Goal: Task Accomplishment & Management: Use online tool/utility

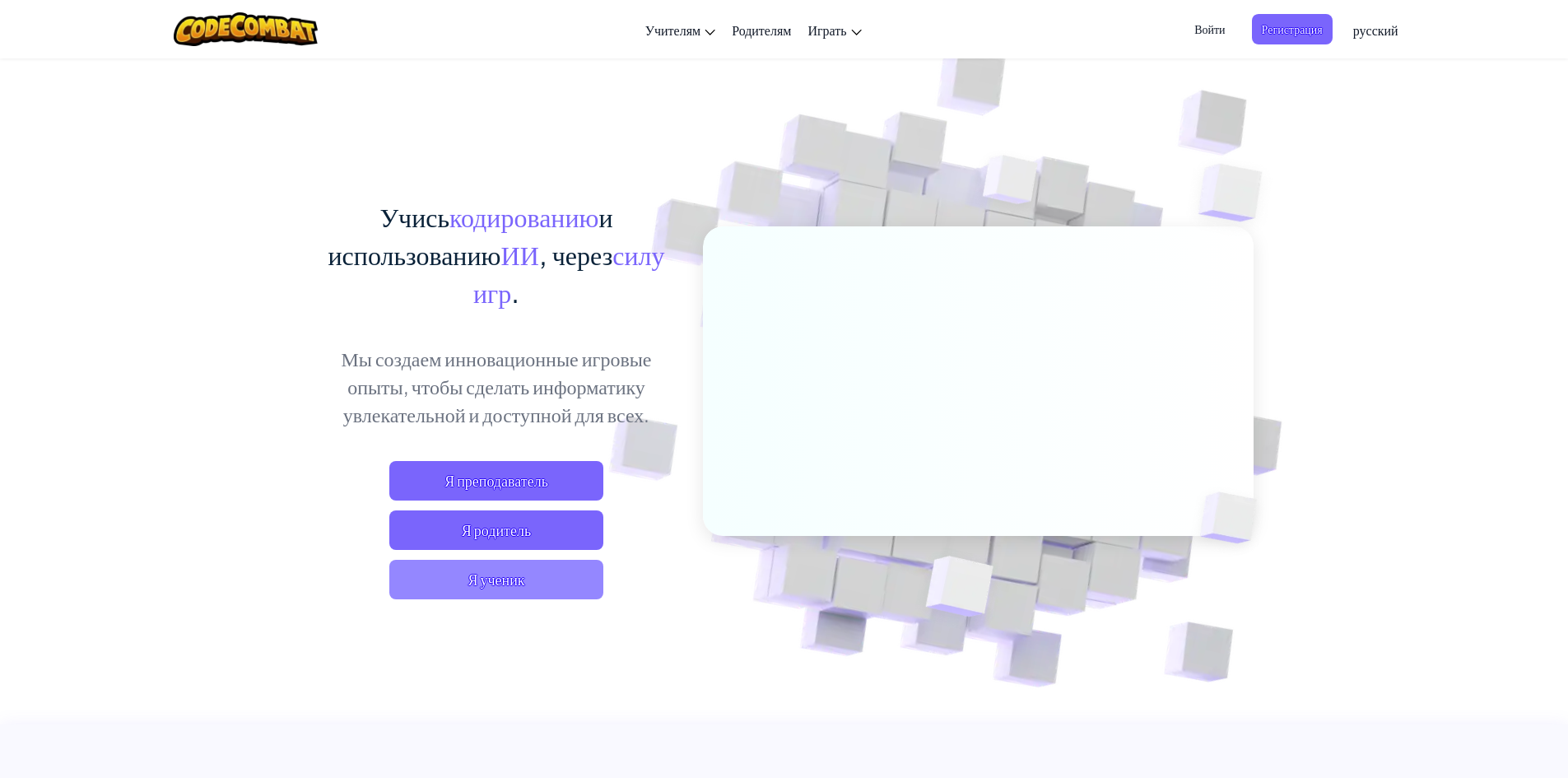
click at [510, 580] on span "Я ученик" at bounding box center [496, 579] width 214 height 40
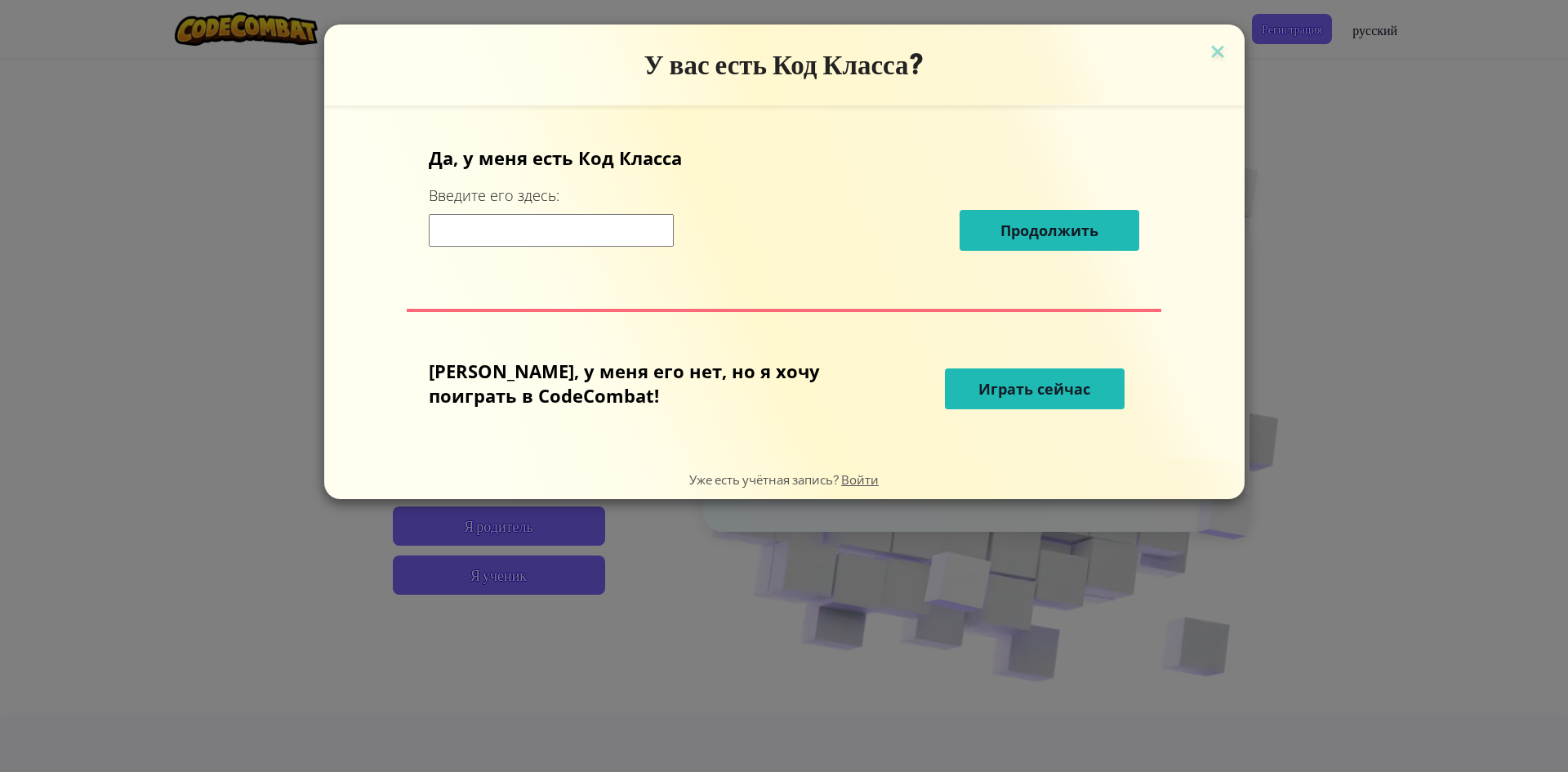
click at [573, 239] on input at bounding box center [551, 230] width 245 height 32
click at [944, 395] on button "Играть сейчас" at bounding box center [1034, 389] width 179 height 41
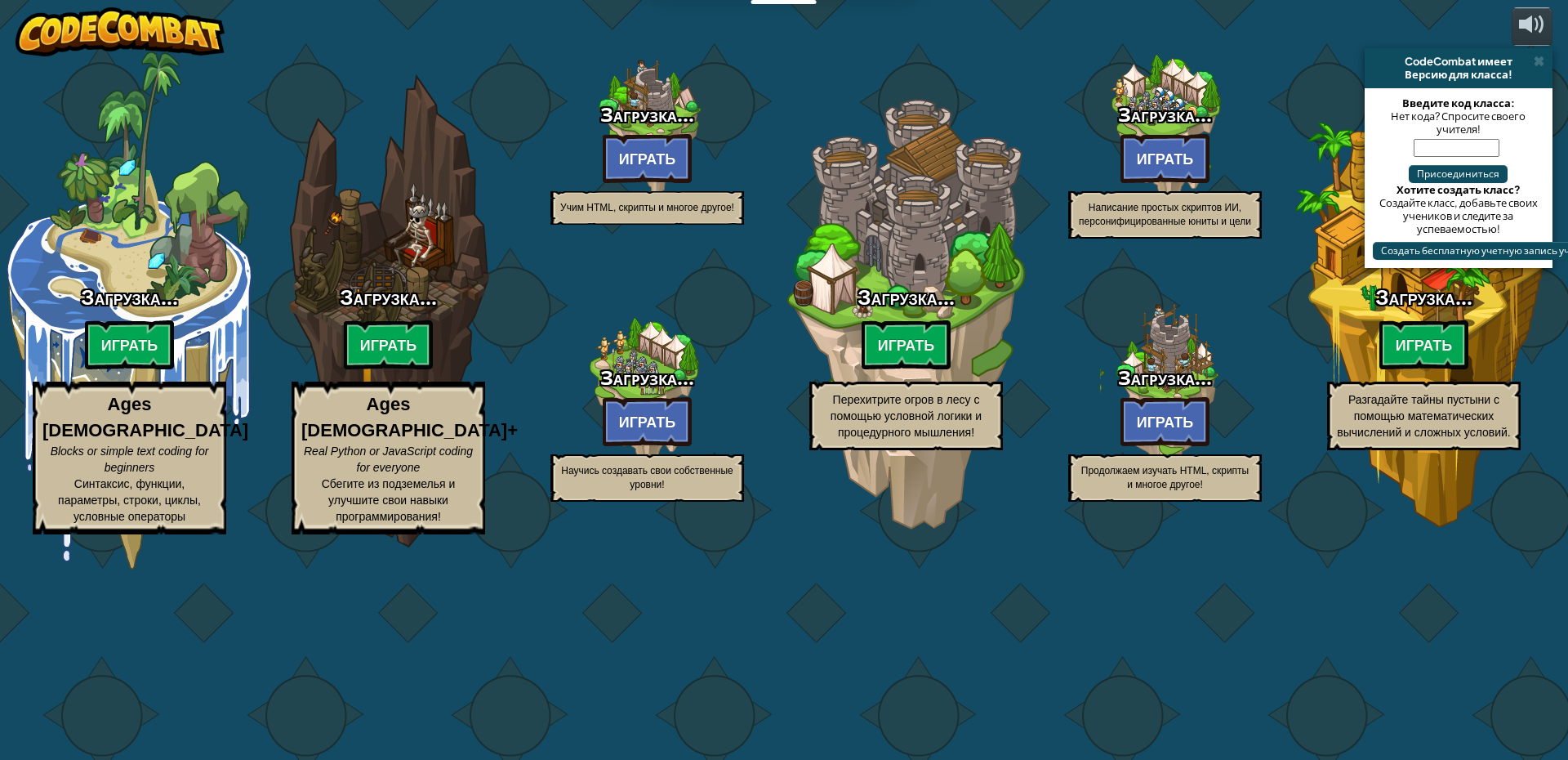
select select "ru"
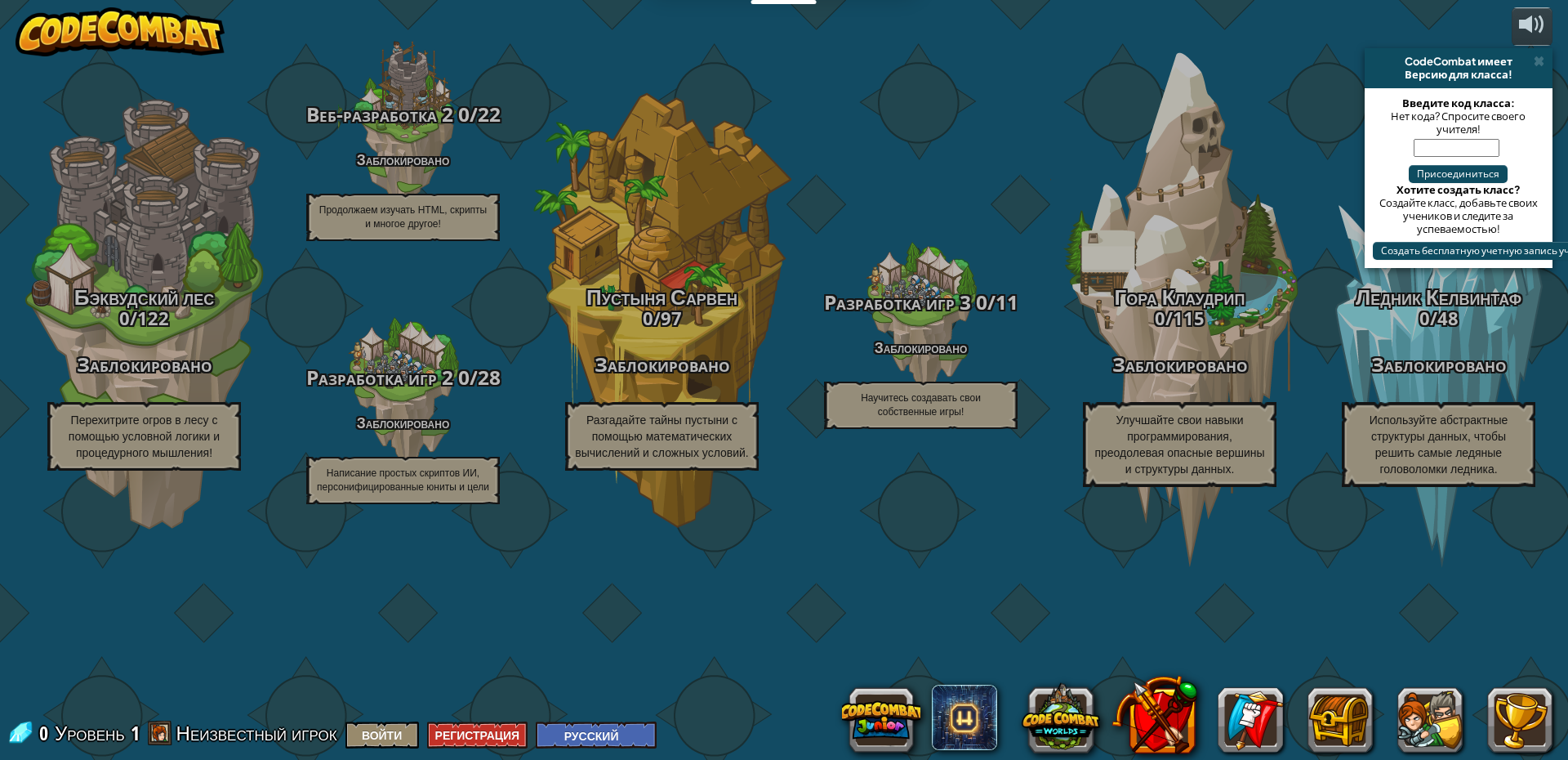
click at [124, 32] on img at bounding box center [120, 31] width 209 height 49
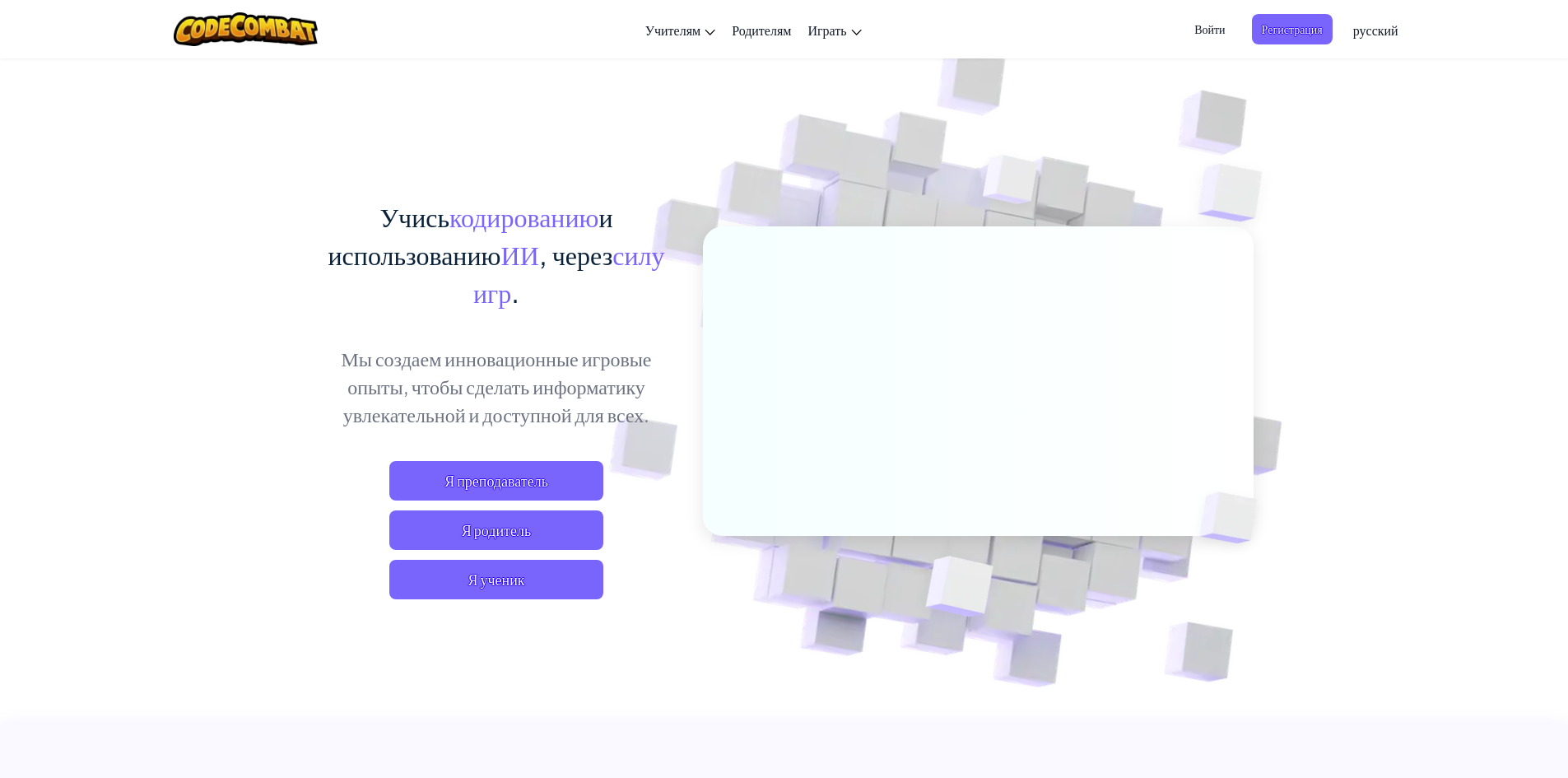
click at [1229, 32] on span "Войти" at bounding box center [1210, 29] width 50 height 31
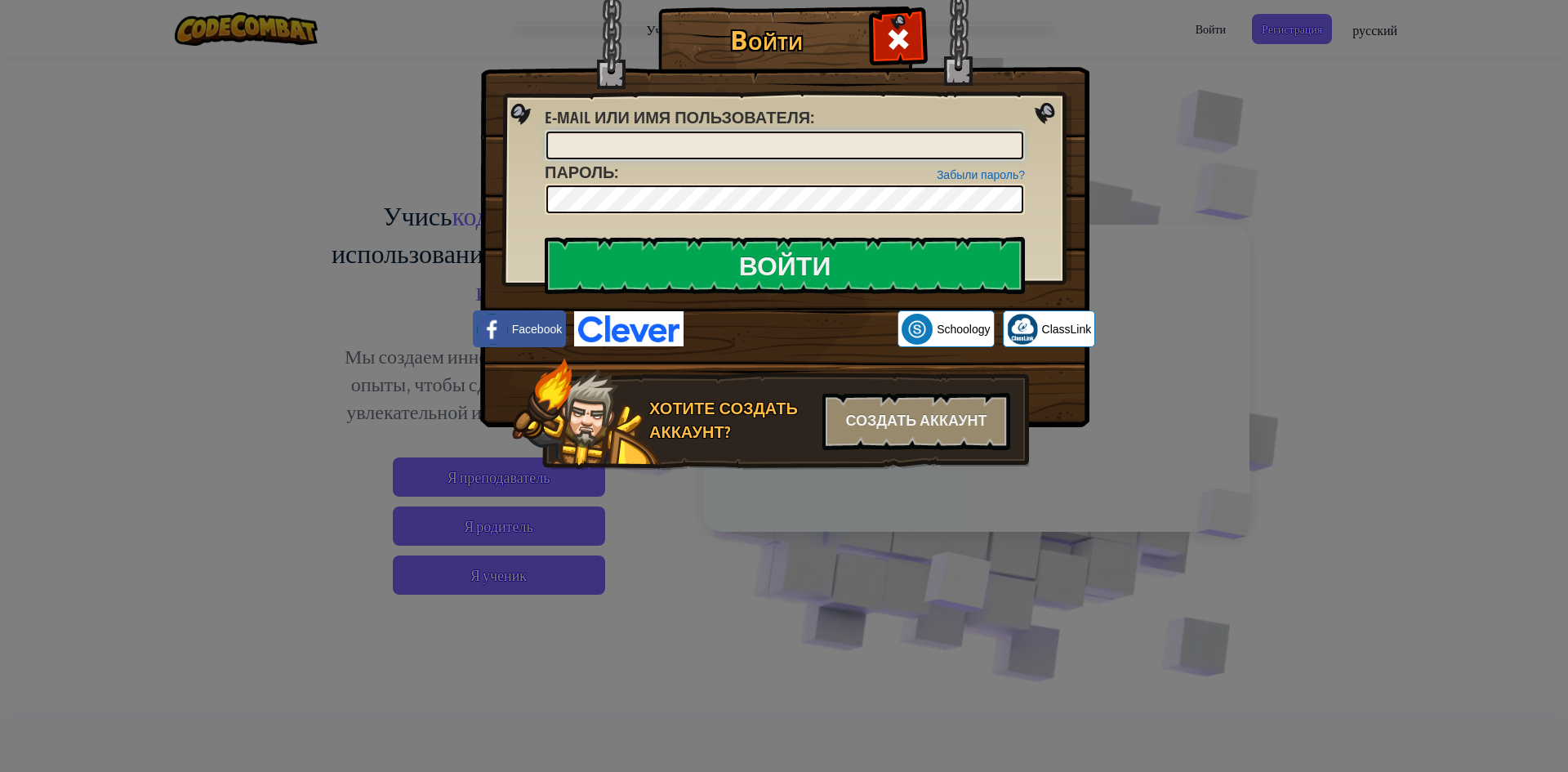
click at [824, 141] on input "E-mail или имя пользователя :" at bounding box center [784, 146] width 476 height 28
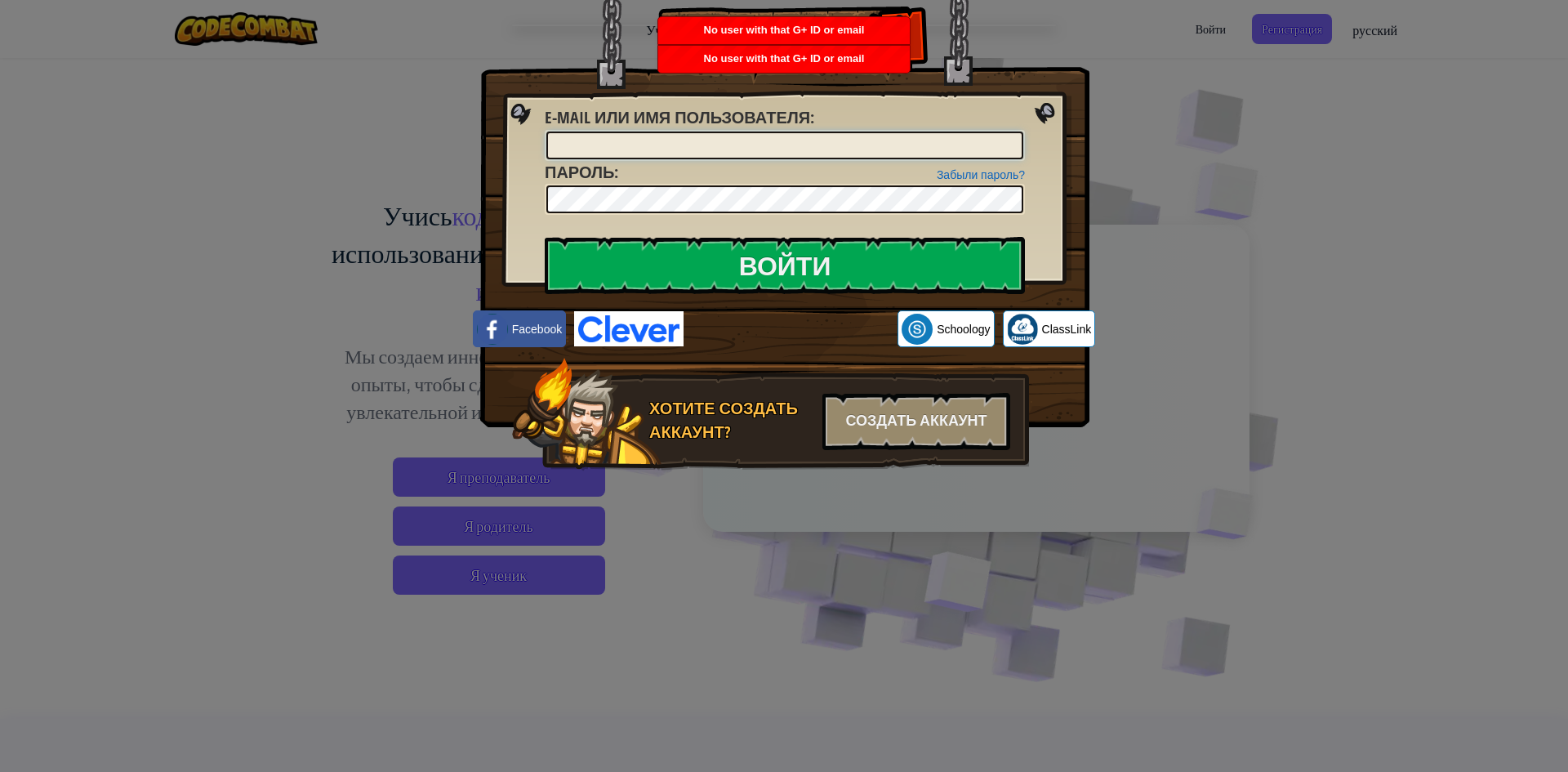
click at [818, 146] on input "E-mail или имя пользователя :" at bounding box center [784, 146] width 476 height 28
type input "V"
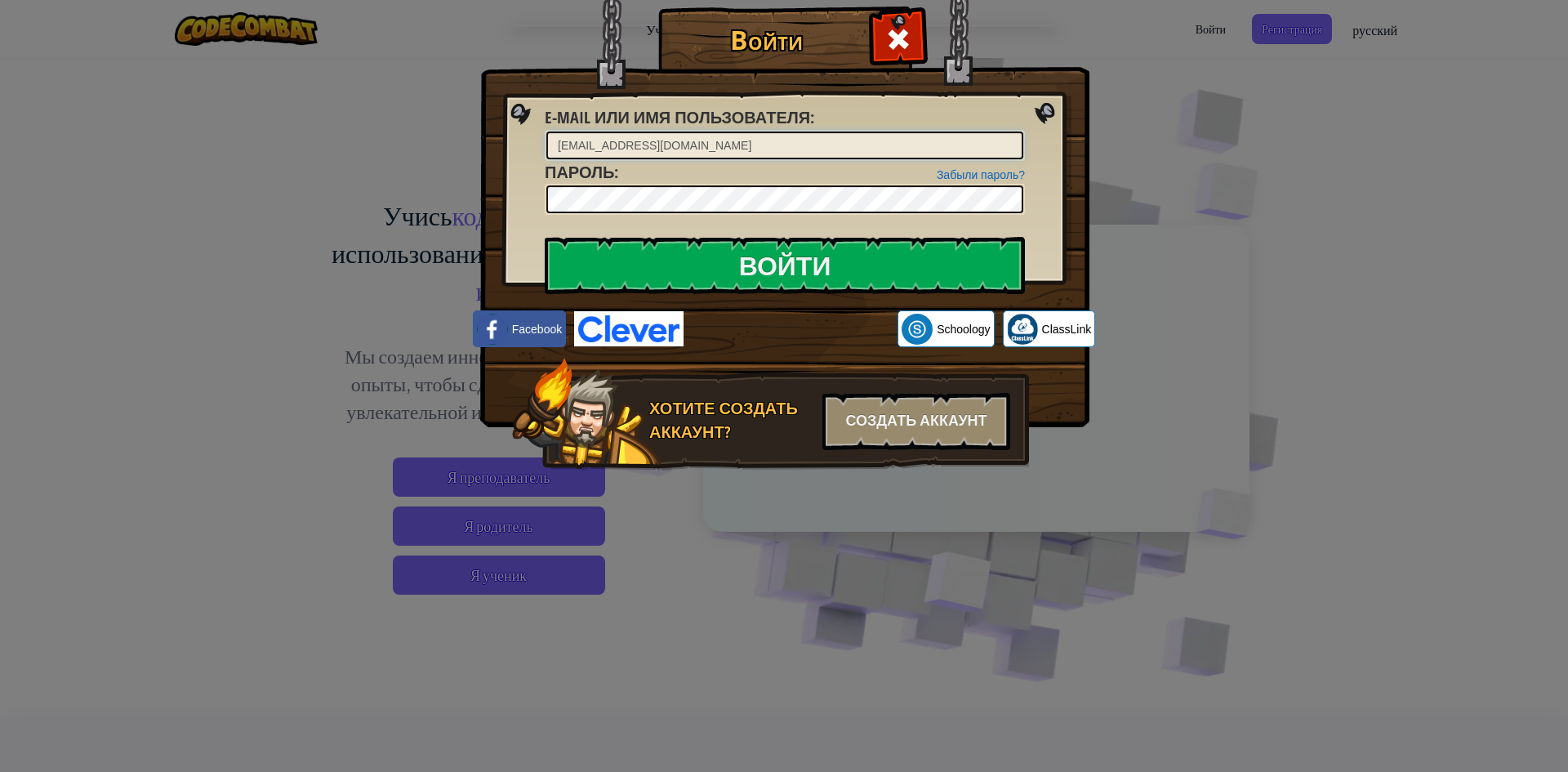
type input "varya.prodear2009@mail.ru"
click at [797, 178] on div "Забыли пароль? Пароль :" at bounding box center [784, 188] width 480 height 55
click at [544, 237] on input "Войти" at bounding box center [784, 266] width 480 height 58
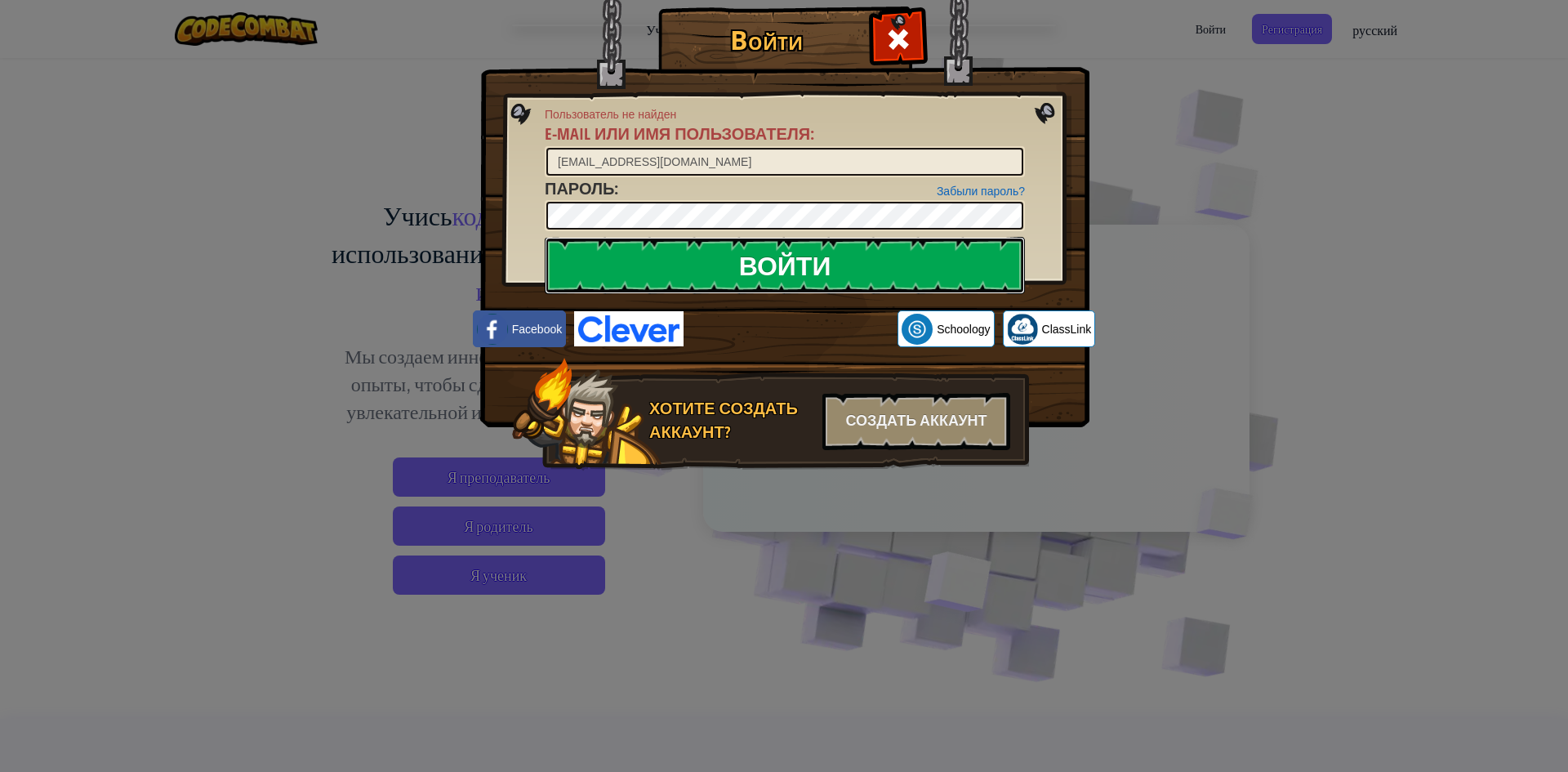
click at [765, 258] on input "Войти" at bounding box center [784, 266] width 480 height 58
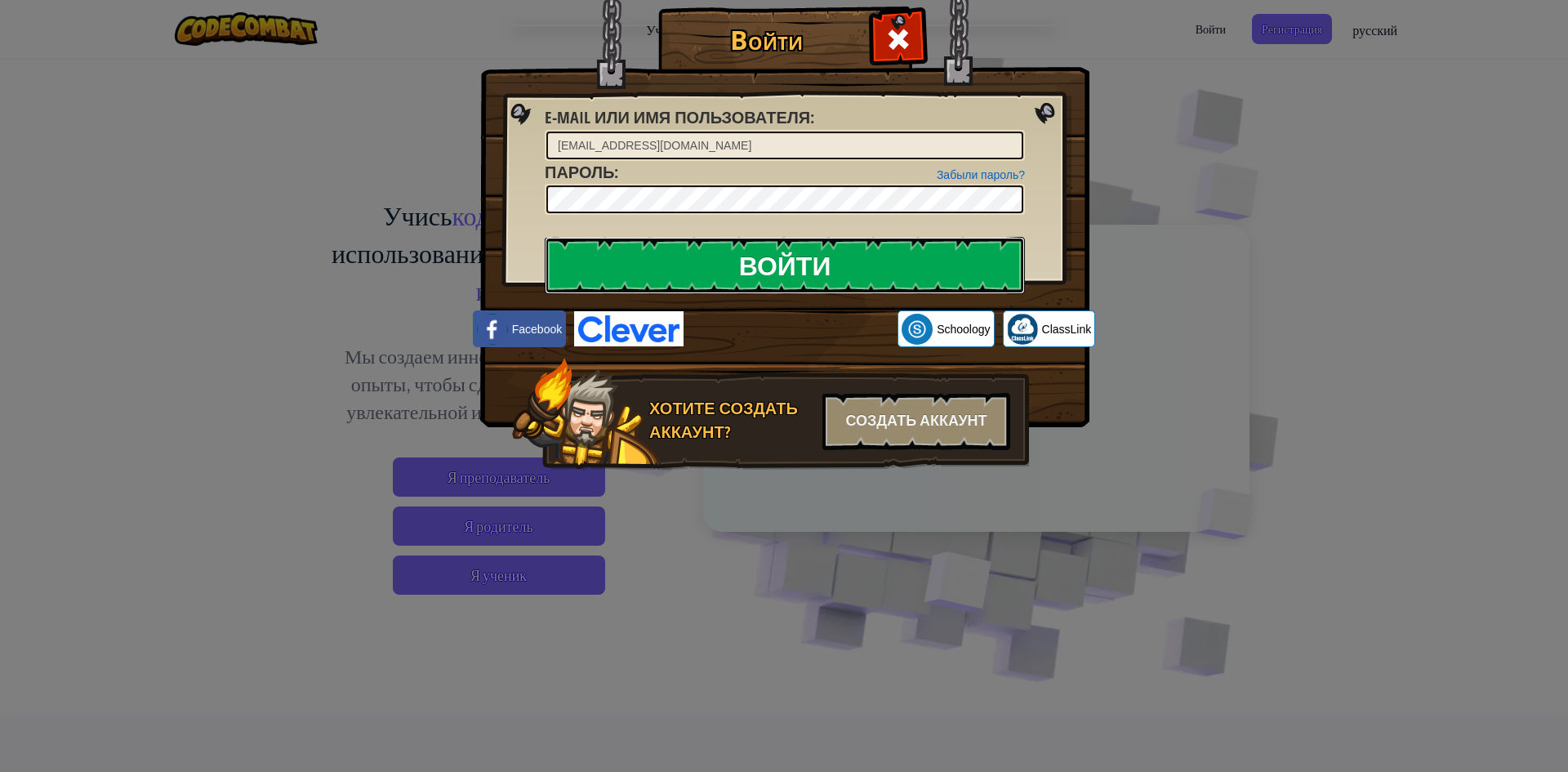
click at [765, 258] on input "Войти" at bounding box center [784, 266] width 480 height 58
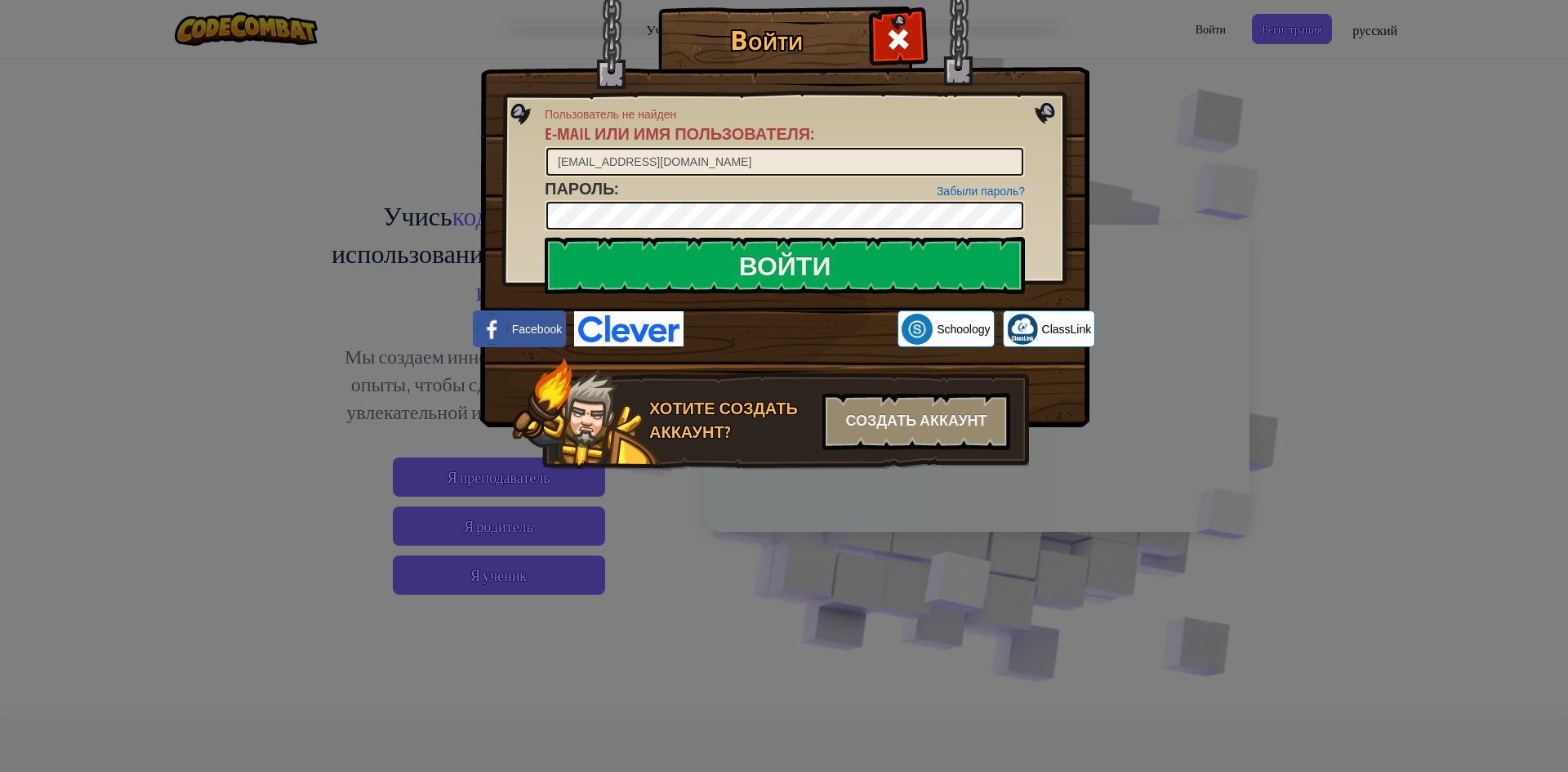
drag, startPoint x: 916, startPoint y: 55, endPoint x: 996, endPoint y: 55, distance: 80.0
click at [916, 55] on div at bounding box center [897, 37] width 51 height 51
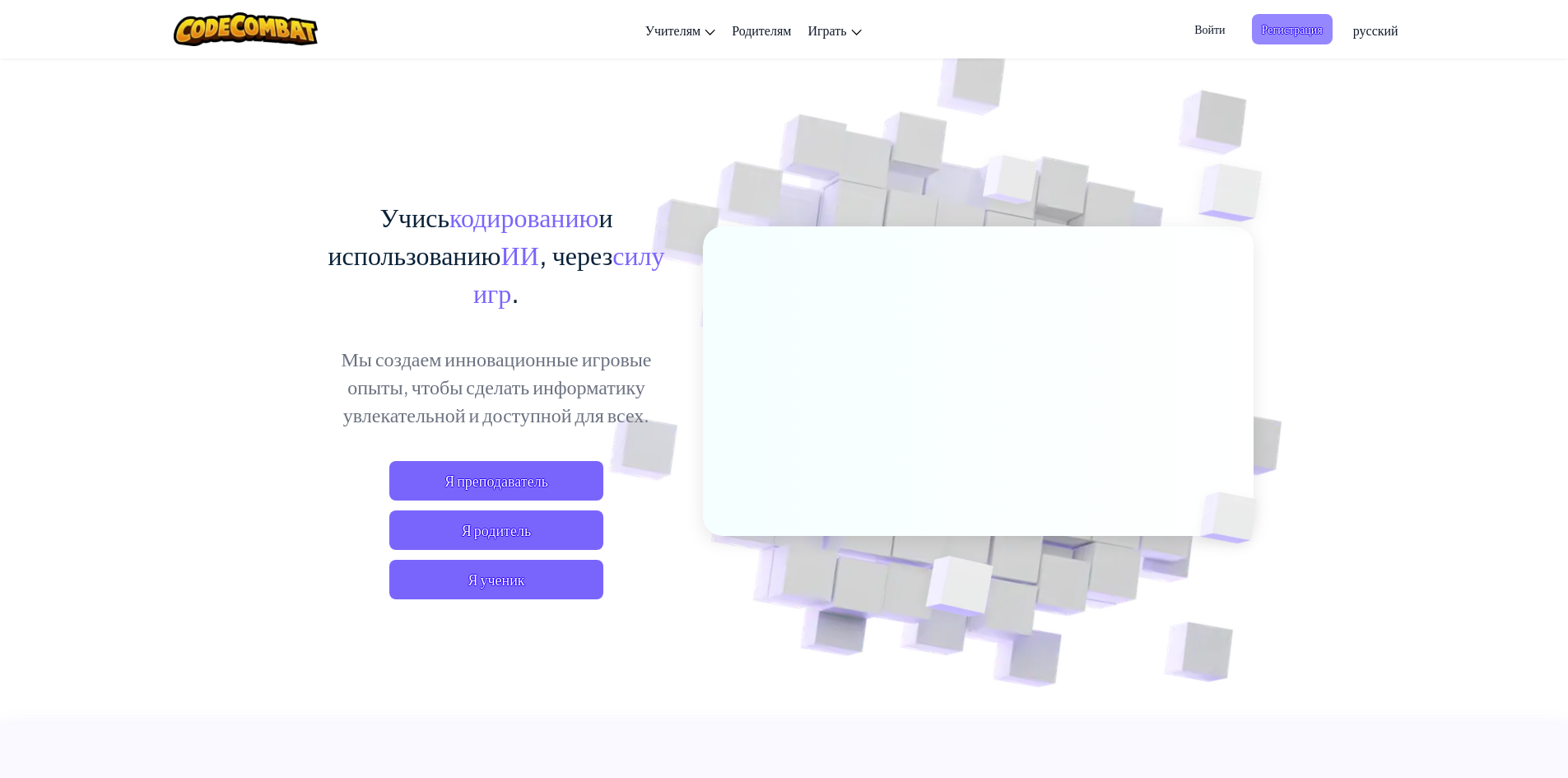
click at [1289, 15] on span "Регистрация" at bounding box center [1293, 29] width 81 height 31
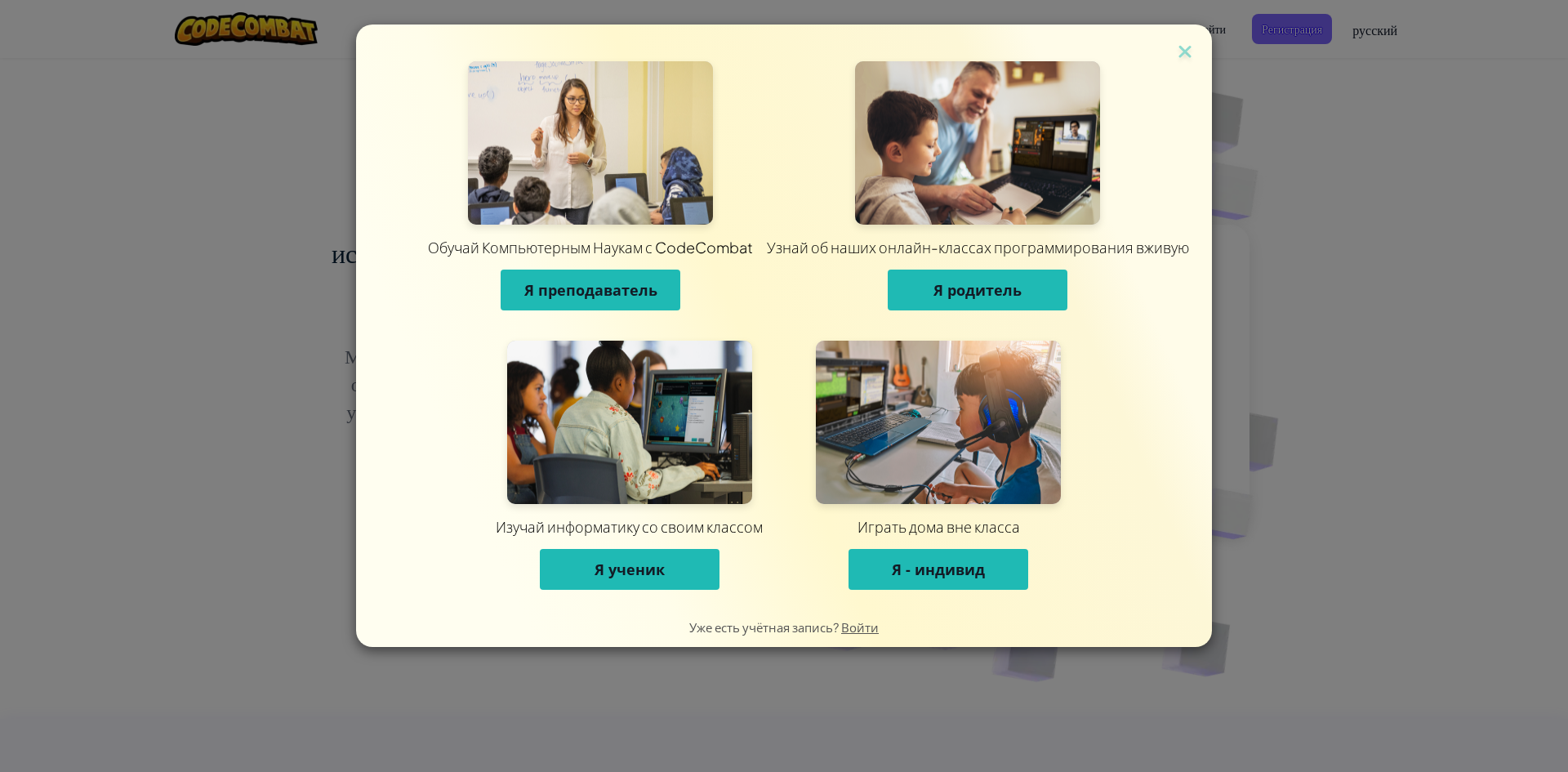
click at [610, 572] on span "Я ученик" at bounding box center [629, 569] width 71 height 19
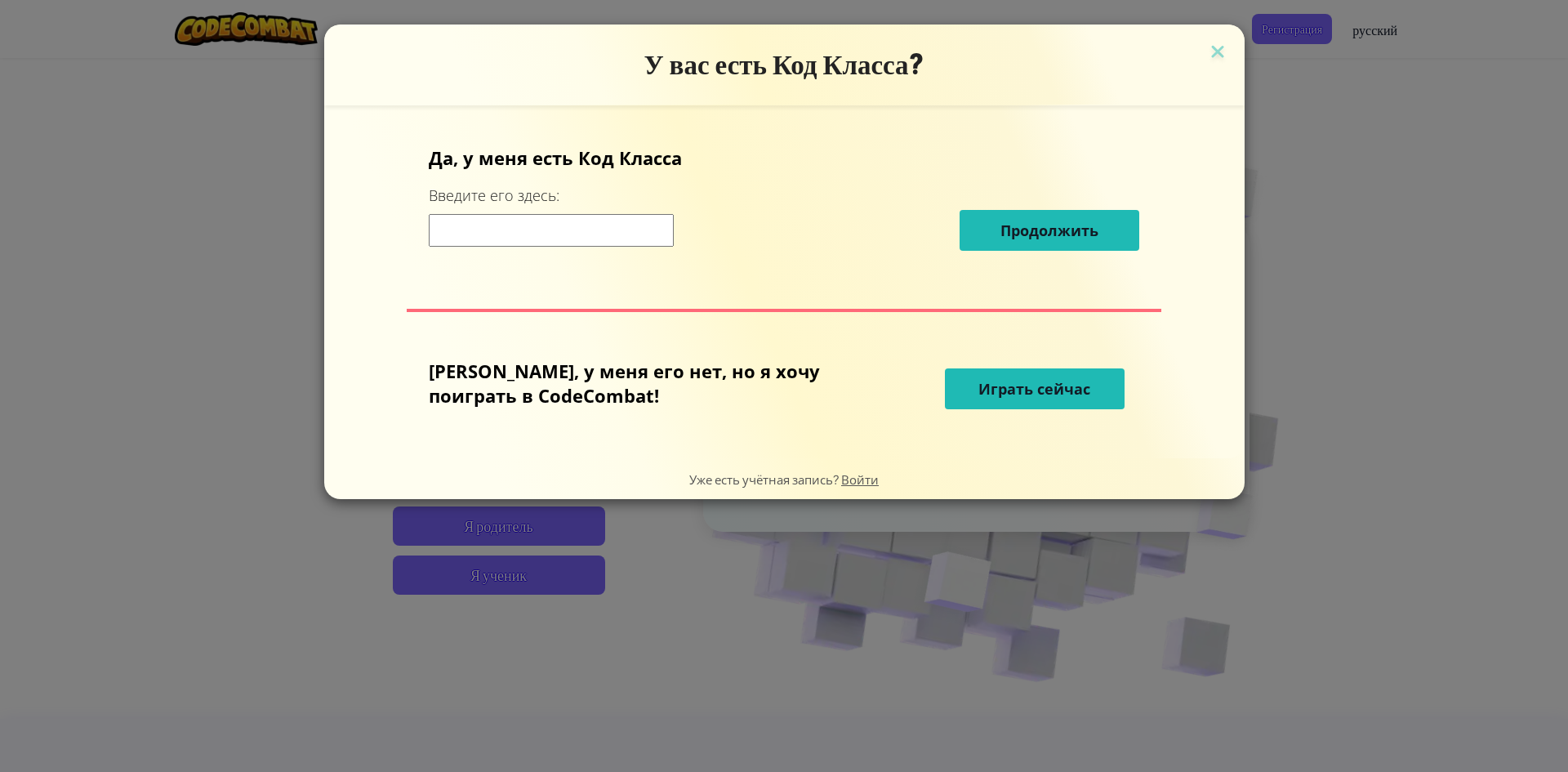
click at [606, 225] on input at bounding box center [551, 230] width 245 height 32
type input "e"
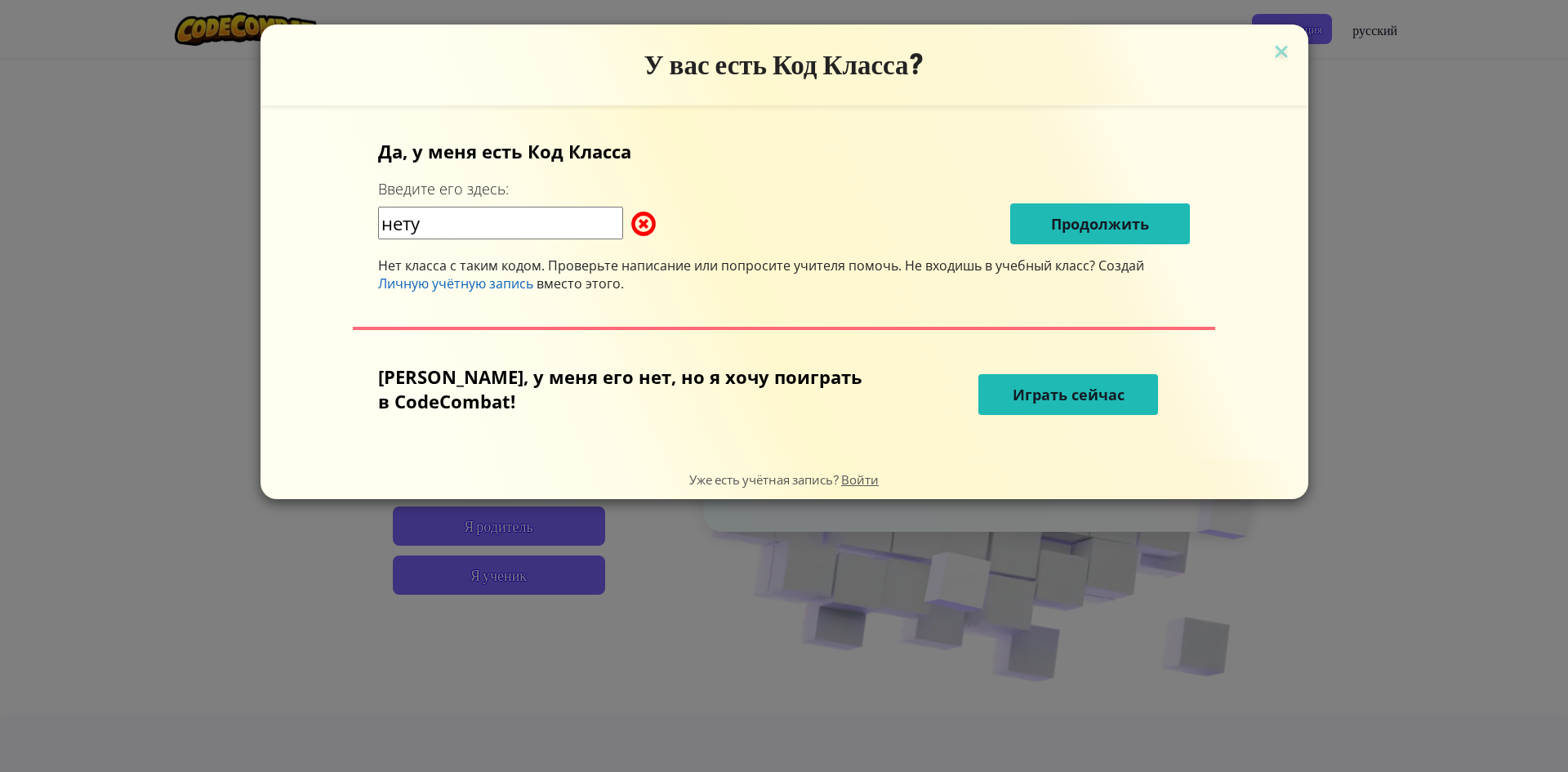
type input "нету"
click at [988, 232] on div "нету Продолжить" at bounding box center [784, 223] width 812 height 41
drag, startPoint x: 540, startPoint y: 232, endPoint x: 348, endPoint y: 209, distance: 193.4
click at [348, 209] on div "Да, у меня есть Код Класса Введите его здесь: нету Продолжить Нет класса с таки…" at bounding box center [784, 281] width 1015 height 320
click at [415, 299] on div "Да, у меня есть Код Класса Введите его здесь: Продолжить Нет класса с таким код…" at bounding box center [784, 281] width 1015 height 320
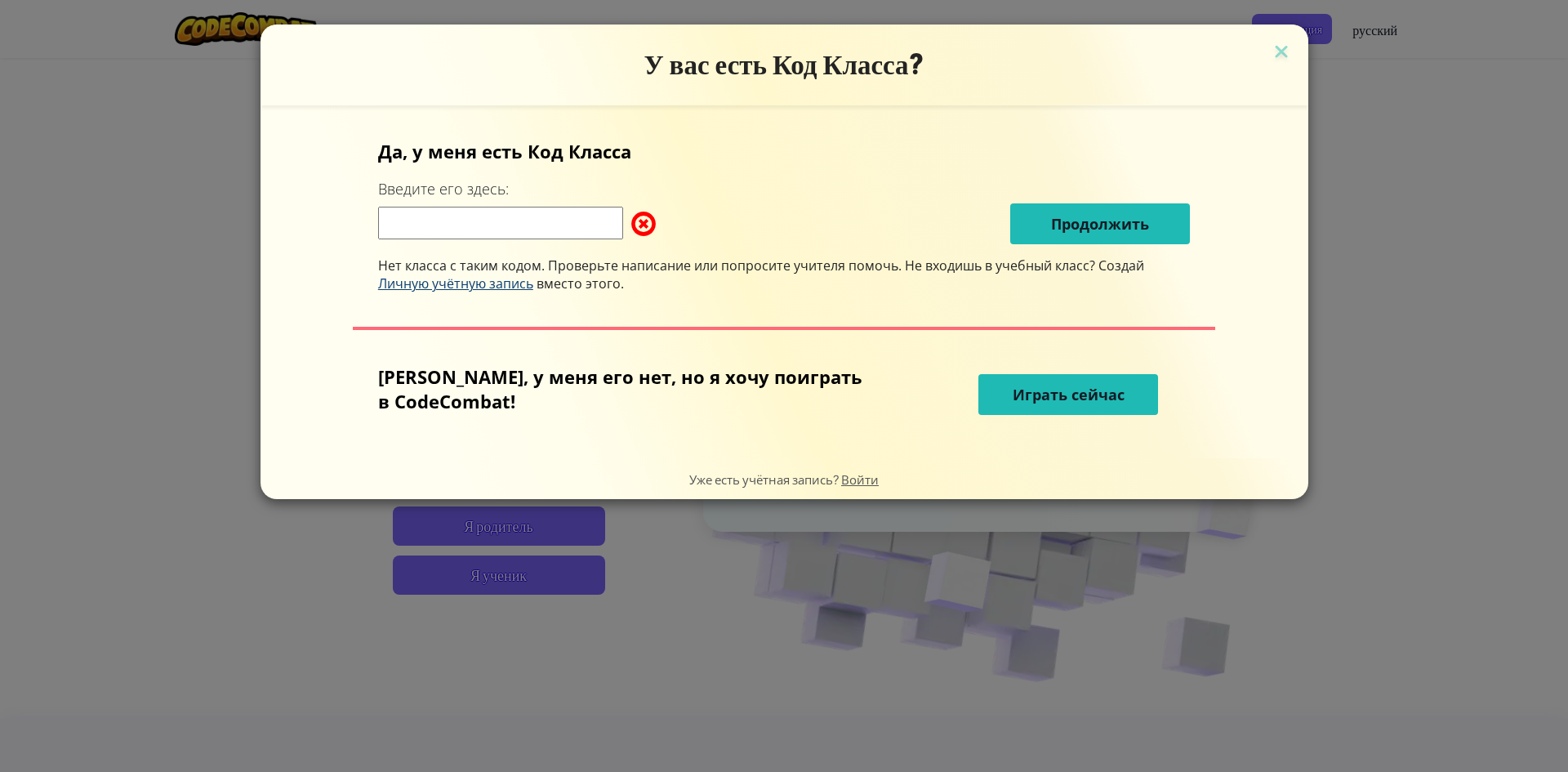
click at [415, 282] on span "Личную учётную запись" at bounding box center [456, 283] width 155 height 18
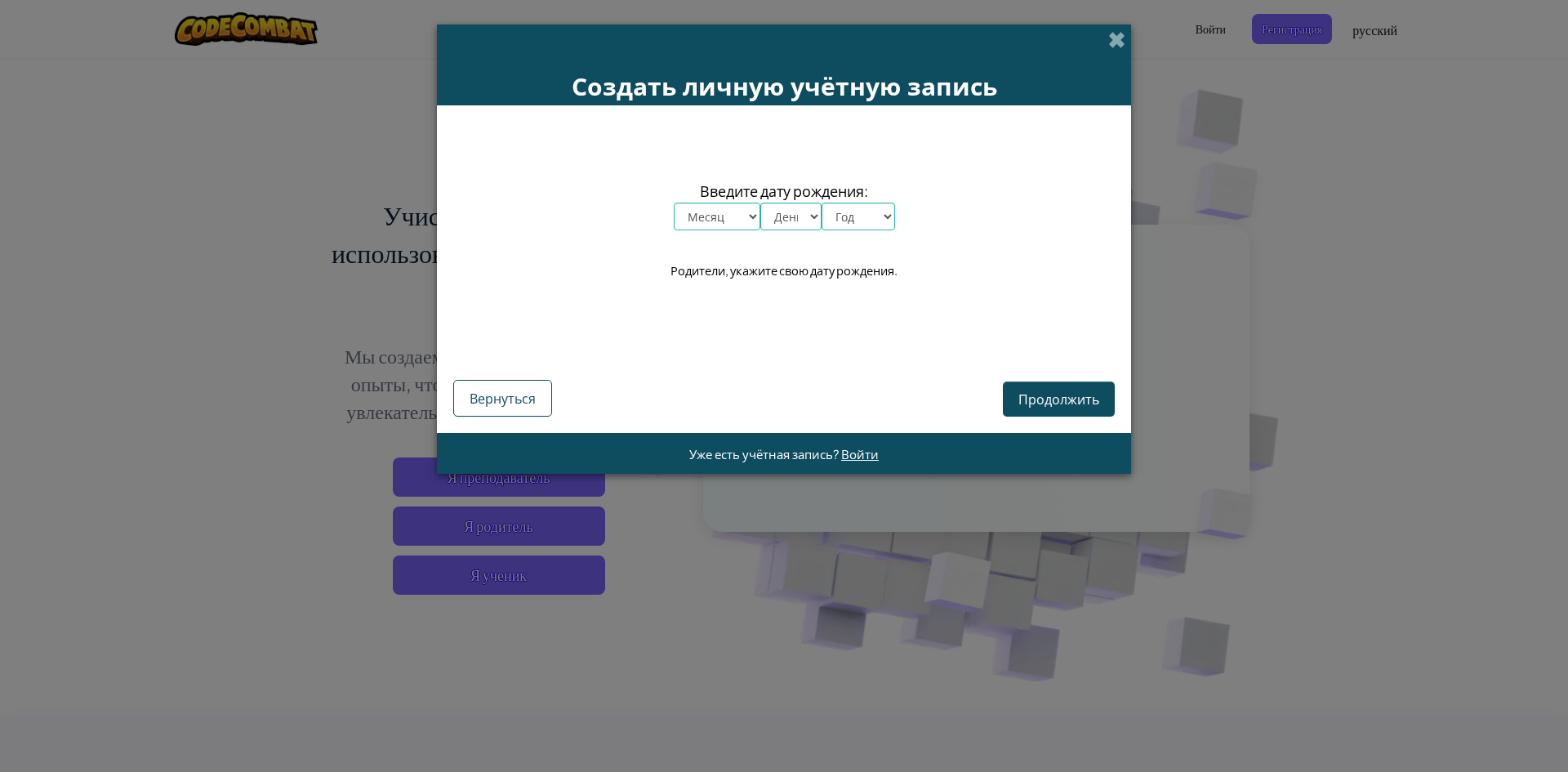
click at [701, 224] on select "Месяц январь февраль март апрель май июнь июль август сентябрь октябрь ноябрь д…" at bounding box center [716, 216] width 86 height 28
select select "10"
click at [673, 202] on select "Месяц январь февраль март апрель май июнь июль август сентябрь октябрь ноябрь д…" at bounding box center [716, 216] width 86 height 28
click at [801, 187] on span "Введите дату рождения:" at bounding box center [784, 190] width 221 height 24
click at [795, 208] on select "День 1 2 3 4 5 6 7 8 9 10 11 12 13 14 15 16 17 18 19 20 21 22 23 24 25 26 27 28…" at bounding box center [791, 216] width 61 height 28
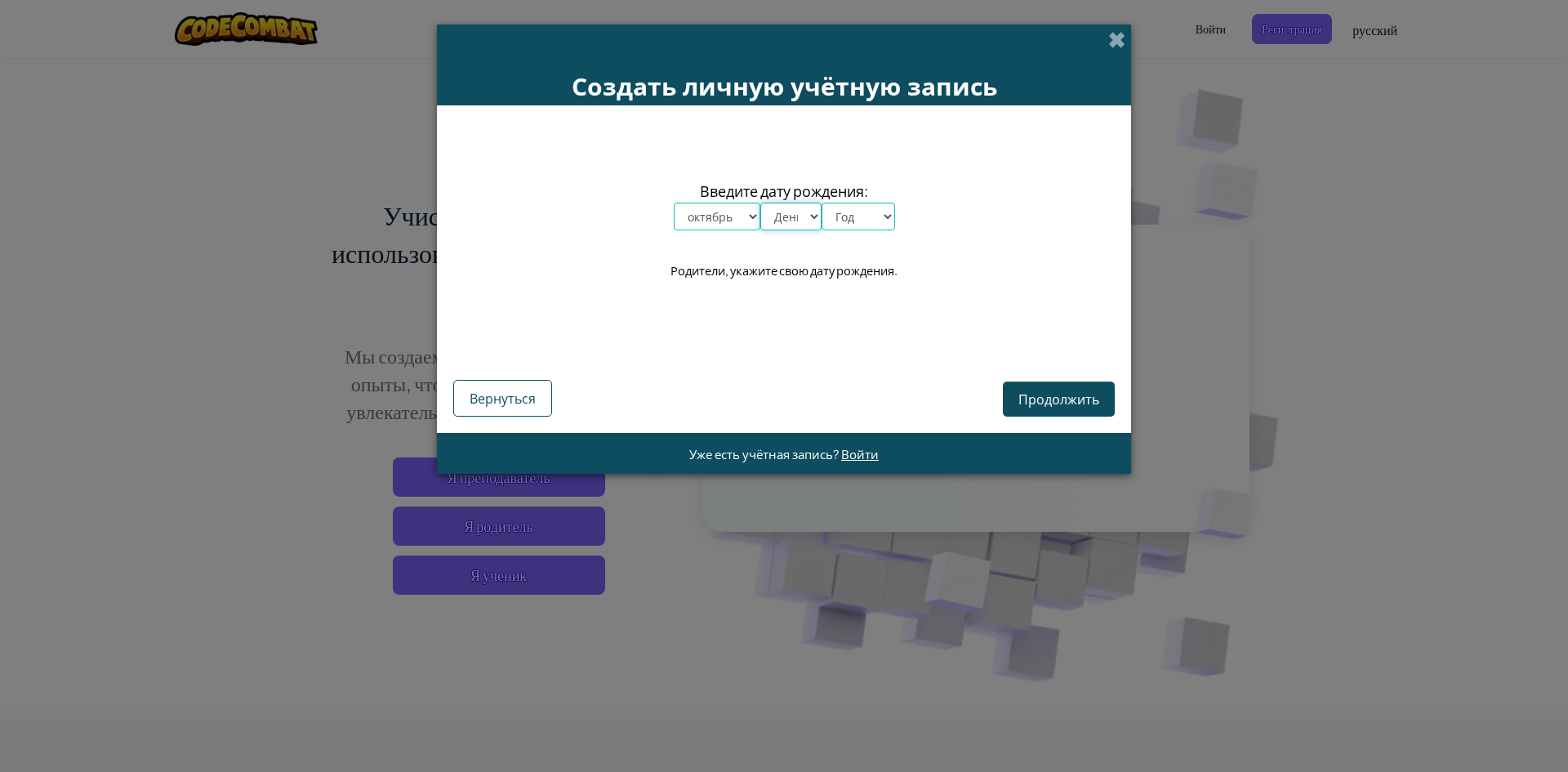
select select "7"
click at [760, 202] on select "День 1 2 3 4 5 6 7 8 9 10 11 12 13 14 15 16 17 18 19 20 21 22 23 24 25 26 27 28…" at bounding box center [791, 216] width 61 height 28
click at [841, 225] on select "Год 2025 2024 2023 2022 2021 2020 2019 2018 2017 2016 2015 2014 2013 2012 2011 …" at bounding box center [858, 216] width 73 height 28
select select "2009"
click at [821, 202] on select "Год 2025 2024 2023 2022 2021 2020 2019 2018 2017 2016 2015 2014 2013 2012 2011 …" at bounding box center [858, 216] width 73 height 28
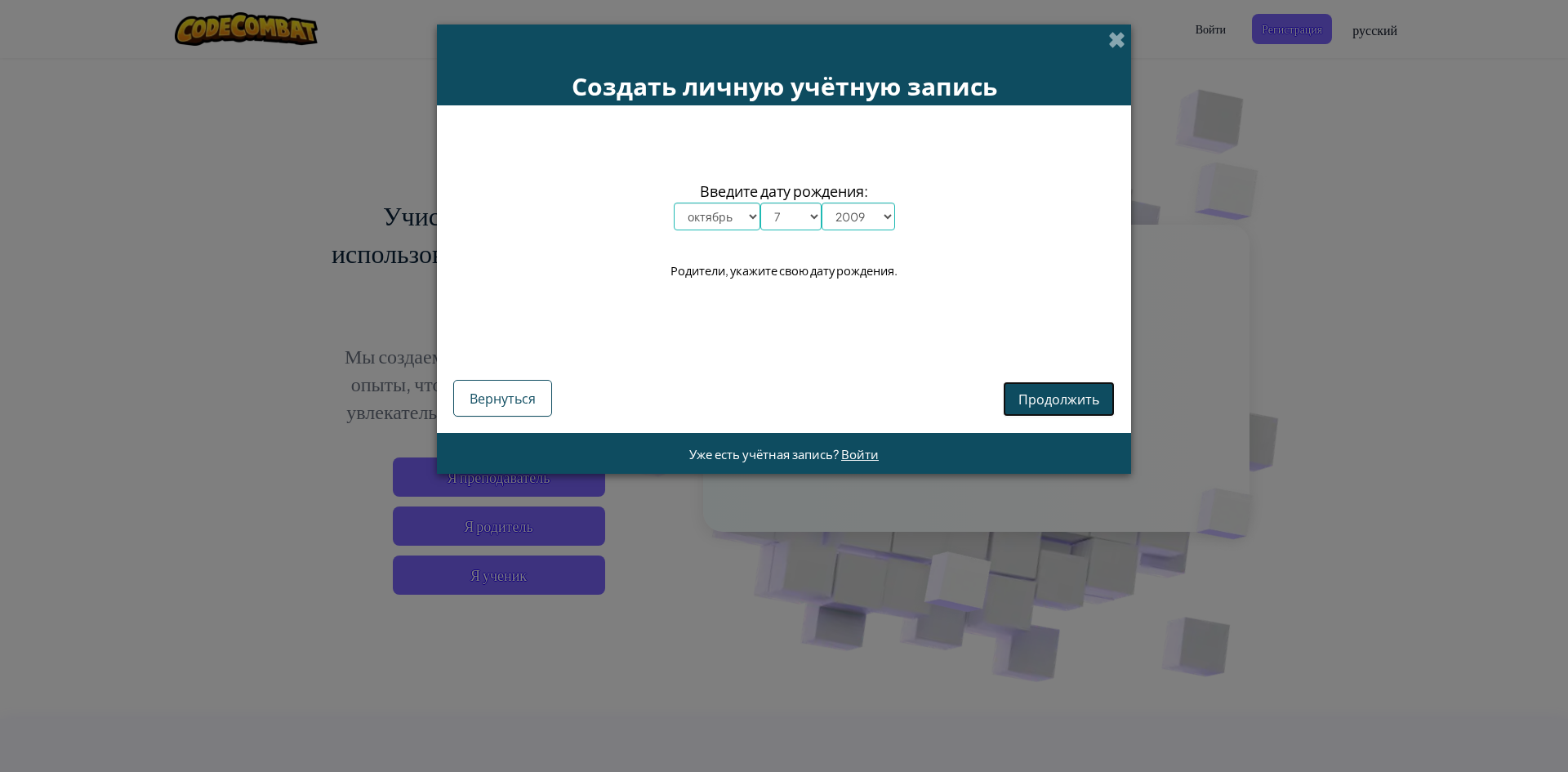
click at [1062, 392] on span "Продолжить" at bounding box center [1058, 399] width 81 height 17
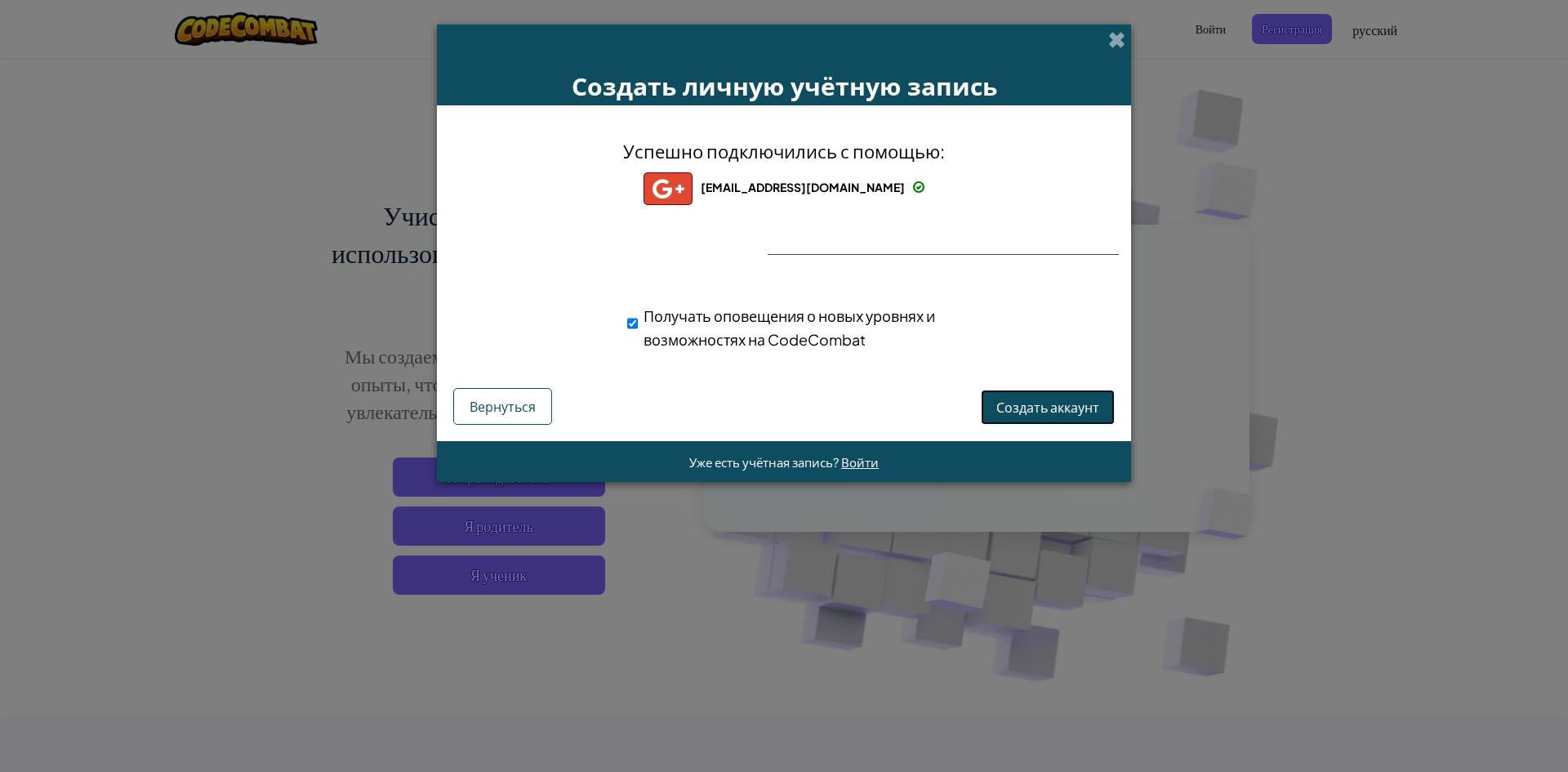
click at [1054, 409] on span "Создать аккаунт" at bounding box center [1047, 407] width 103 height 17
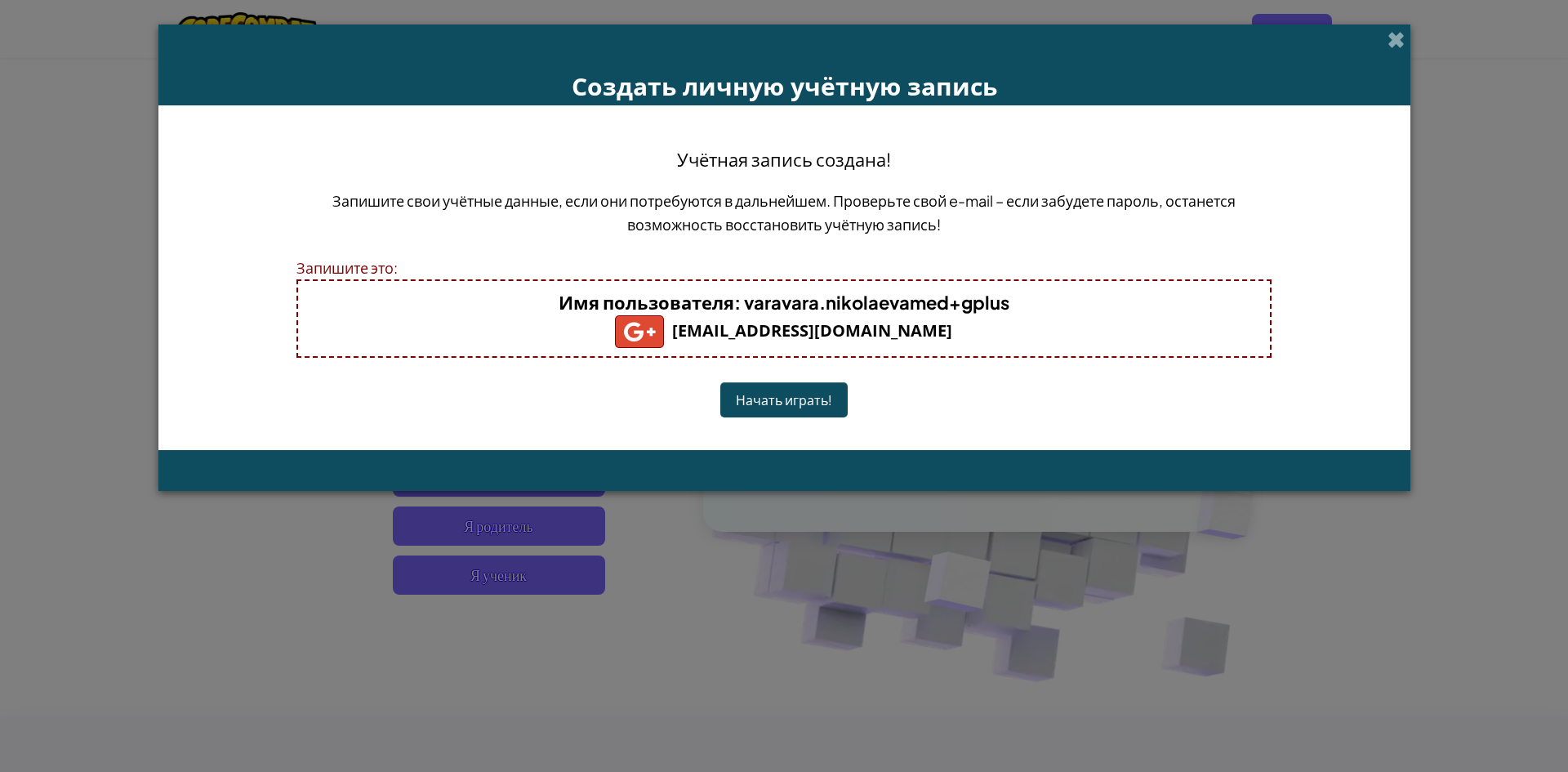
click at [817, 392] on button "Начать играть!" at bounding box center [784, 400] width 127 height 35
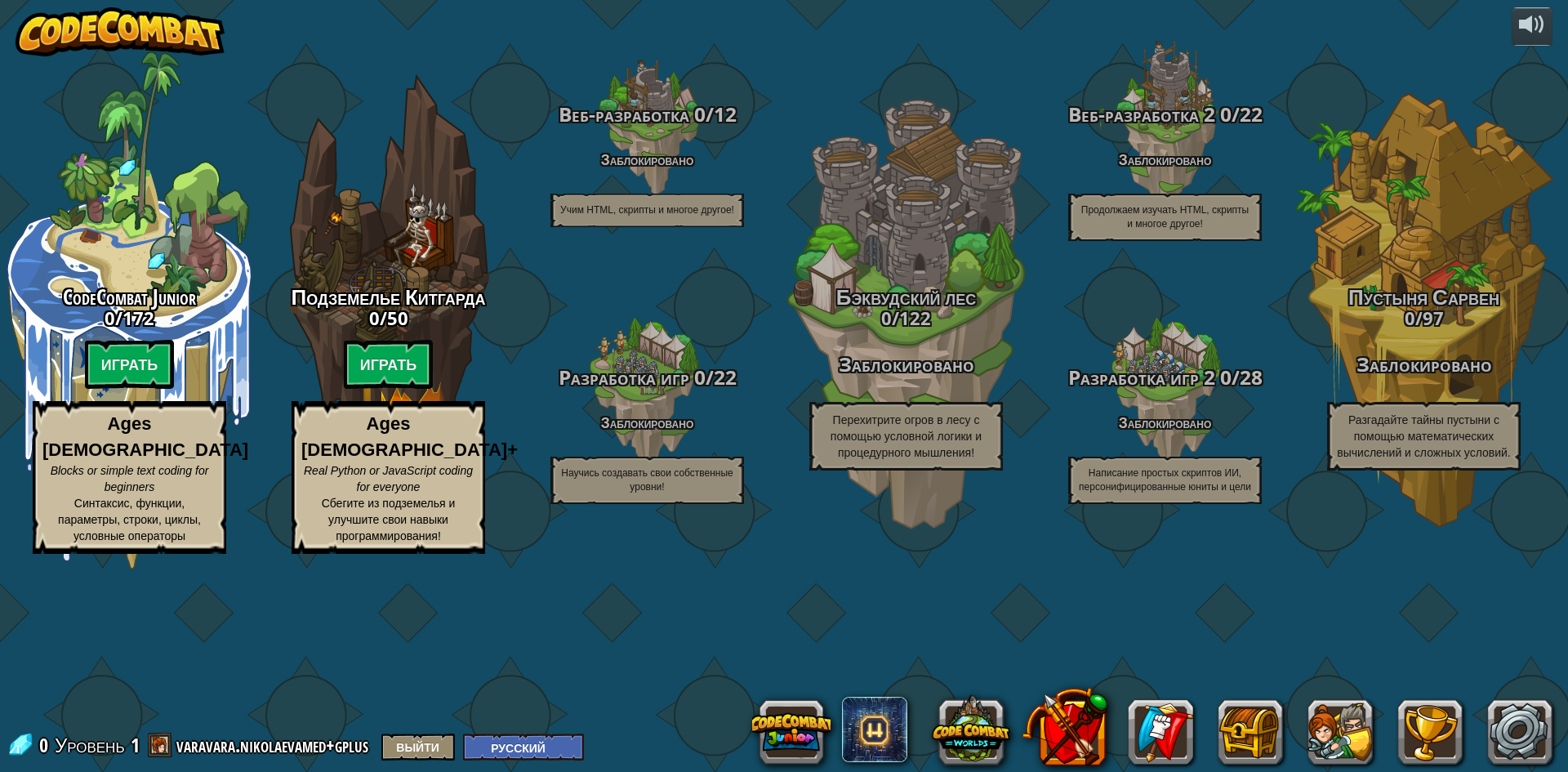
select select "ru"
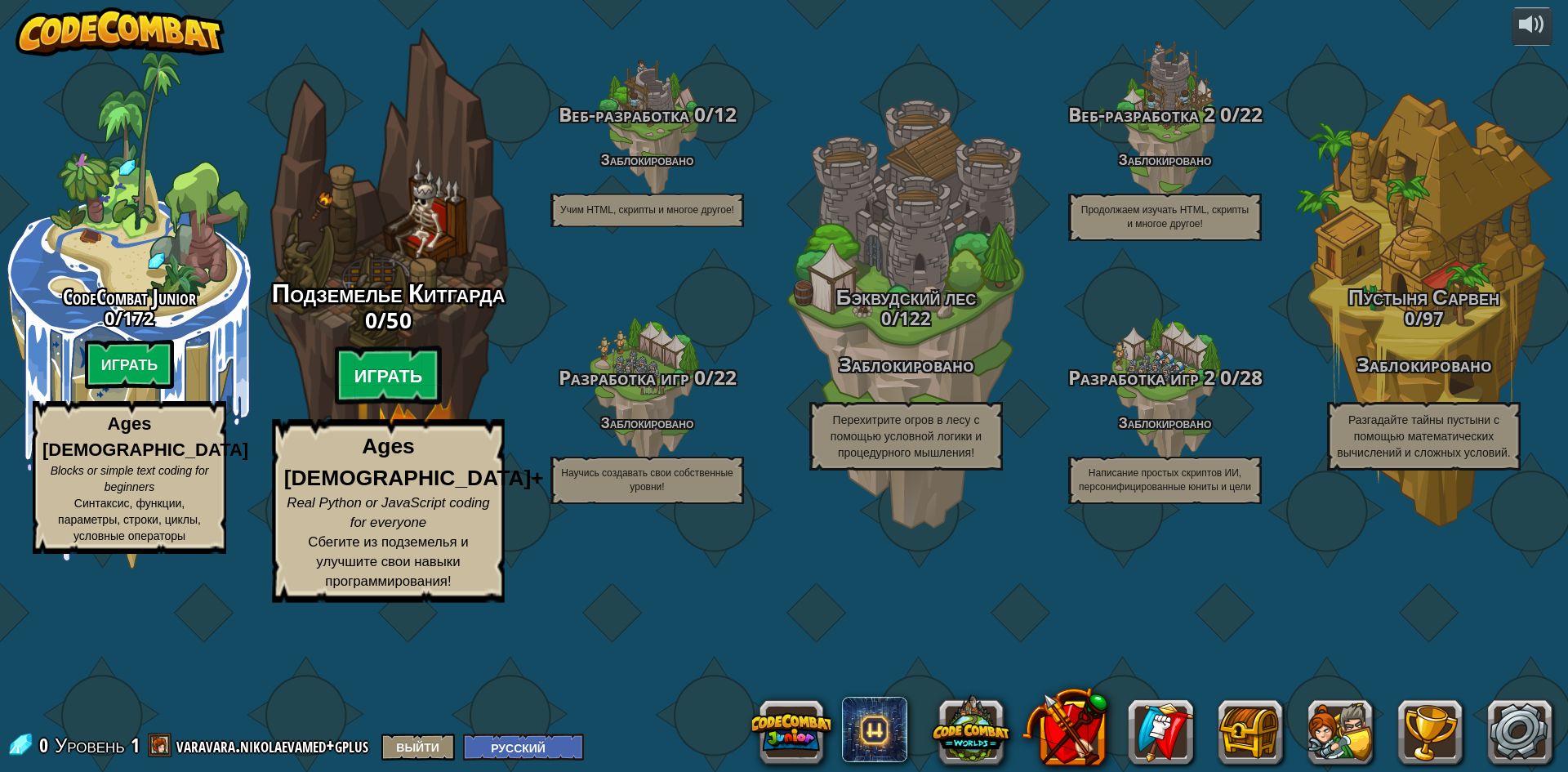
click at [416, 405] on btn "Играть" at bounding box center [389, 375] width 108 height 58
select select "ru"
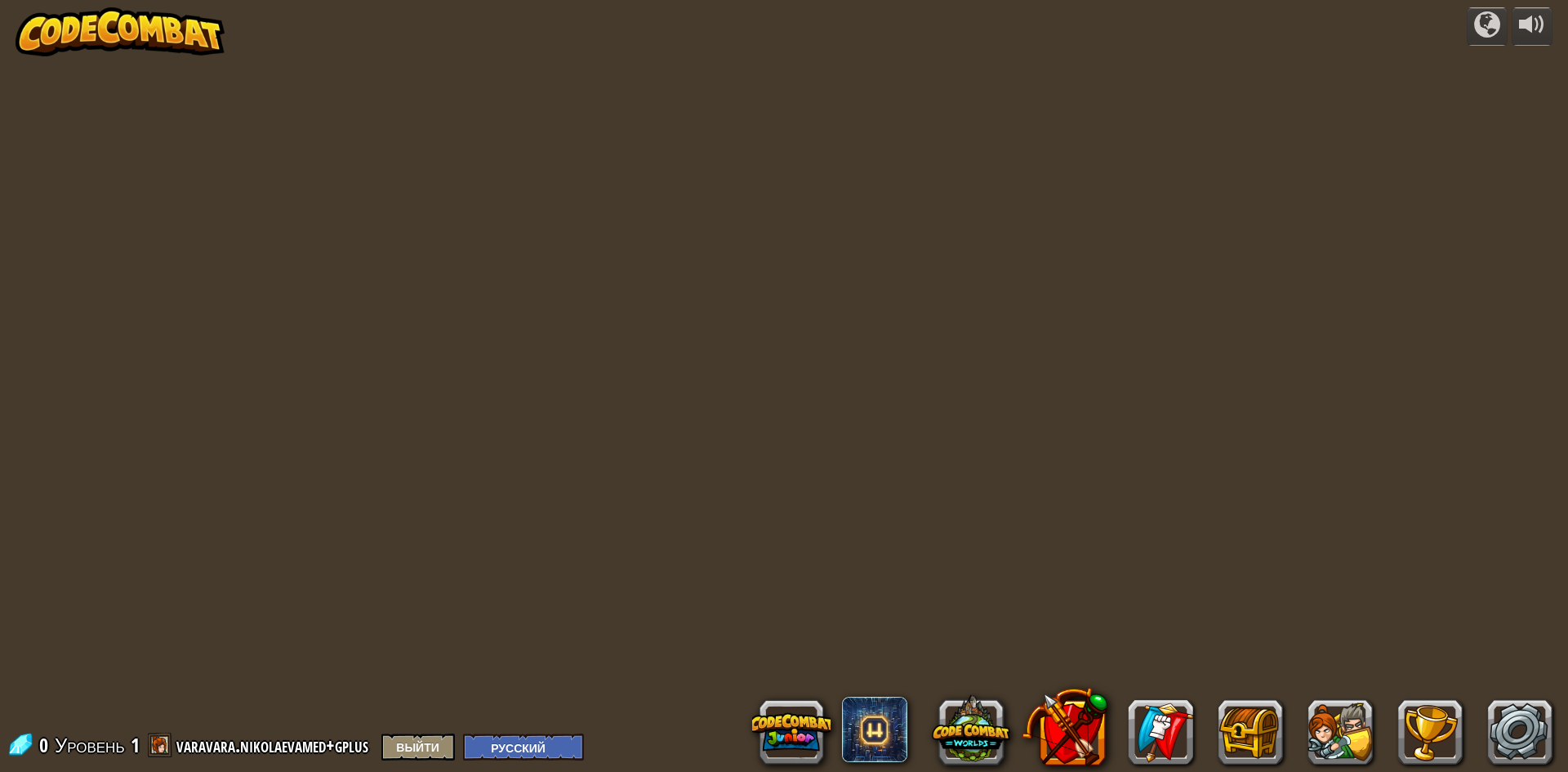
select select "ru"
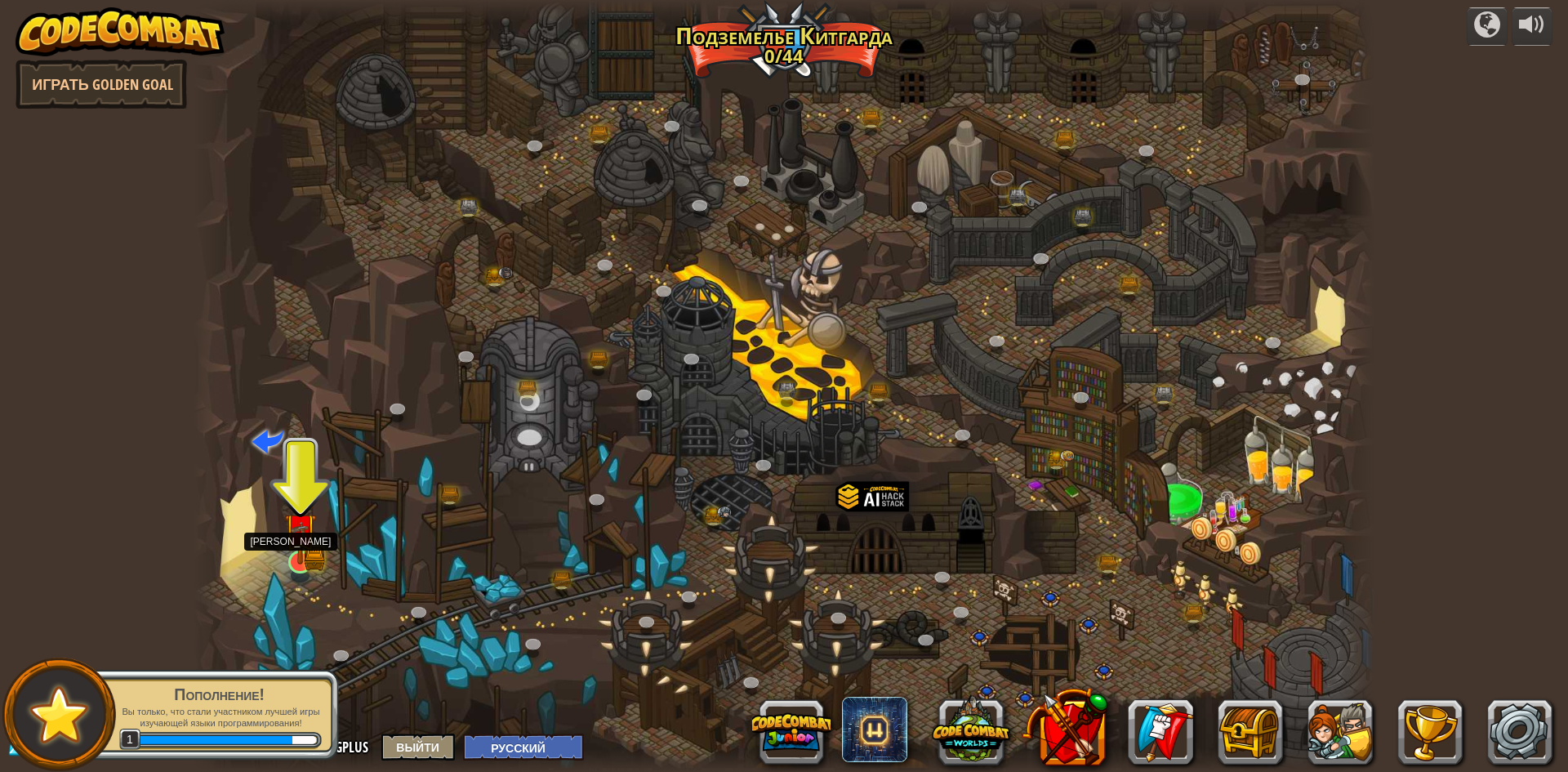
click at [287, 544] on img at bounding box center [300, 529] width 32 height 71
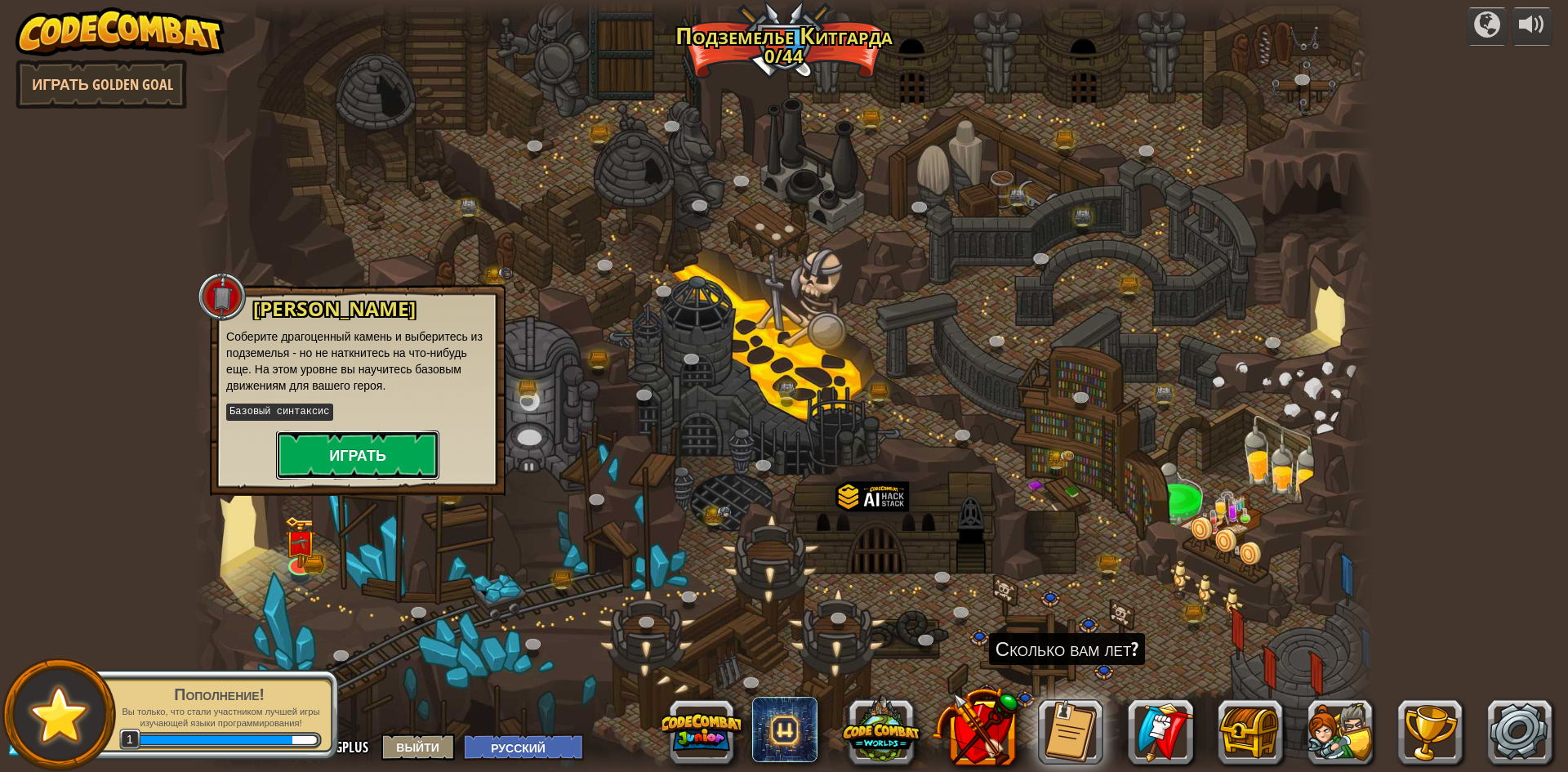
click at [348, 436] on button "Играть" at bounding box center [357, 455] width 163 height 49
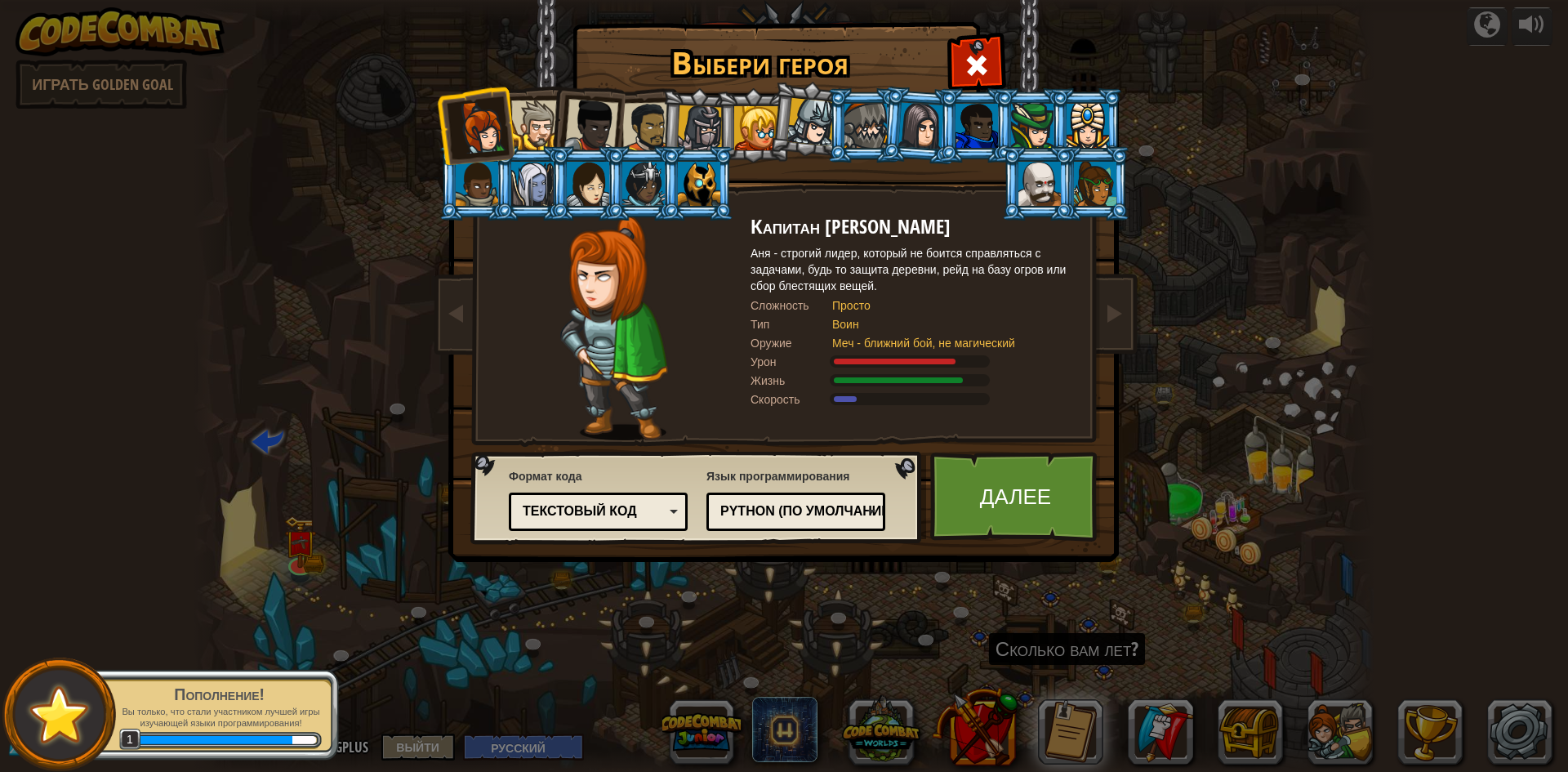
drag, startPoint x: 576, startPoint y: 293, endPoint x: 579, endPoint y: 281, distance: 12.4
click at [575, 289] on img at bounding box center [613, 328] width 107 height 225
click at [537, 118] on div at bounding box center [536, 125] width 50 height 50
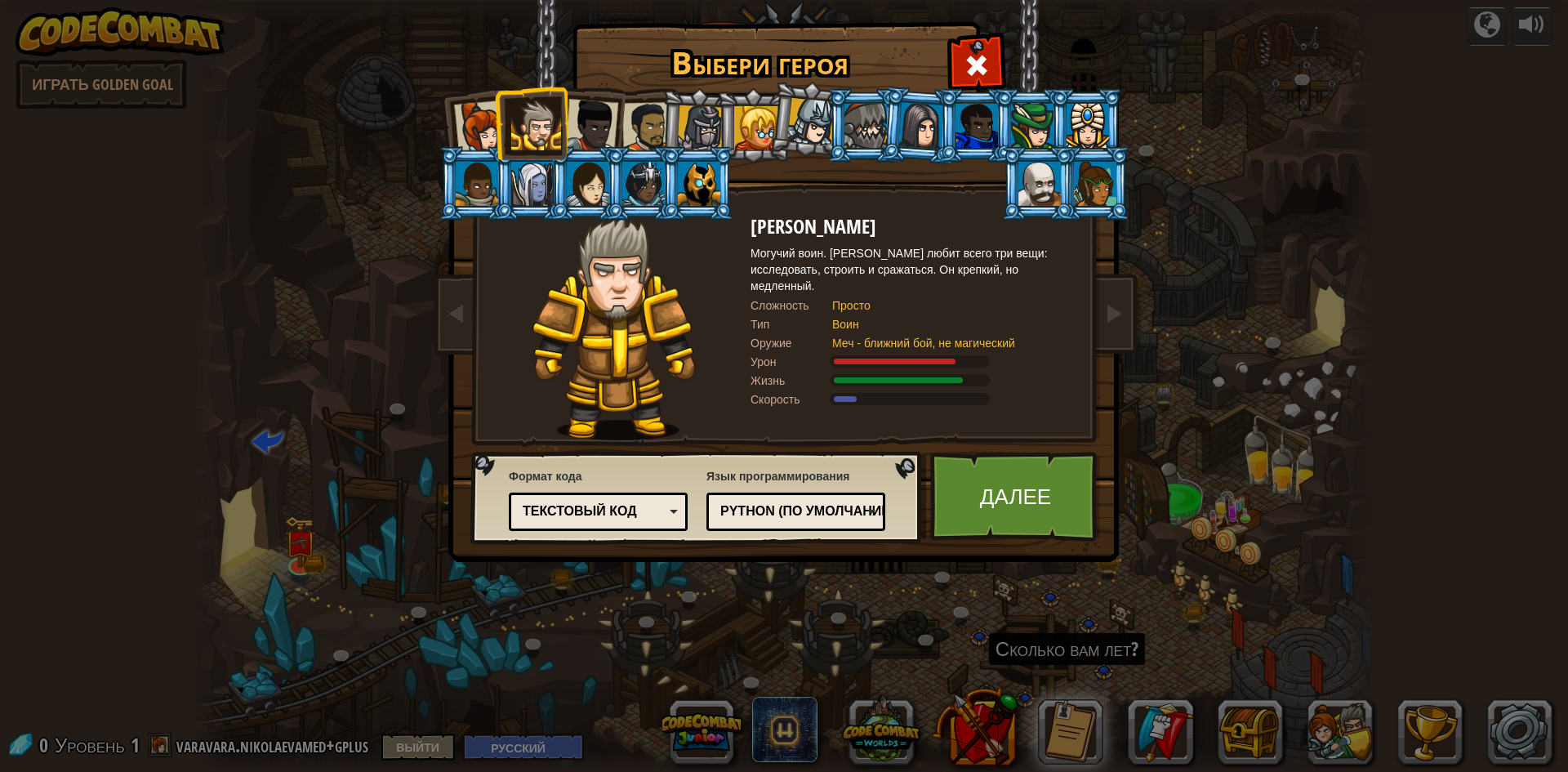
click at [1010, 192] on li at bounding box center [1037, 183] width 73 height 74
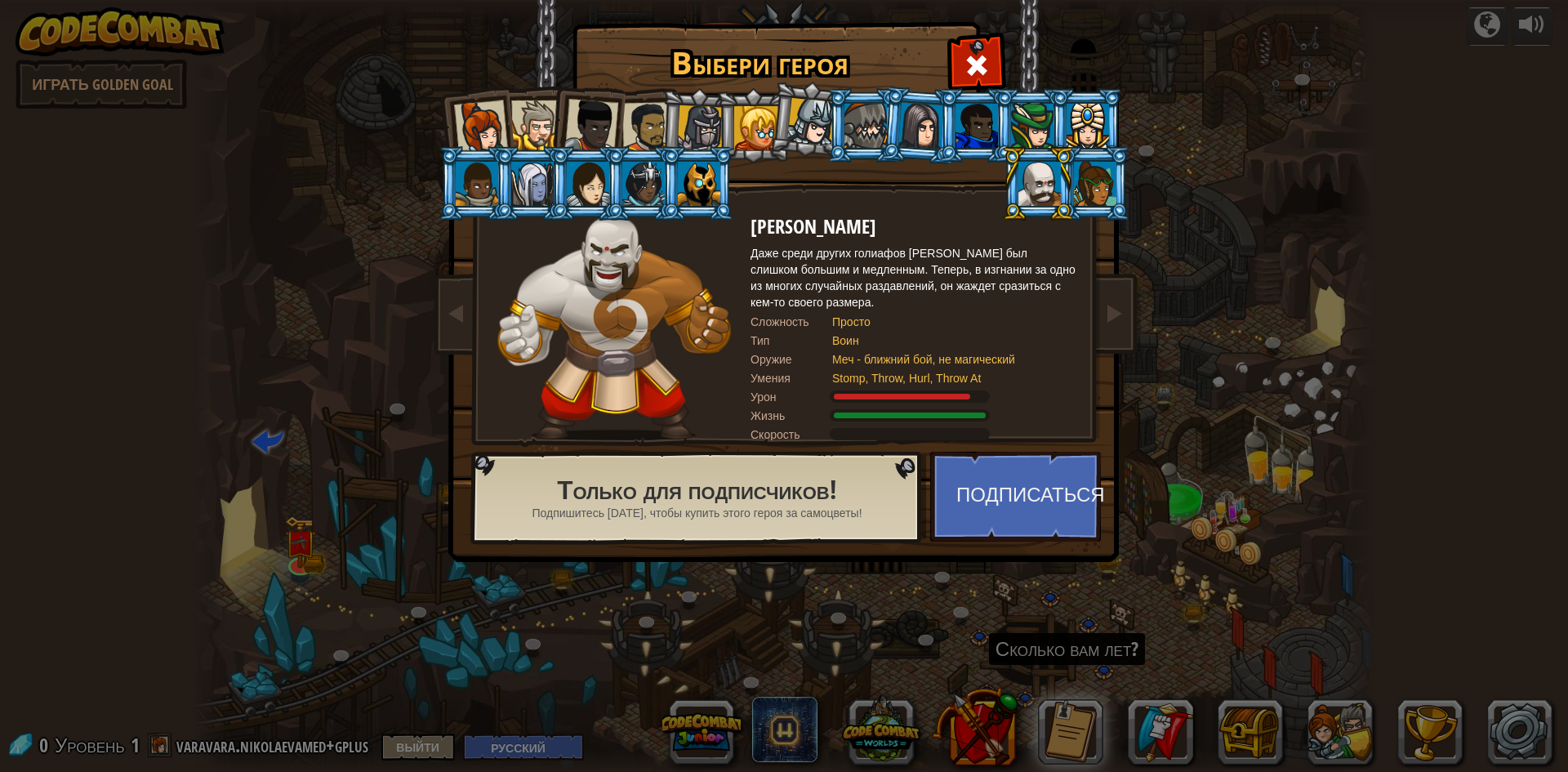
click at [1084, 196] on div at bounding box center [1094, 184] width 43 height 44
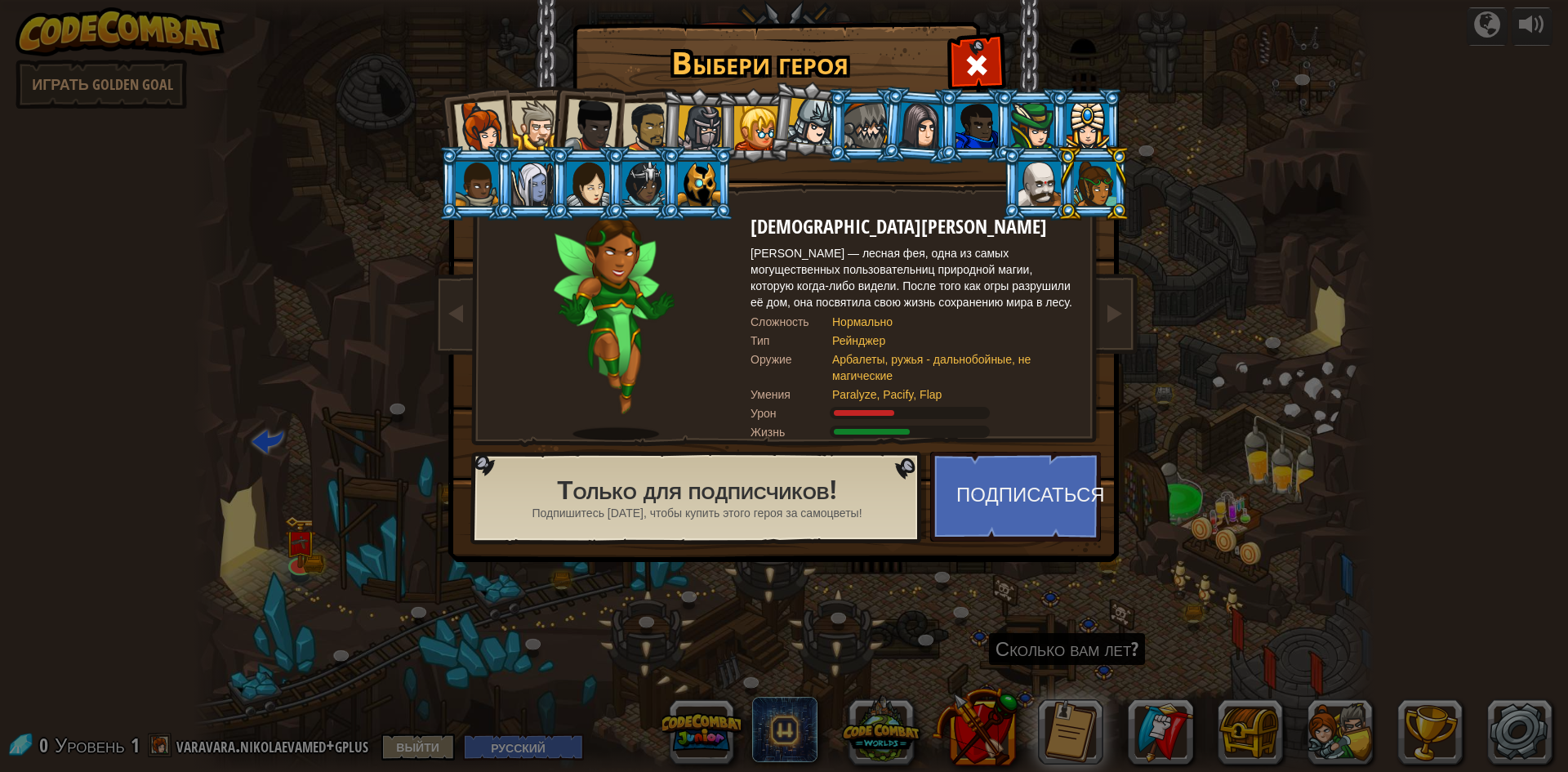
click at [1079, 118] on div at bounding box center [1087, 125] width 43 height 44
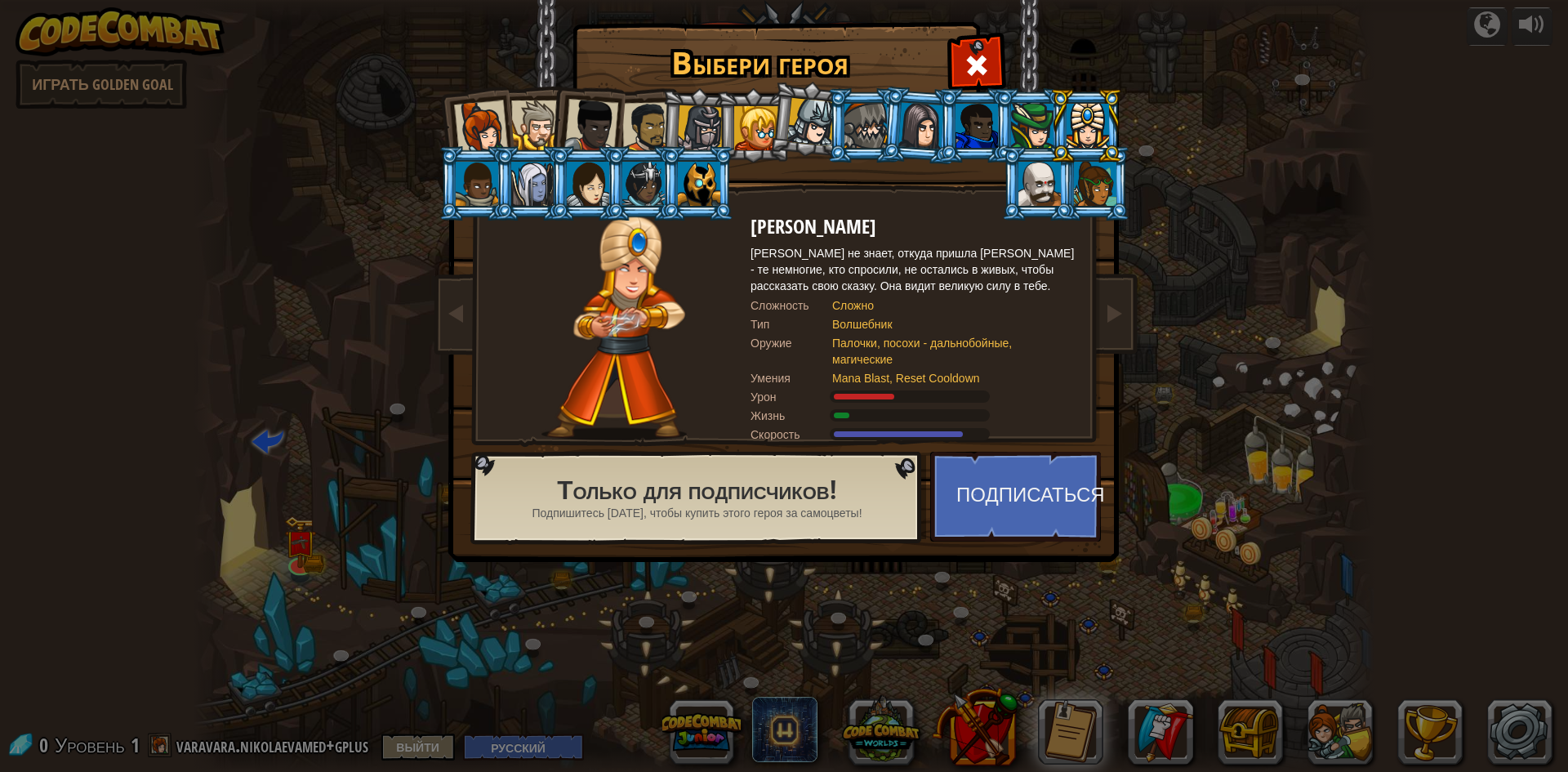
click at [1031, 128] on div at bounding box center [1031, 125] width 43 height 44
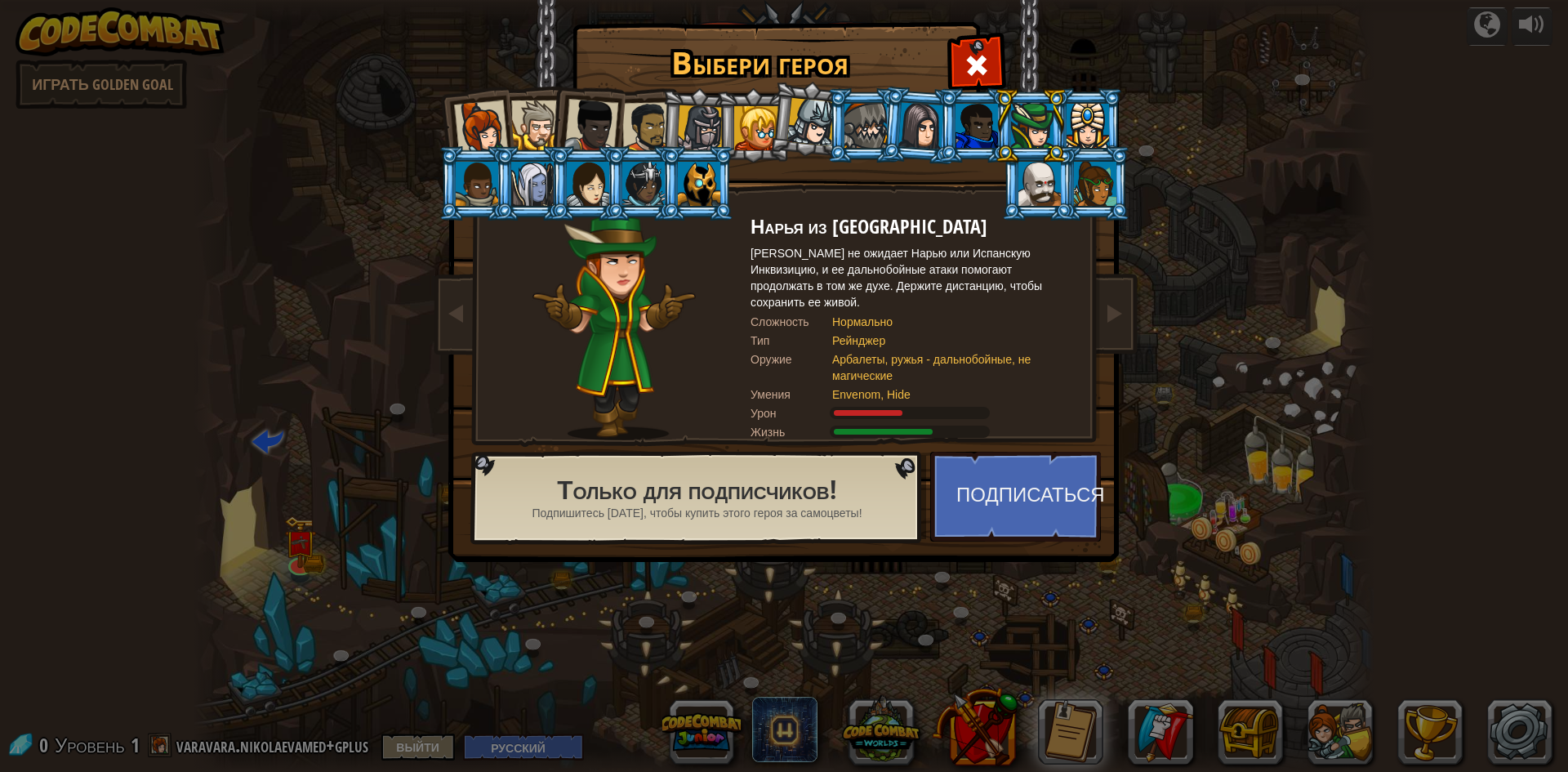
click at [671, 179] on li at bounding box center [697, 183] width 73 height 74
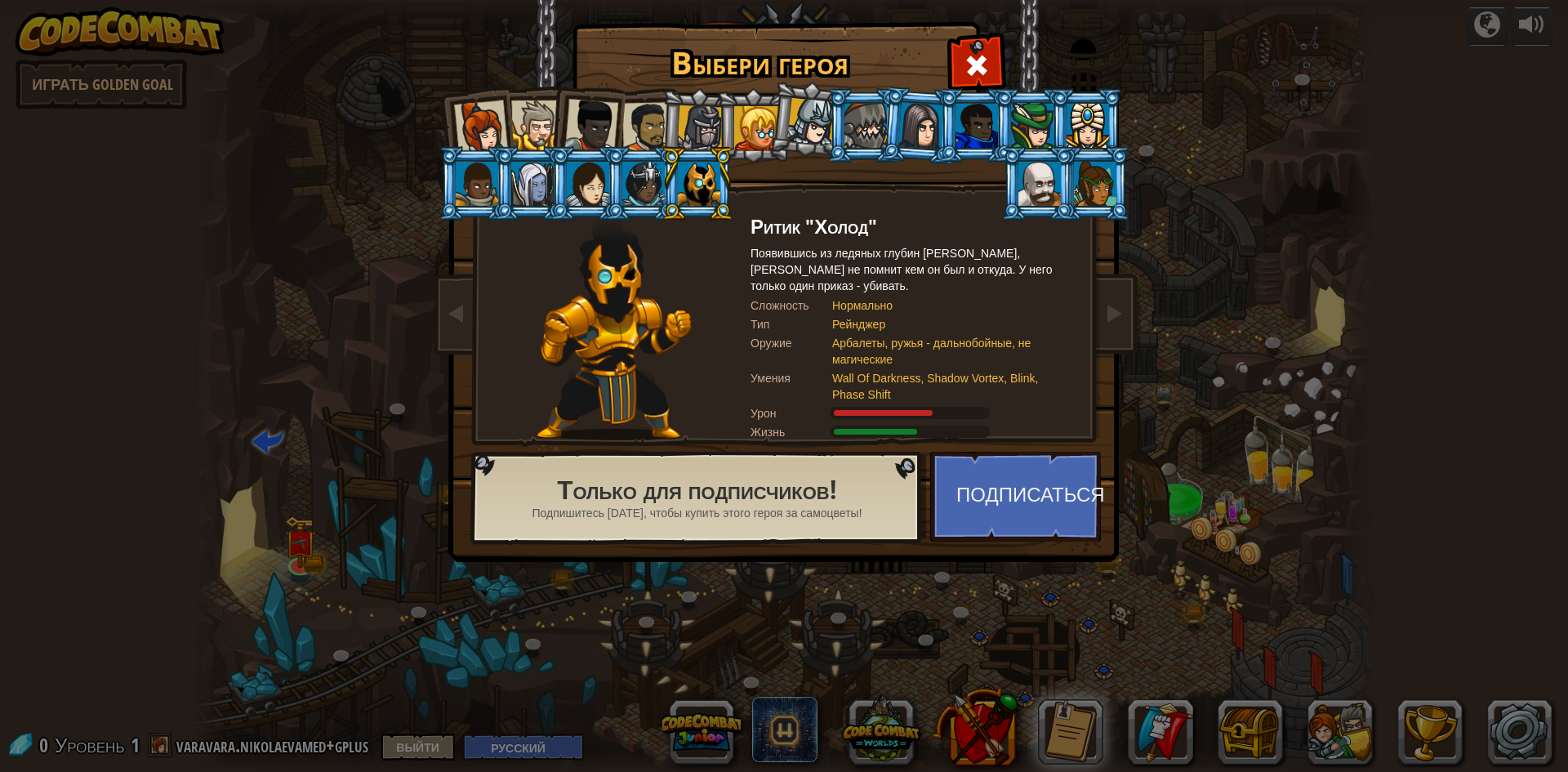
click at [614, 199] on li at bounding box center [642, 183] width 73 height 74
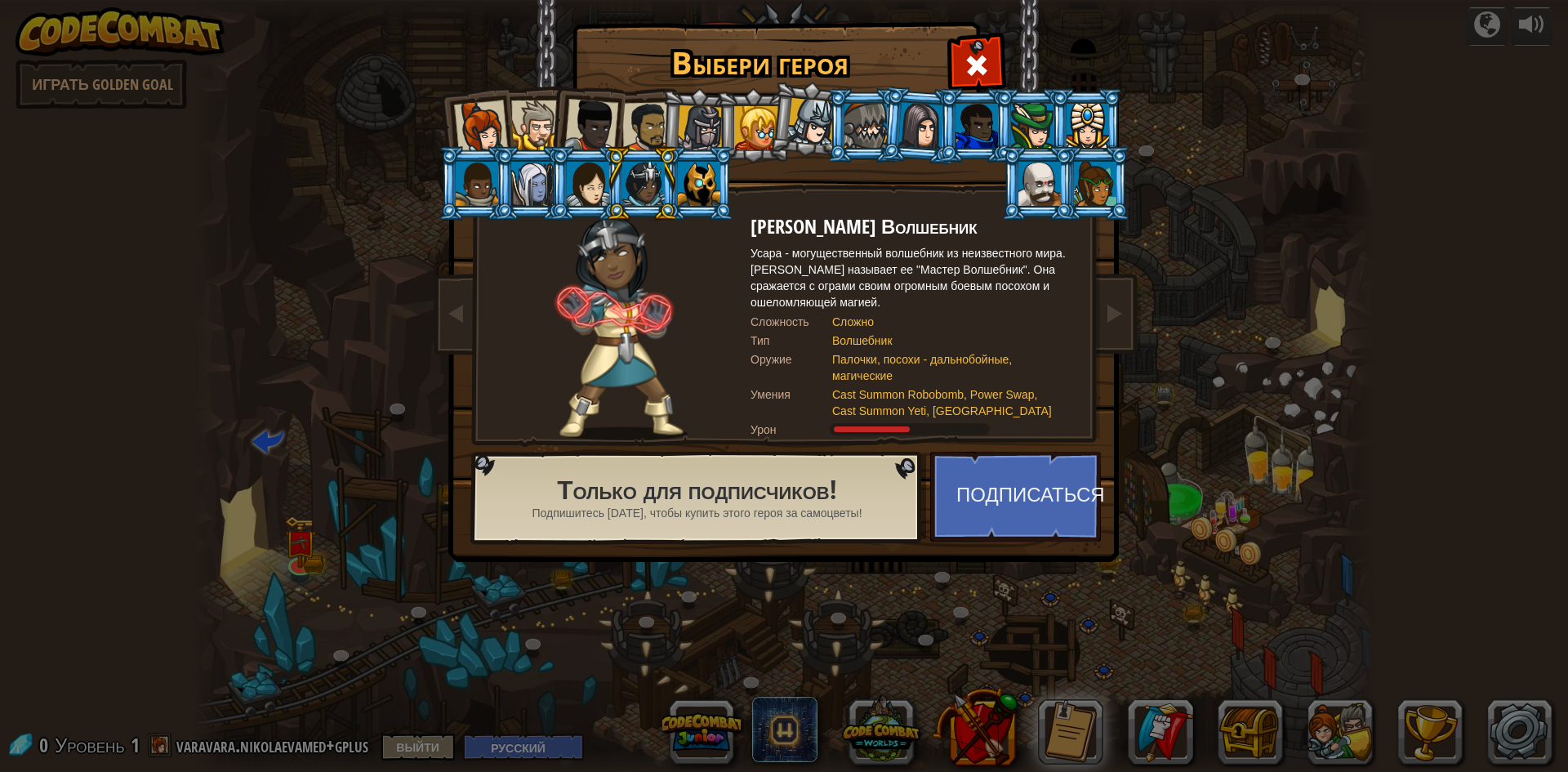
click at [639, 200] on div at bounding box center [643, 184] width 43 height 44
click at [527, 196] on div at bounding box center [532, 184] width 43 height 44
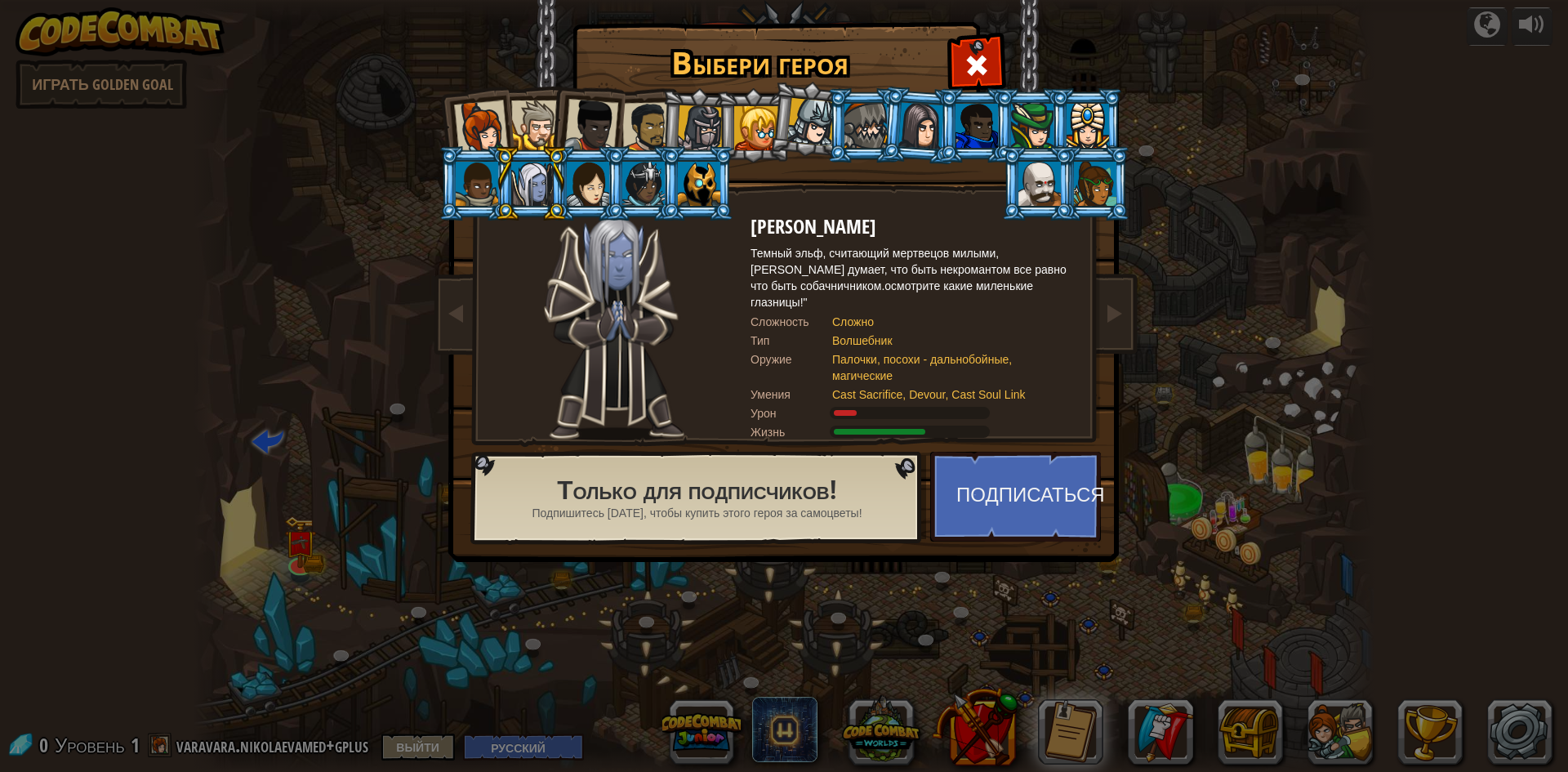
click at [494, 184] on li at bounding box center [531, 183] width 73 height 74
click at [668, 137] on li at bounding box center [697, 125] width 78 height 78
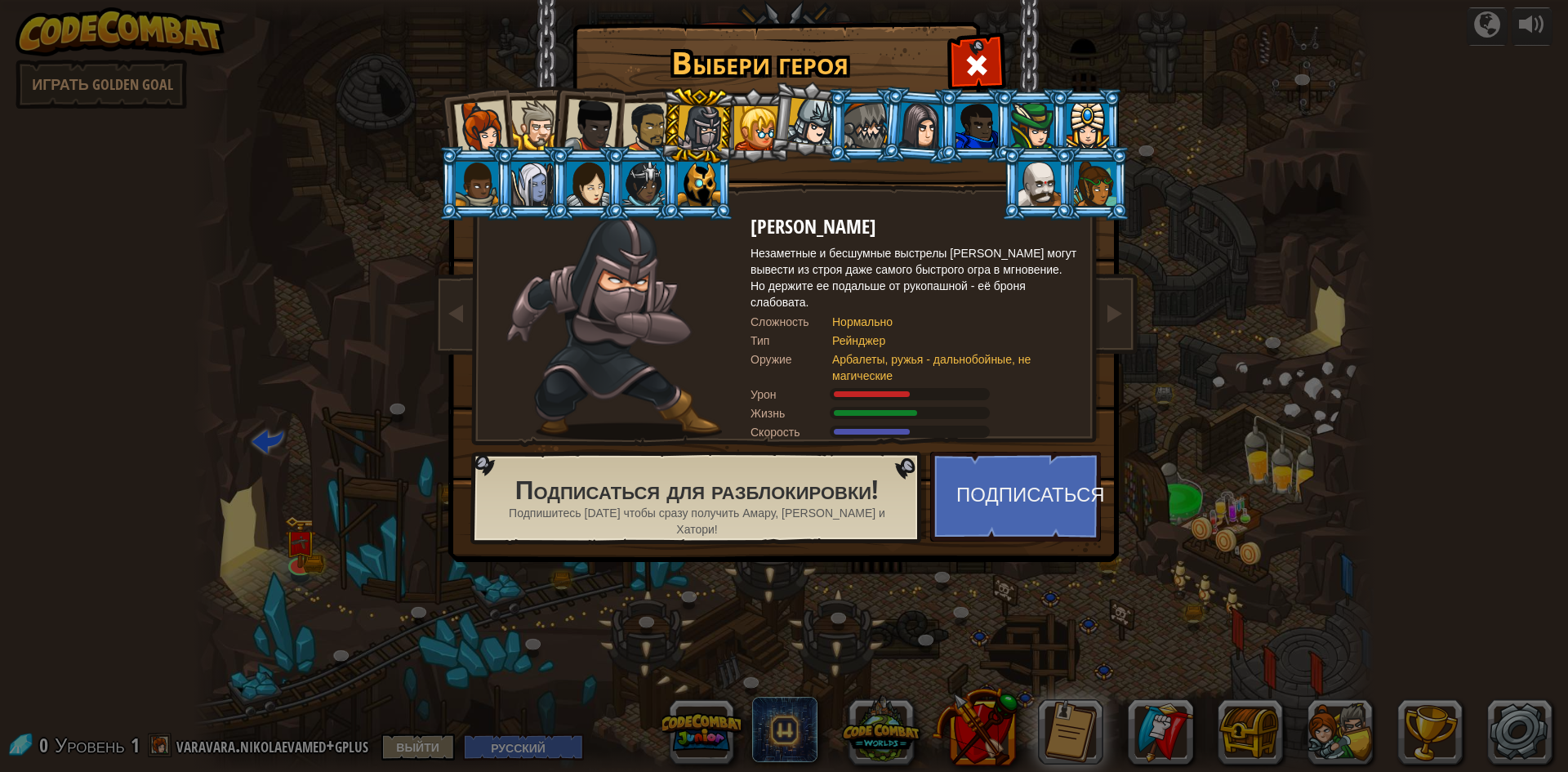
click at [644, 127] on div at bounding box center [647, 127] width 51 height 51
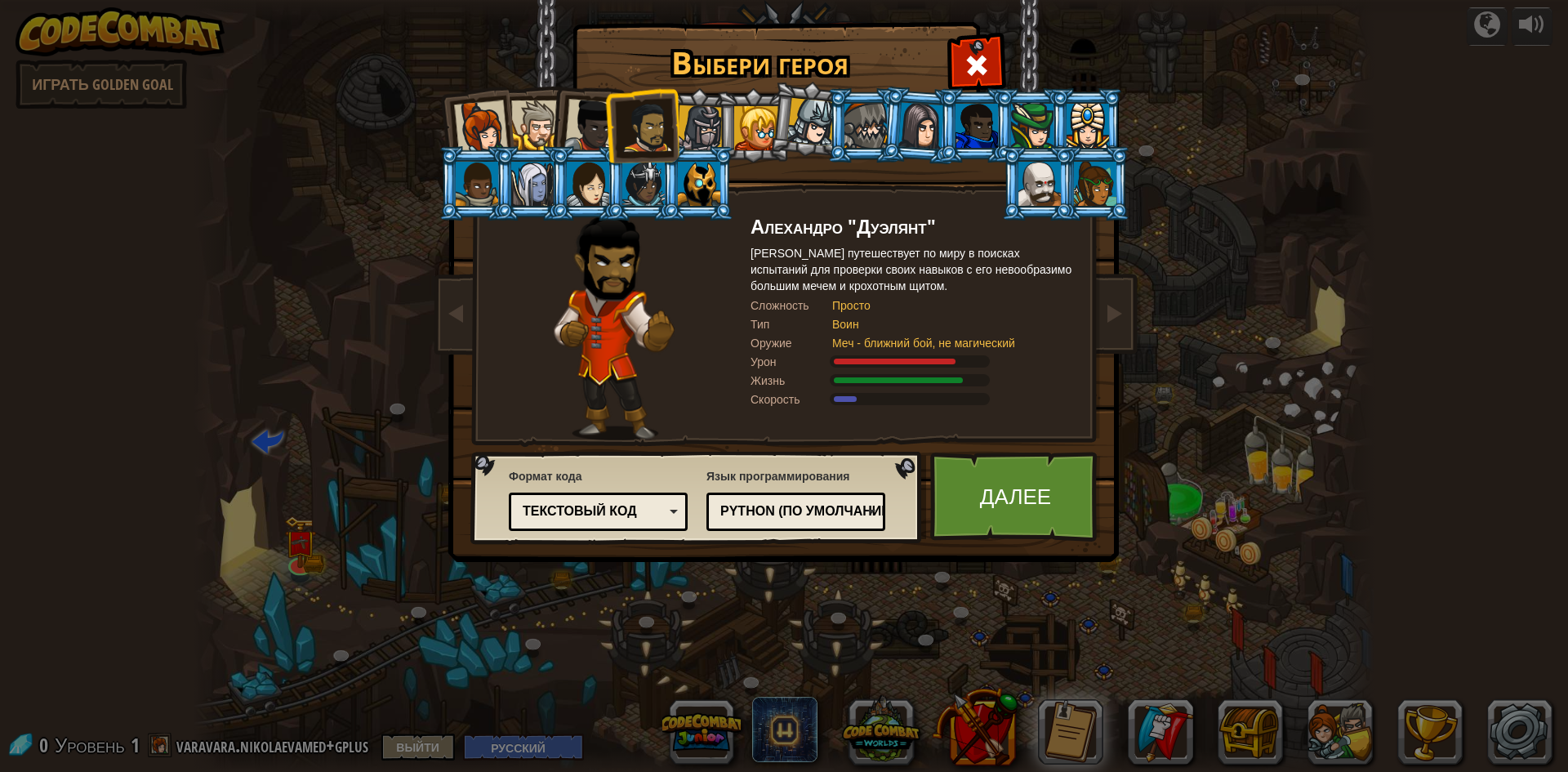
click at [593, 130] on div at bounding box center [591, 125] width 54 height 54
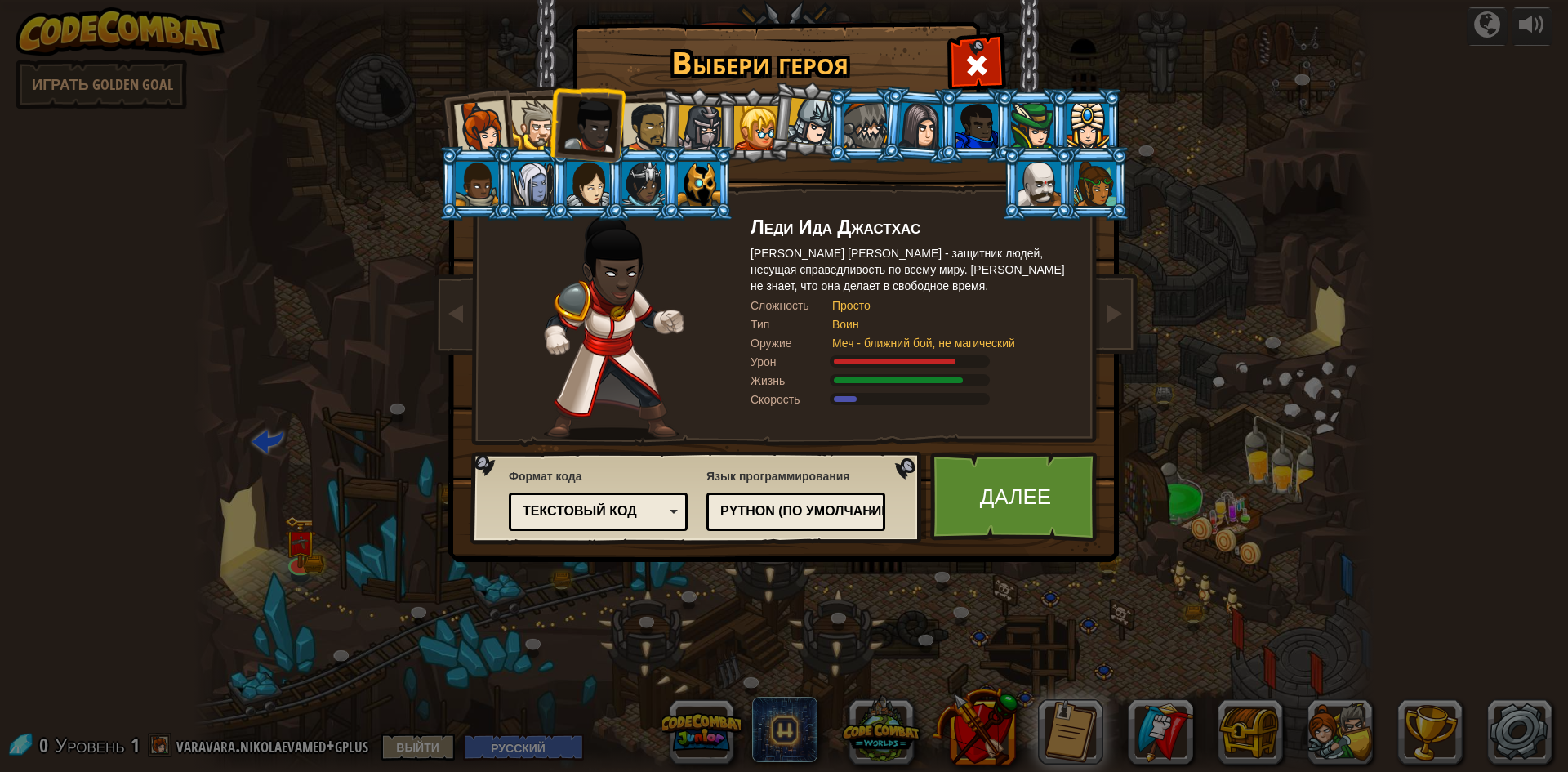
click at [553, 124] on li at bounding box center [586, 123] width 80 height 80
click at [1144, 176] on div "Выбери героя 0 Капитан [PERSON_NAME] [PERSON_NAME] - строгий лидер, который не …" at bounding box center [784, 386] width 1568 height 772
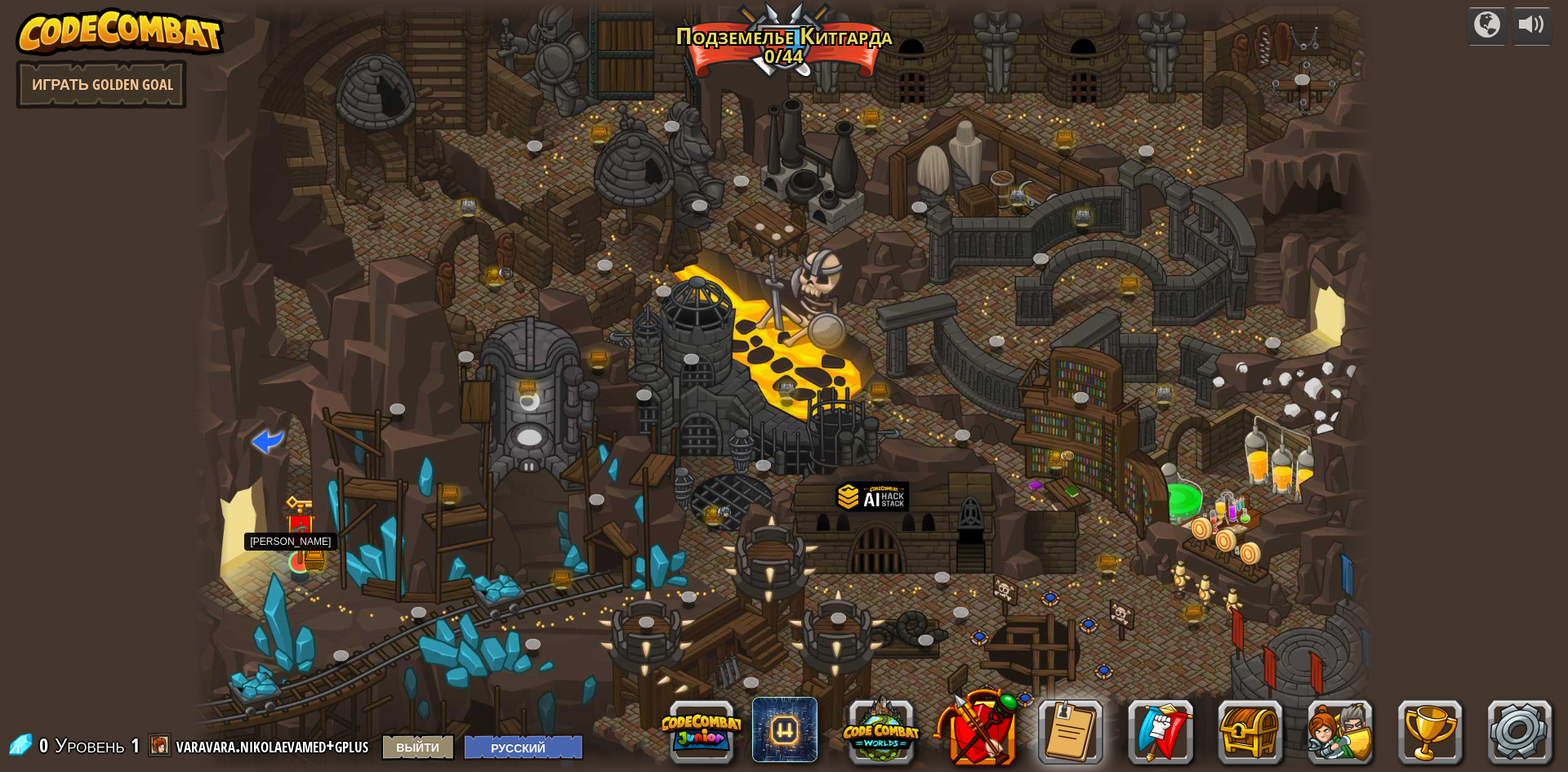
click at [302, 549] on img at bounding box center [300, 529] width 32 height 71
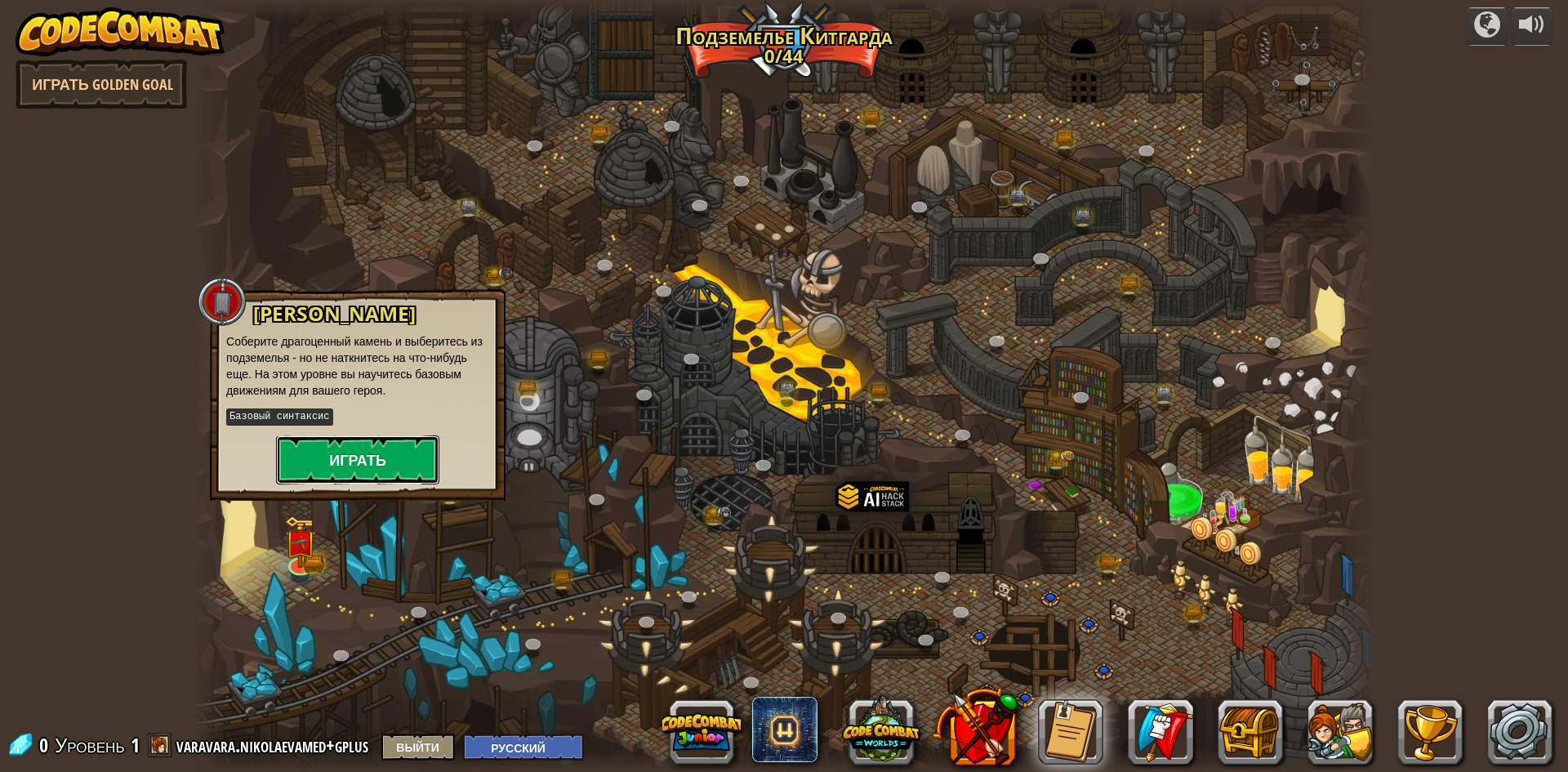
click at [391, 469] on button "Играть" at bounding box center [357, 460] width 163 height 49
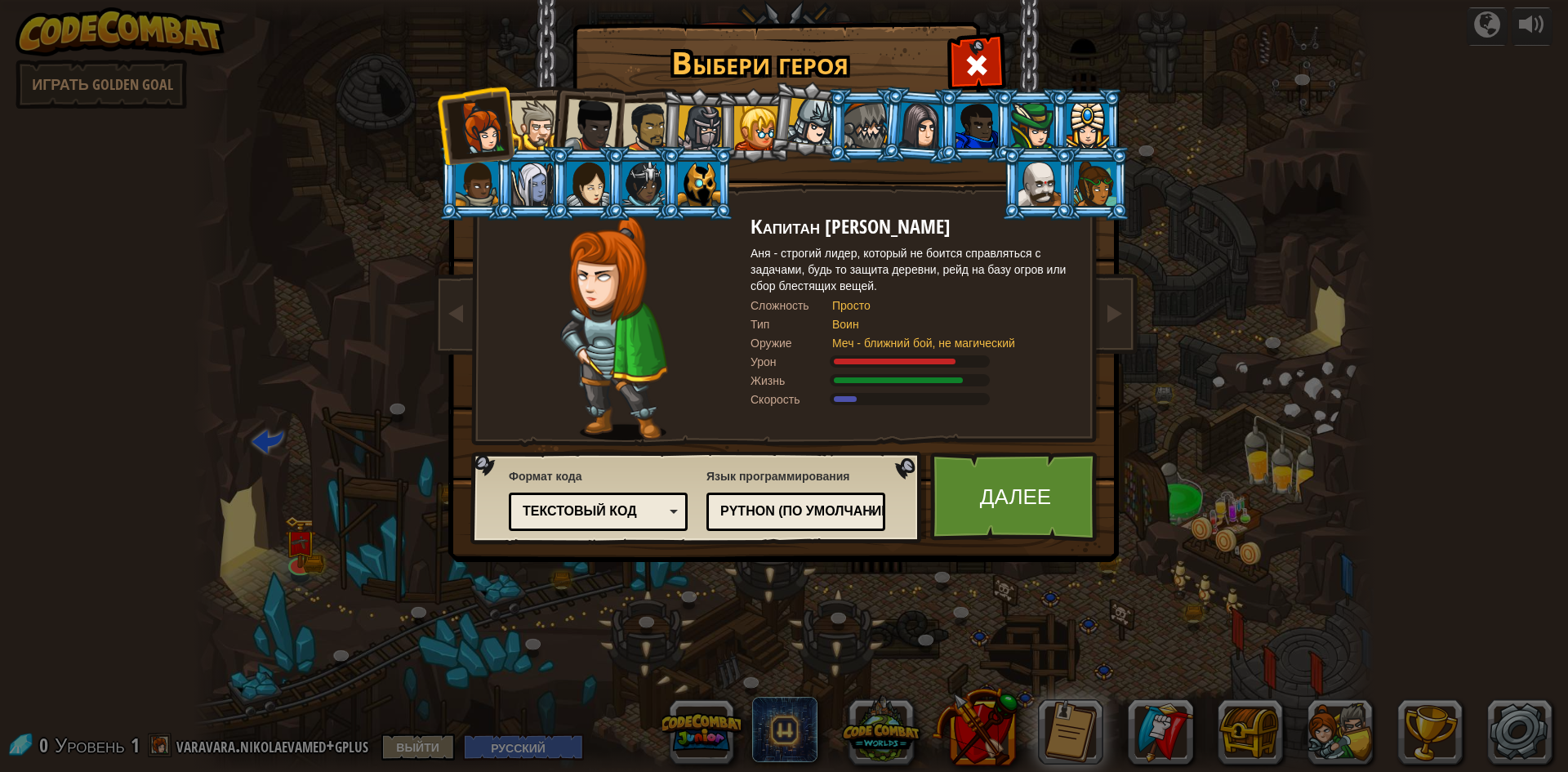
click at [1055, 198] on div at bounding box center [1039, 184] width 43 height 44
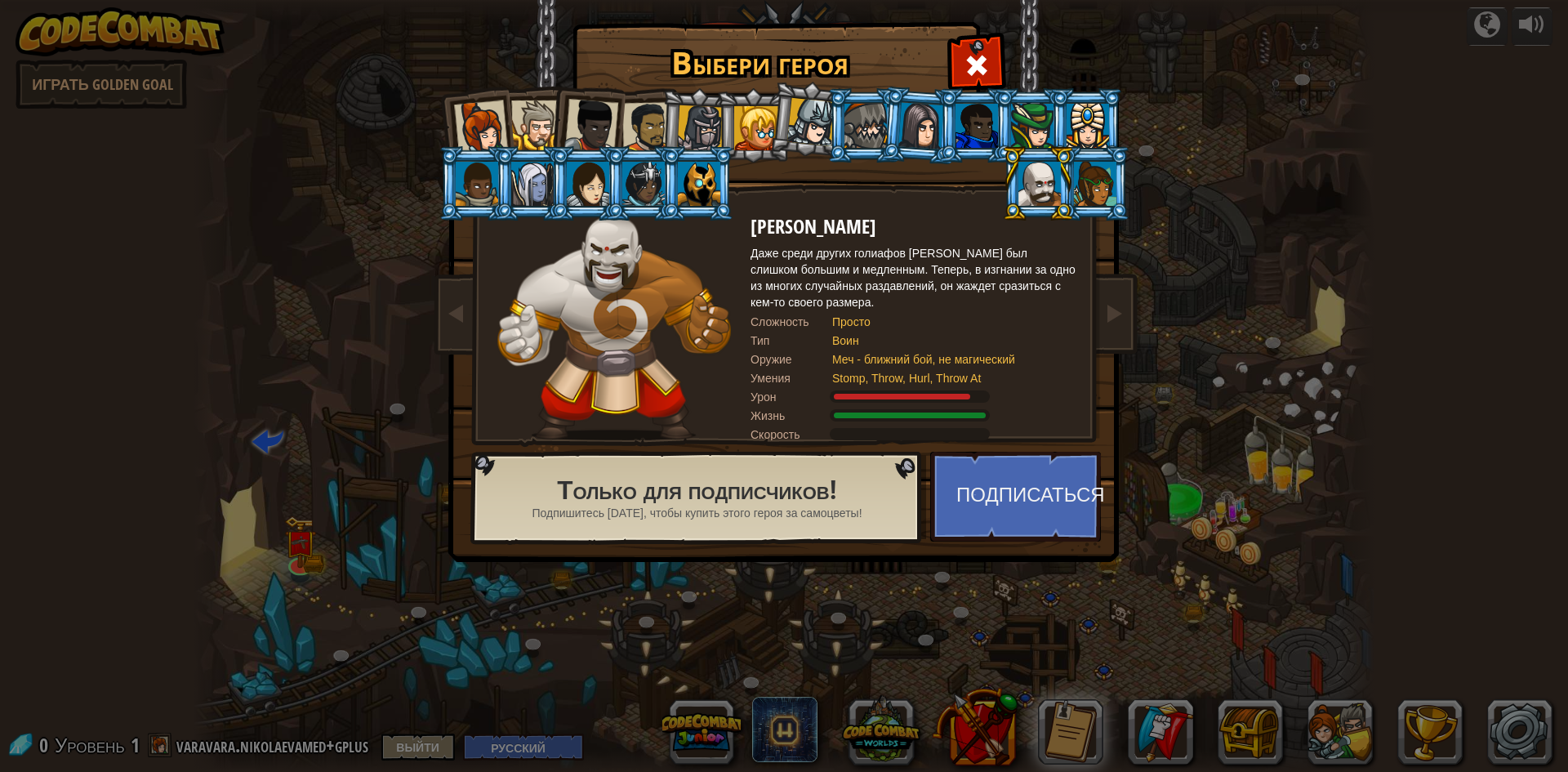
click at [475, 122] on div at bounding box center [481, 127] width 54 height 54
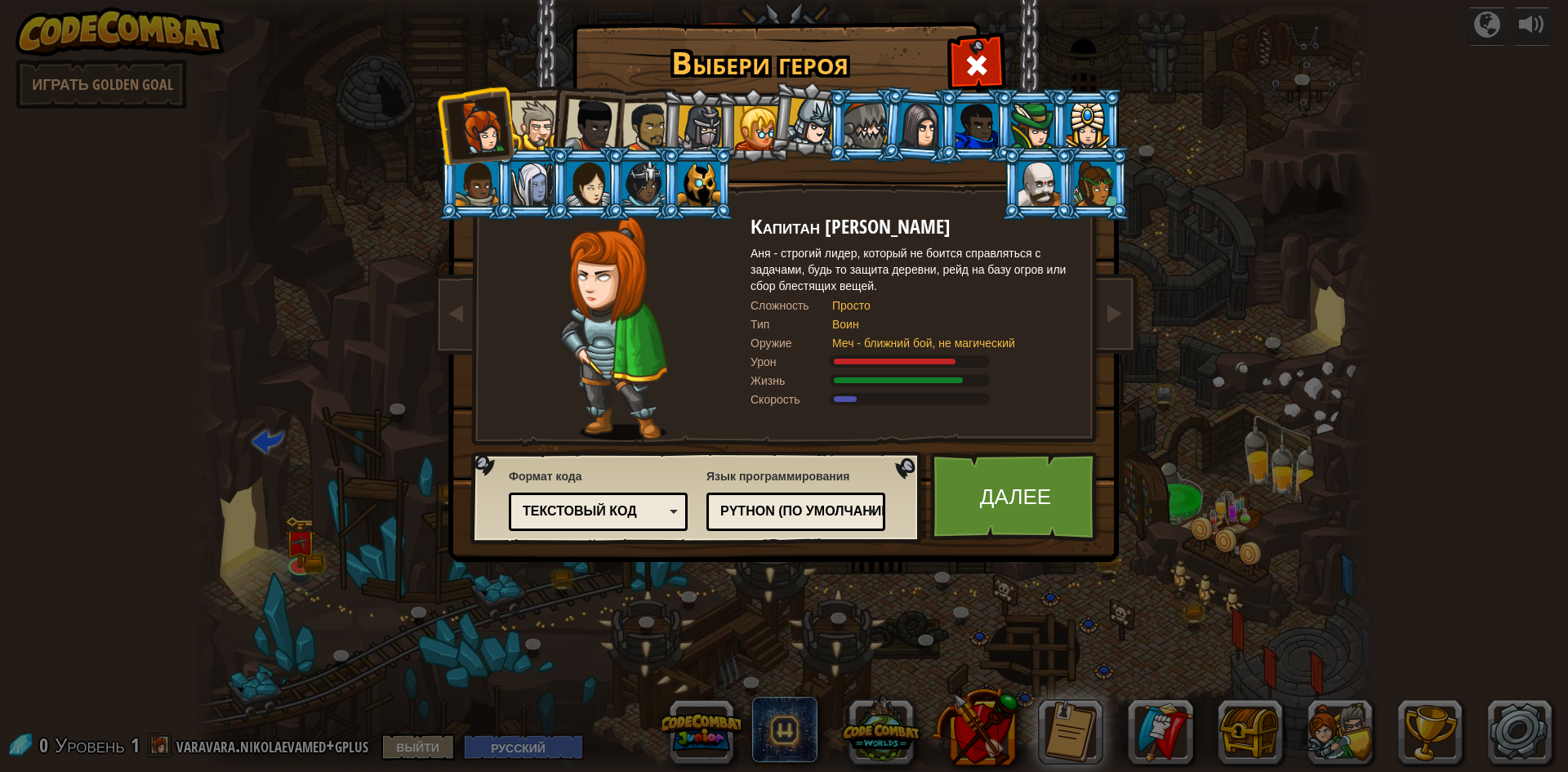
click at [531, 111] on div at bounding box center [536, 125] width 50 height 50
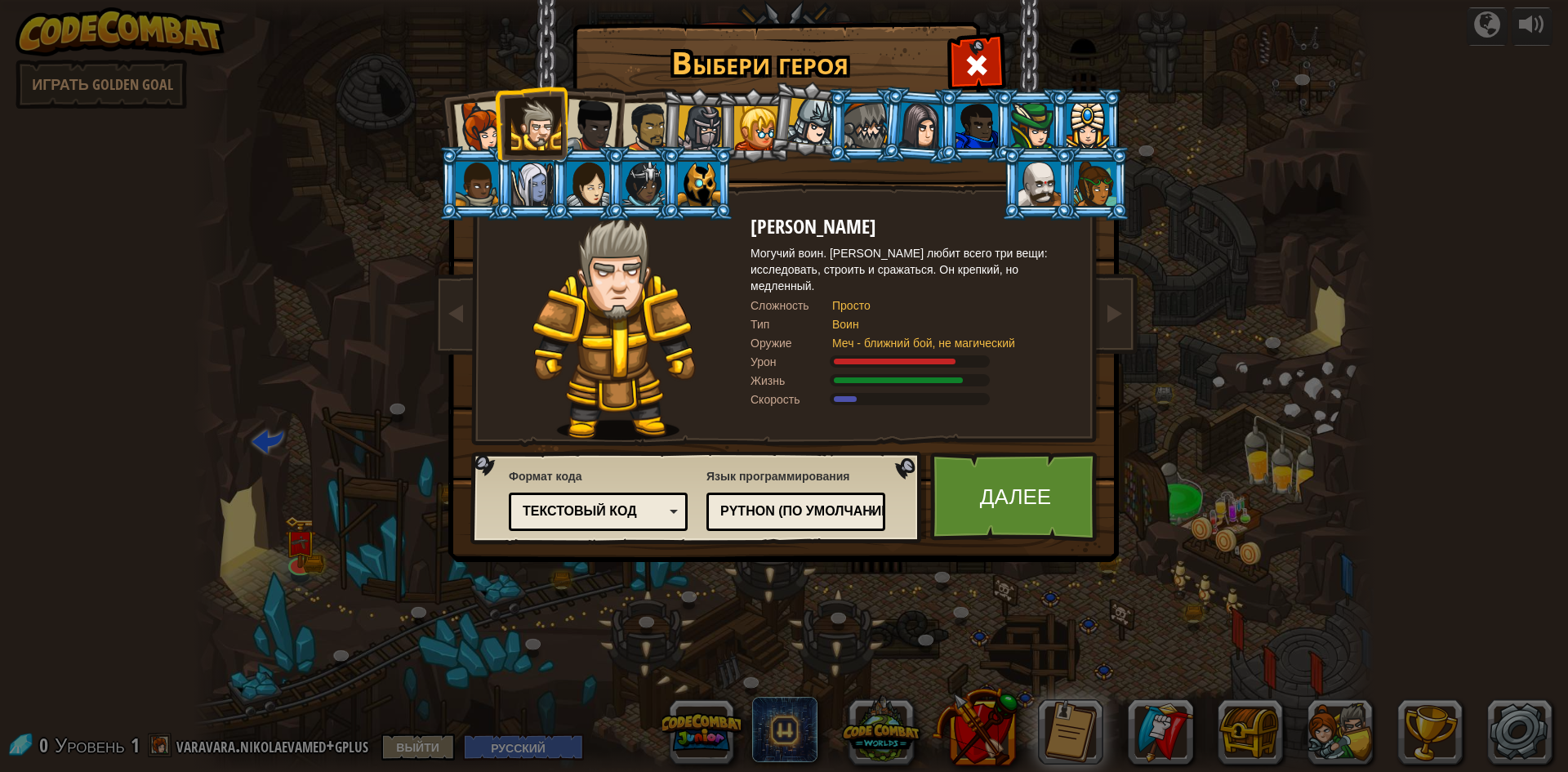
click at [588, 125] on div at bounding box center [591, 125] width 54 height 54
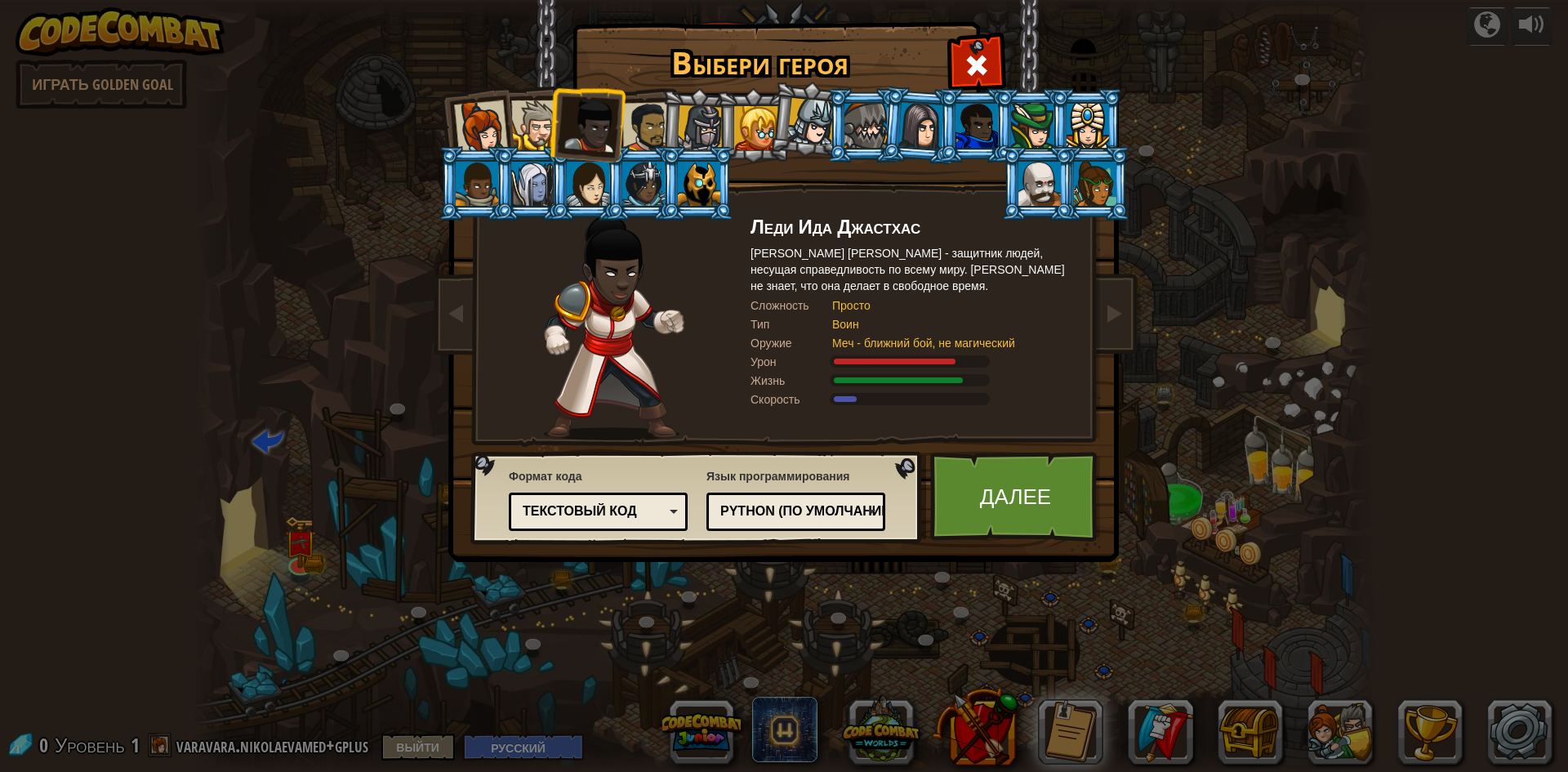
click at [645, 126] on div at bounding box center [647, 127] width 51 height 51
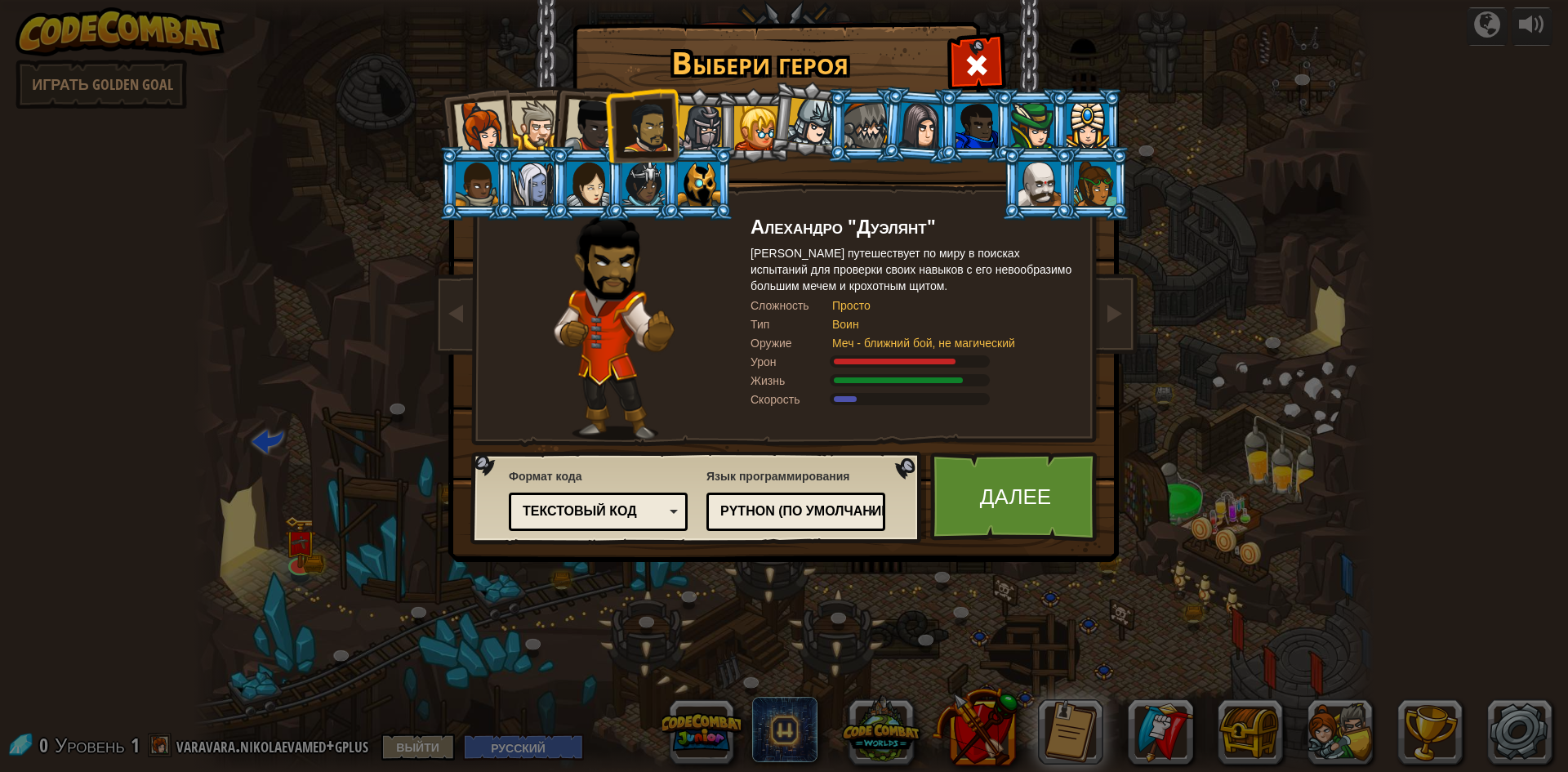
click at [707, 117] on div at bounding box center [700, 128] width 46 height 46
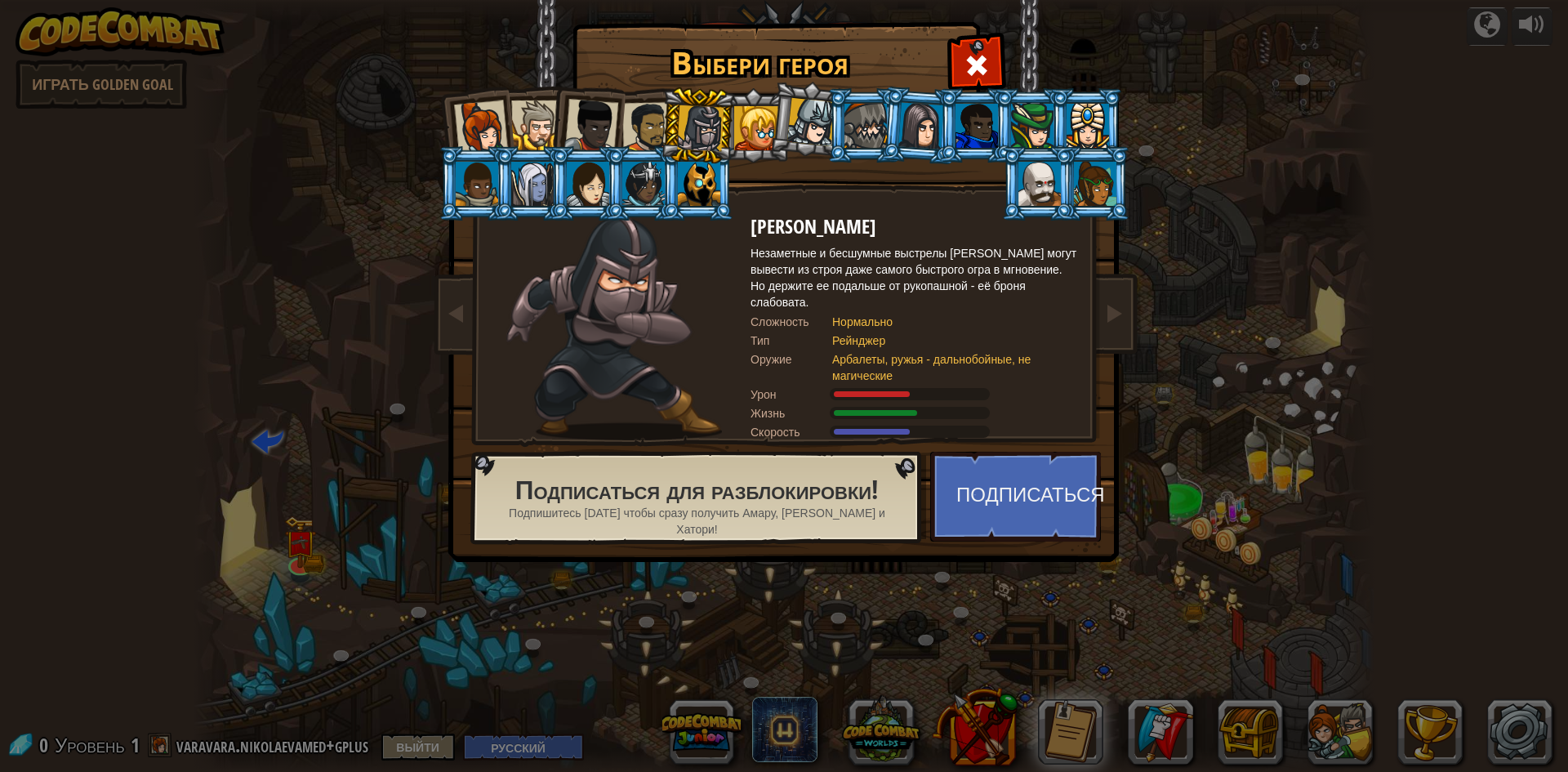
click at [628, 116] on div at bounding box center [647, 127] width 51 height 51
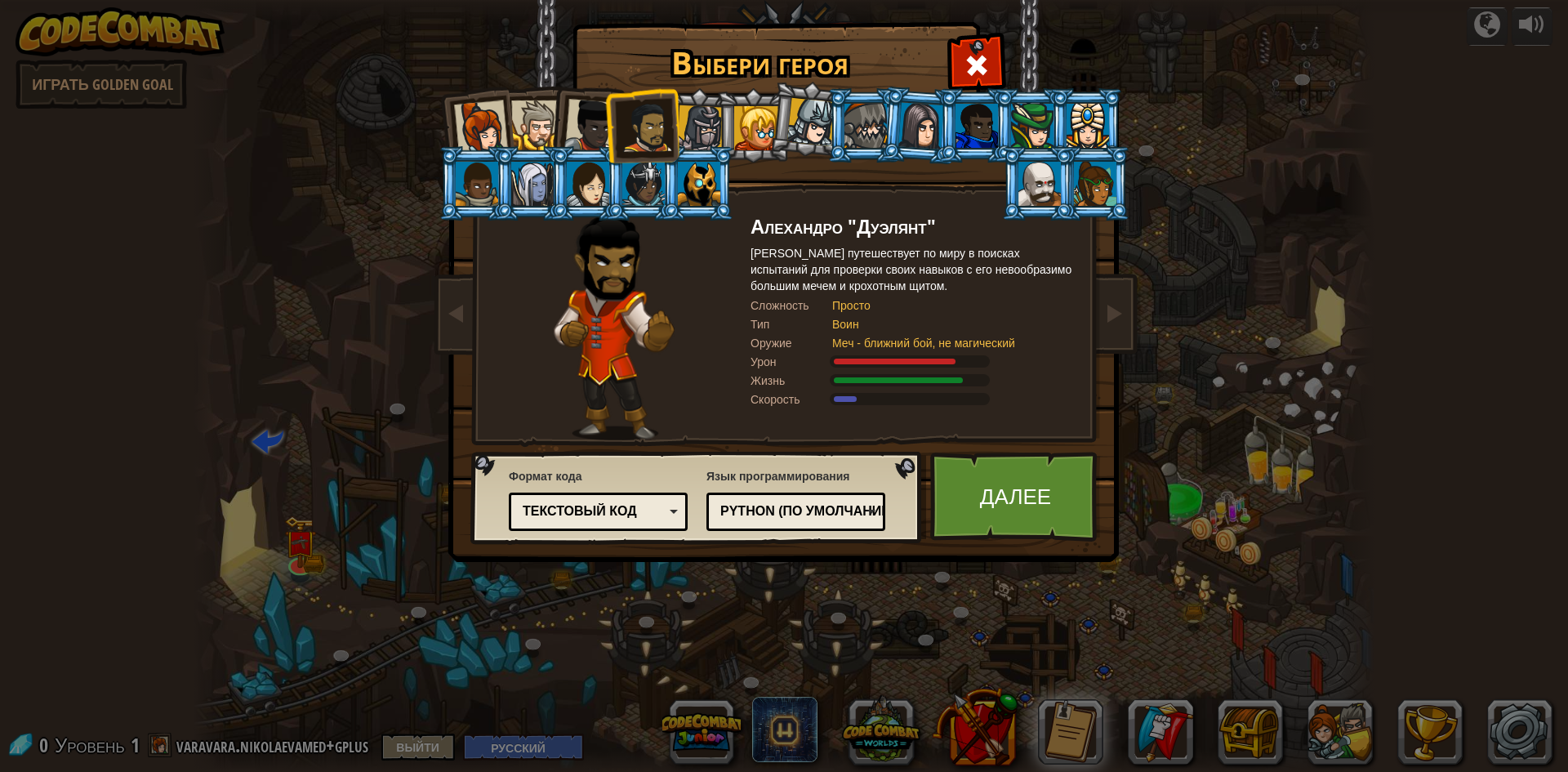
click at [585, 117] on div at bounding box center [591, 125] width 54 height 54
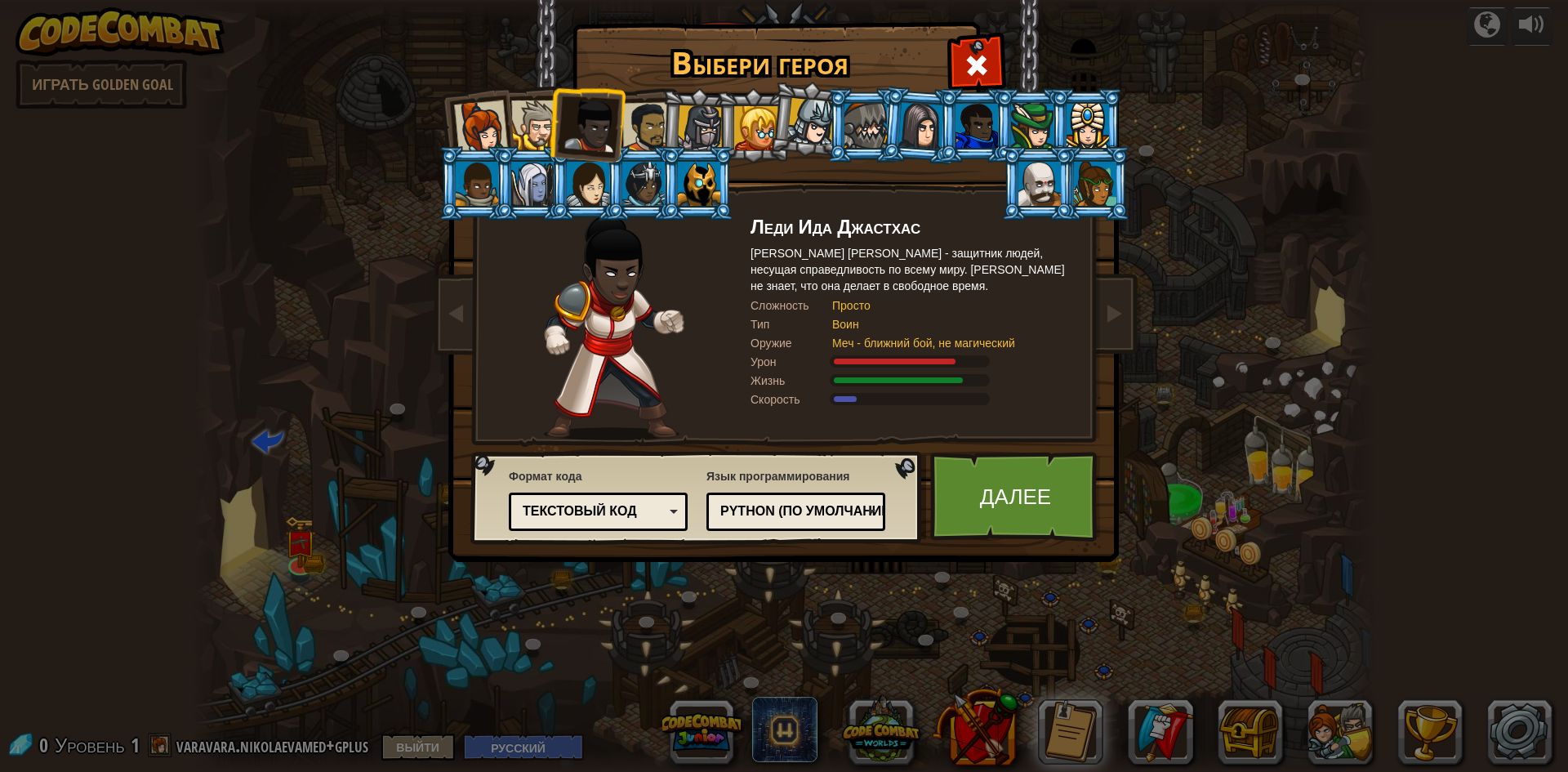
click at [618, 111] on li at bounding box center [586, 123] width 80 height 80
click at [631, 112] on div at bounding box center [647, 127] width 51 height 51
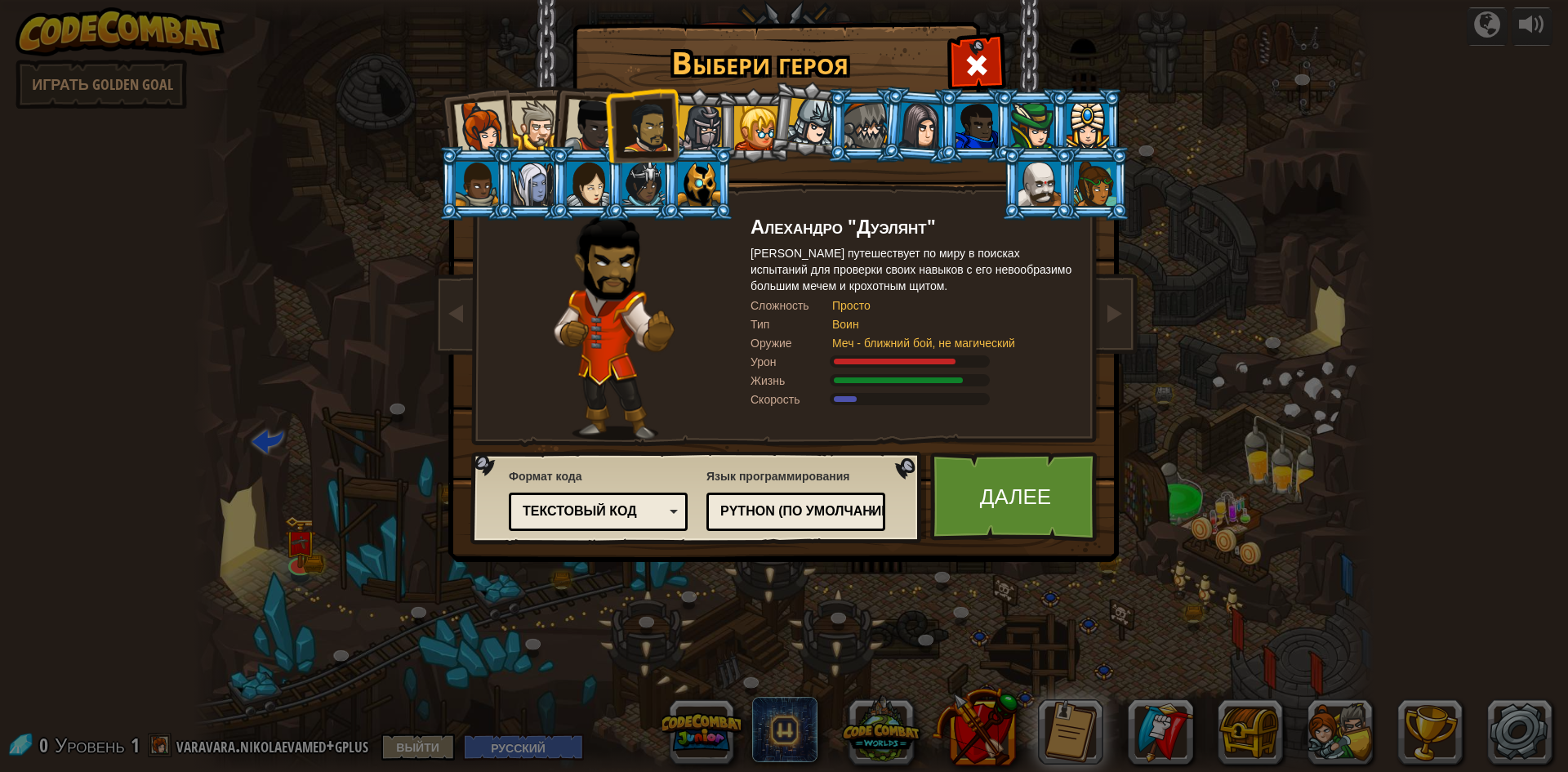
click at [543, 113] on div at bounding box center [536, 125] width 50 height 50
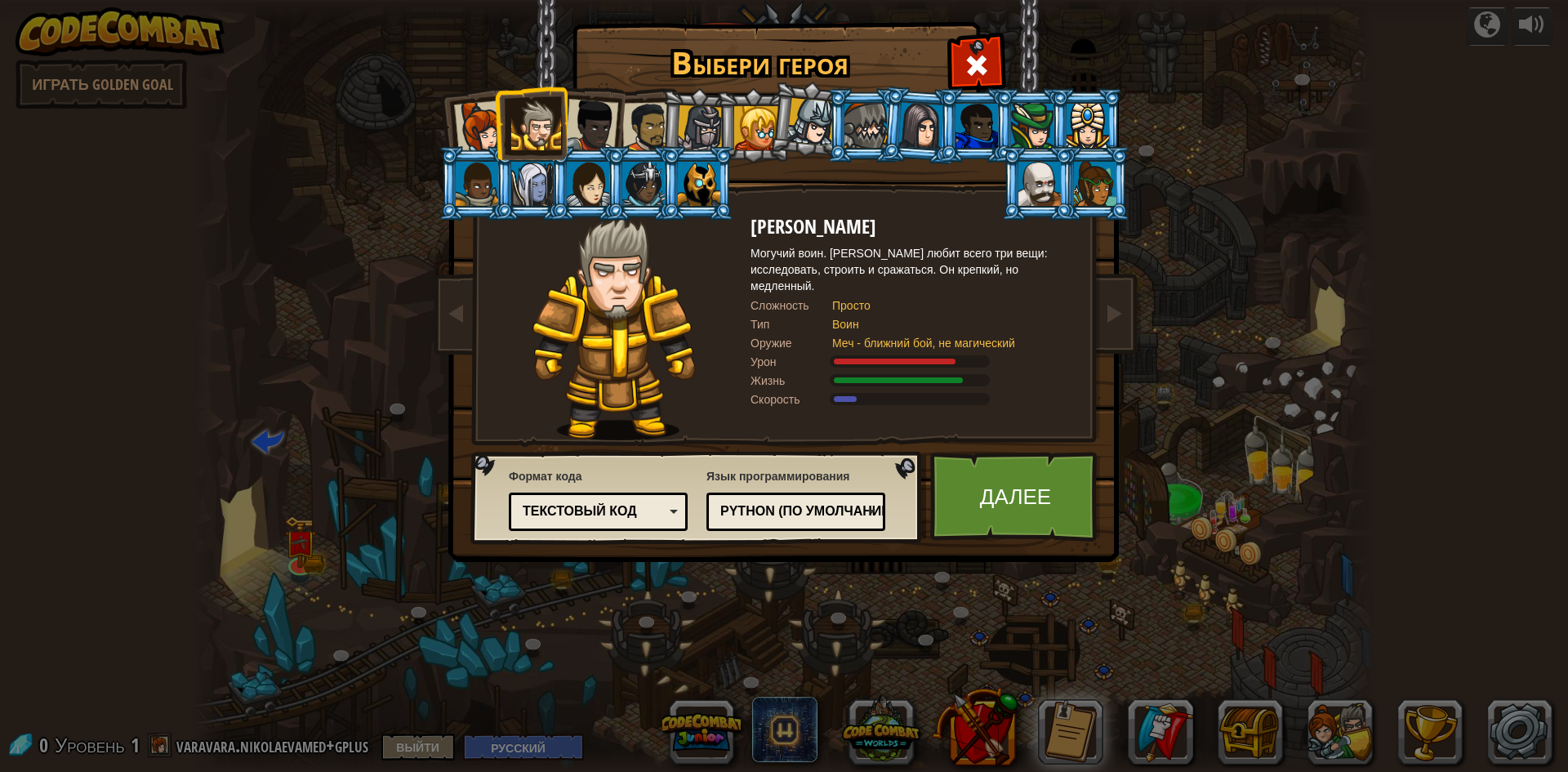
click at [634, 114] on div at bounding box center [647, 127] width 51 height 51
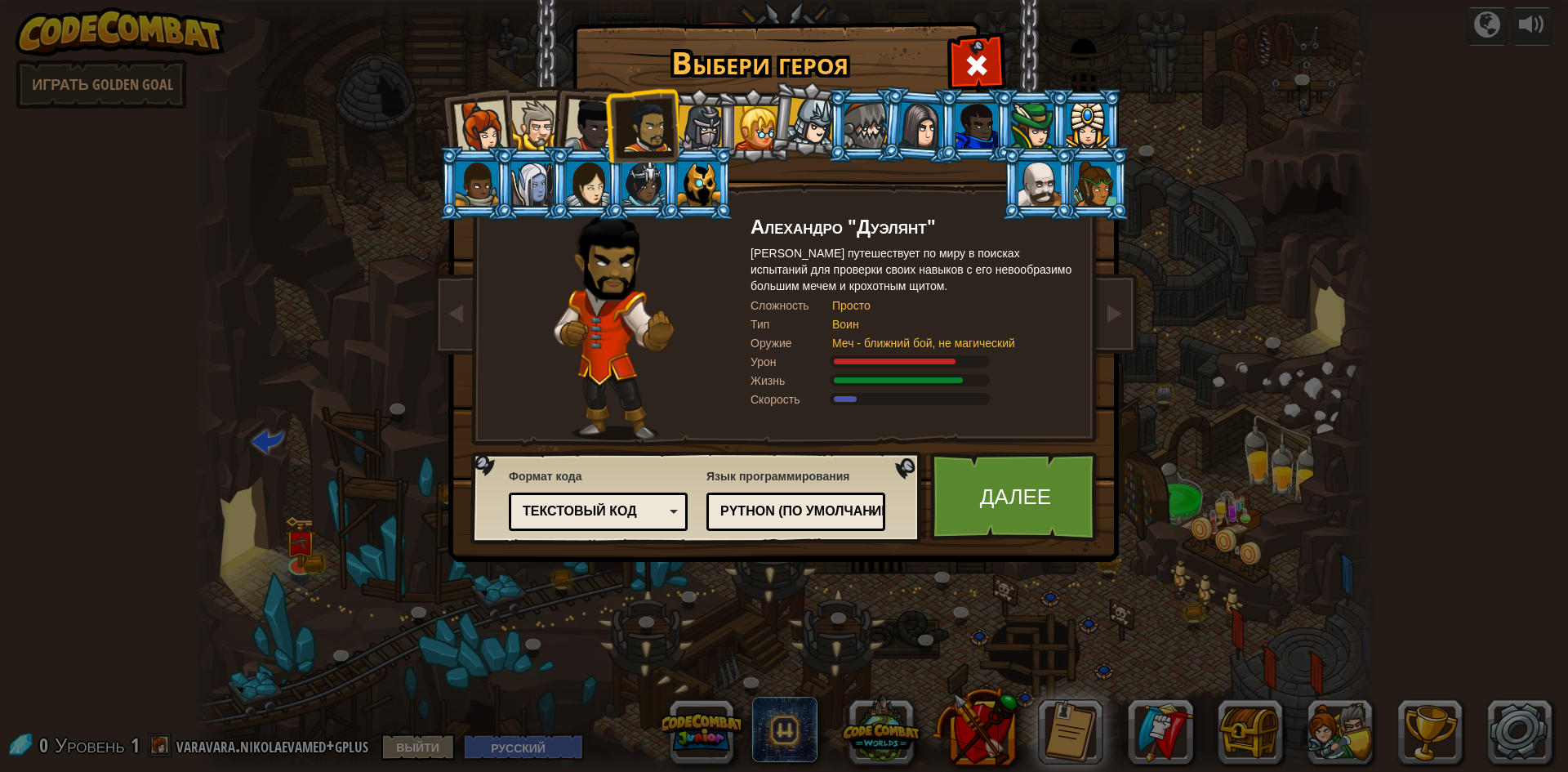
click at [521, 111] on div at bounding box center [536, 125] width 50 height 50
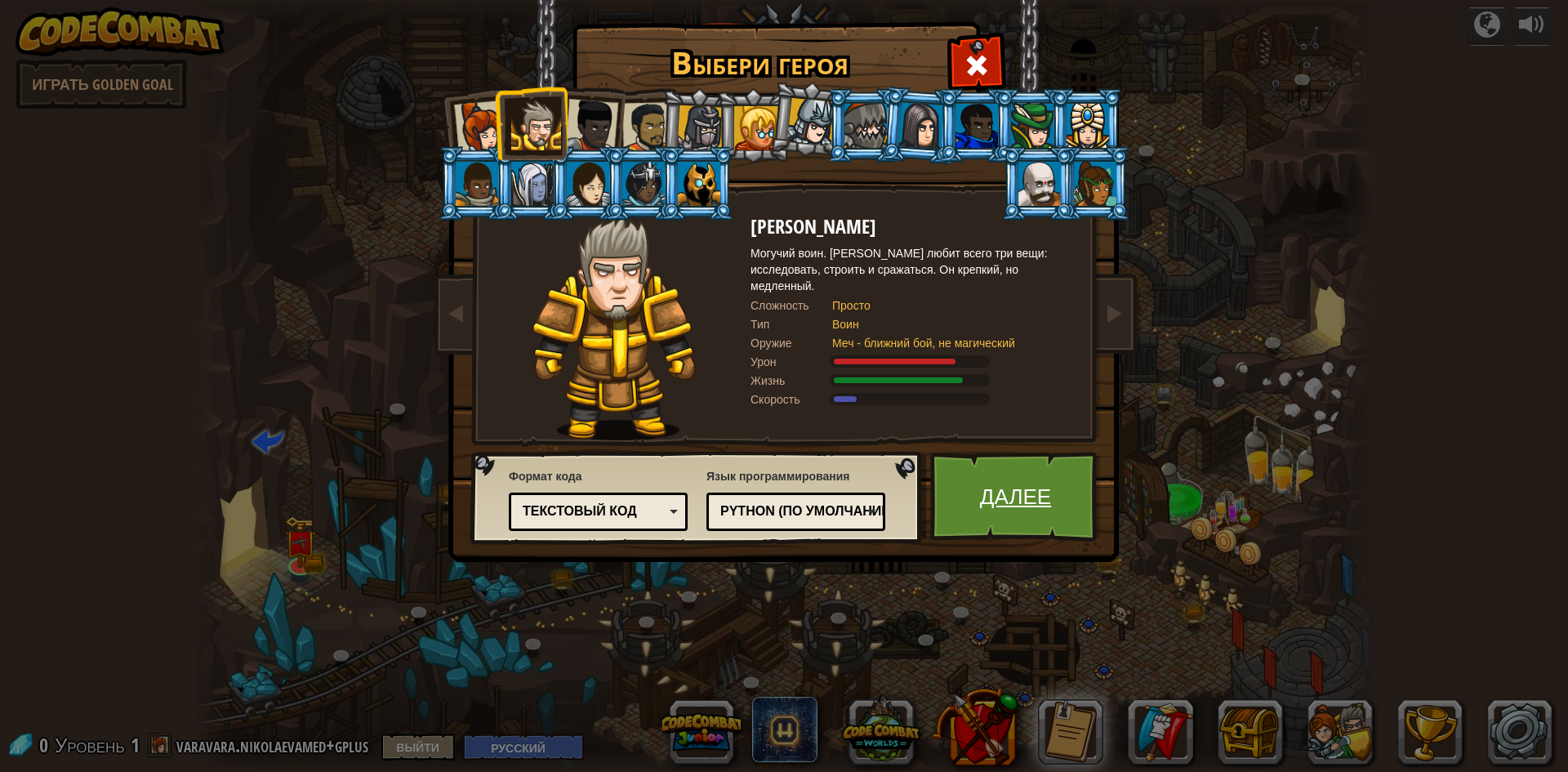
click at [1057, 489] on link "Далее" at bounding box center [1016, 496] width 171 height 90
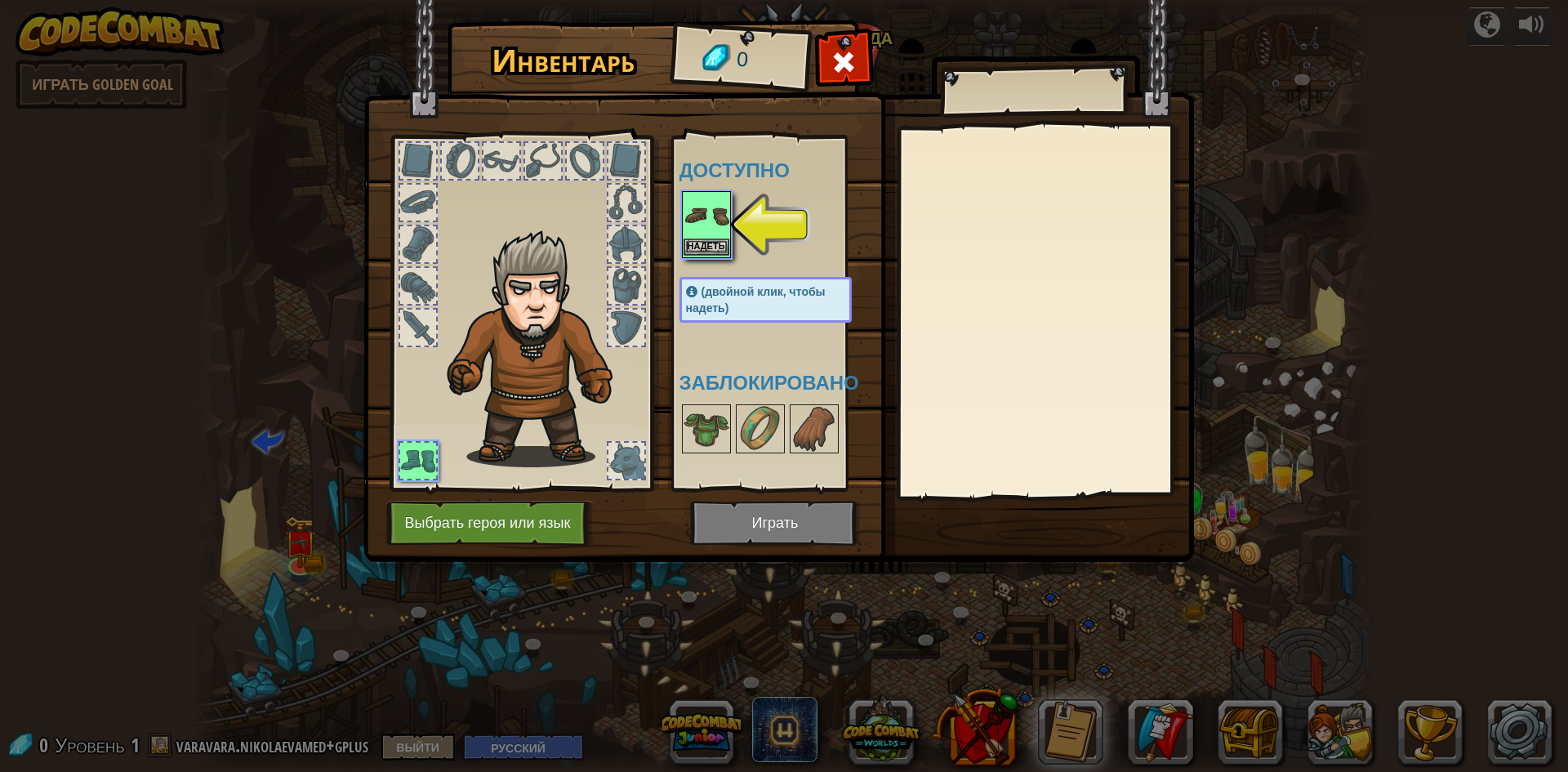
click at [715, 237] on img at bounding box center [706, 215] width 45 height 45
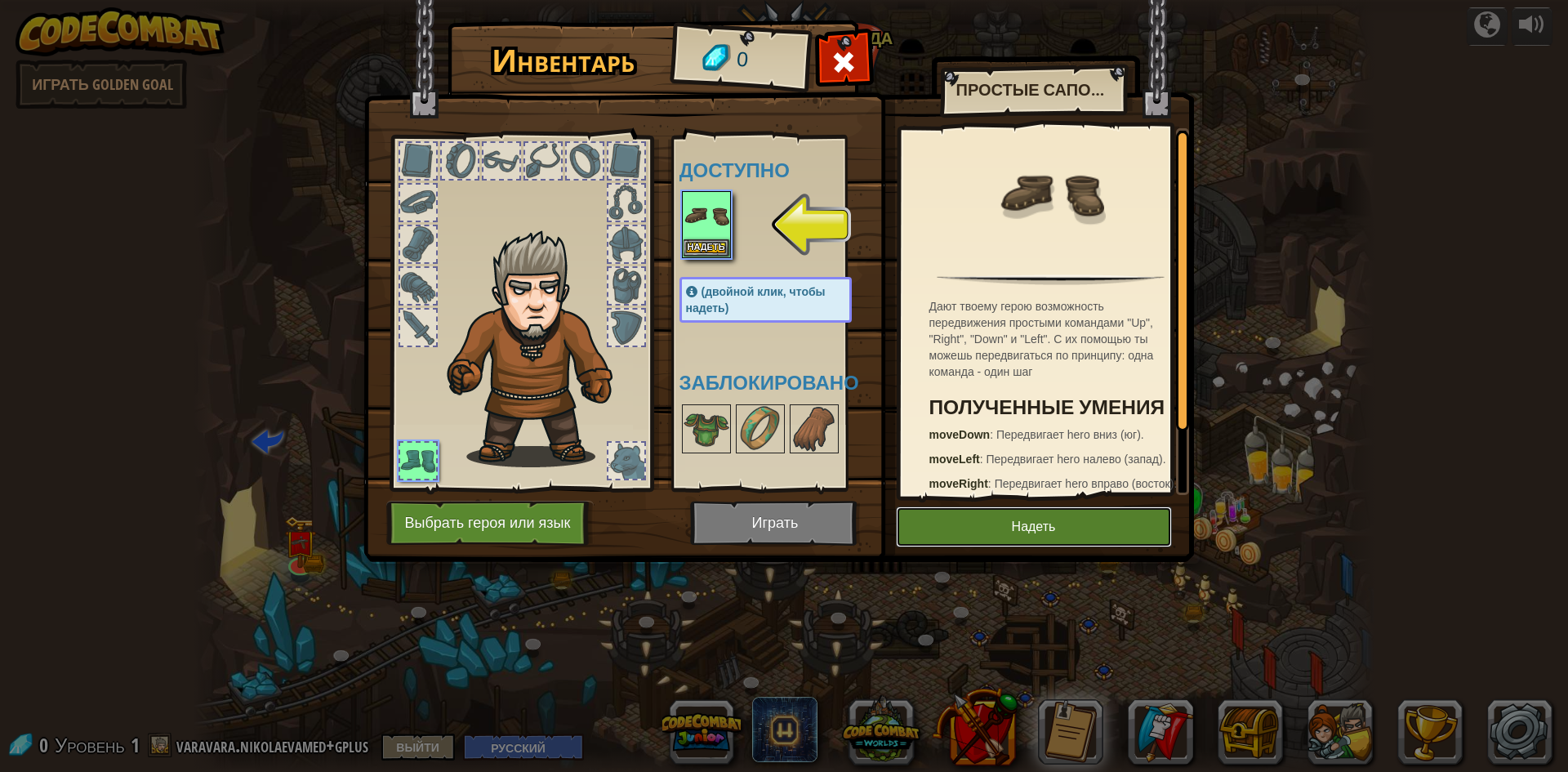
click at [982, 515] on button "Надеть" at bounding box center [1033, 526] width 276 height 41
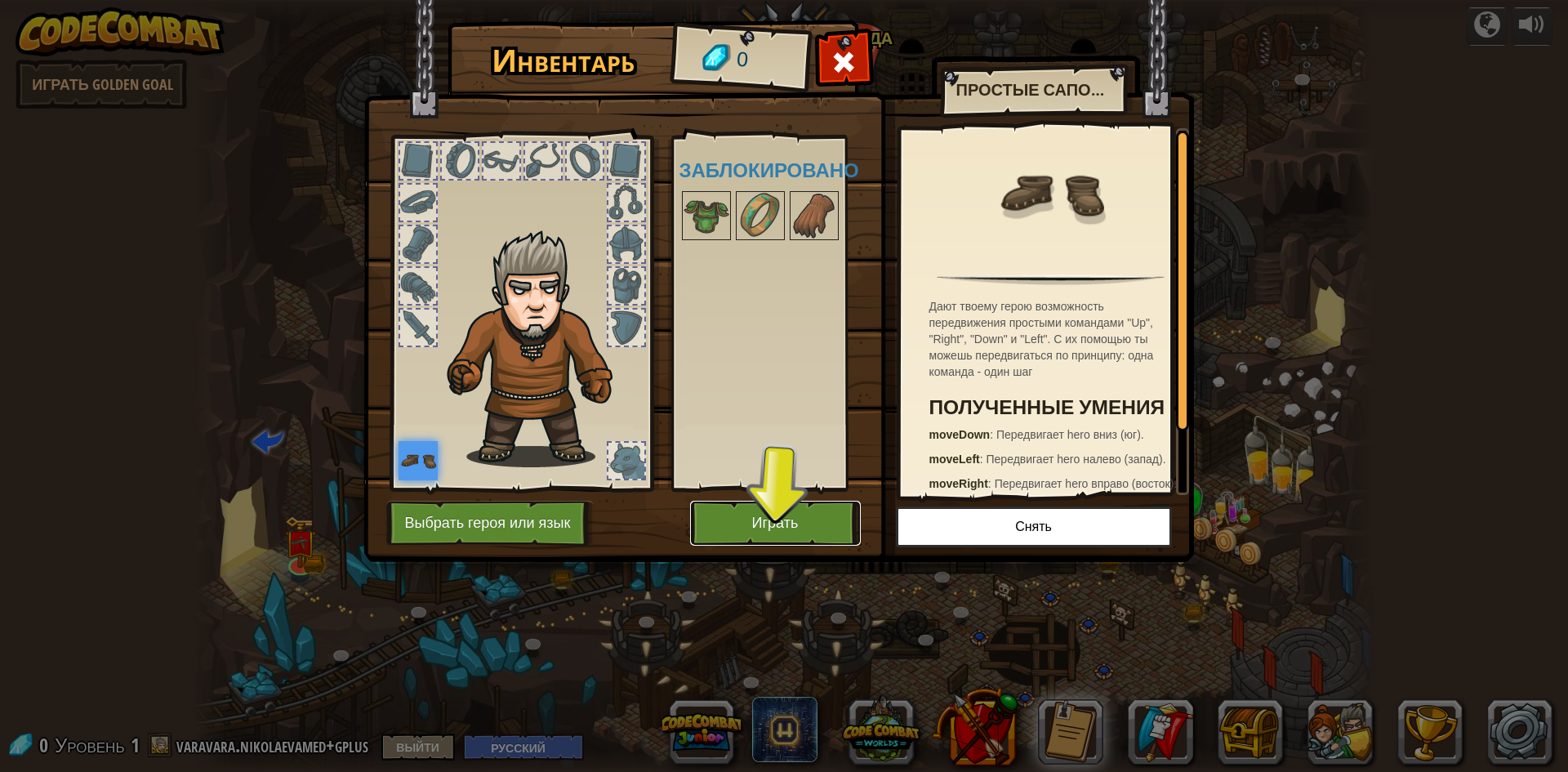
click at [812, 527] on button "Играть" at bounding box center [775, 524] width 171 height 45
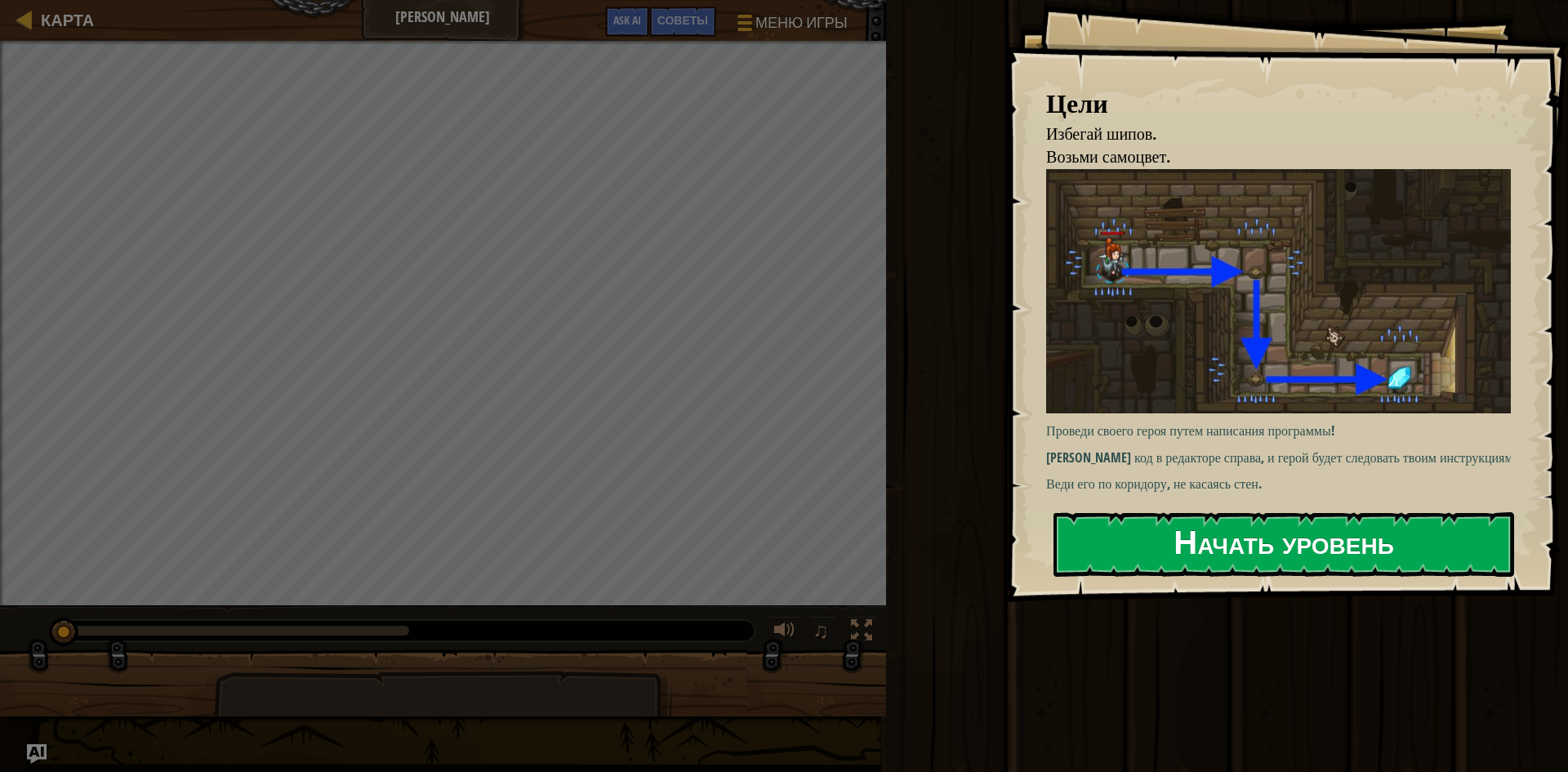
click at [1200, 528] on button "Начать уровень" at bounding box center [1283, 545] width 461 height 64
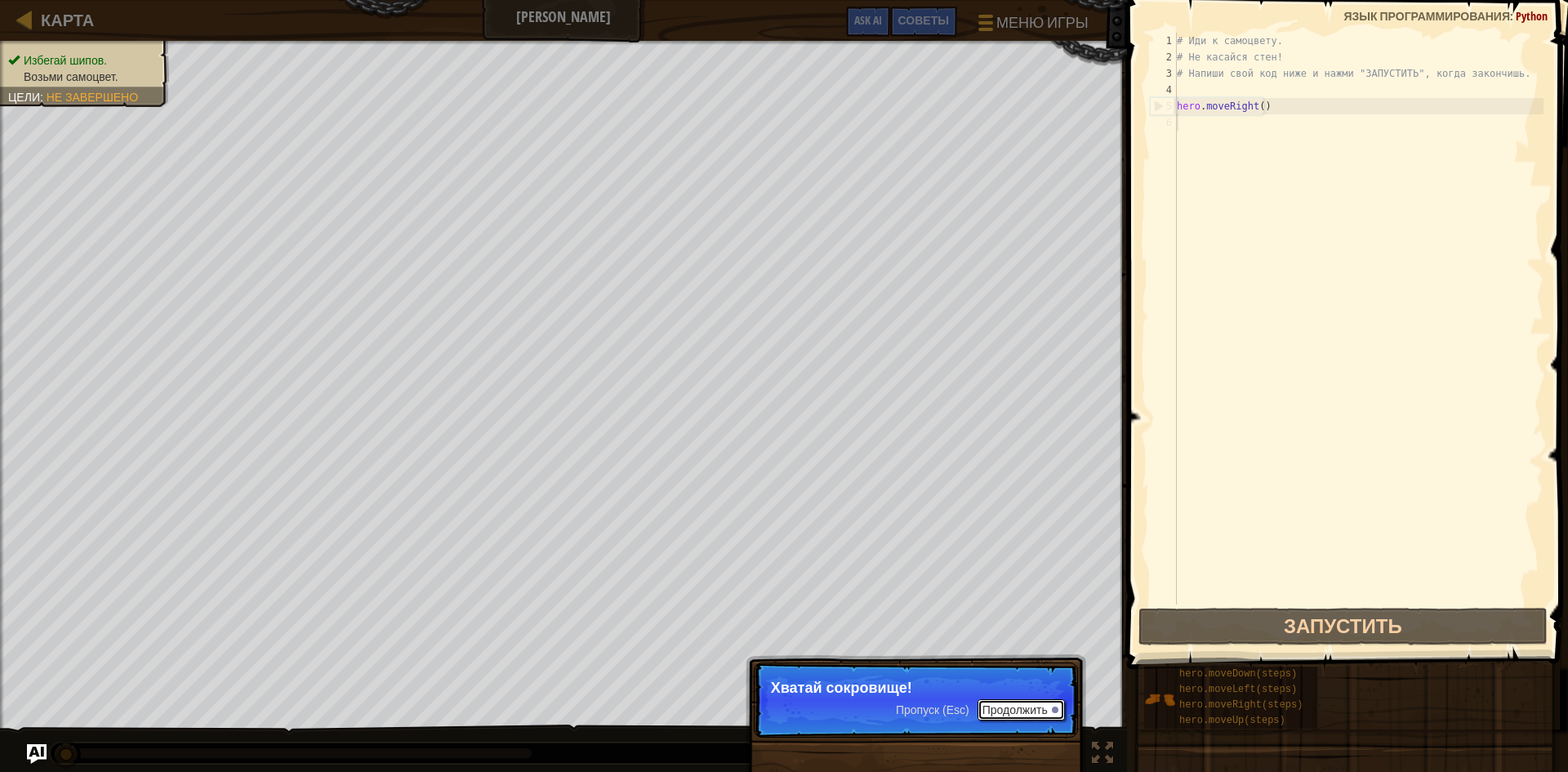
click at [1000, 711] on button "Продолжить" at bounding box center [1021, 709] width 87 height 21
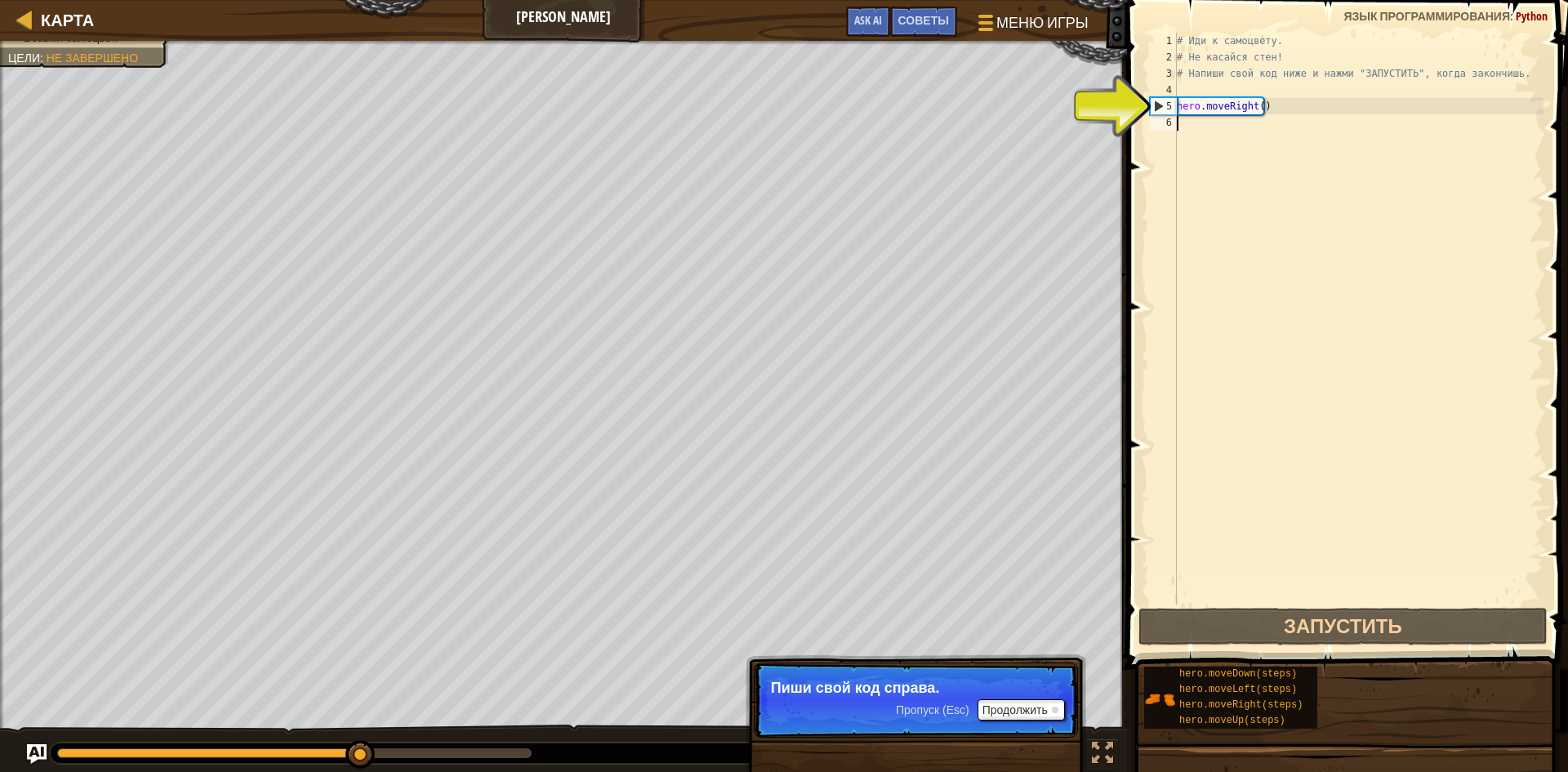
click at [1247, 122] on div "# Иди к самоцвету. # Не касайся стен! # Напиши свой код ниже и нажми "ЗАПУСТИТЬ…" at bounding box center [1358, 335] width 370 height 605
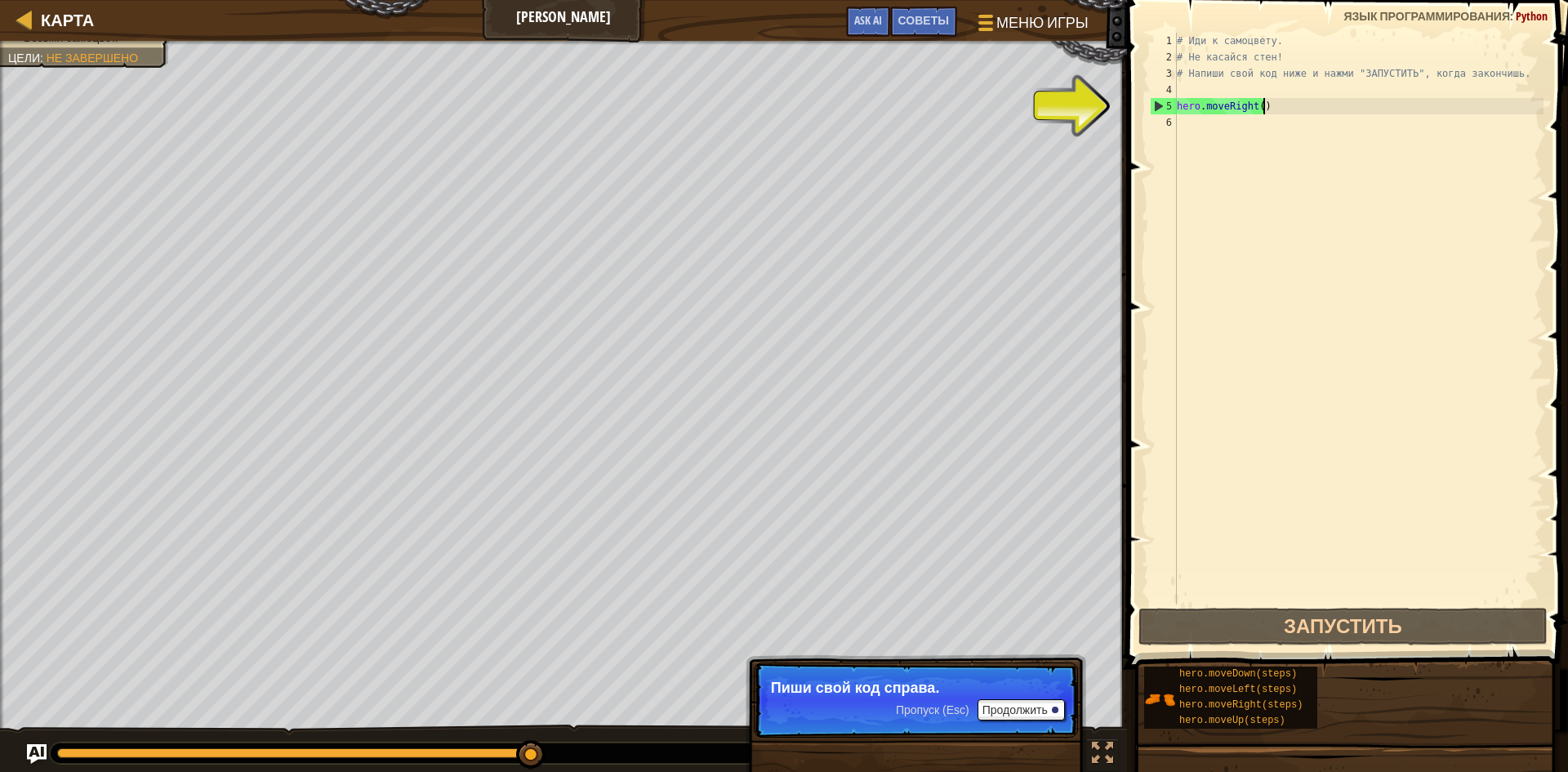
click at [1301, 113] on div "# Иди к самоцвету. # Не касайся стен! # Напиши свой код ниже и нажми "ЗАПУСТИТЬ…" at bounding box center [1358, 335] width 370 height 605
click at [1158, 112] on div "5" at bounding box center [1164, 105] width 26 height 17
click at [1158, 101] on div "5" at bounding box center [1164, 105] width 26 height 17
type textarea "hero.moveRight()"
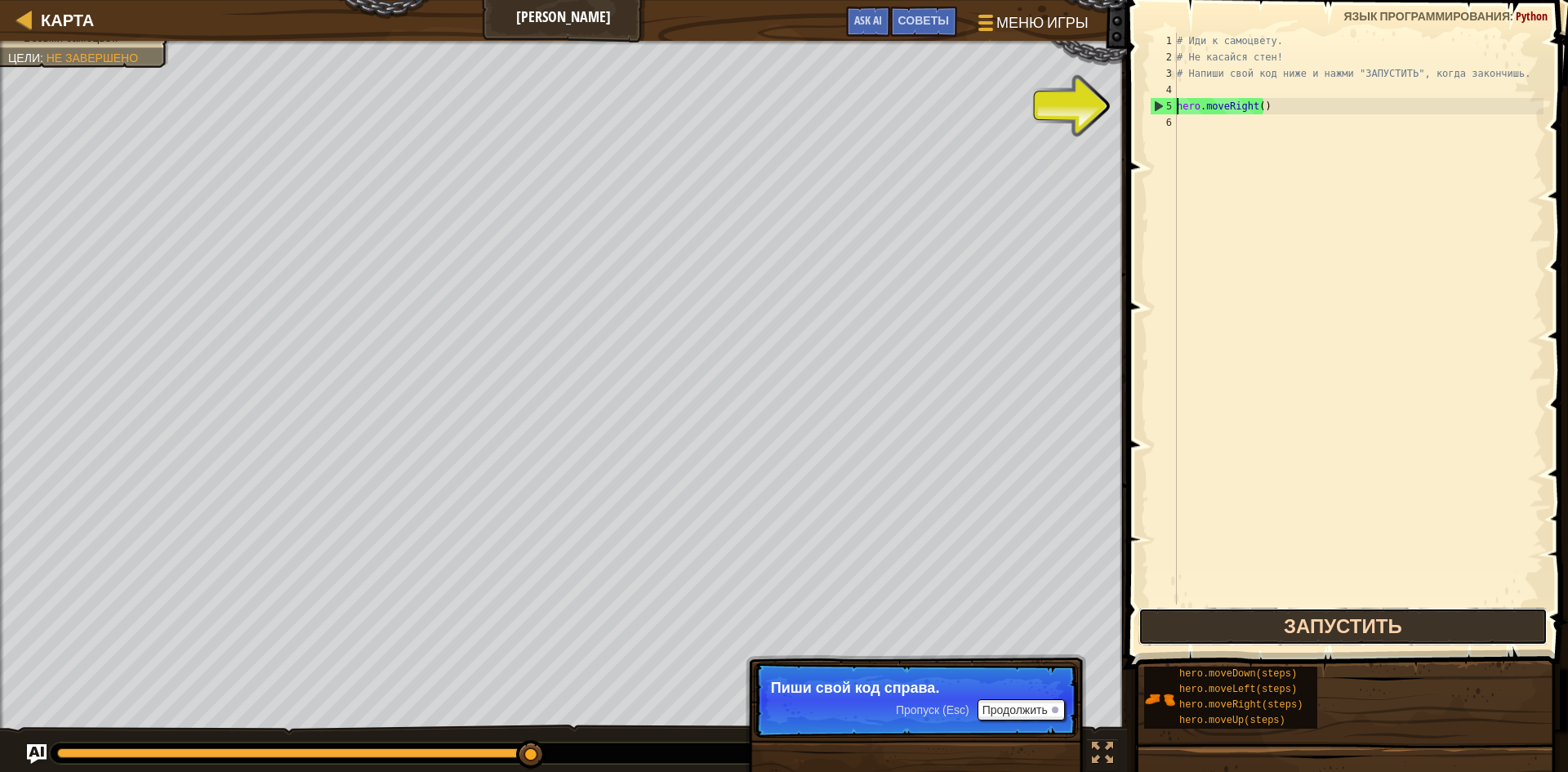
click at [1281, 613] on button "Запустить" at bounding box center [1343, 626] width 409 height 37
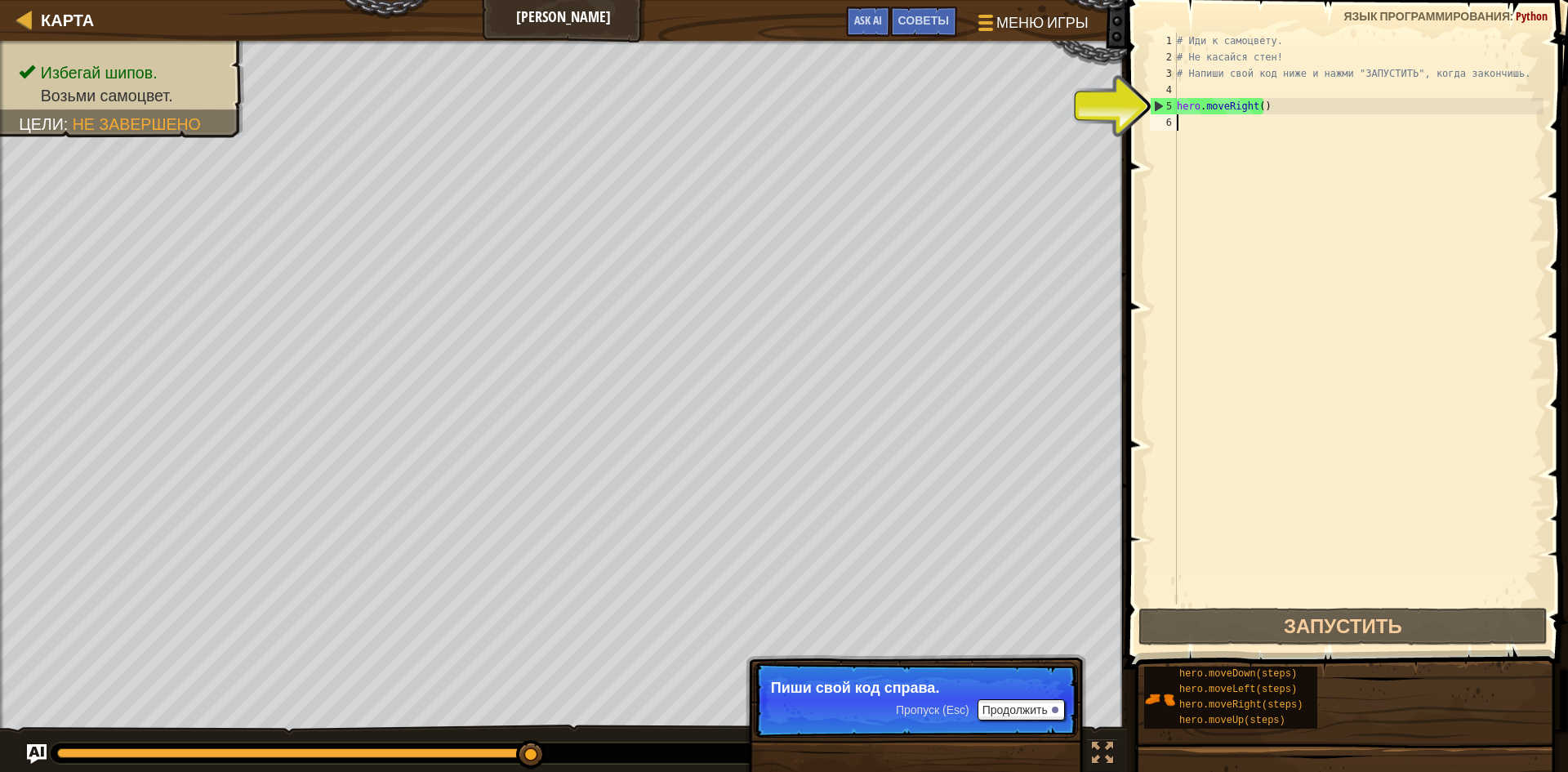
click at [1229, 125] on div "# Иди к самоцвету. # Не касайся стен! # Напиши свой код ниже и нажми "ЗАПУСТИТЬ…" at bounding box center [1358, 335] width 370 height 605
drag, startPoint x: 1273, startPoint y: 103, endPoint x: 1175, endPoint y: 98, distance: 98.1
click at [1175, 98] on div "1 2 3 4 5 6 # Иди к самоцвету. # Не касайся стен! # Напиши свой код ниже и нажм…" at bounding box center [1345, 318] width 397 height 572
type textarea "hero.moveRight()"
click at [1197, 119] on div "# Иди к самоцвету. # Не касайся стен! # Напиши свой код ниже и нажми "ЗАПУСТИТЬ…" at bounding box center [1358, 335] width 370 height 605
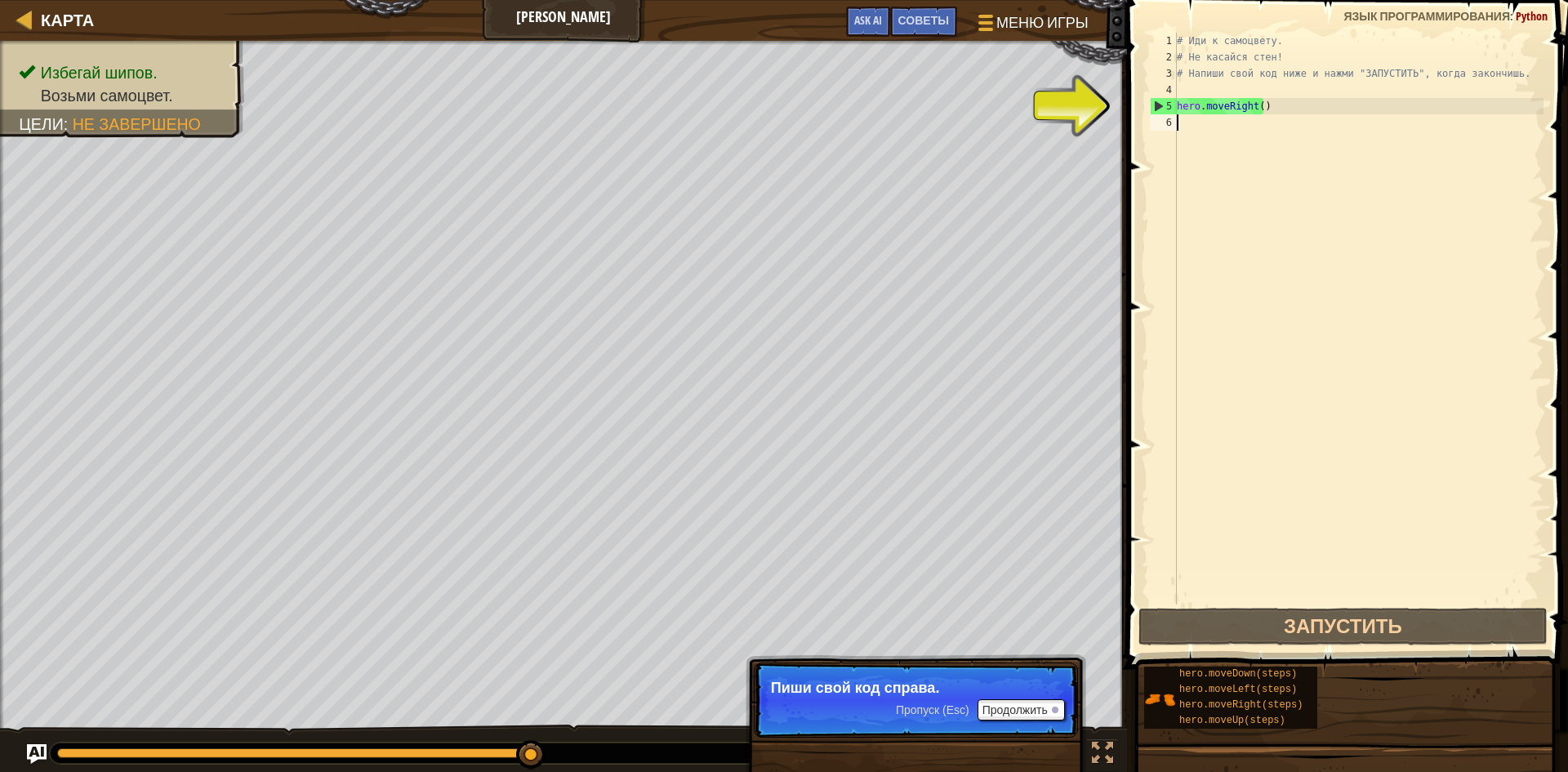
paste textarea "hero.moveRight()"
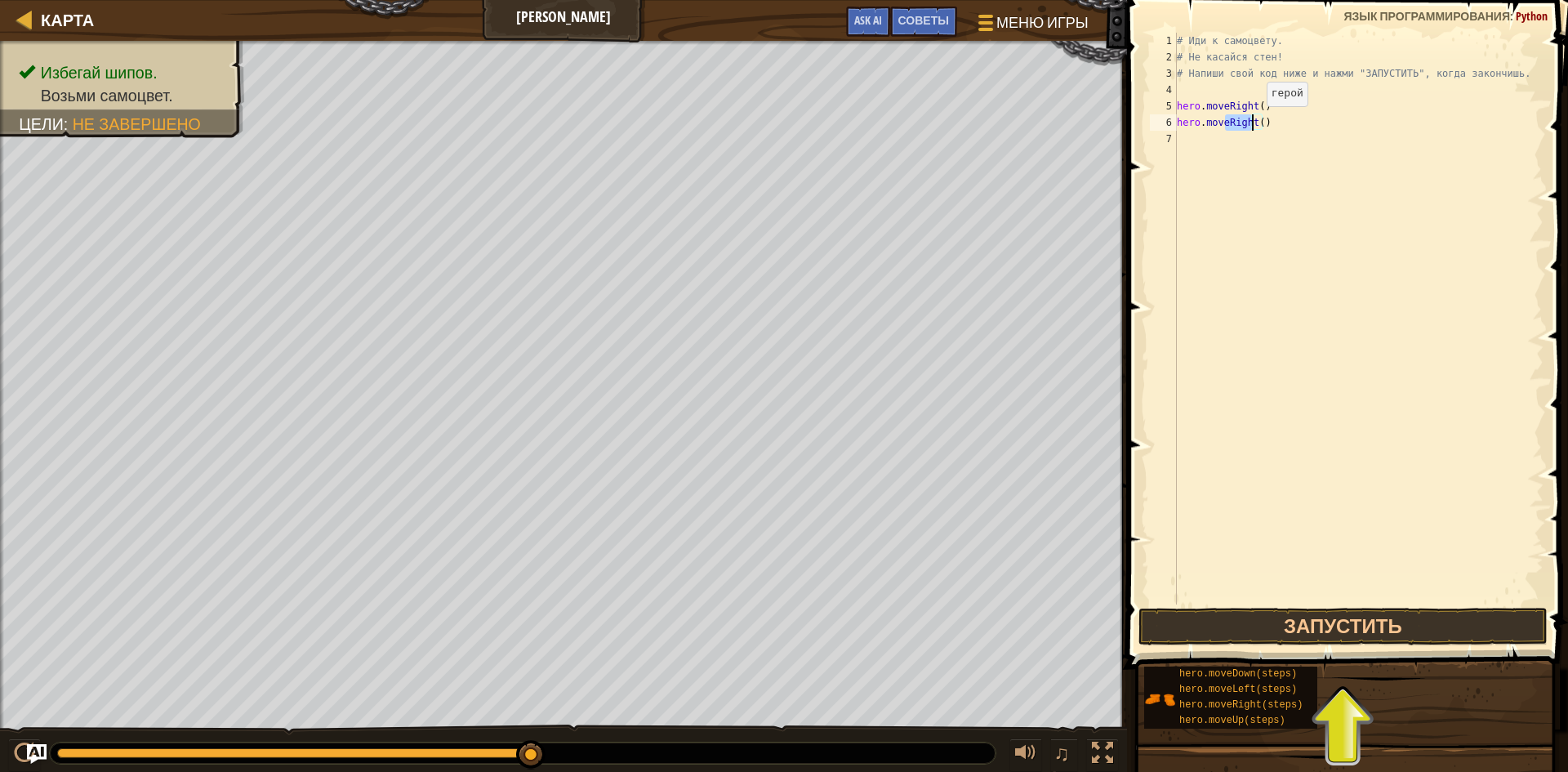
drag, startPoint x: 1224, startPoint y: 119, endPoint x: 1253, endPoint y: 123, distance: 29.3
click at [1253, 123] on div "# Иди к самоцвету. # Не касайся стен! # Напиши свой код ниже и нажми "ЗАПУСТИТЬ…" at bounding box center [1358, 335] width 370 height 605
click at [1399, 145] on div "hero.moveDown нажмите enter" at bounding box center [1328, 169] width 308 height 73
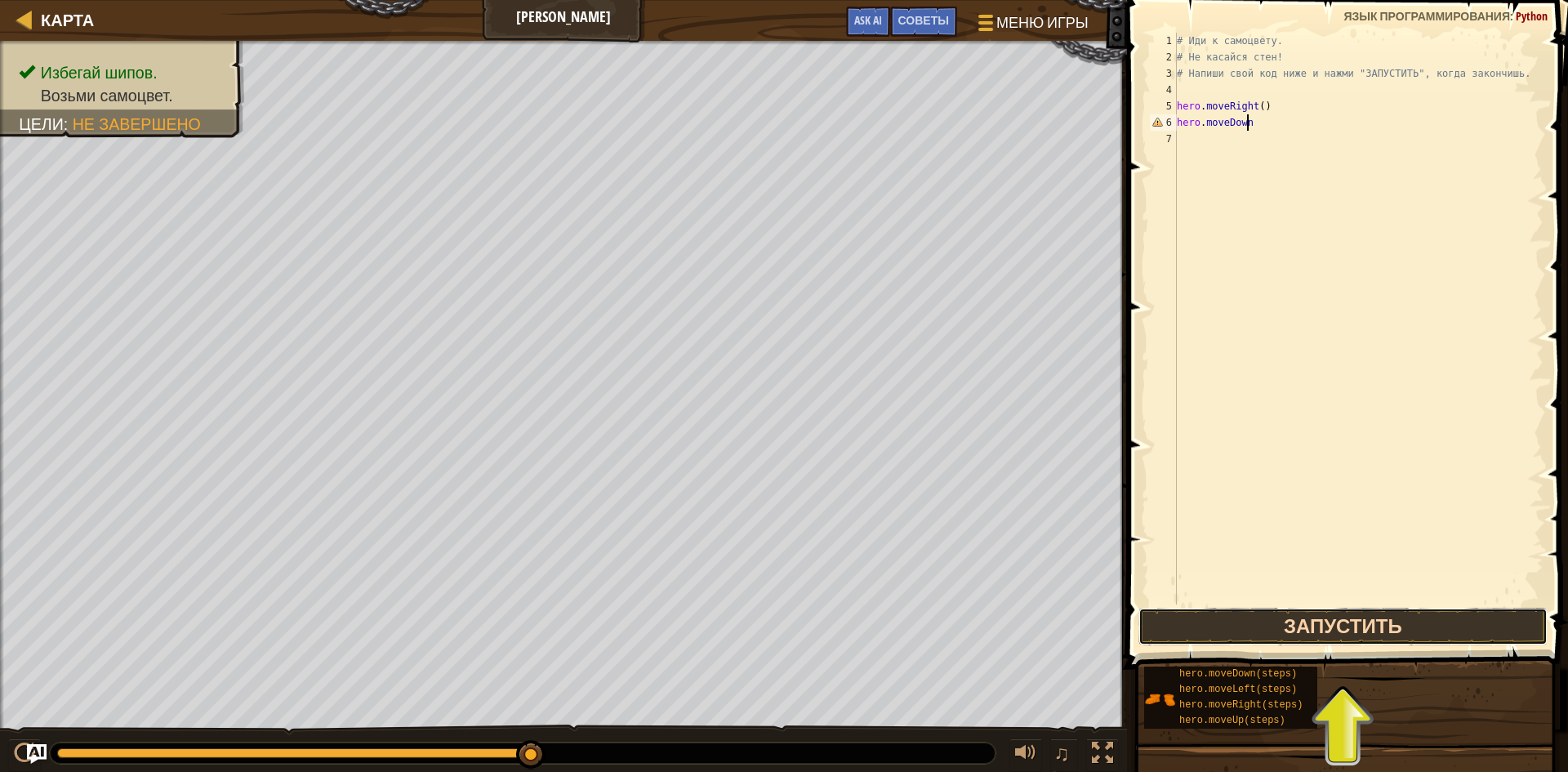
click at [1363, 621] on button "Запустить" at bounding box center [1343, 626] width 409 height 37
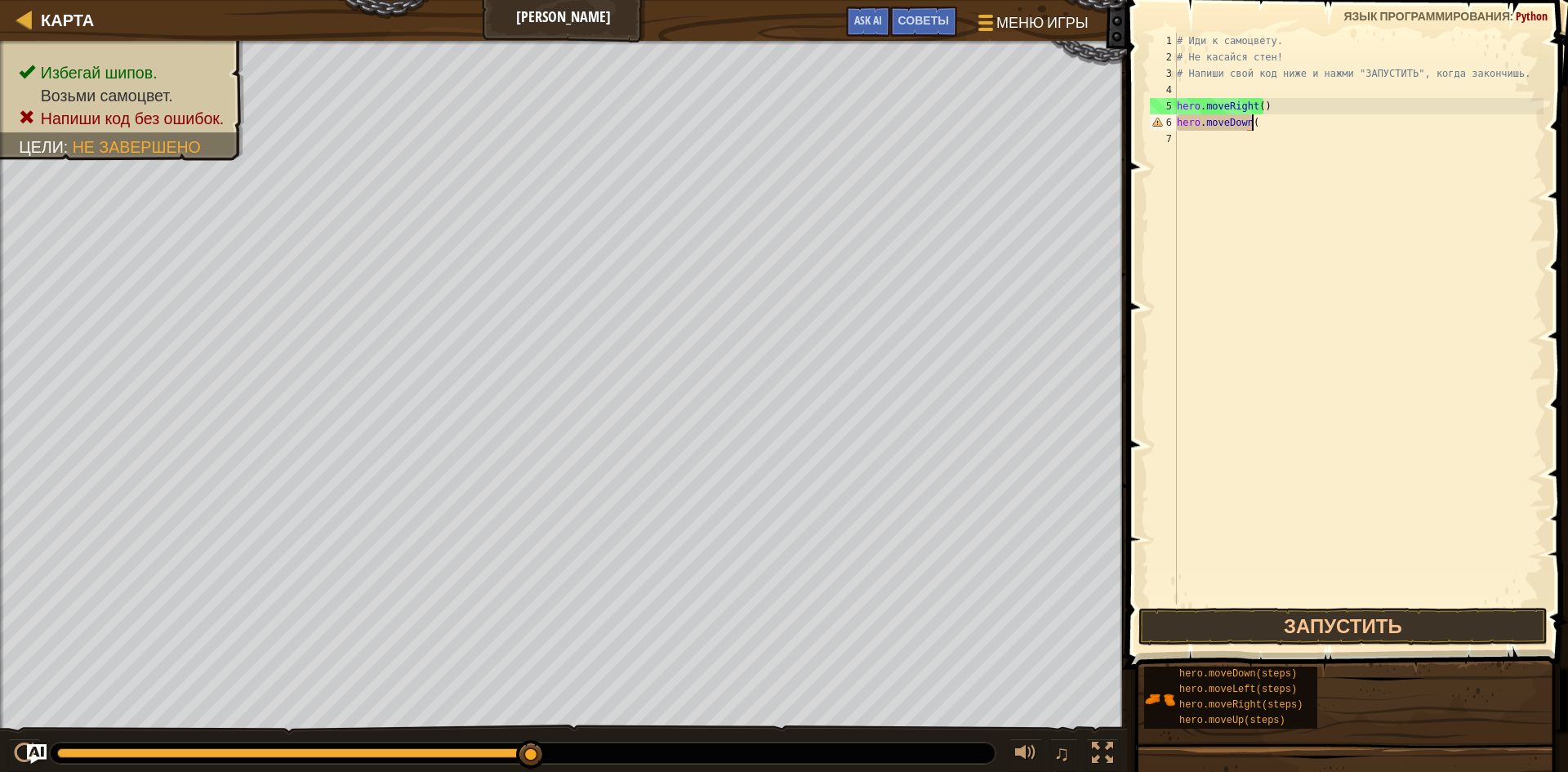
scroll to position [7, 6]
type textarea "hero.moveDown()"
click at [1393, 634] on button "Запустить" at bounding box center [1343, 626] width 409 height 37
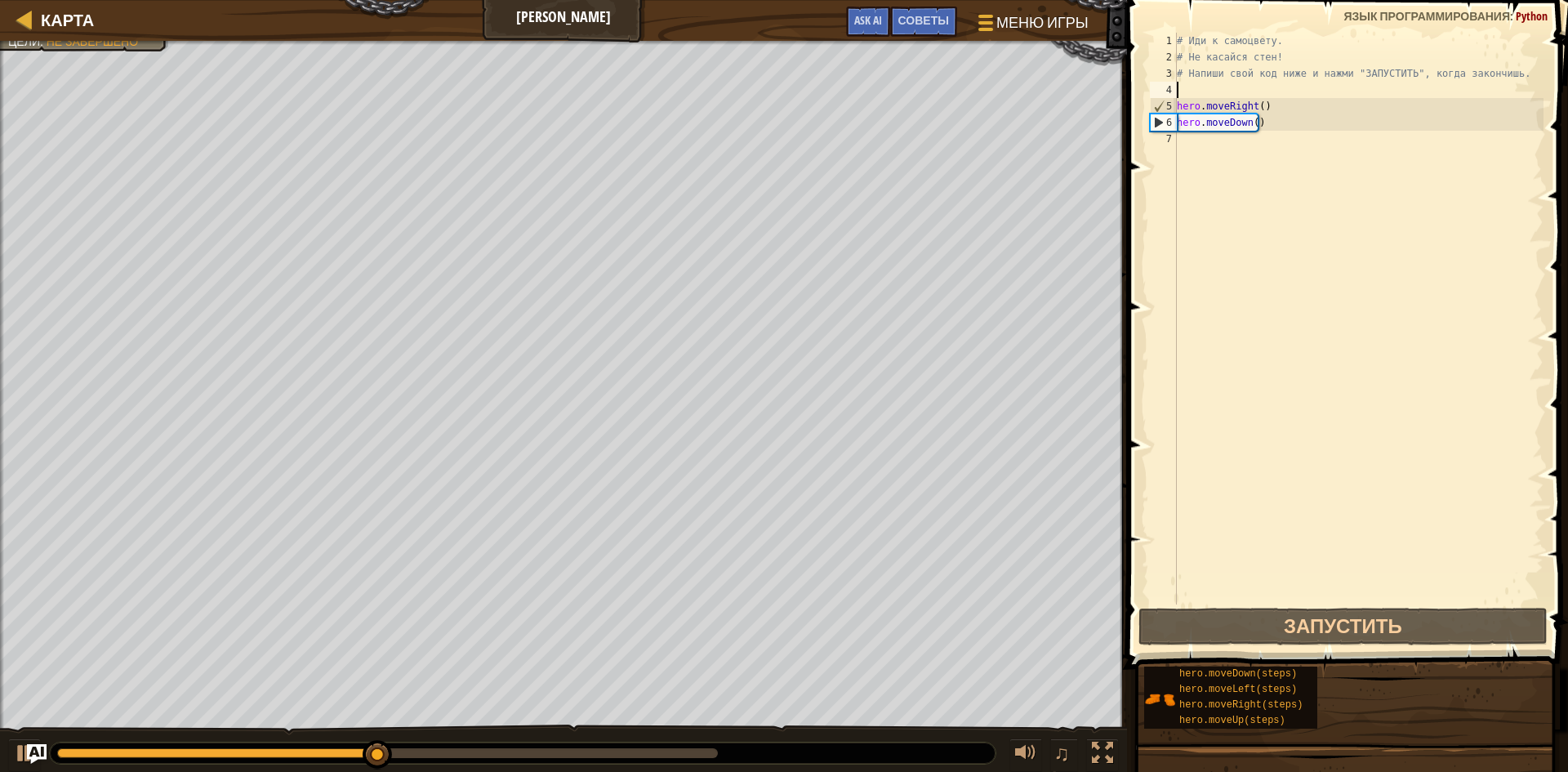
drag, startPoint x: 1288, startPoint y: 98, endPoint x: 1252, endPoint y: 97, distance: 36.0
click at [1252, 97] on div "# Иди к самоцвету. # Не касайся стен! # Напиши свой код ниже и нажми "ЗАПУСТИТЬ…" at bounding box center [1358, 335] width 370 height 605
drag, startPoint x: 1288, startPoint y: 104, endPoint x: 1178, endPoint y: 99, distance: 110.1
click at [1178, 99] on div "# Иди к самоцвету. # Не касайся стен! # Напиши свой код ниже и нажми "ЗАПУСТИТЬ…" at bounding box center [1358, 335] width 370 height 605
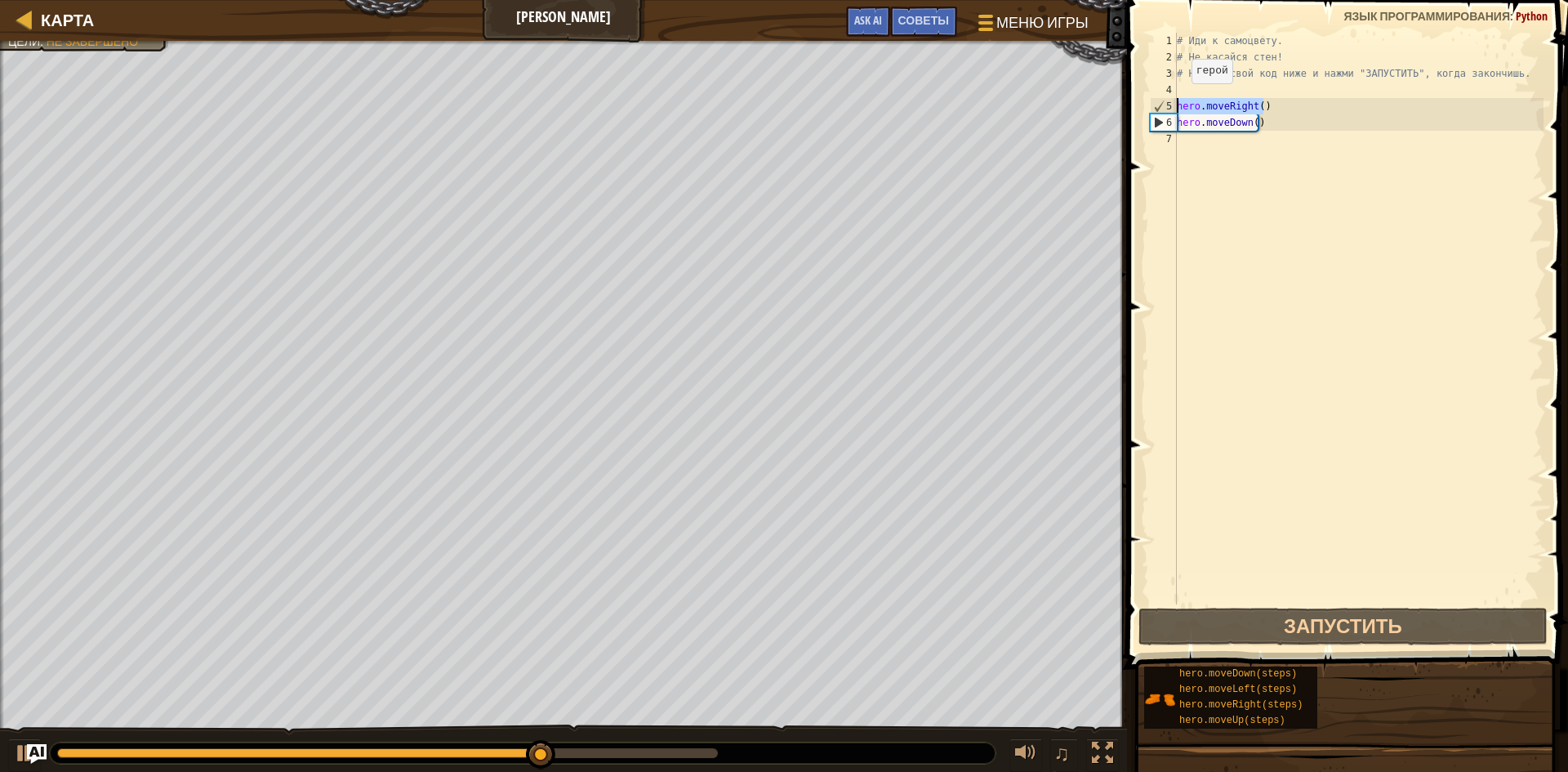
type textarea "hero.moveRight()"
click at [1250, 140] on div "# Иди к самоцвету. # Не касайся стен! # Напиши свой код ниже и нажми "ЗАПУСТИТЬ…" at bounding box center [1358, 335] width 370 height 605
paste textarea "hero.moveRight()"
type textarea "hero.moveRight()"
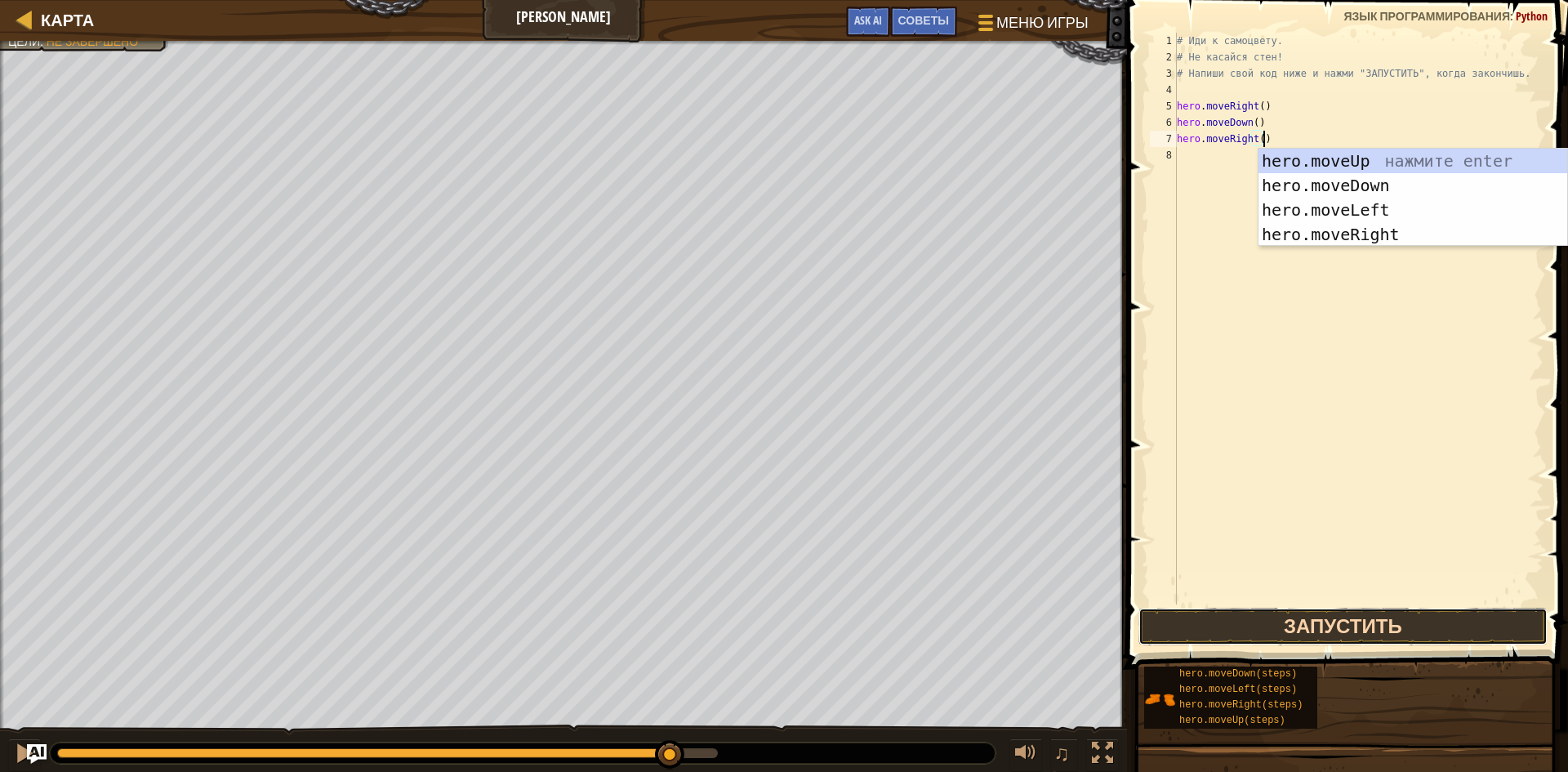
click at [1305, 619] on button "Запустить" at bounding box center [1343, 626] width 409 height 37
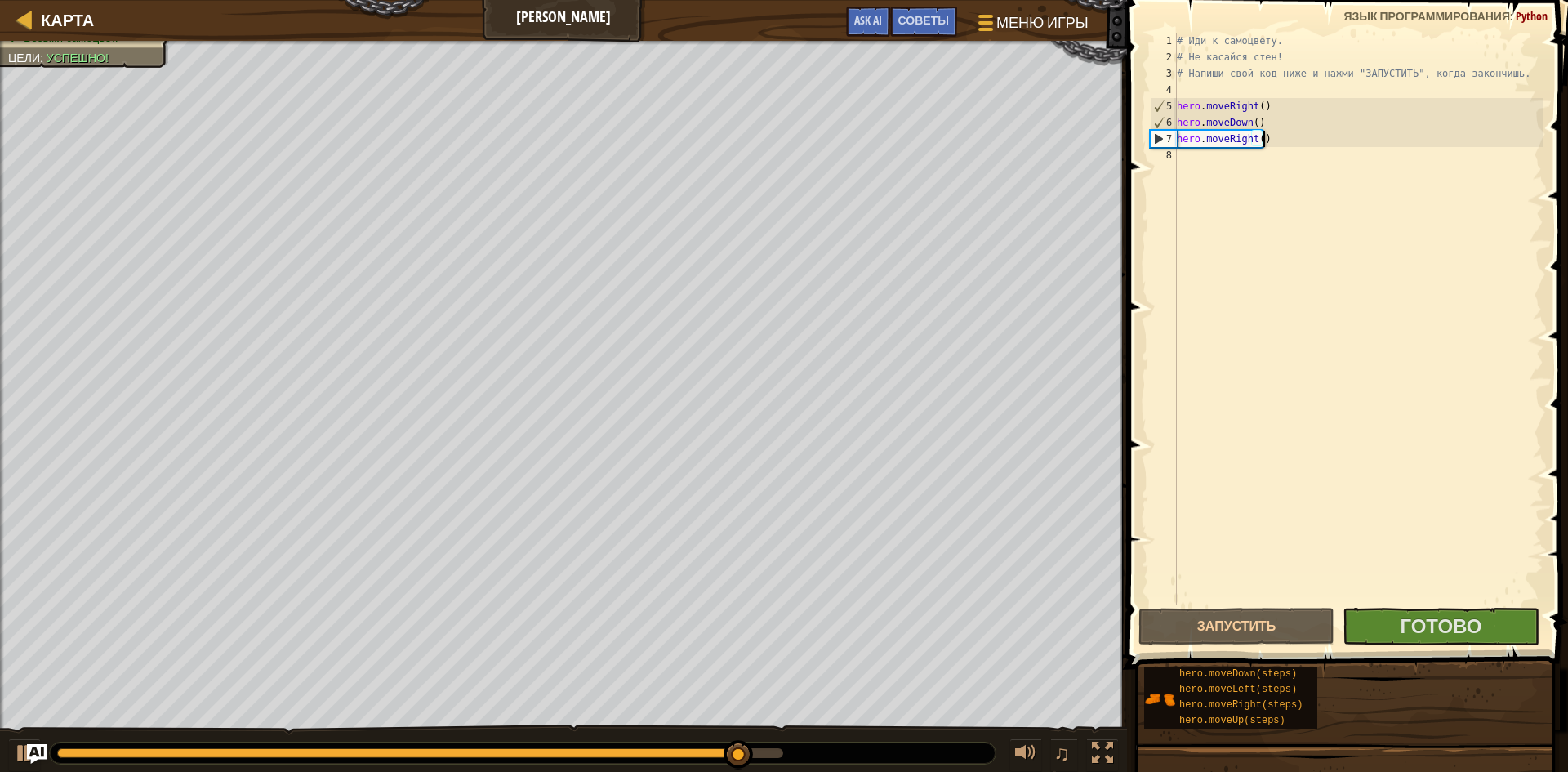
click at [1184, 156] on div "# Иди к самоцвету. # Не касайся стен! # Напиши свой код ниже и нажми "ЗАПУСТИТЬ…" at bounding box center [1358, 335] width 370 height 605
paste textarea "hero.moveRight()"
type textarea "hero.moveRight()"
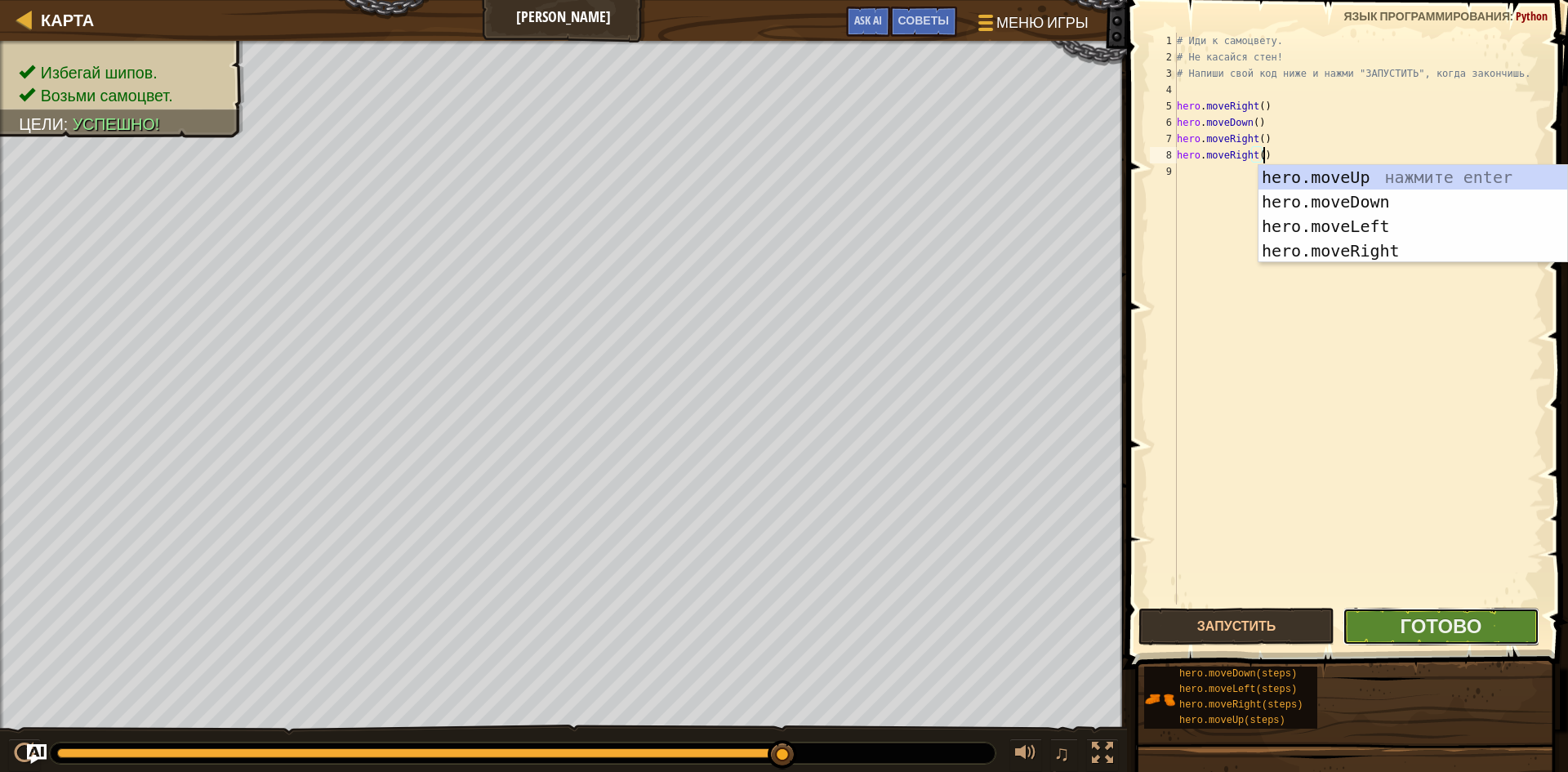
click at [1387, 619] on button "Готово" at bounding box center [1440, 626] width 196 height 37
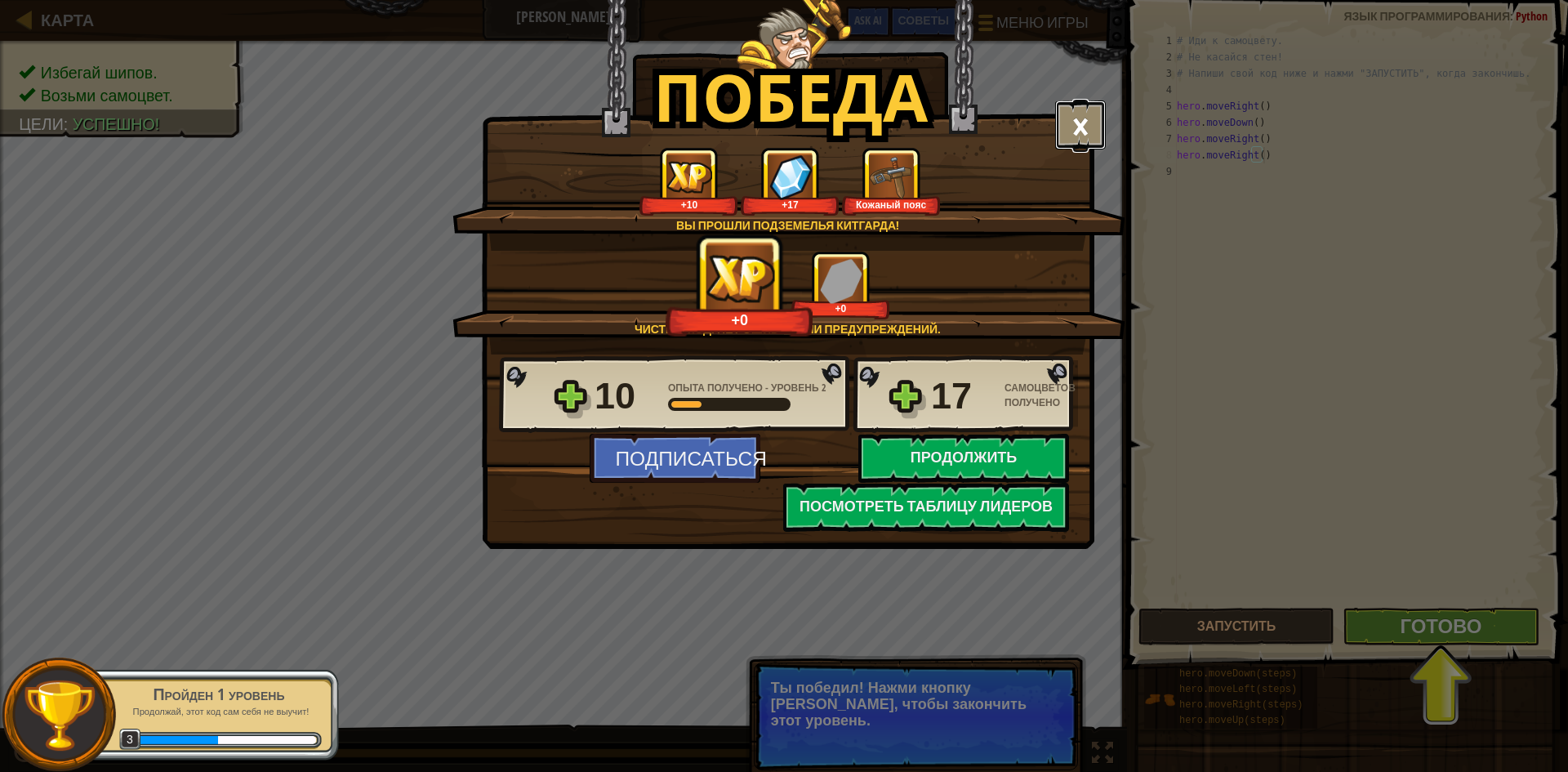
click at [1071, 145] on button "×" at bounding box center [1080, 125] width 51 height 49
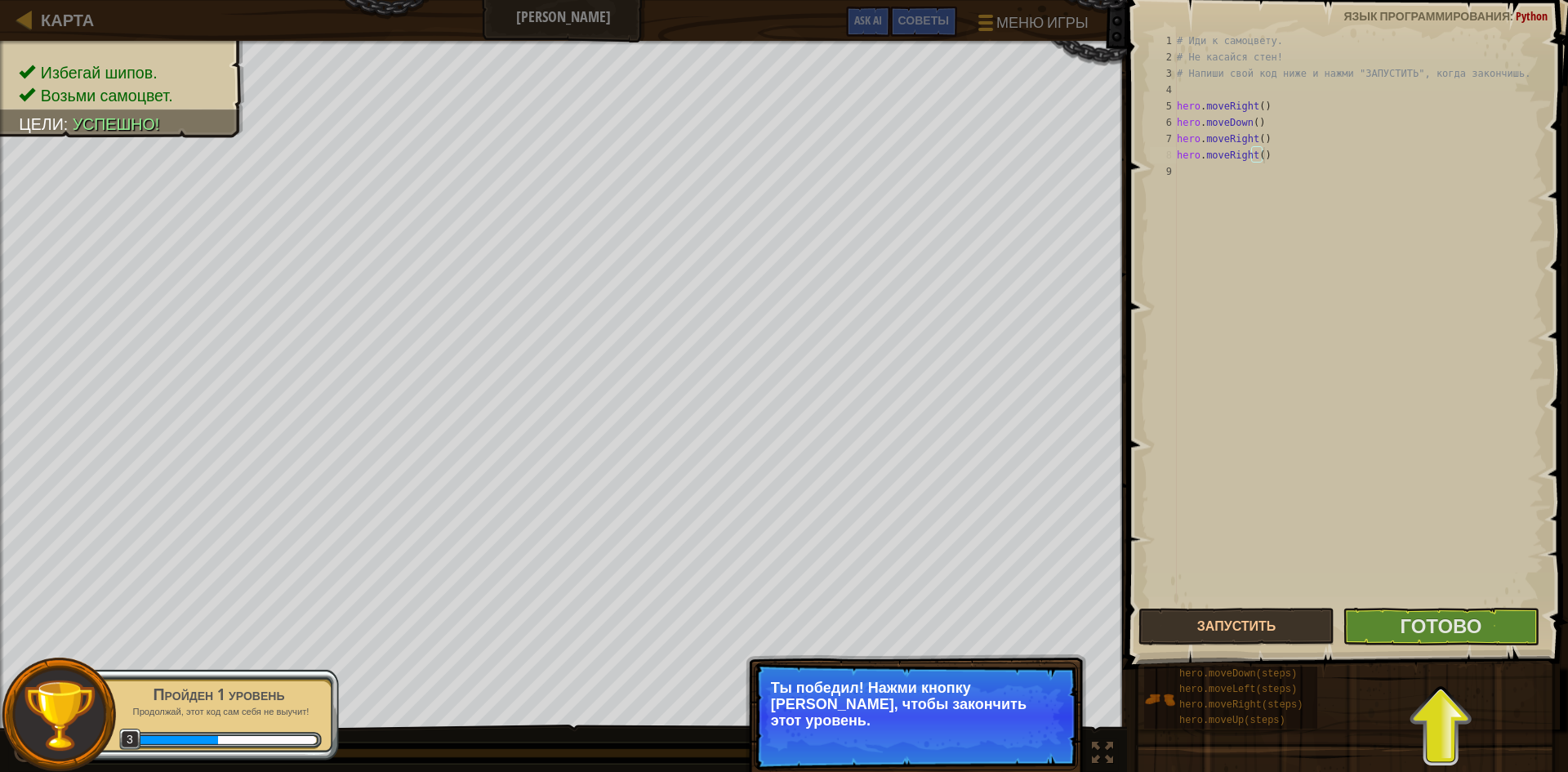
scroll to position [7, 6]
click at [1421, 638] on span "Готово" at bounding box center [1440, 626] width 82 height 26
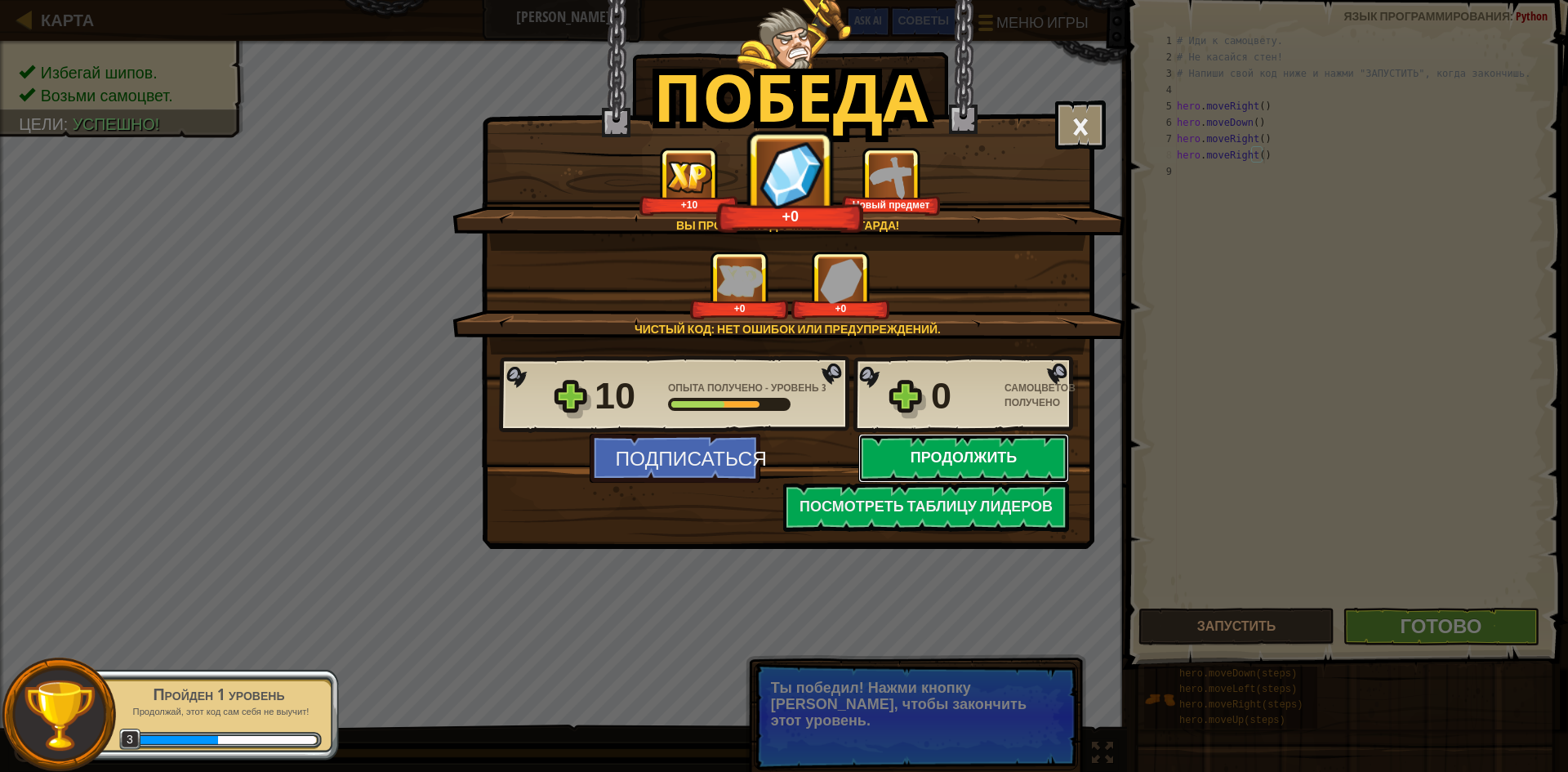
click at [940, 451] on button "Продолжить" at bounding box center [963, 458] width 211 height 49
select select "ru"
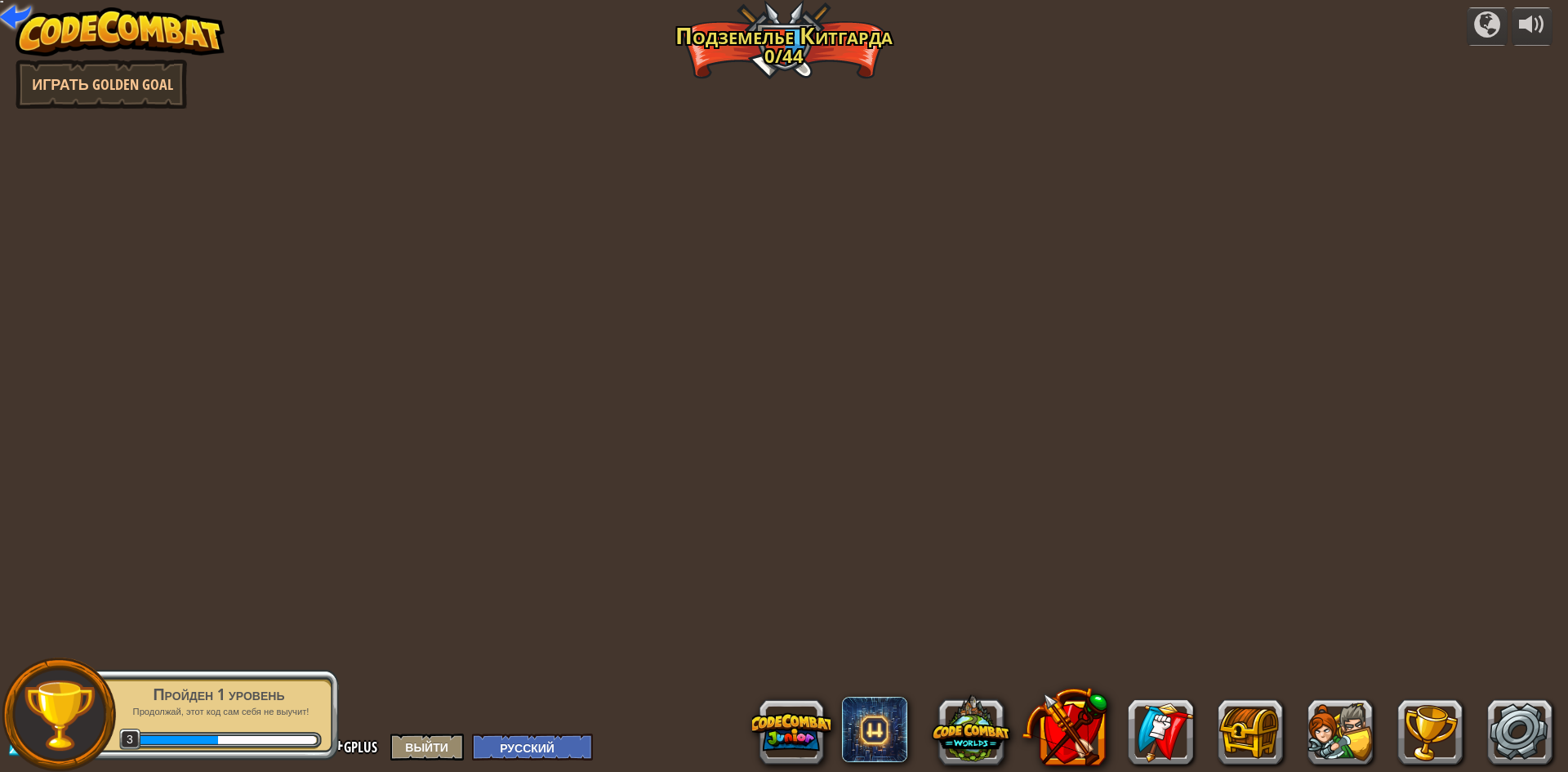
select select "ru"
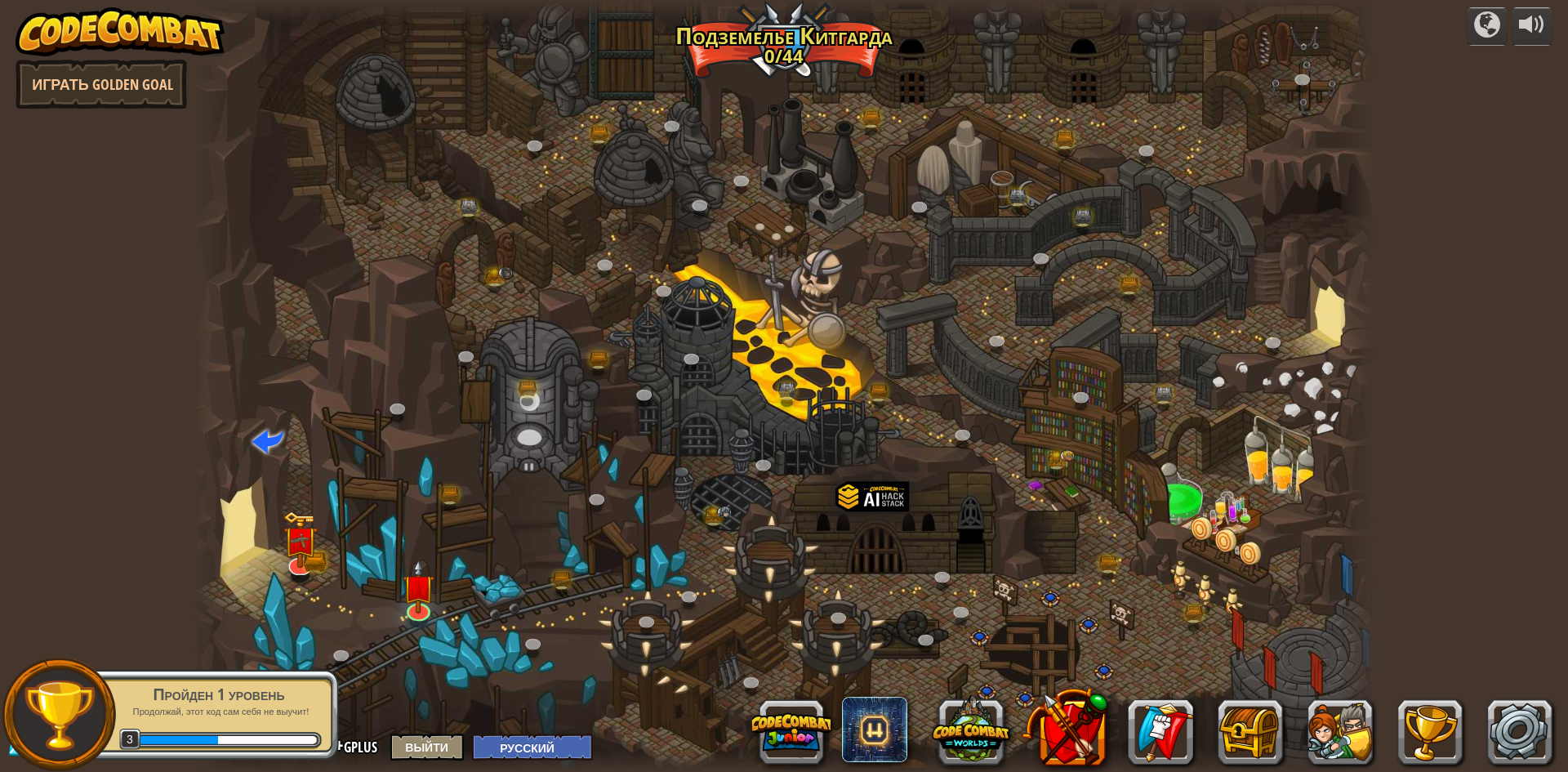
select select "ru"
click at [426, 598] on img at bounding box center [418, 572] width 32 height 72
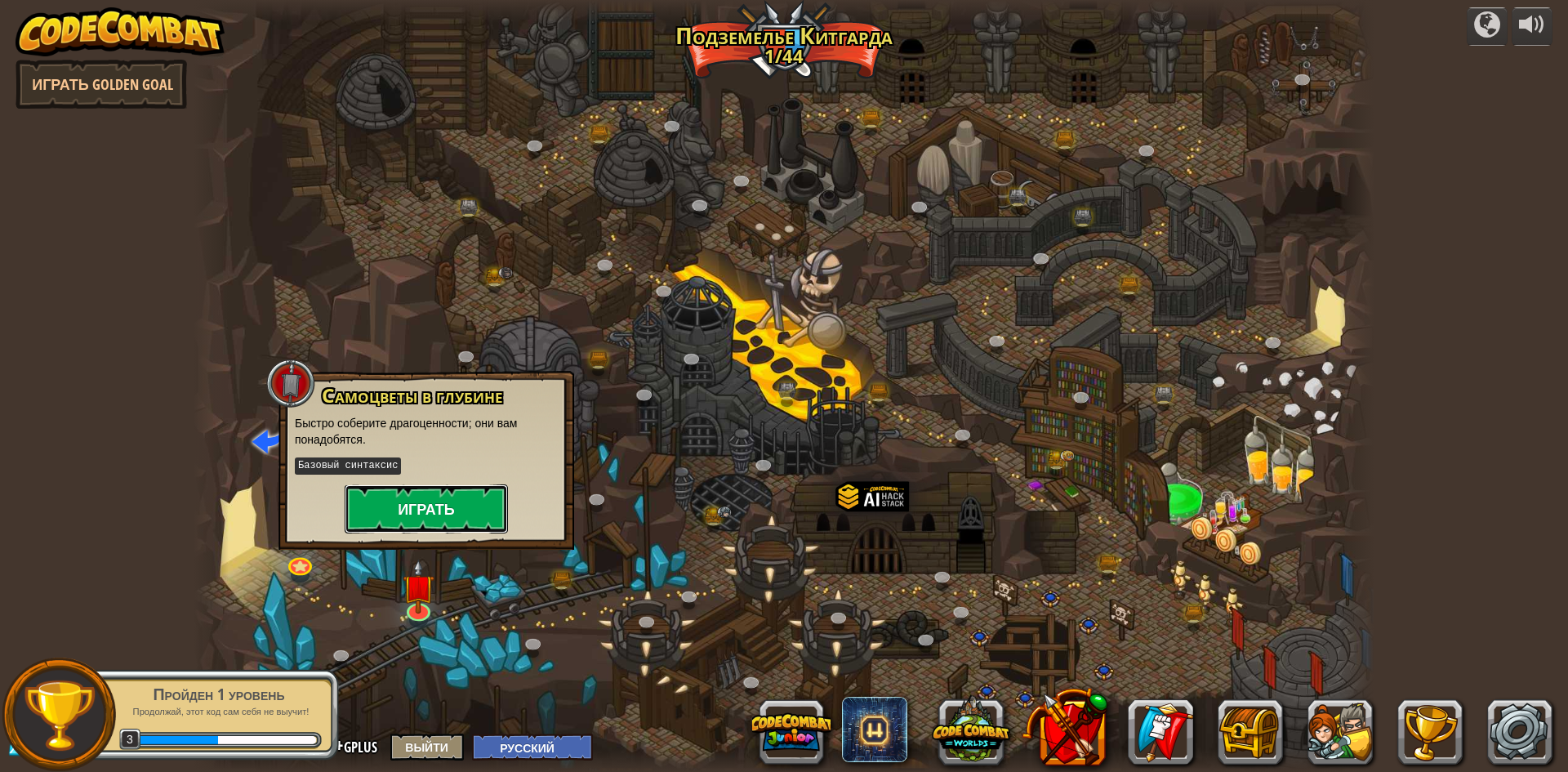
click at [409, 508] on button "Играть" at bounding box center [426, 509] width 163 height 49
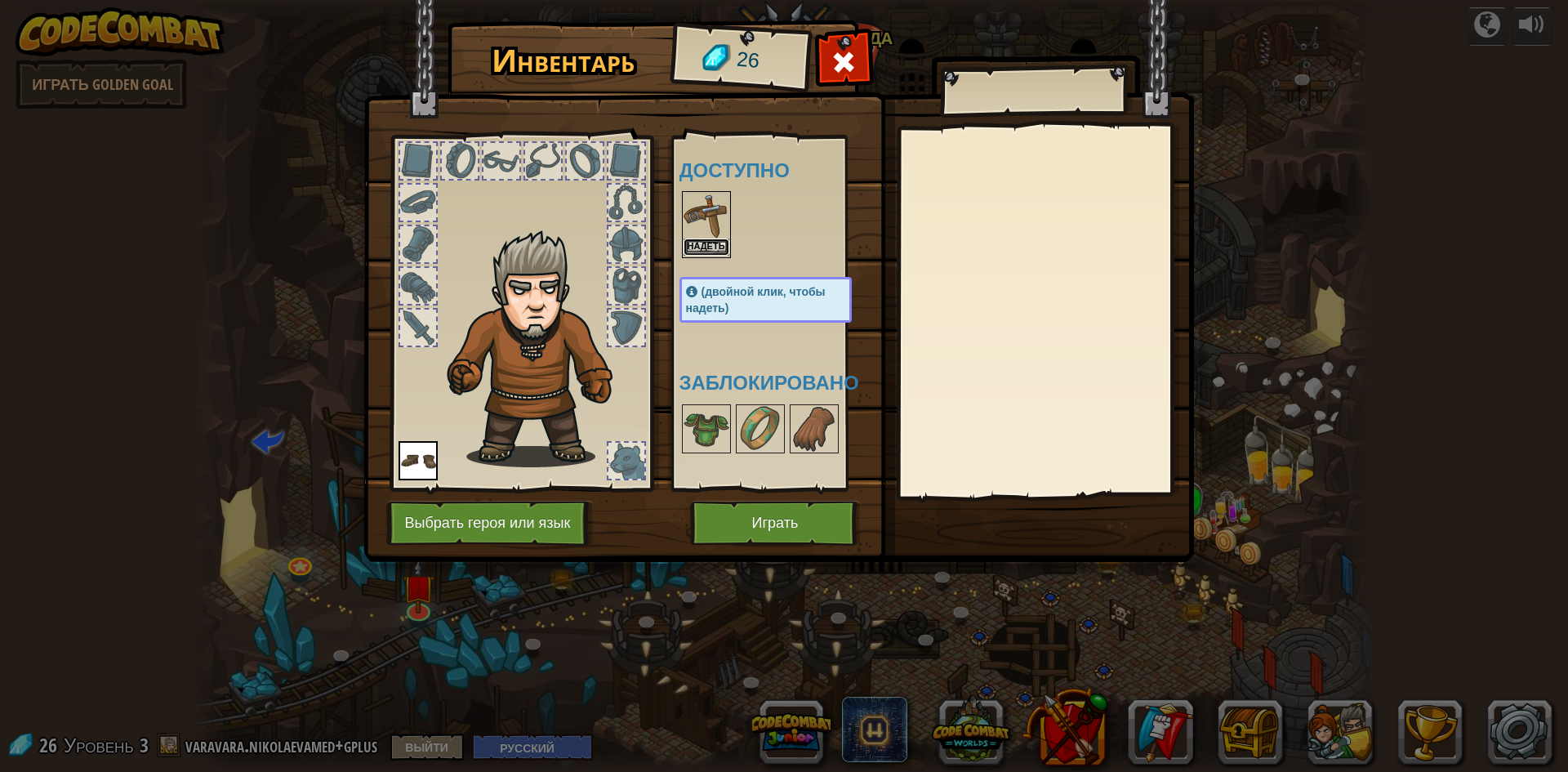
click at [724, 246] on button "Надеть" at bounding box center [706, 247] width 45 height 17
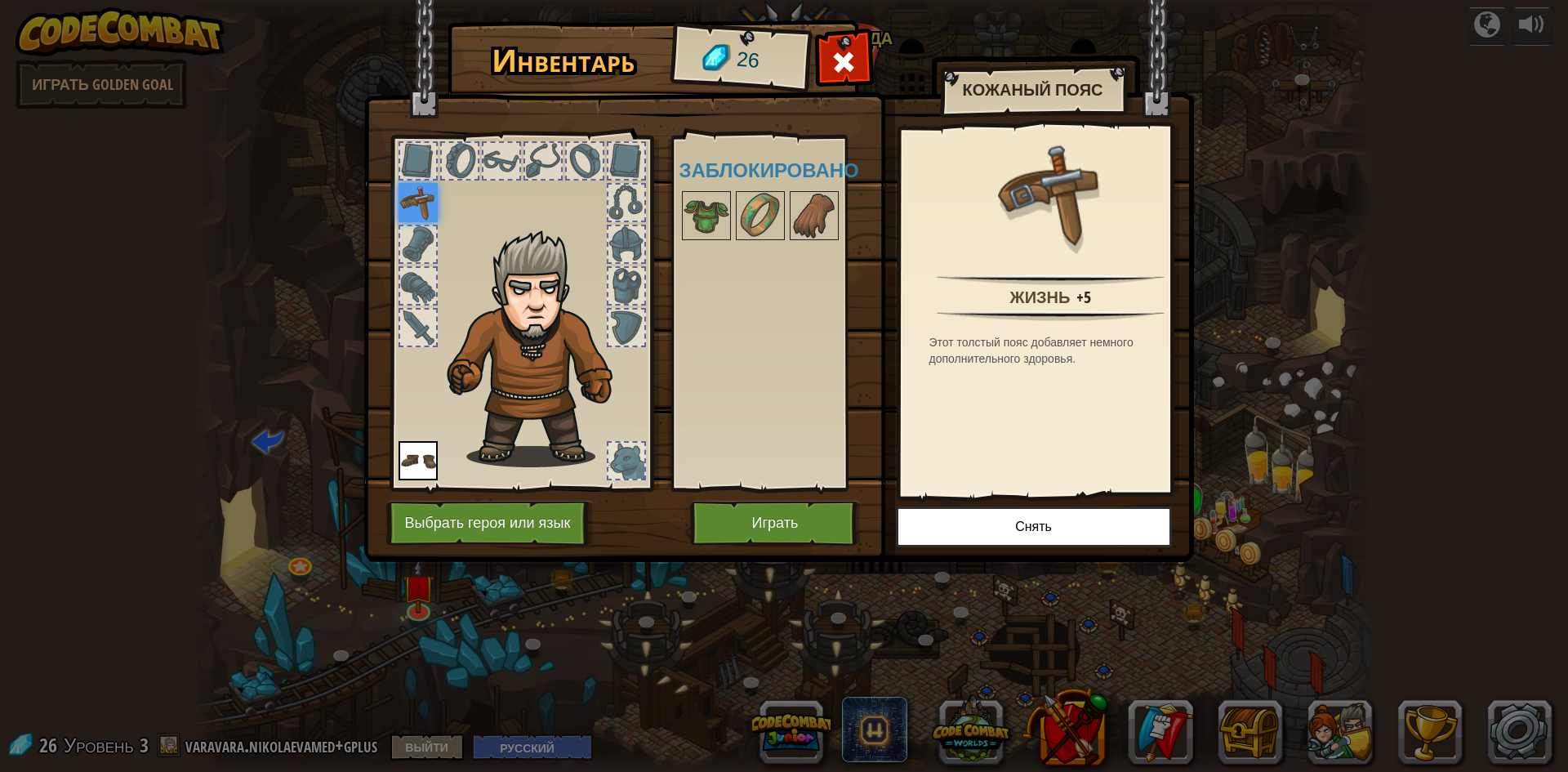
click at [421, 160] on div at bounding box center [417, 160] width 36 height 36
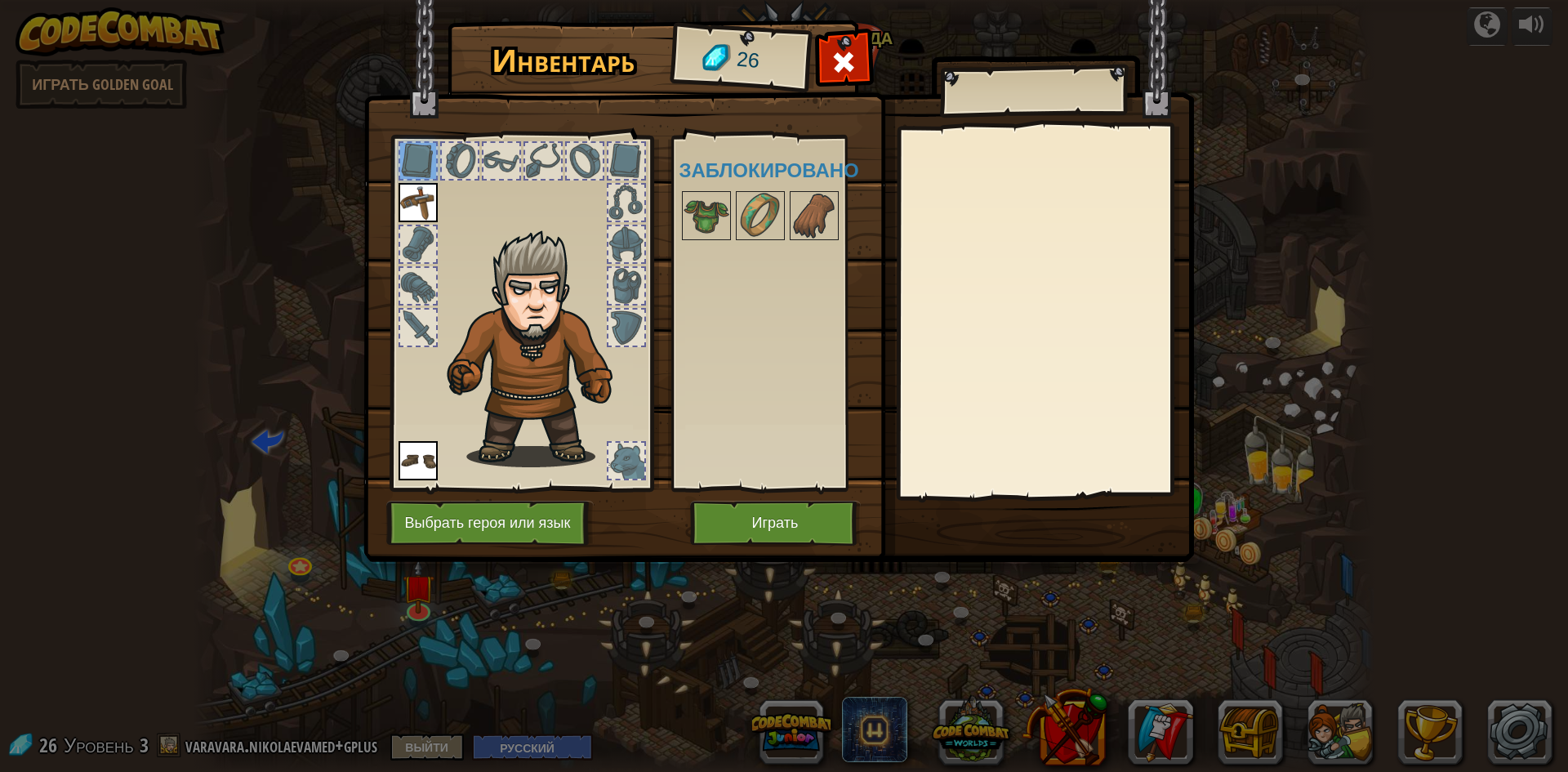
click at [462, 155] on div at bounding box center [459, 160] width 36 height 36
click at [515, 155] on div at bounding box center [501, 160] width 36 height 36
click at [754, 538] on button "Играть" at bounding box center [775, 524] width 171 height 45
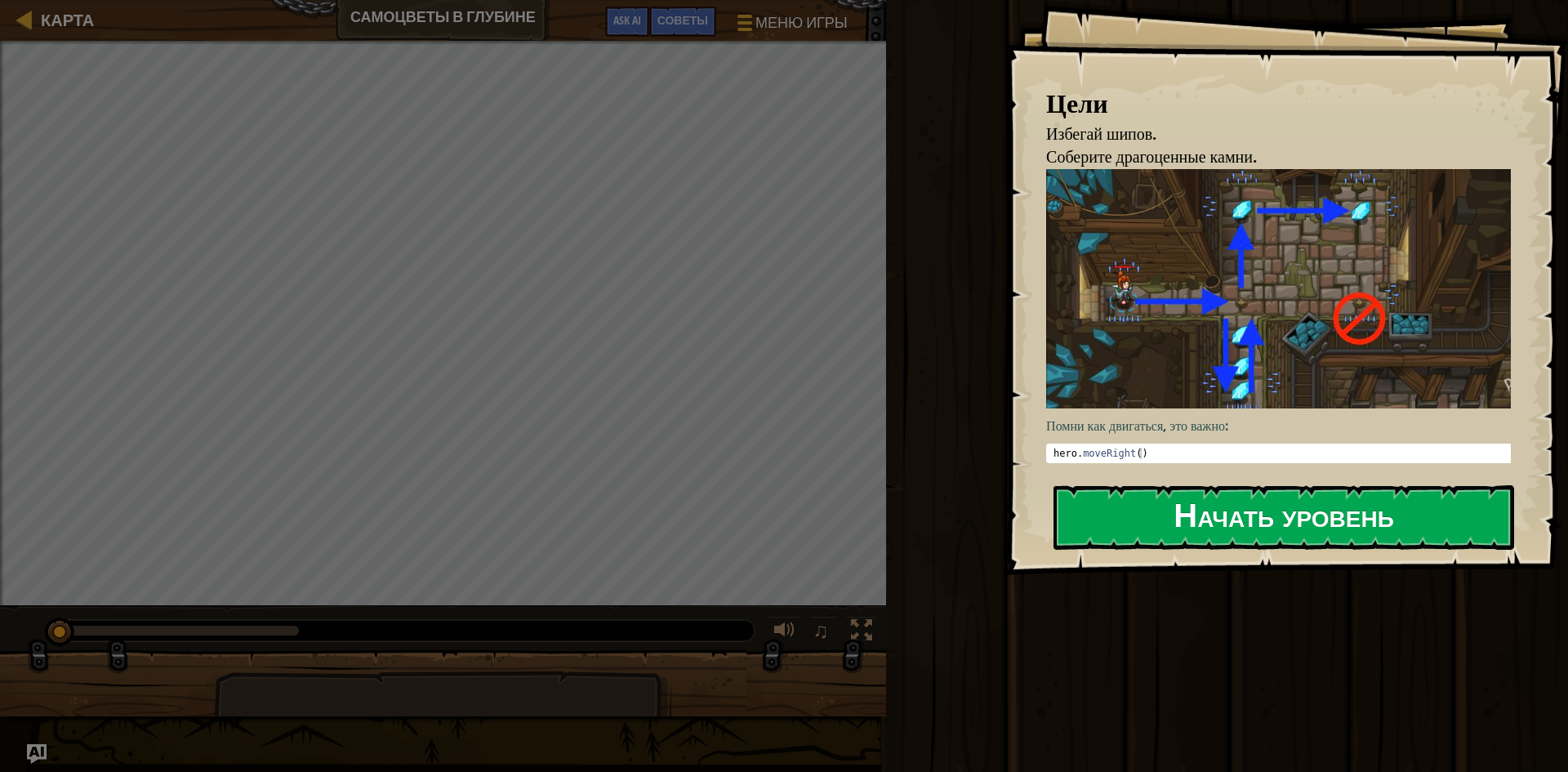
click at [1270, 518] on button "Начать уровень" at bounding box center [1283, 518] width 461 height 64
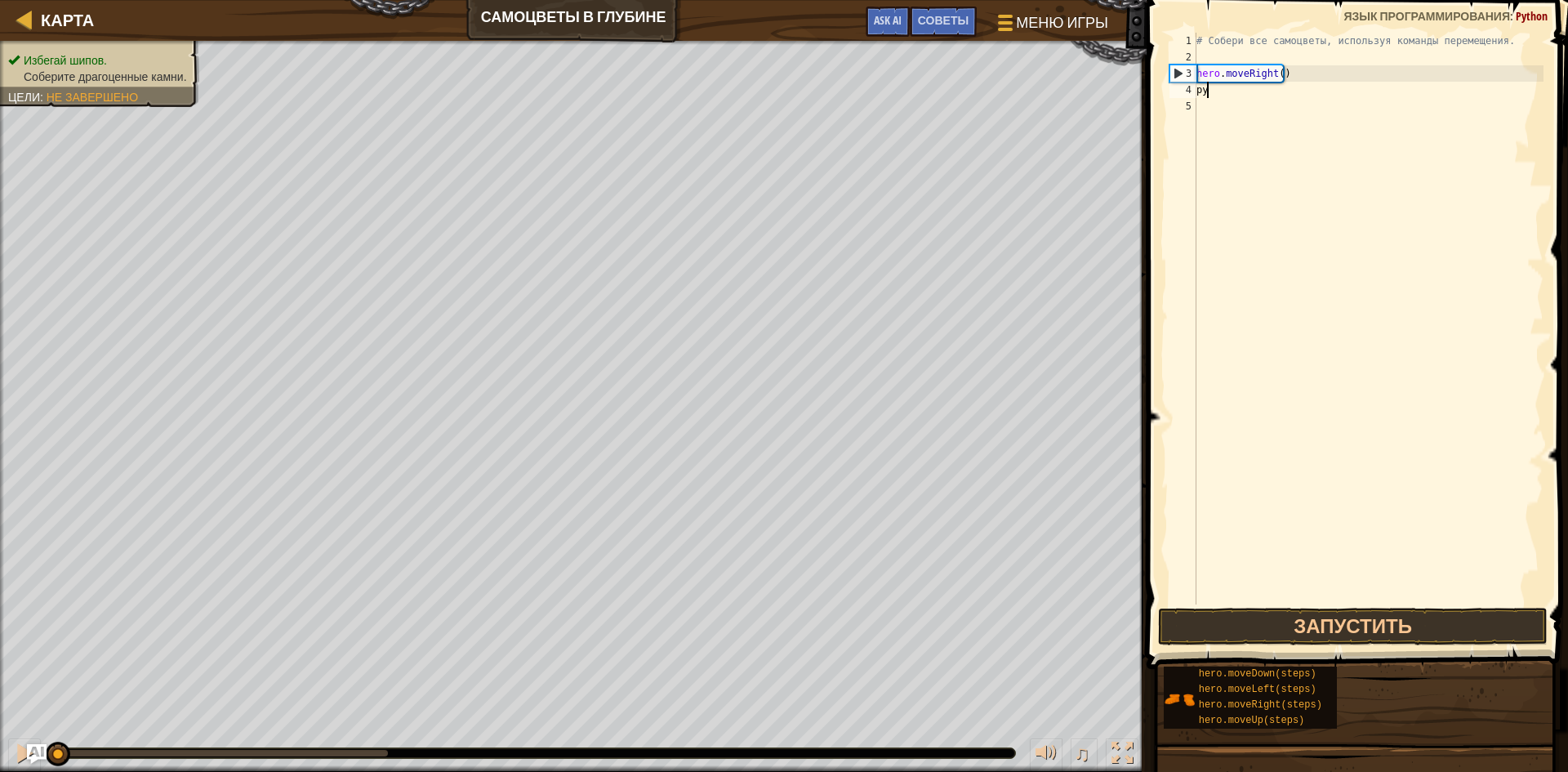
scroll to position [7, 0]
type textarea "р"
type textarea "g"
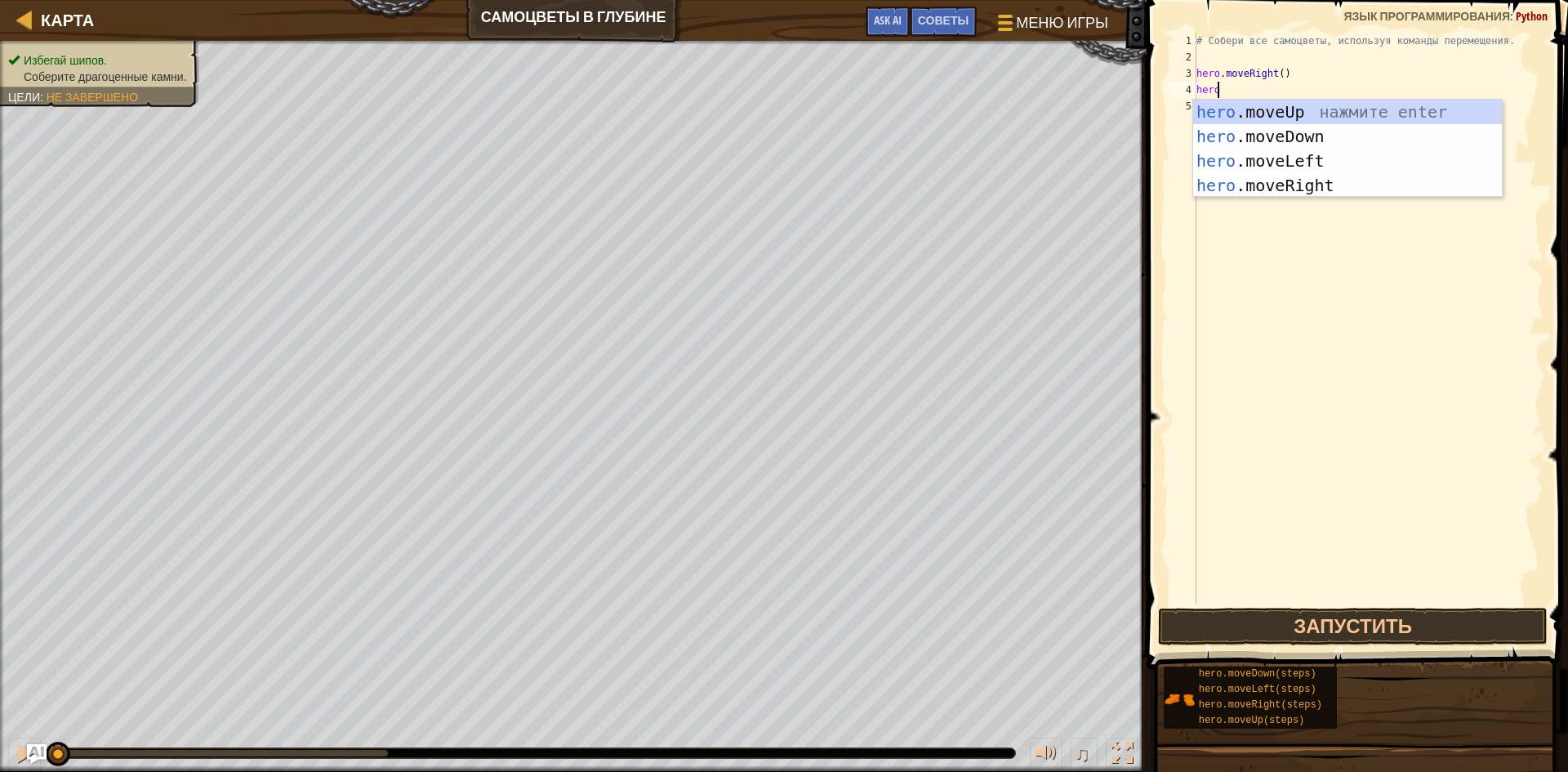
type textarea "hero."
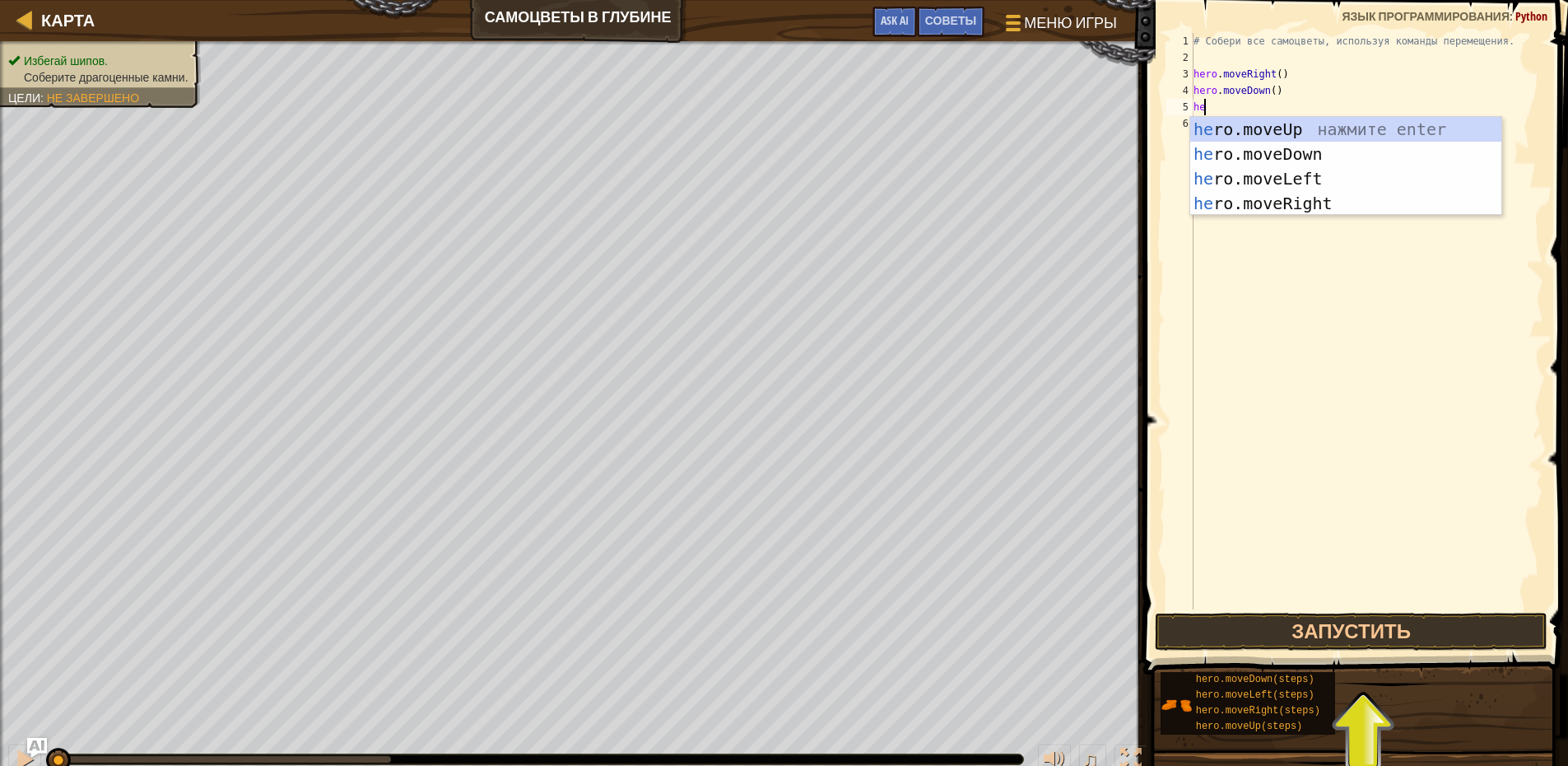
type textarea "her"
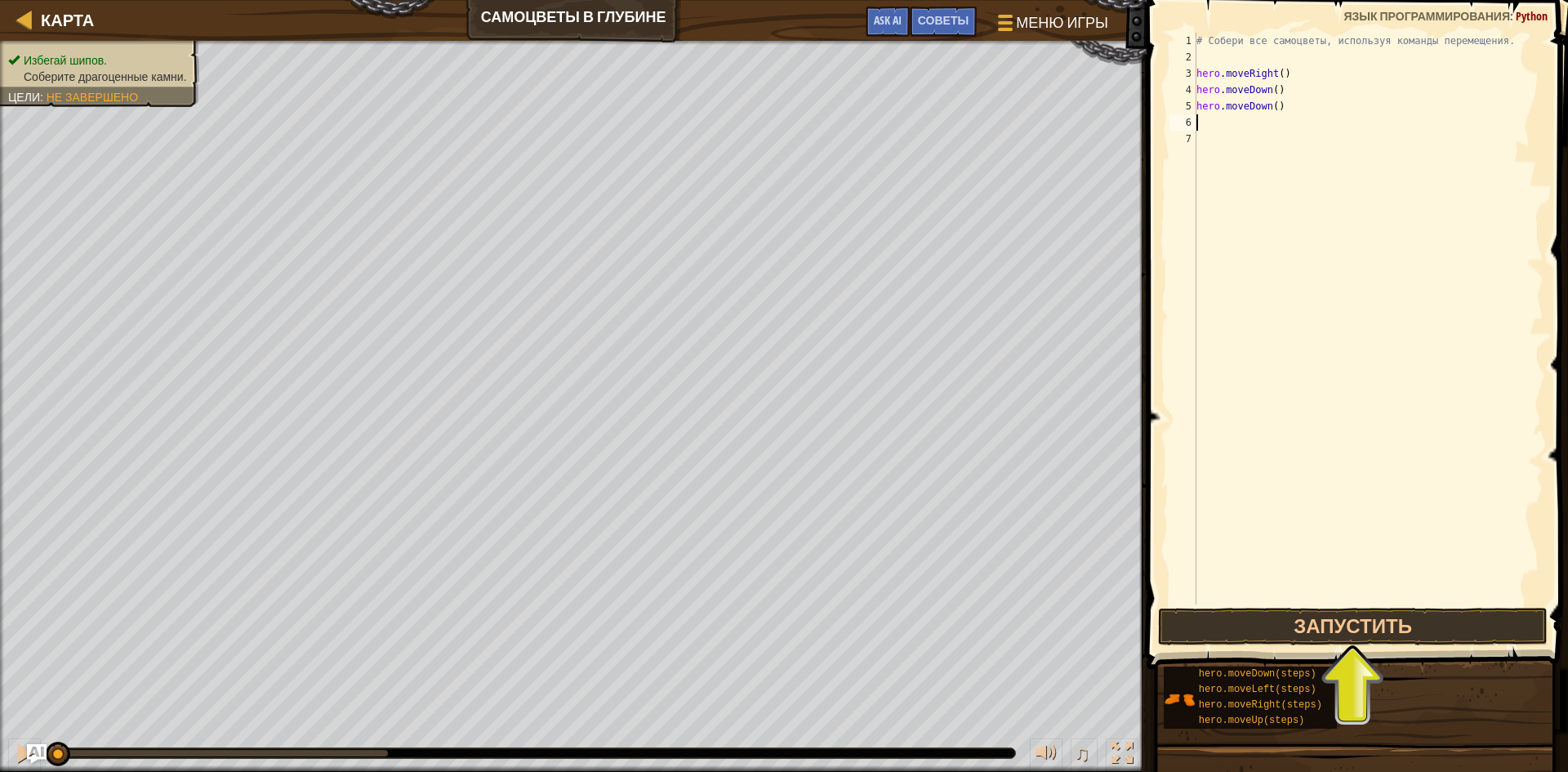
click at [1242, 604] on div "# Собери все самоцветы, используя команды перемещения. hero . moveRight ( ) her…" at bounding box center [1368, 335] width 350 height 605
click at [1202, 620] on button "Запустить" at bounding box center [1352, 626] width 389 height 37
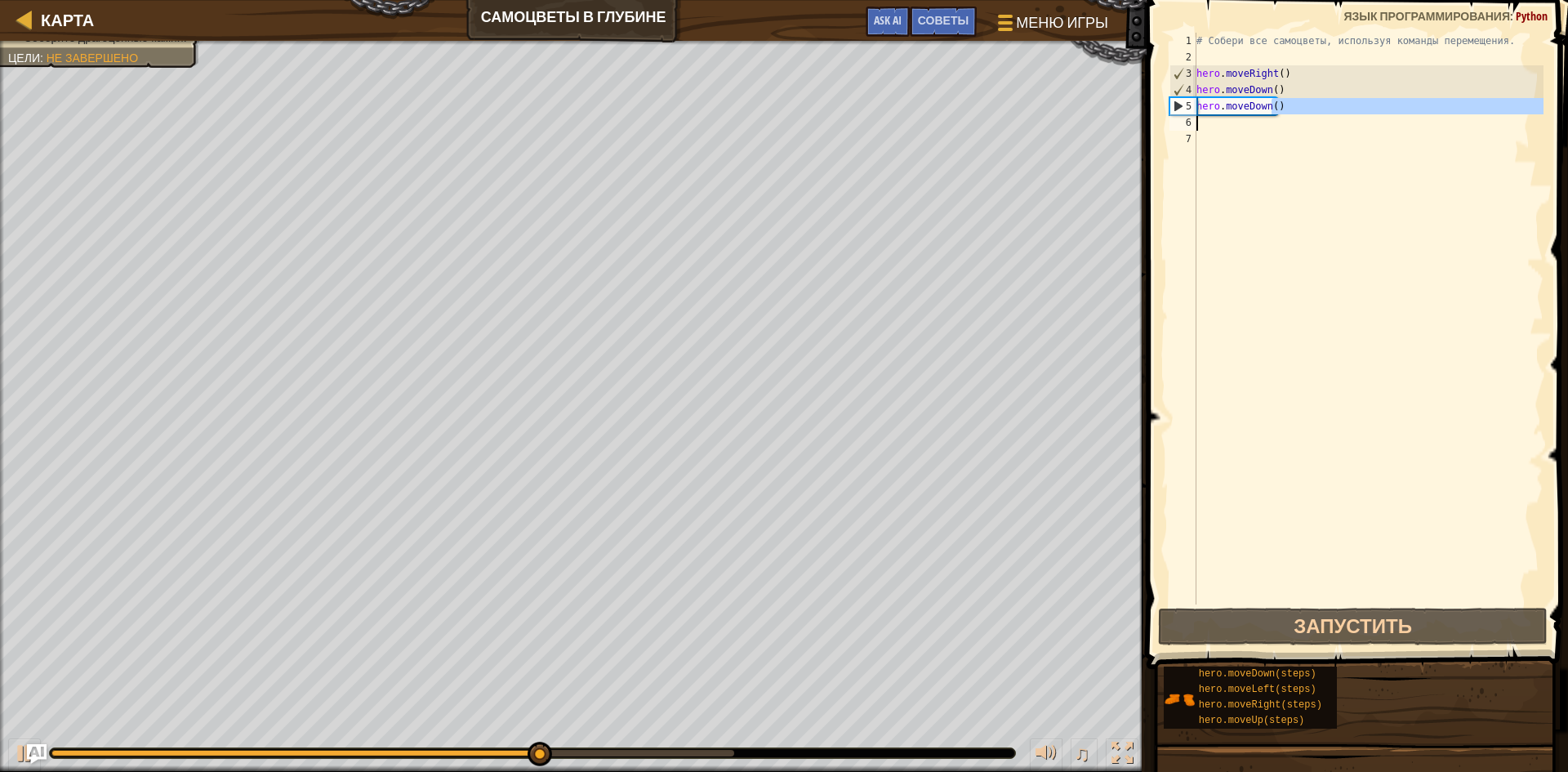
drag, startPoint x: 1273, startPoint y: 98, endPoint x: 1211, endPoint y: 114, distance: 64.0
click at [1211, 114] on div "# Собери все самоцветы, используя команды перемещения. hero . moveRight ( ) her…" at bounding box center [1368, 335] width 350 height 605
type textarea "hero.moveDown()"
click at [1227, 122] on div "# Собери все самоцветы, используя команды перемещения. hero . moveRight ( ) her…" at bounding box center [1368, 318] width 350 height 572
type textarea "he"
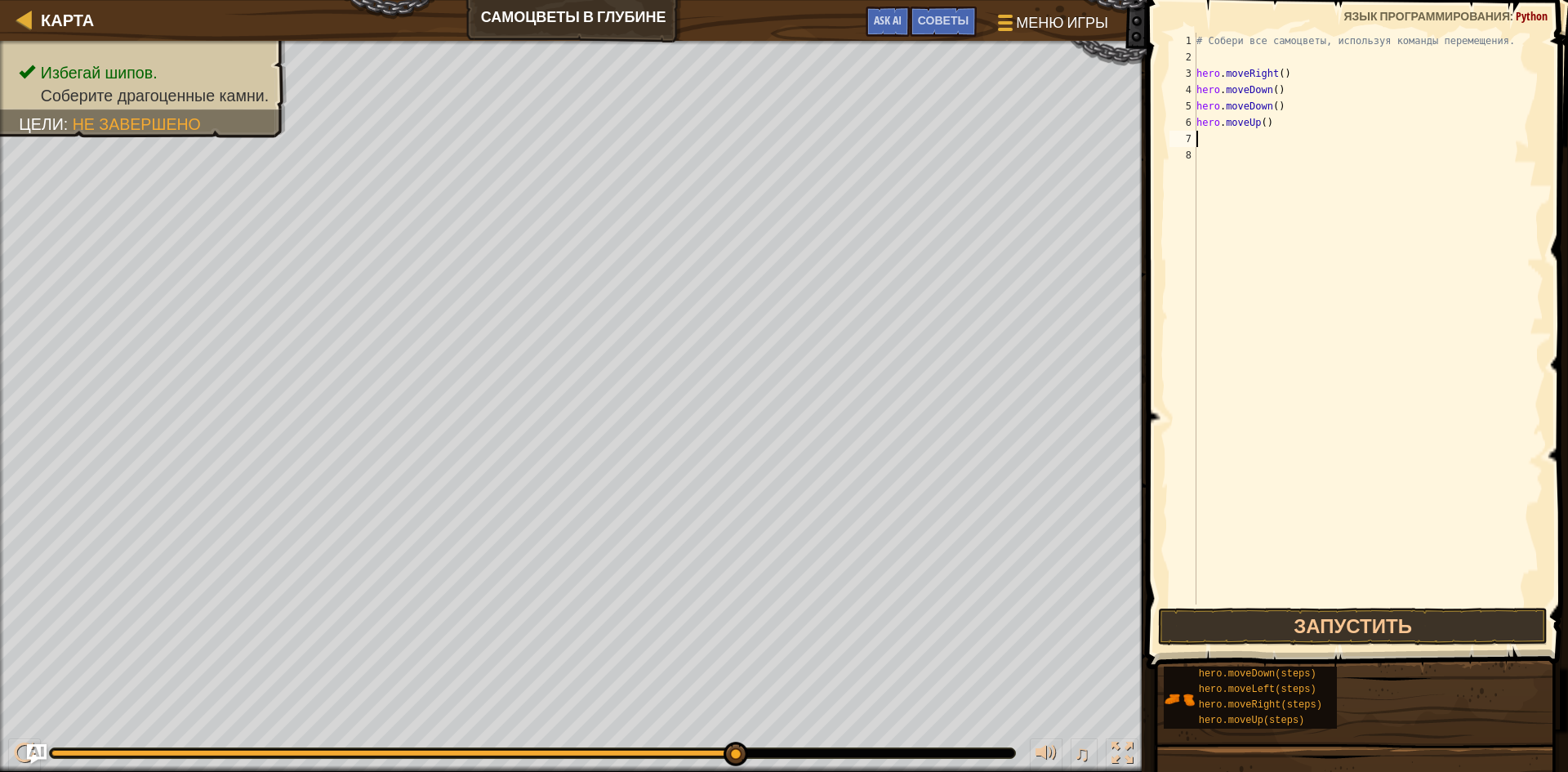
type textarea "he"
click at [1397, 626] on button "Запустить" at bounding box center [1352, 626] width 389 height 37
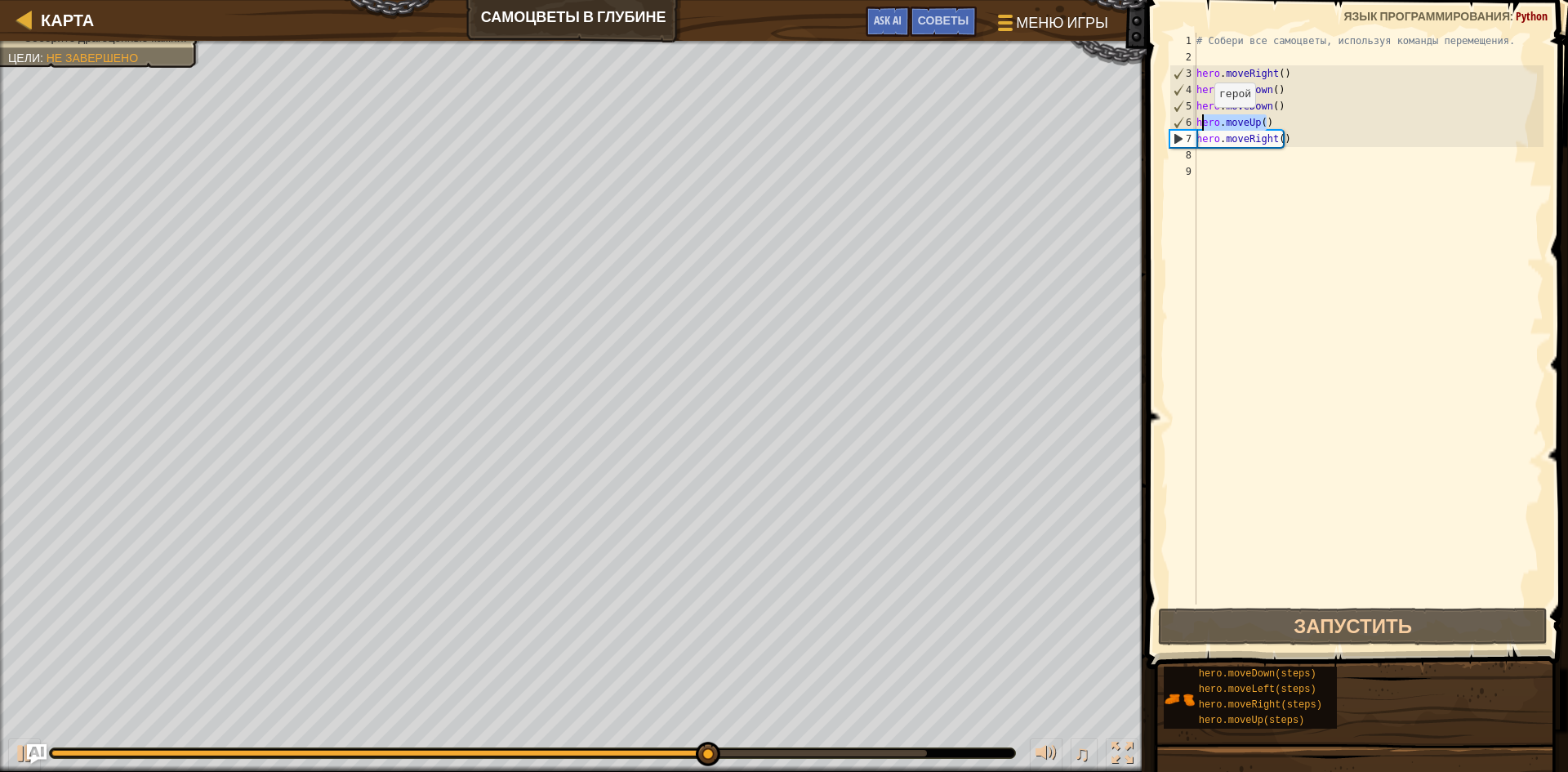
drag, startPoint x: 1288, startPoint y: 119, endPoint x: 1200, endPoint y: 124, distance: 88.1
click at [1200, 124] on div "# Собери все самоцветы, используя команды перемещения. hero . moveRight ( ) her…" at bounding box center [1368, 335] width 350 height 605
type textarea "hero.moveUp()"
click at [1281, 116] on div "# Собери все самоцветы, используя команды перемещения. hero . moveRight ( ) her…" at bounding box center [1368, 318] width 350 height 572
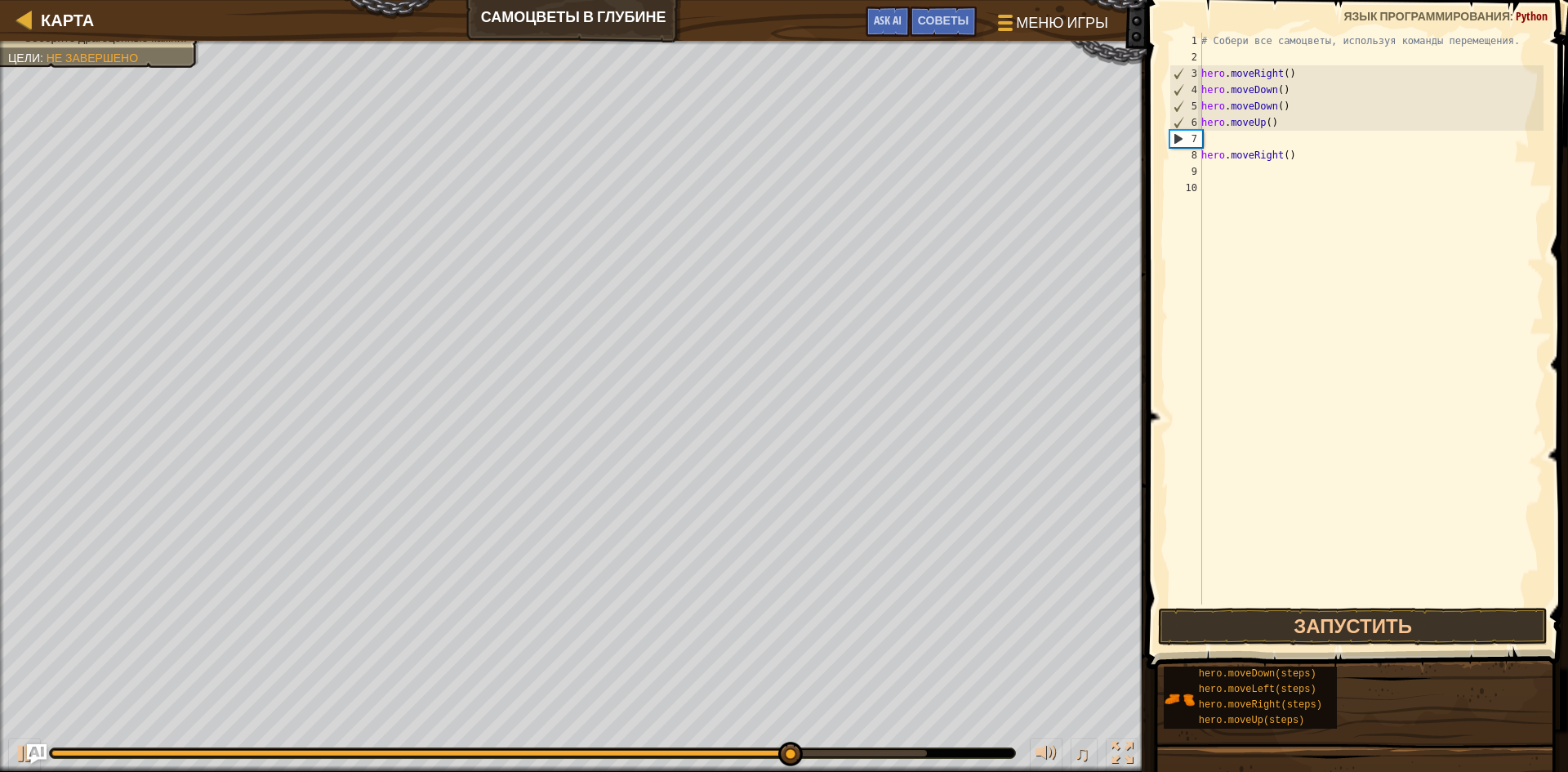
paste textarea "ero.moveUp()"
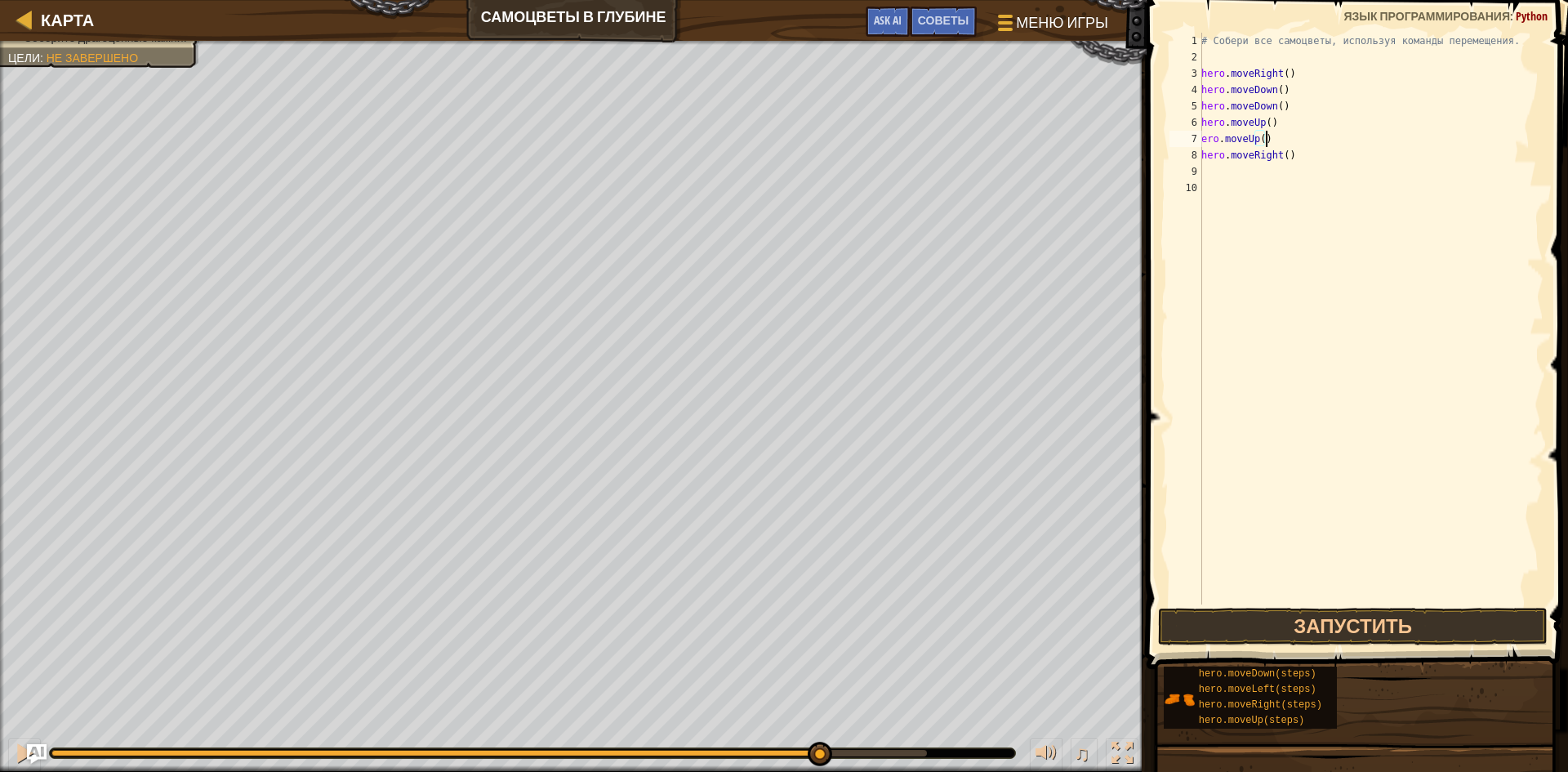
click at [1206, 138] on div "# Собери все самоцветы, используя команды перемещения. hero . moveRight ( ) her…" at bounding box center [1370, 335] width 345 height 605
click at [1204, 138] on div "# Собери все самоцветы, используя команды перемещения. hero . moveRight ( ) her…" at bounding box center [1370, 335] width 345 height 605
click at [1201, 139] on div "7" at bounding box center [1185, 139] width 32 height 17
click at [1202, 138] on div "# Собери все самоцветы, используя команды перемещения. hero . moveRight ( ) her…" at bounding box center [1370, 335] width 345 height 605
type textarea "ero.moveUp() hero.moveRight()"
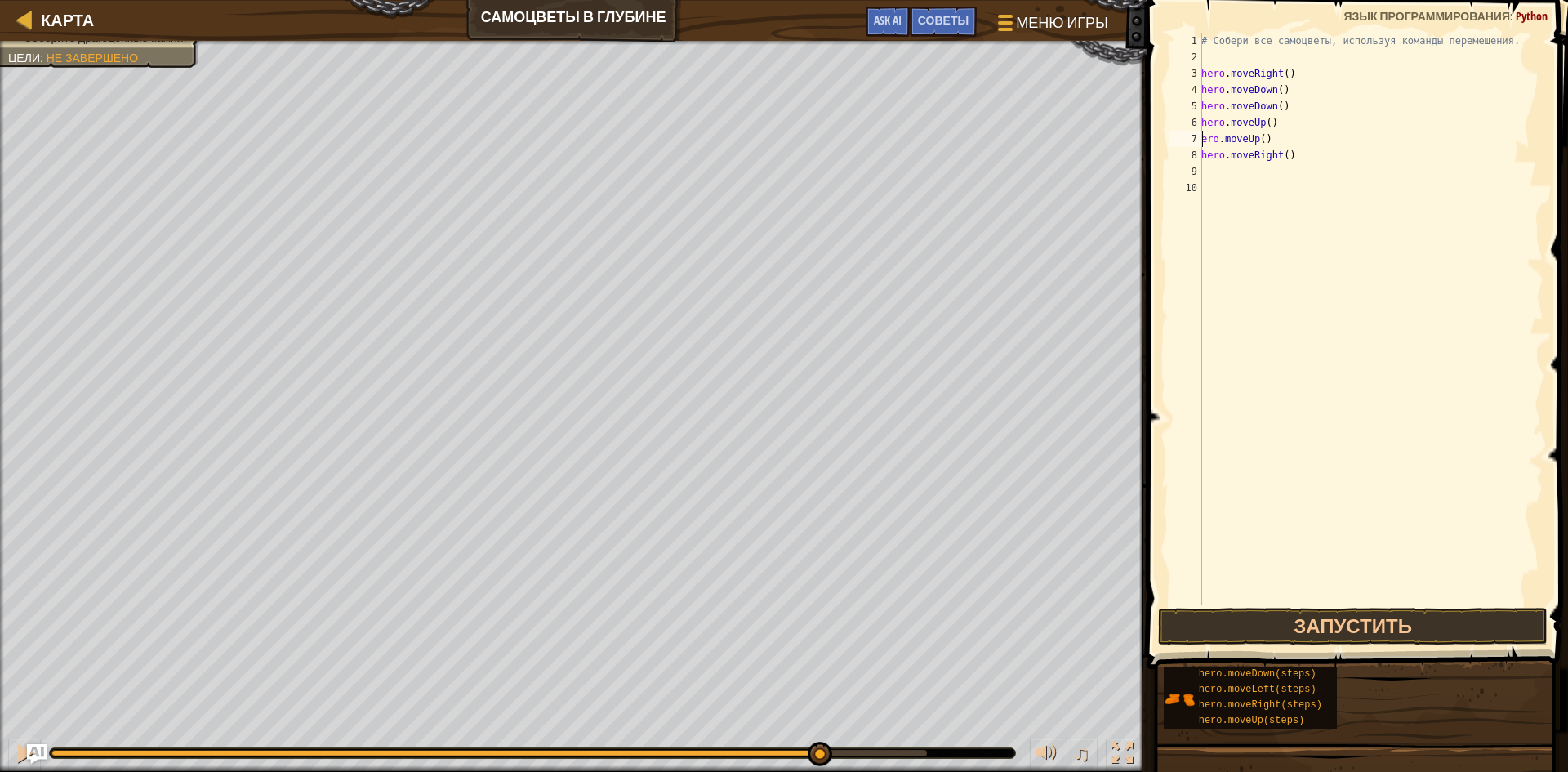
click at [1202, 138] on div "# Собери все самоцветы, используя команды перемещения. hero . moveRight ( ) her…" at bounding box center [1370, 335] width 345 height 605
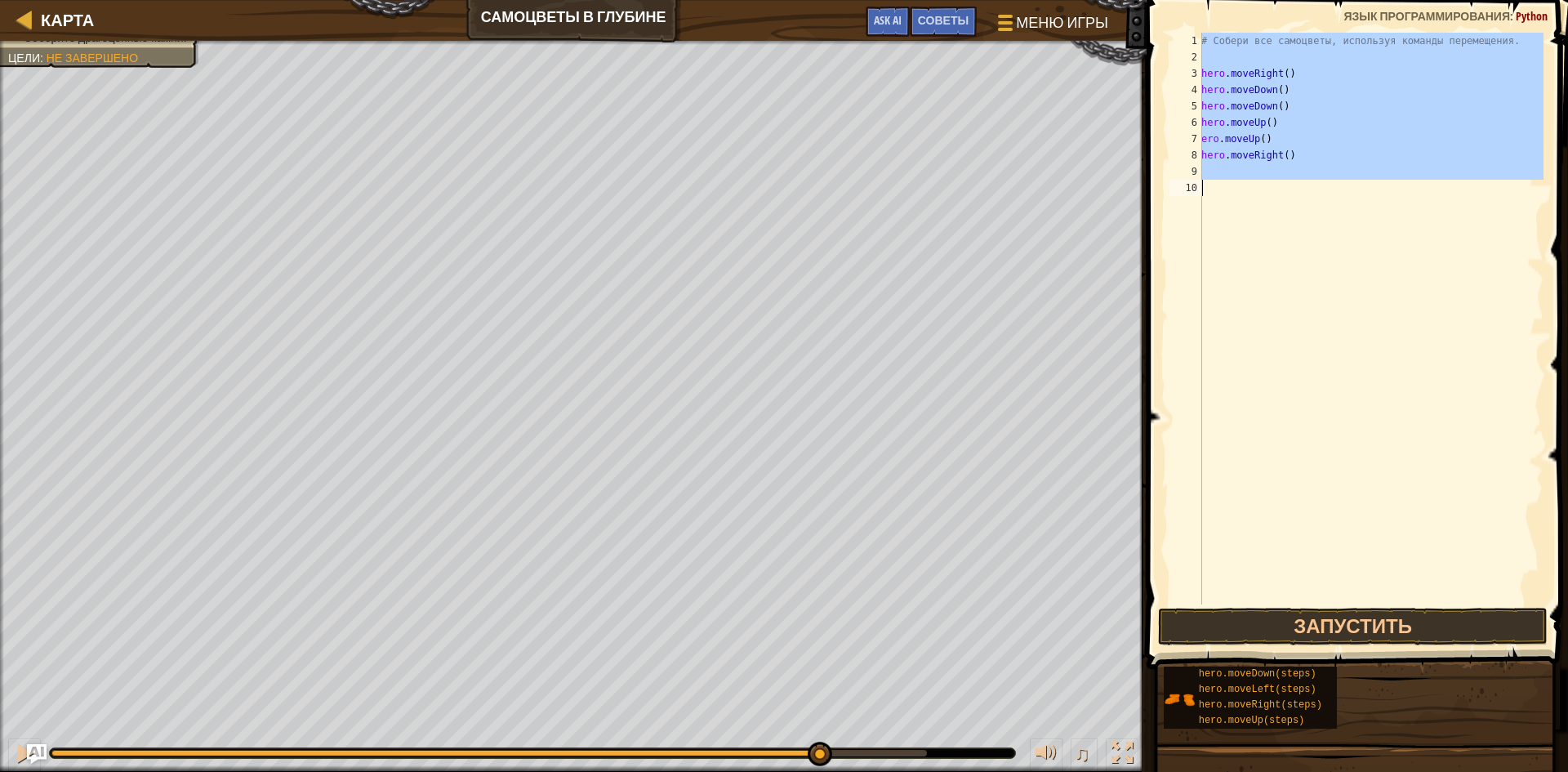
click at [1202, 138] on div "# Собери все самоцветы, используя команды перемещения. hero . moveRight ( ) her…" at bounding box center [1370, 335] width 345 height 605
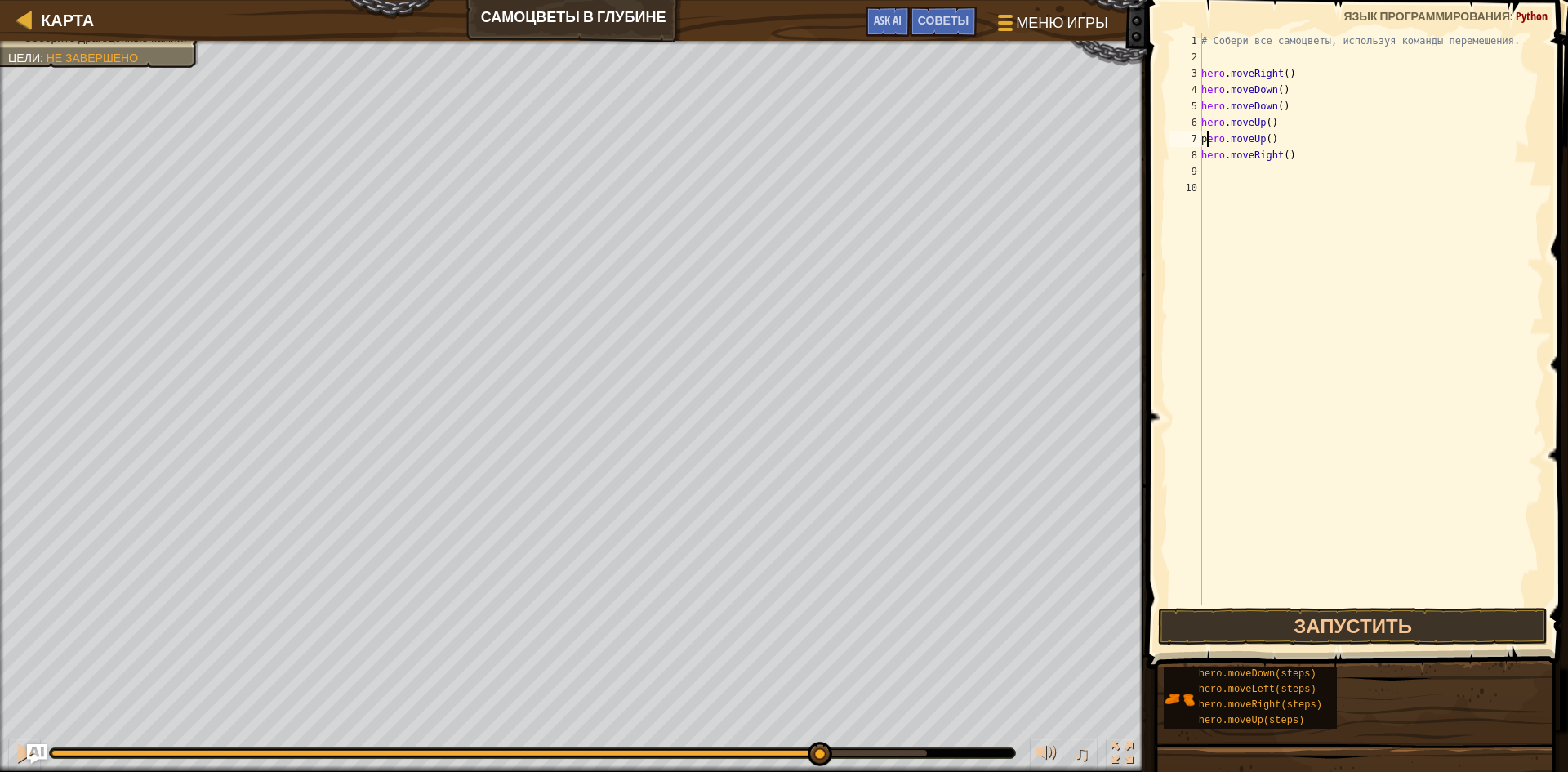
scroll to position [7, 1]
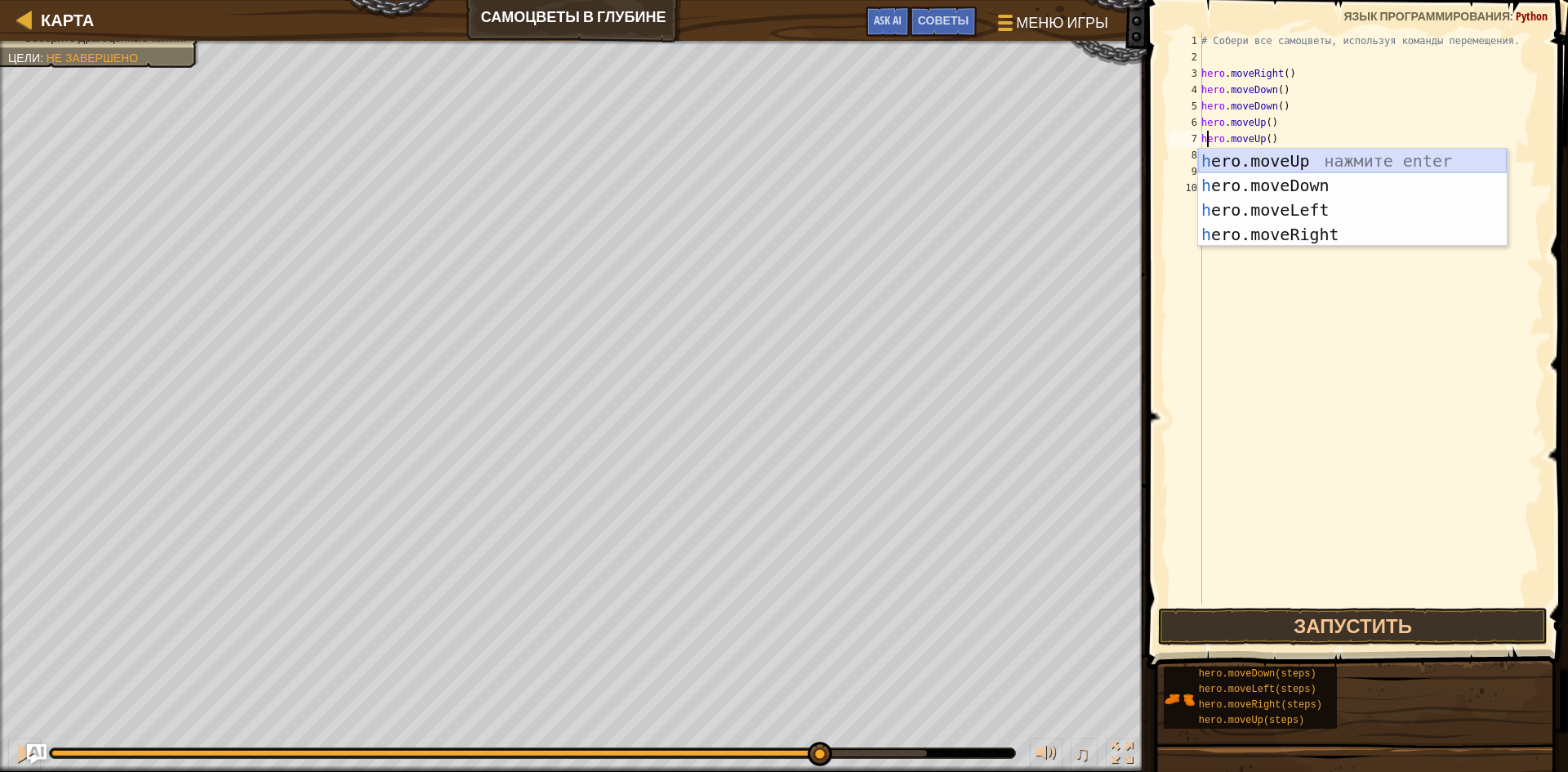
click at [1339, 165] on div "h ero.moveUp нажмите enter h ero.moveDown нажмите enter h ero.moveLeft нажмите …" at bounding box center [1352, 222] width 308 height 147
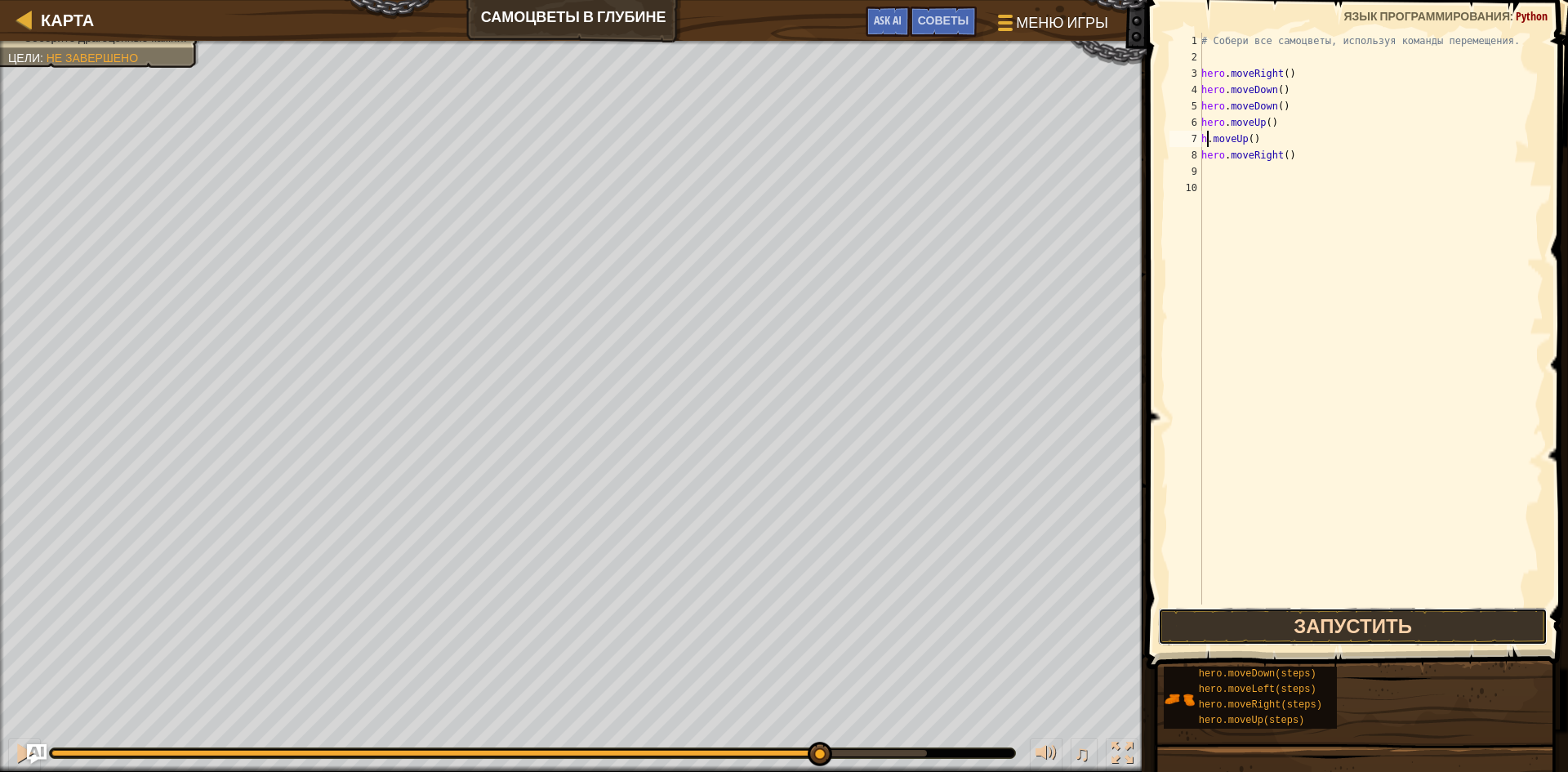
click at [1329, 619] on button "Запустить" at bounding box center [1352, 626] width 389 height 37
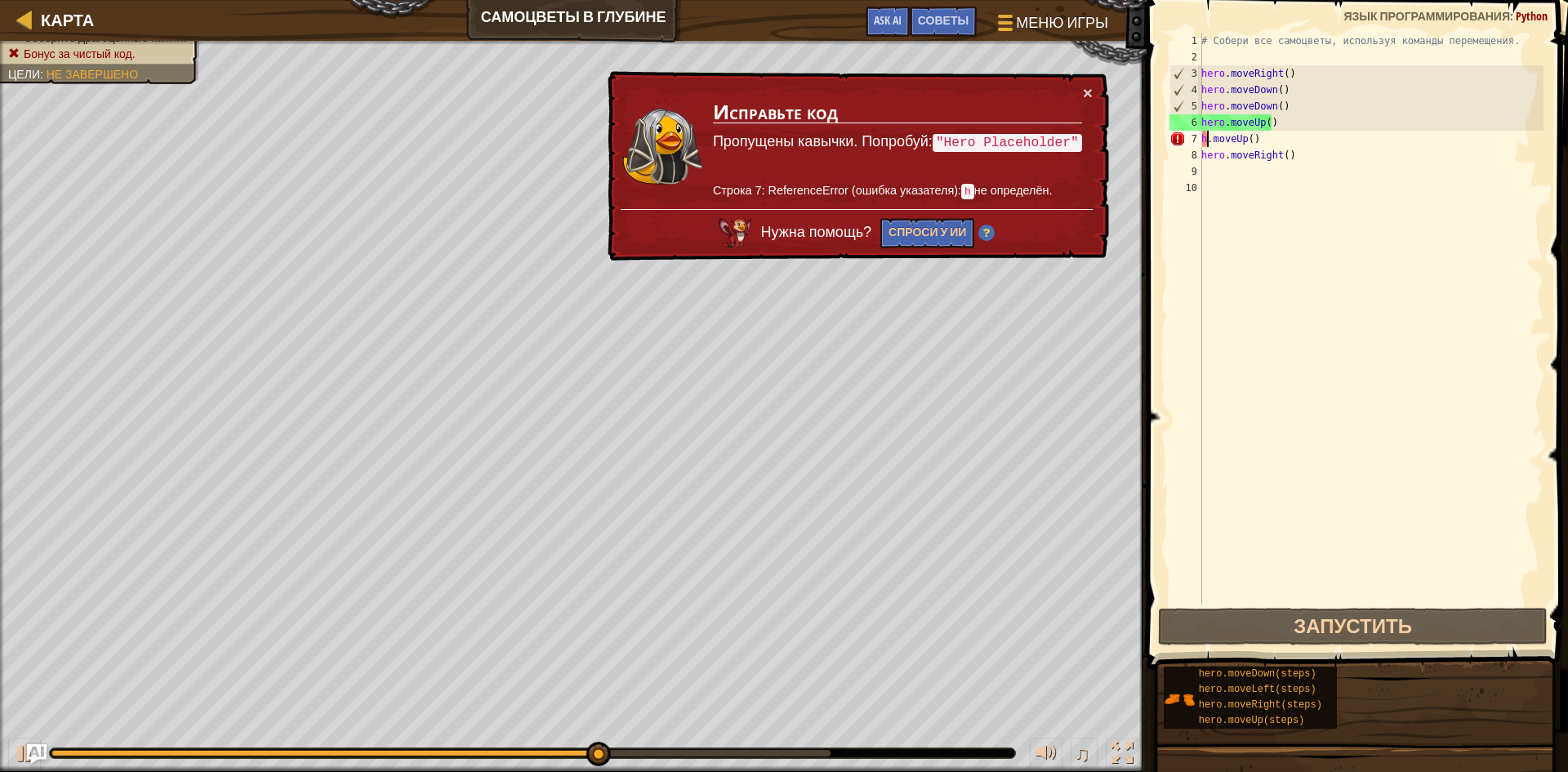
scroll to position [7, 2]
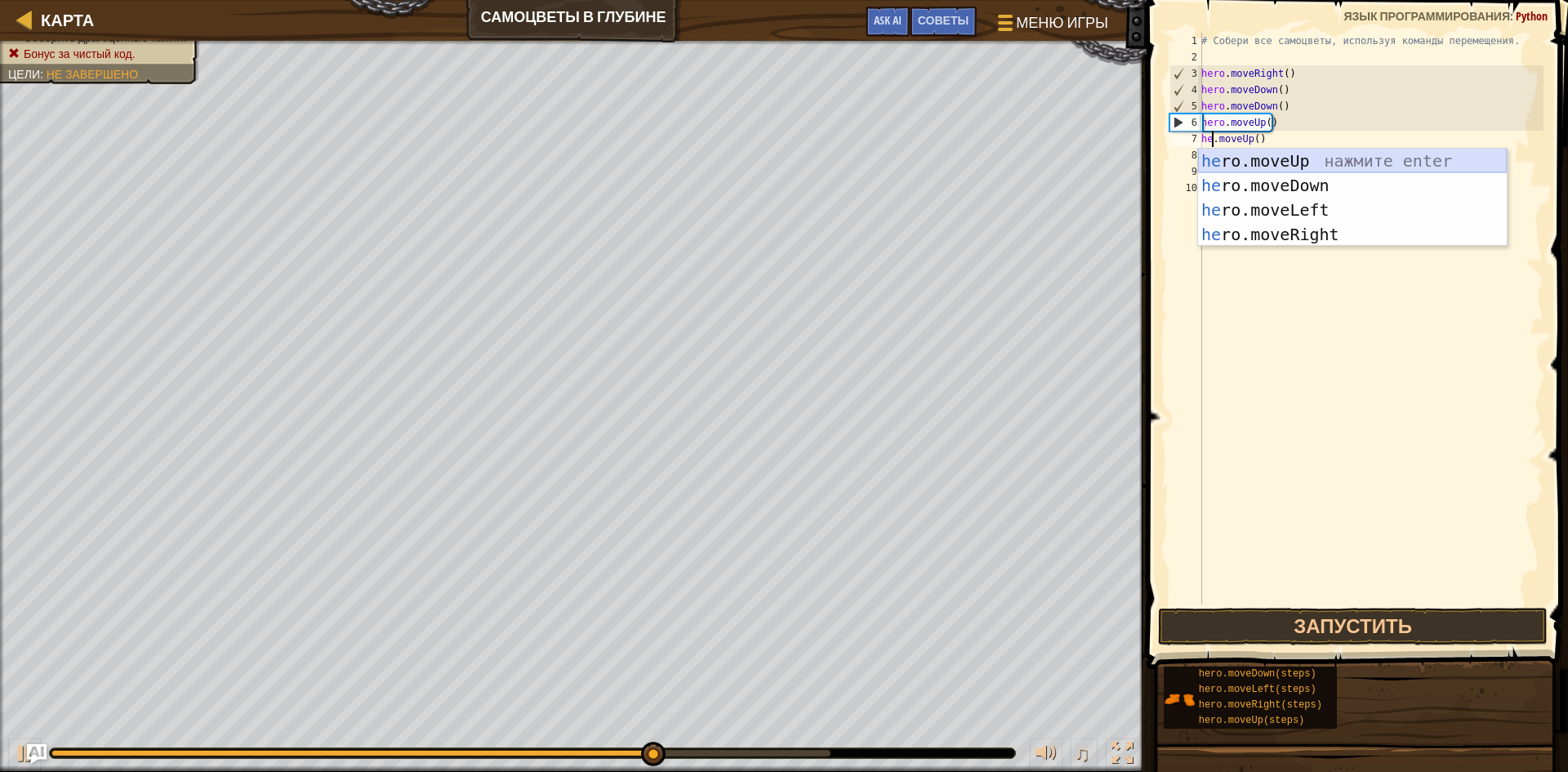
click at [1333, 157] on div "he ro.moveUp нажмите enter he ro.moveDown нажмите enter he ro.moveLeft нажмите …" at bounding box center [1352, 222] width 308 height 147
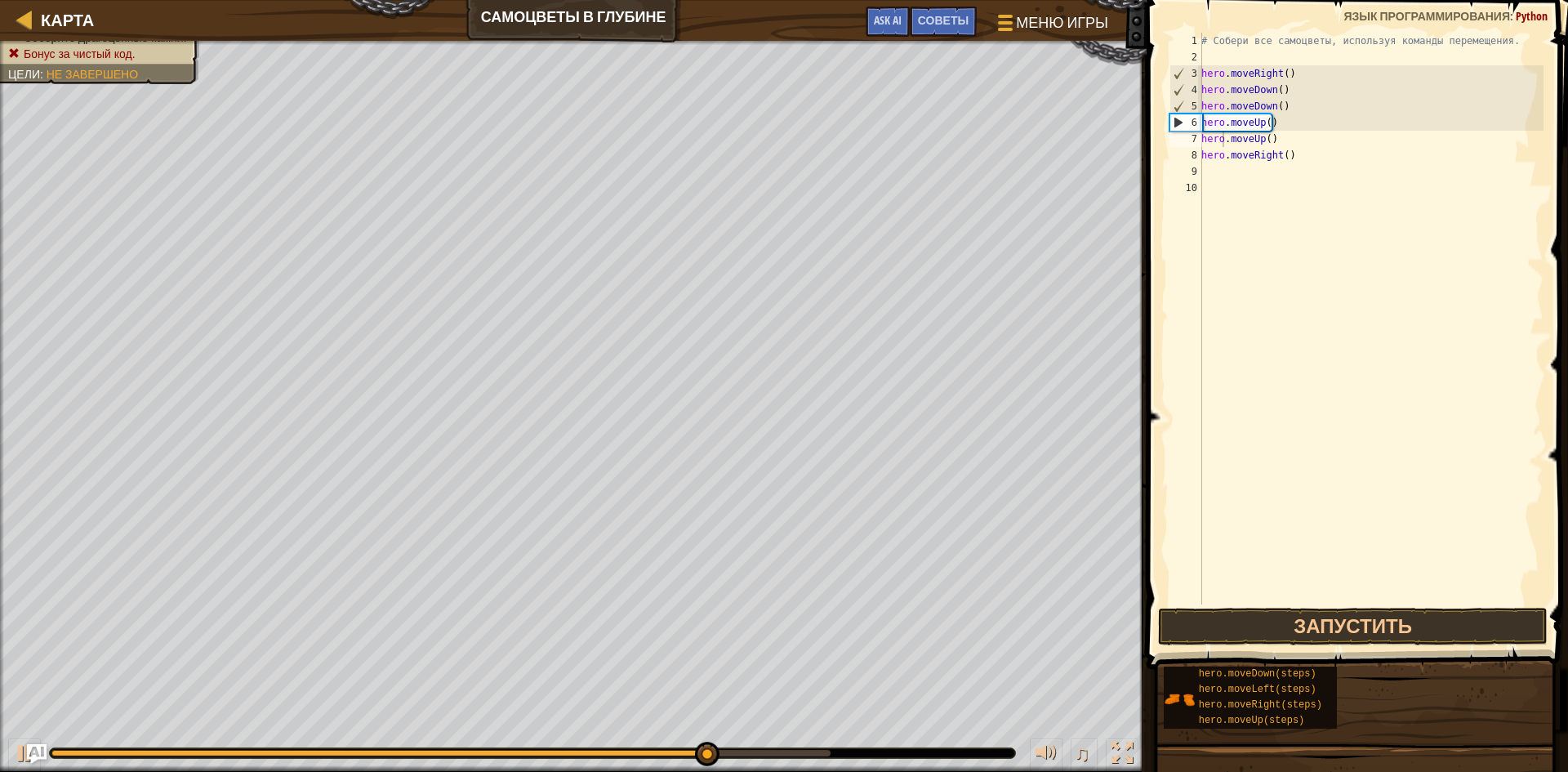
click at [1315, 646] on span at bounding box center [1358, 311] width 435 height 717
click at [1313, 637] on button "Запустить" at bounding box center [1352, 626] width 389 height 37
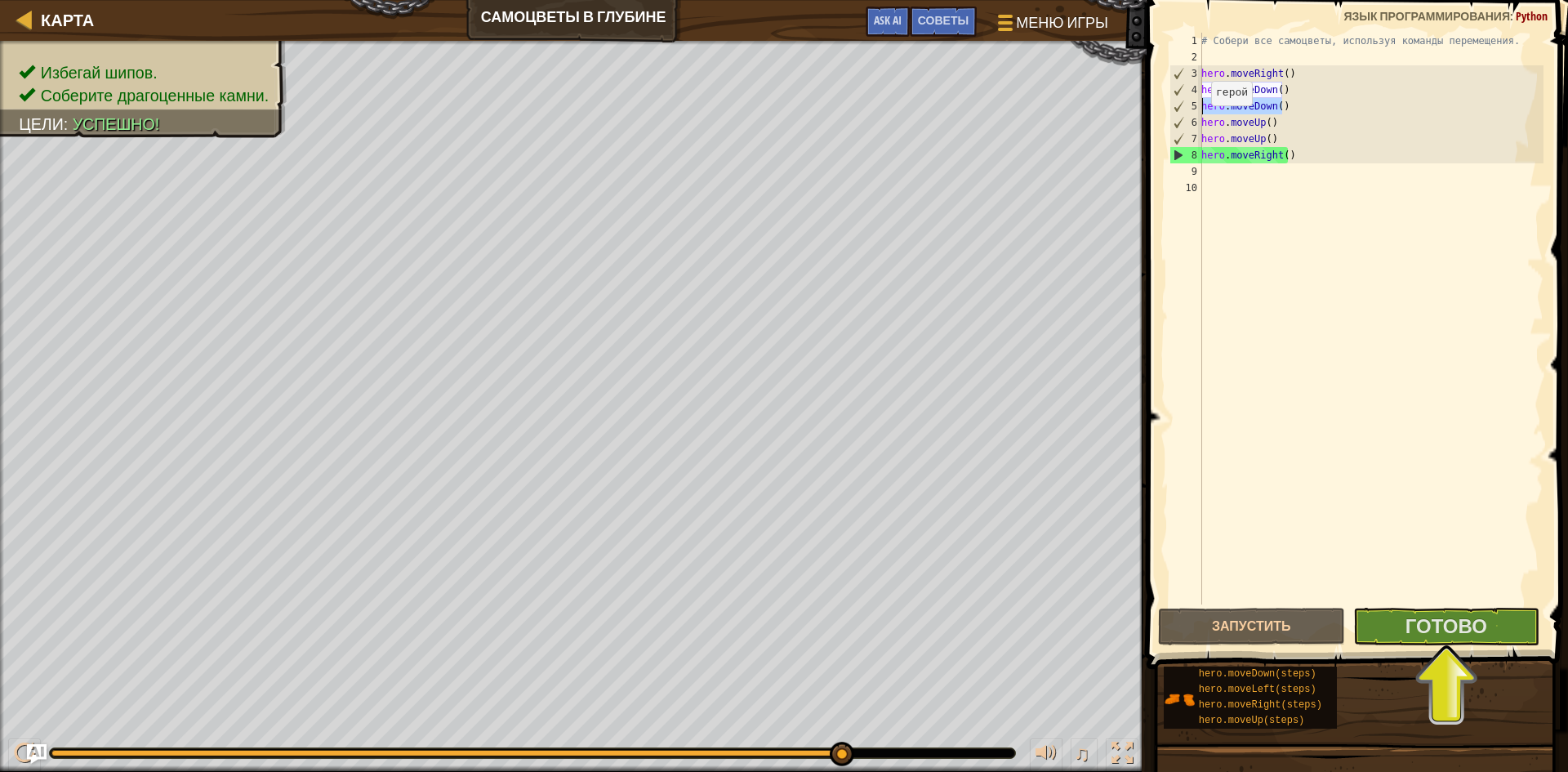
drag, startPoint x: 1296, startPoint y: 105, endPoint x: 1186, endPoint y: 105, distance: 110.0
click at [1186, 105] on div "hero.moveUp() 1 2 3 4 5 6 7 8 9 10 # Собери все самоцветы, используя команды пе…" at bounding box center [1354, 318] width 377 height 572
type textarea "hero.moveDown()"
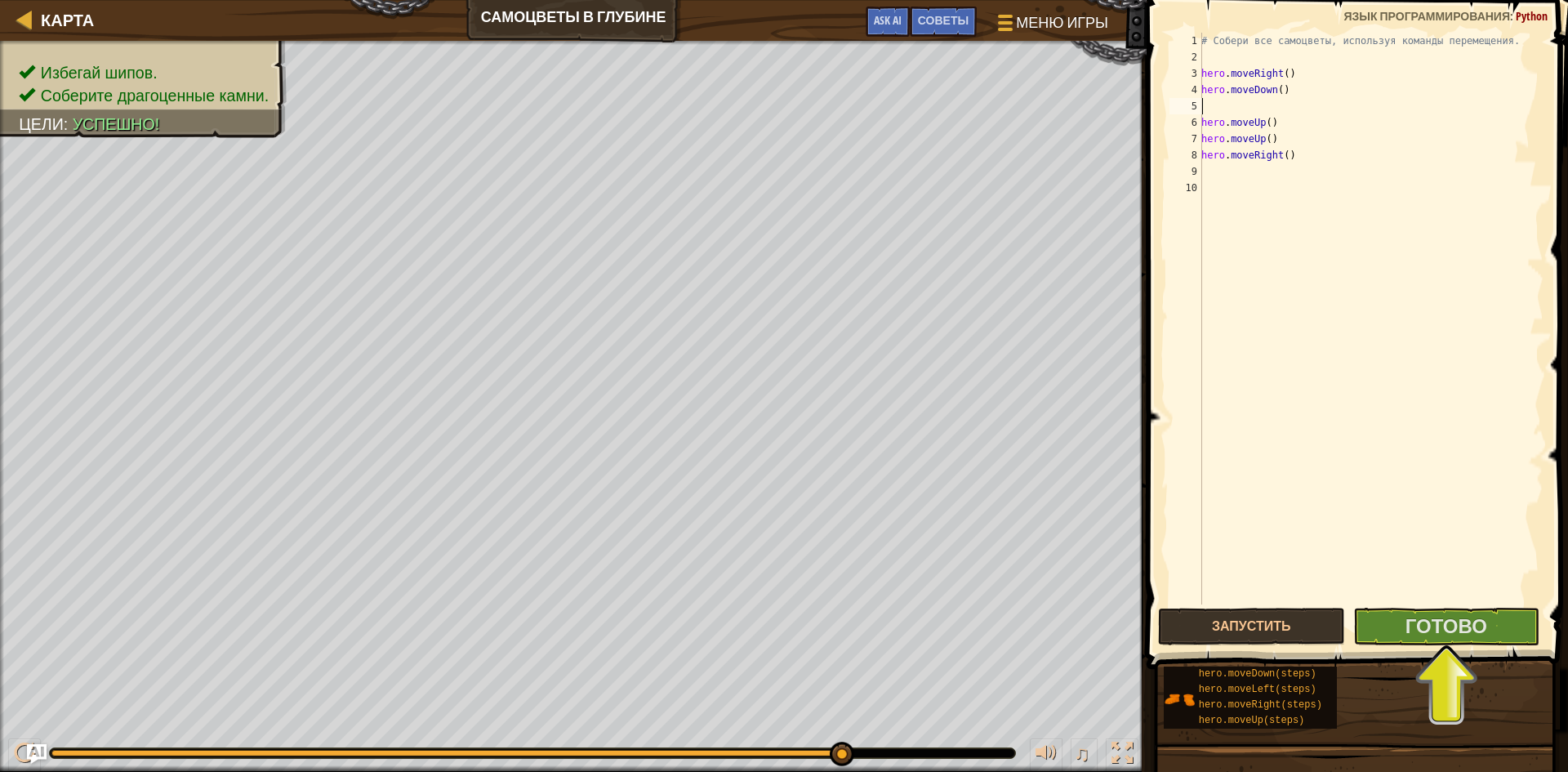
type textarea "hero.moveDown()"
click at [1429, 640] on button "Готово" at bounding box center [1446, 626] width 187 height 37
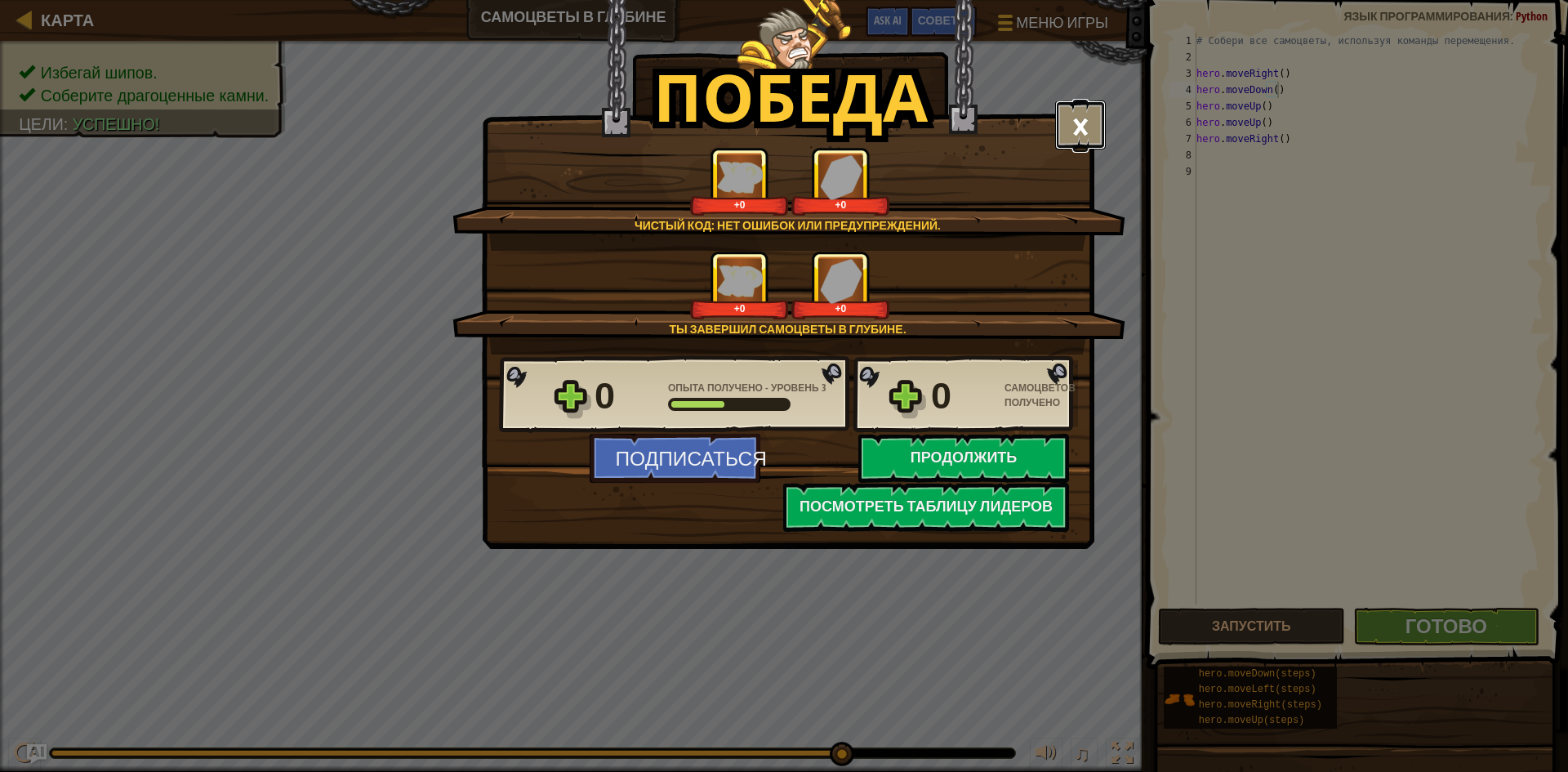
click at [1082, 137] on button "×" at bounding box center [1080, 125] width 51 height 49
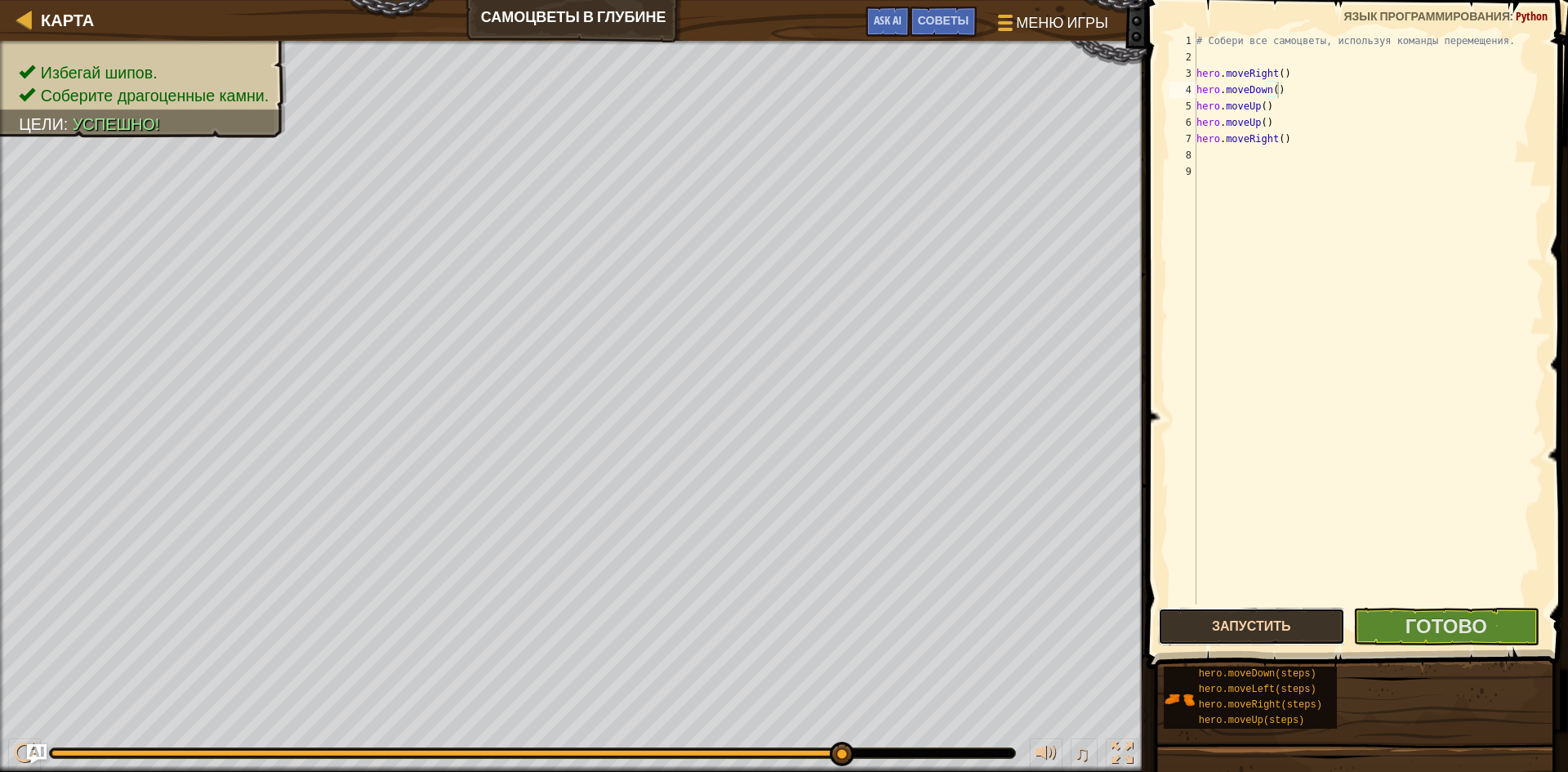
click at [1259, 620] on button "Запустить" at bounding box center [1251, 626] width 187 height 37
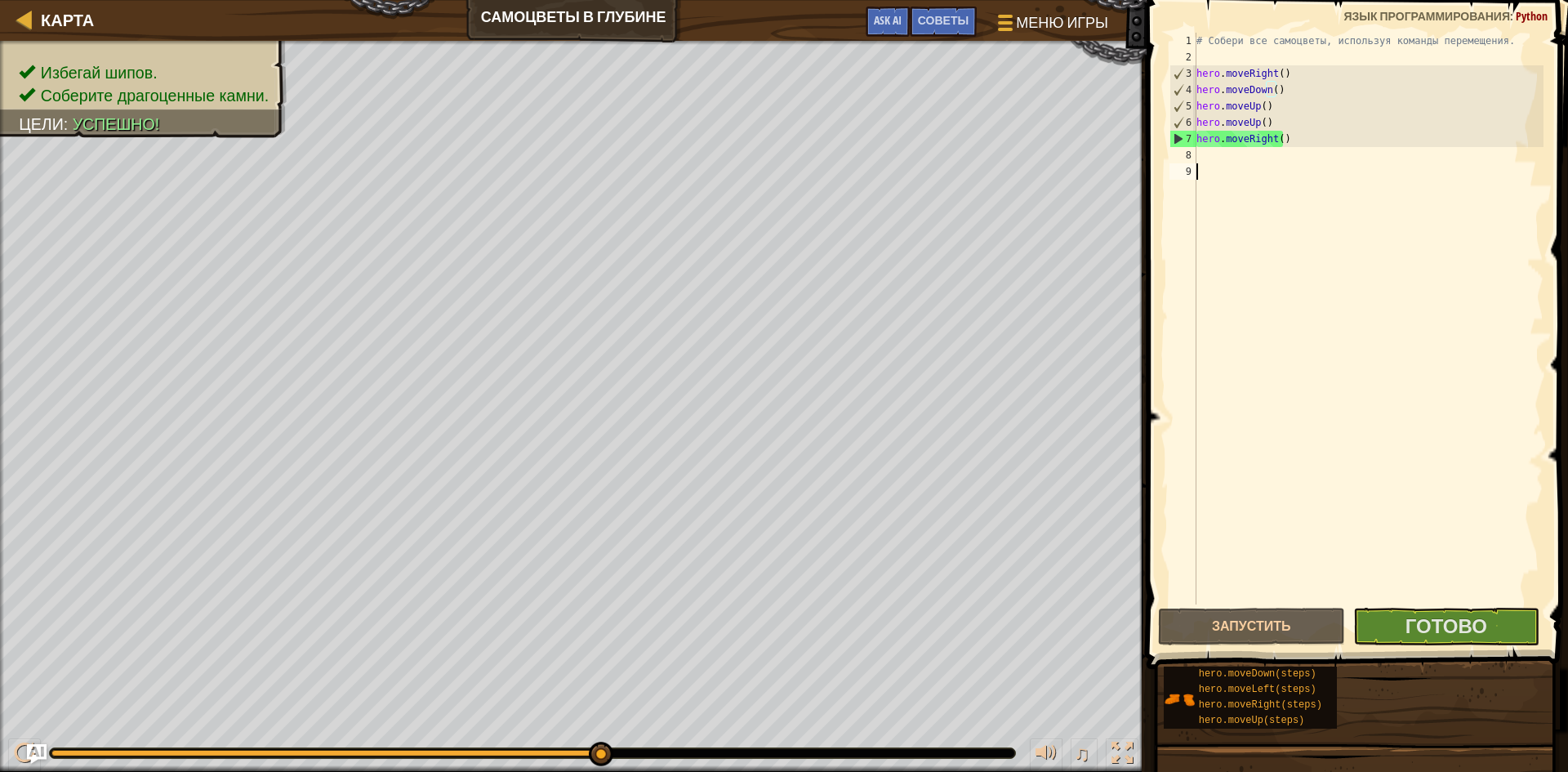
click at [1242, 174] on div "# Собери все самоцветы, используя команды перемещения. hero . moveRight ( ) her…" at bounding box center [1368, 335] width 350 height 605
type textarea "hero.moveRight()"
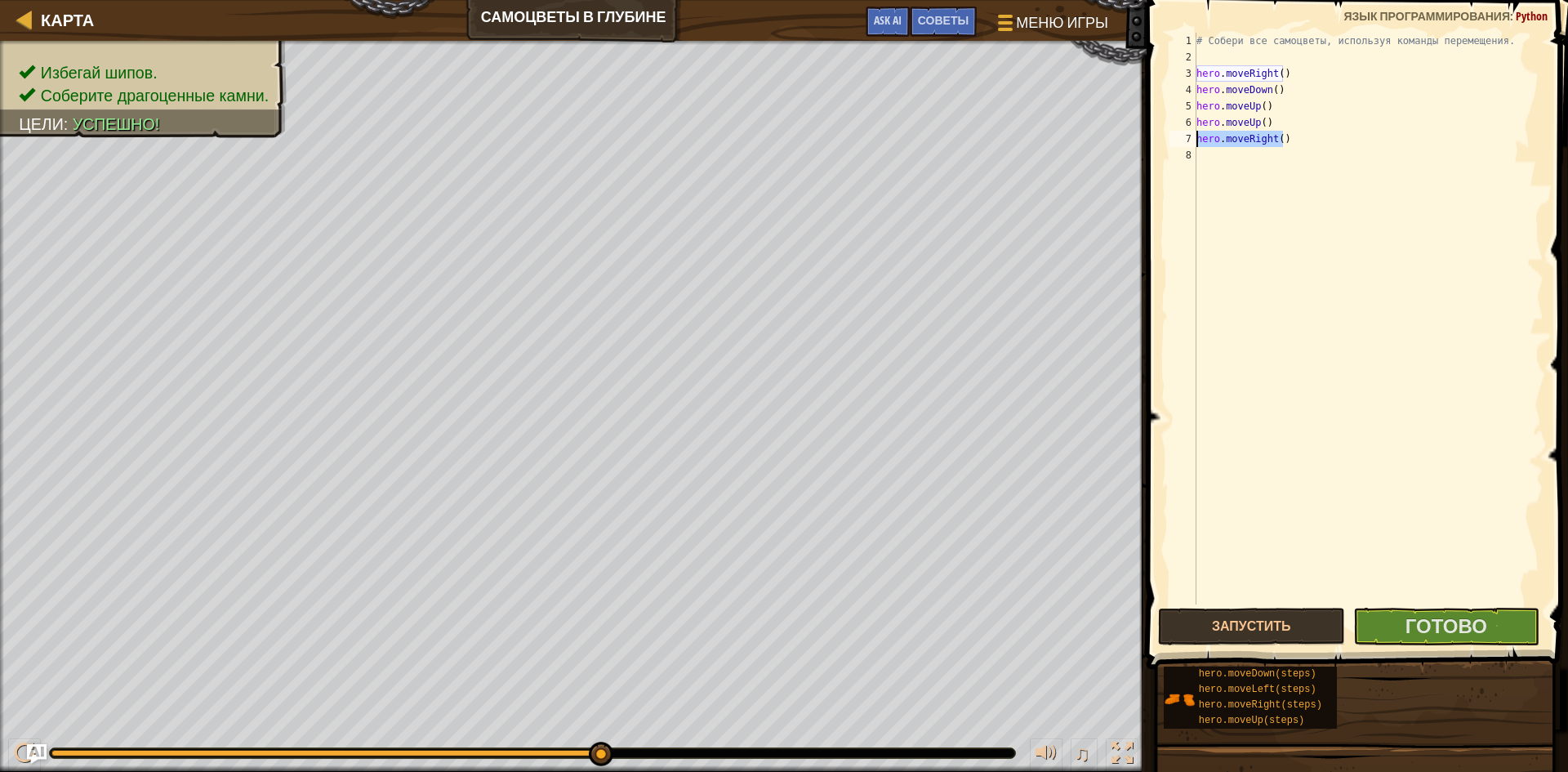
drag, startPoint x: 1285, startPoint y: 139, endPoint x: 1191, endPoint y: 143, distance: 94.1
click at [1191, 143] on div "hero.moveRight() 1 2 3 4 5 6 7 8 # Собери все самоцветы, используя команды пере…" at bounding box center [1354, 318] width 377 height 572
click at [1212, 149] on div "# Собери все самоцветы, используя команды перемещения. hero . moveRight ( ) her…" at bounding box center [1368, 335] width 350 height 605
paste textarea "hero.moveRight()"
type textarea "hero.moveRight()"
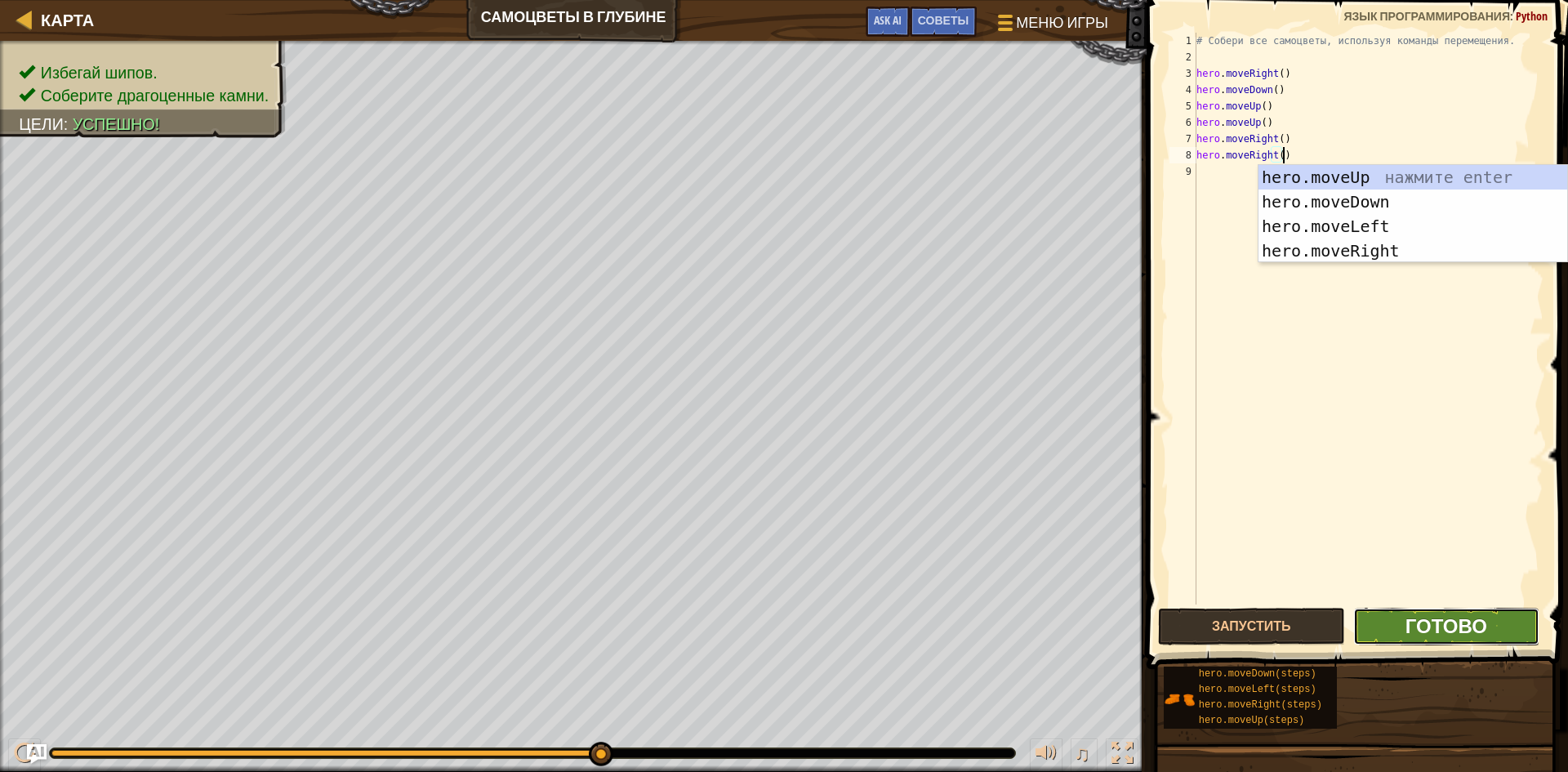
click at [1433, 637] on span "Готово" at bounding box center [1446, 626] width 82 height 26
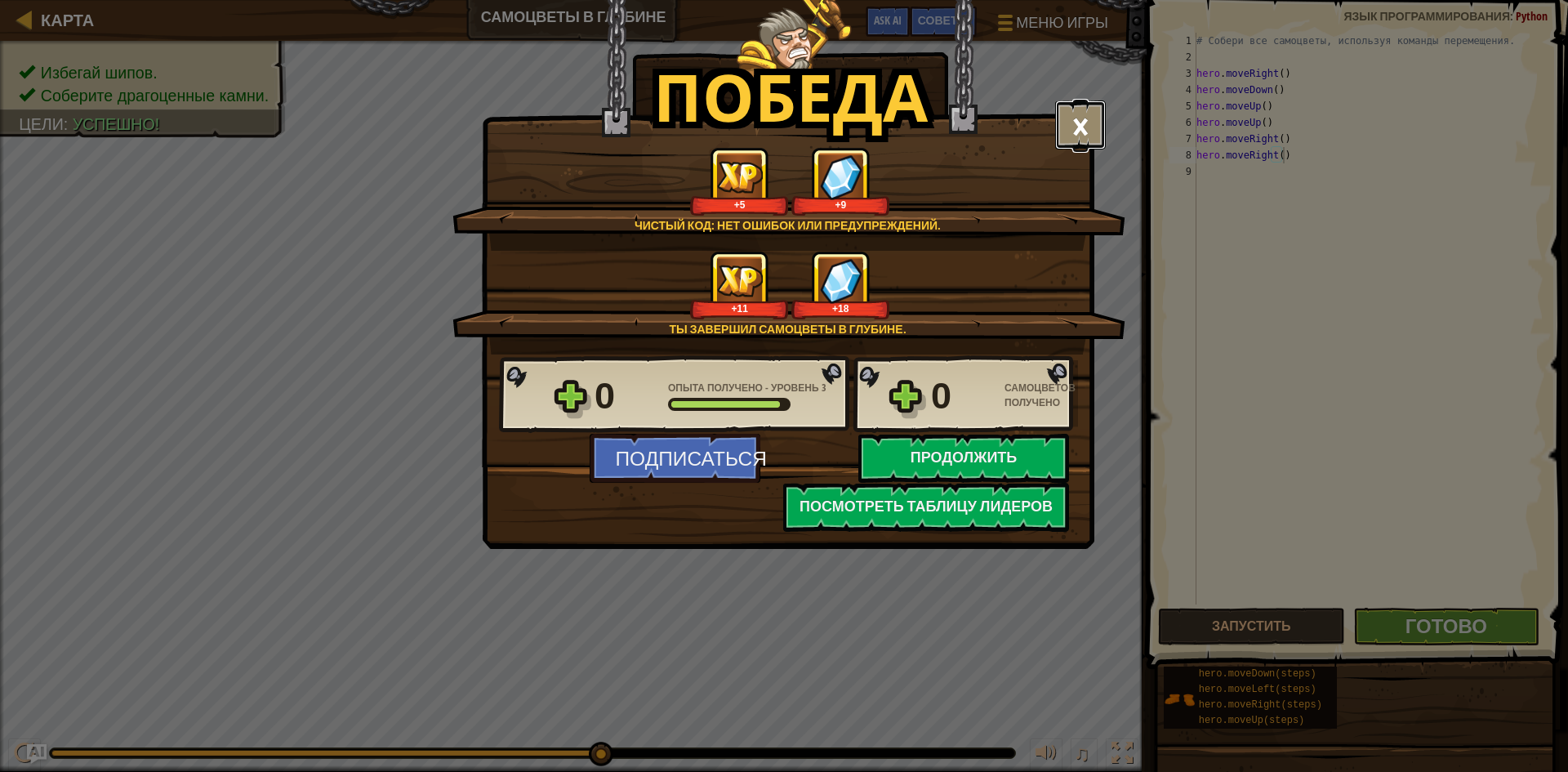
click at [1073, 124] on button "×" at bounding box center [1080, 125] width 51 height 49
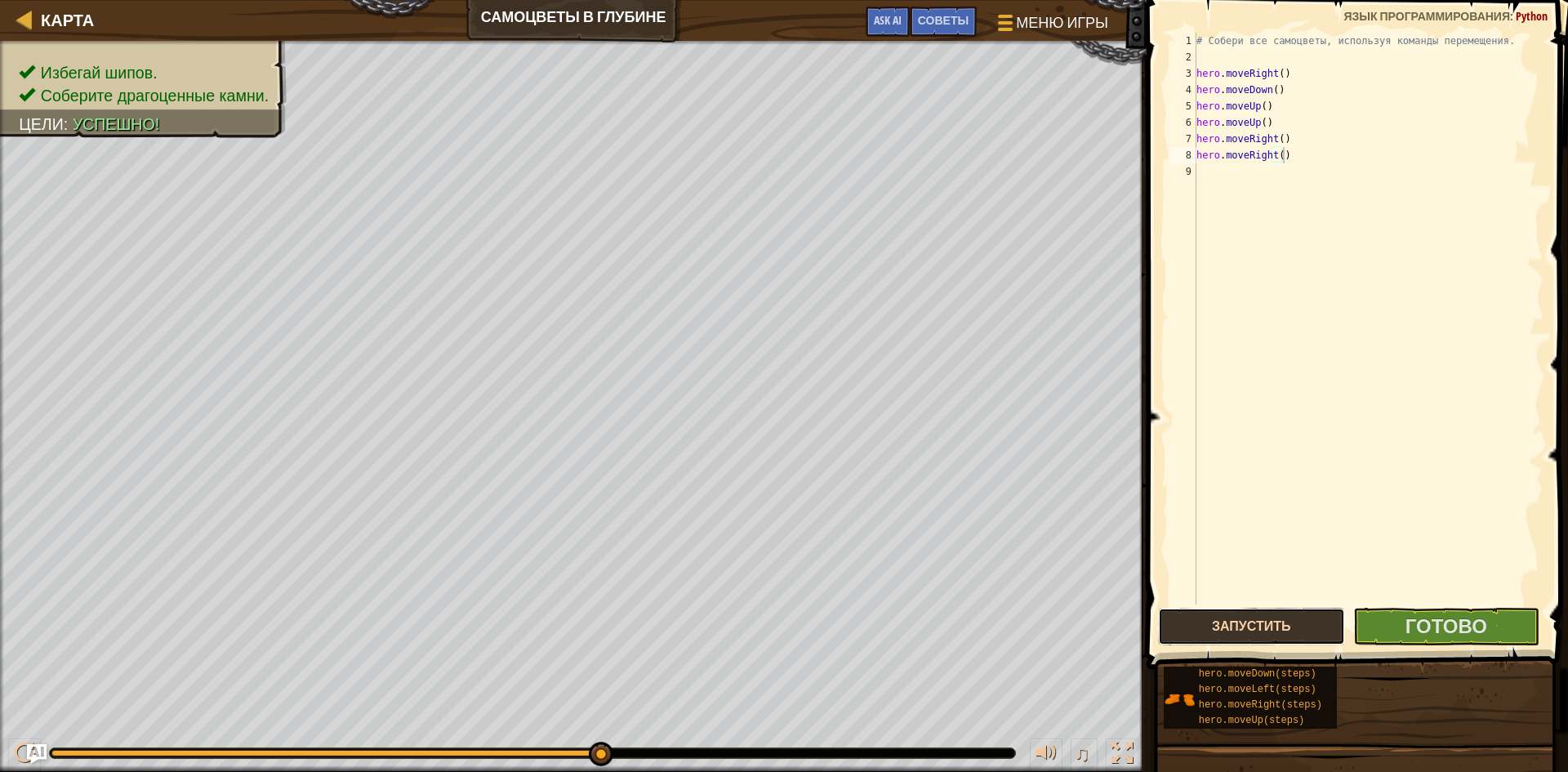
click at [1288, 641] on button "Запустить" at bounding box center [1251, 626] width 187 height 37
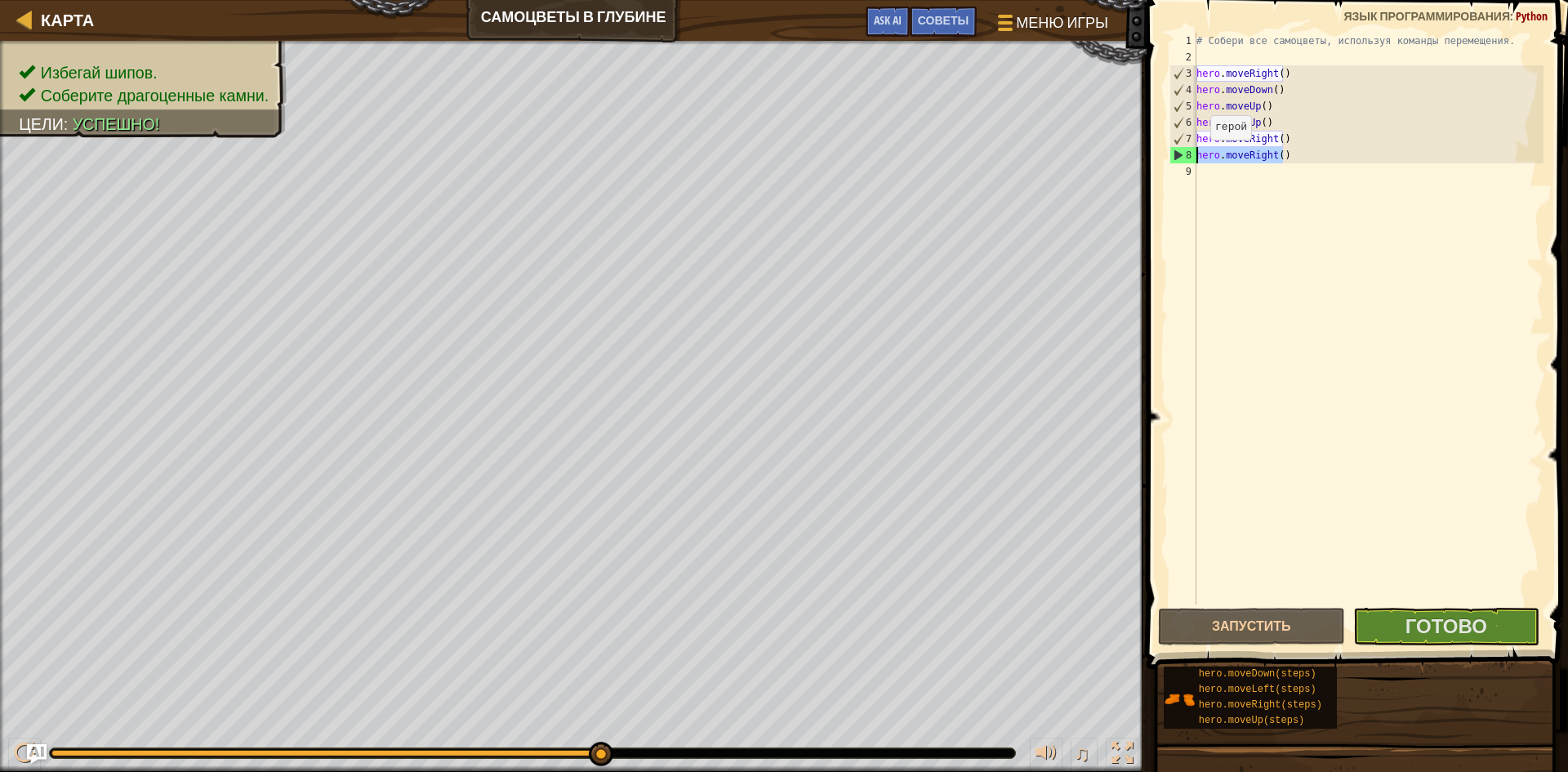
drag, startPoint x: 1285, startPoint y: 150, endPoint x: 1191, endPoint y: 158, distance: 94.3
click at [1191, 158] on div "hero.moveRight() 1 2 3 4 5 6 7 8 9 # Собери все самоцветы, используя команды пе…" at bounding box center [1354, 318] width 377 height 572
click at [1220, 172] on div "# Собери все самоцветы, используя команды перемещения. hero . moveRight ( ) her…" at bounding box center [1368, 335] width 350 height 605
drag, startPoint x: 1278, startPoint y: 159, endPoint x: 1249, endPoint y: 159, distance: 29.0
click at [1249, 159] on div "# Собери все самоцветы, используя команды перемещения. hero . moveRight ( ) her…" at bounding box center [1368, 335] width 350 height 605
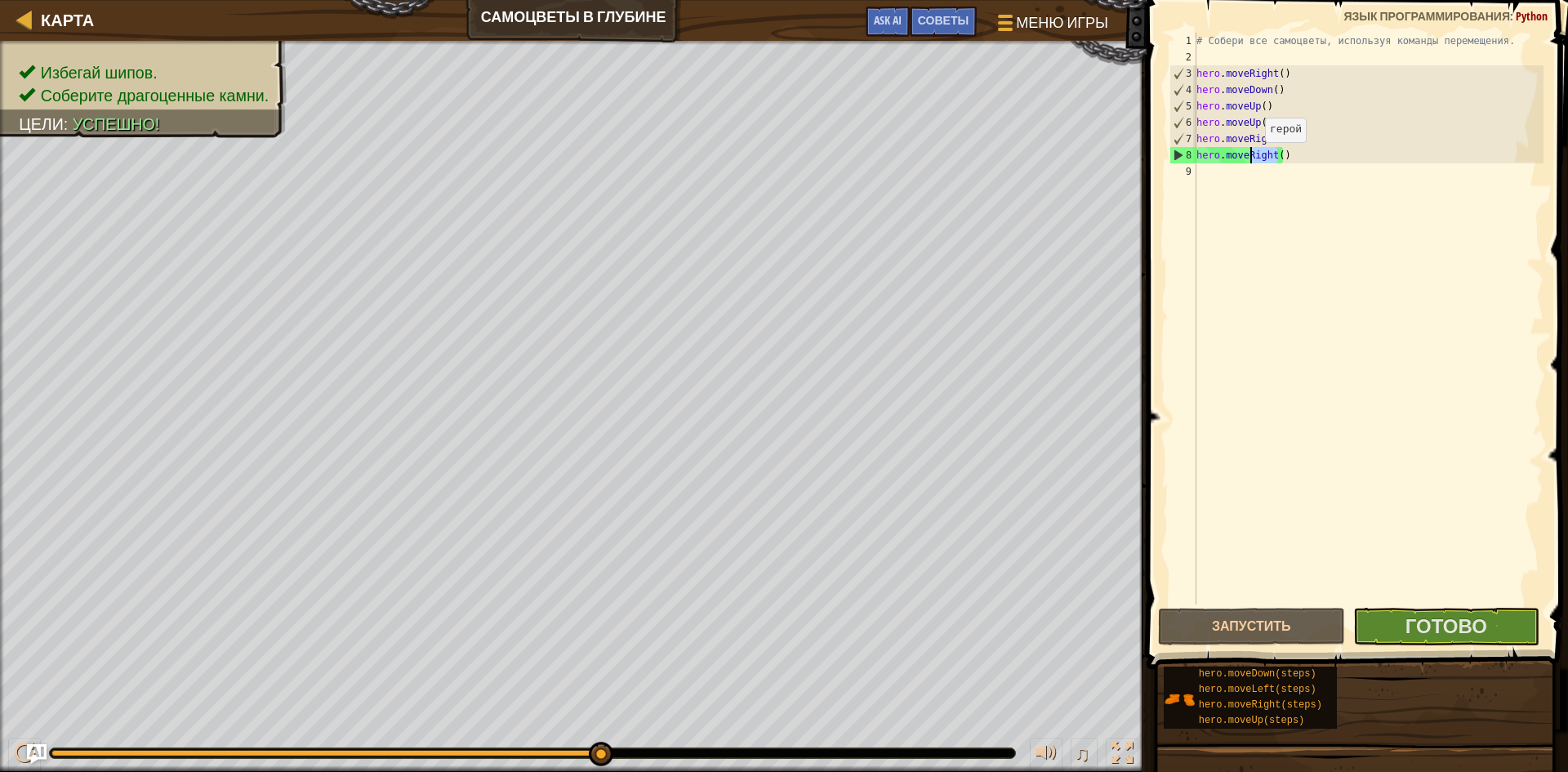
type textarea "hero.moveRight()"
drag, startPoint x: 1289, startPoint y: 160, endPoint x: 1197, endPoint y: 155, distance: 92.1
click at [1197, 155] on div "# Собери все самоцветы, используя команды перемещения. hero . moveRight ( ) her…" at bounding box center [1368, 335] width 350 height 605
click at [1472, 631] on span "Готово" at bounding box center [1446, 626] width 82 height 26
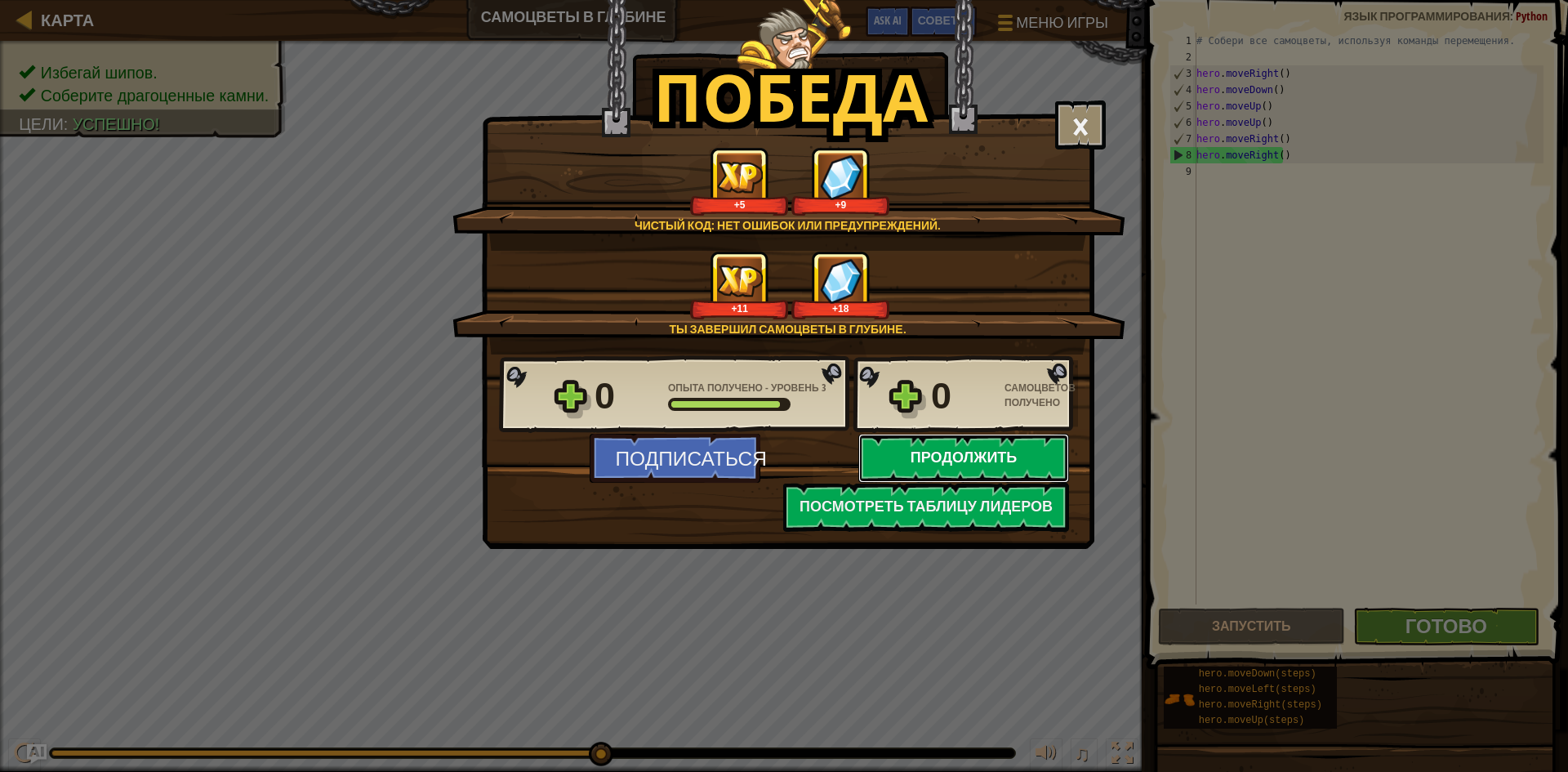
click at [923, 462] on button "Продолжить" at bounding box center [963, 458] width 211 height 49
select select "ru"
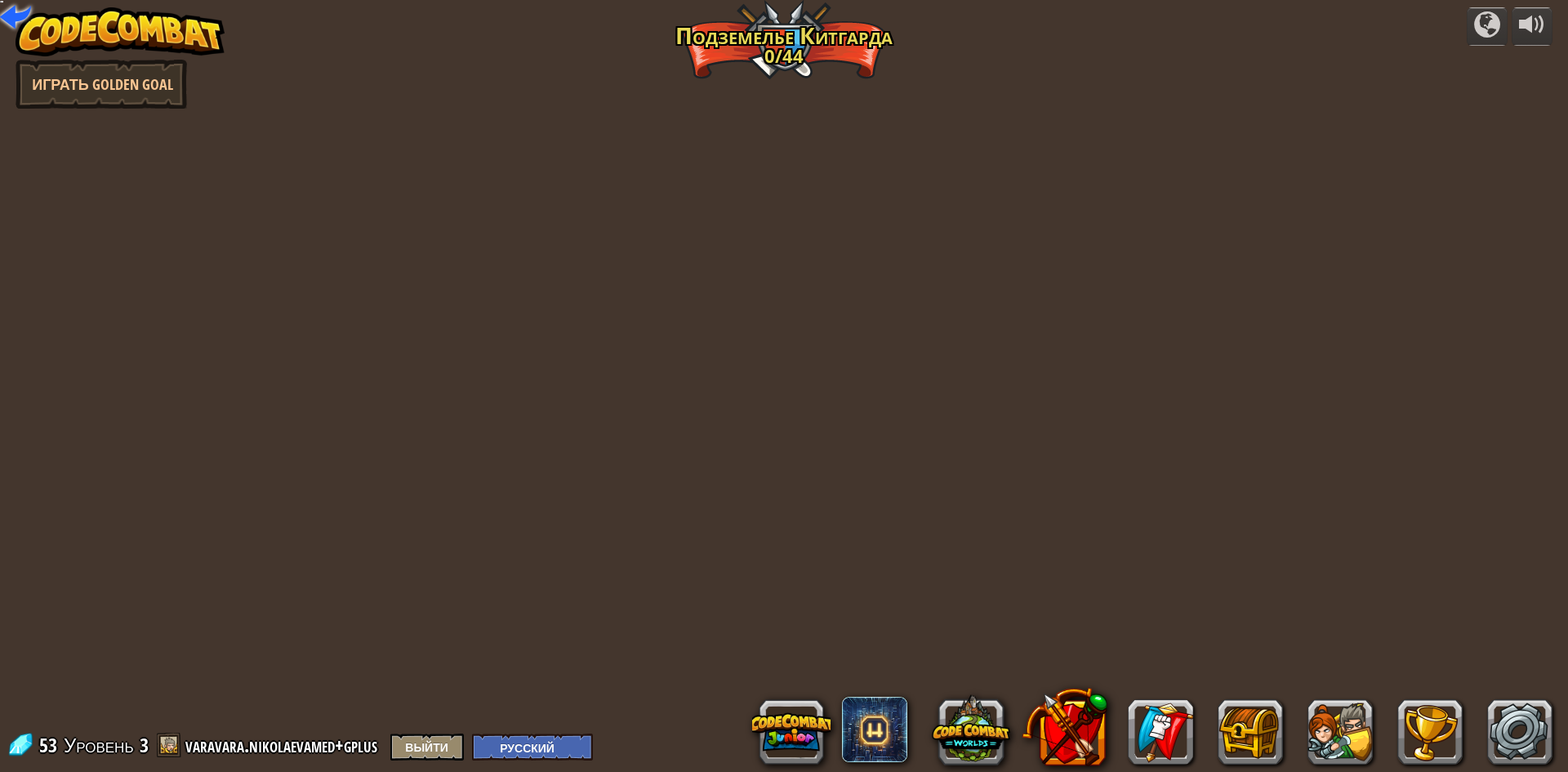
select select "ru"
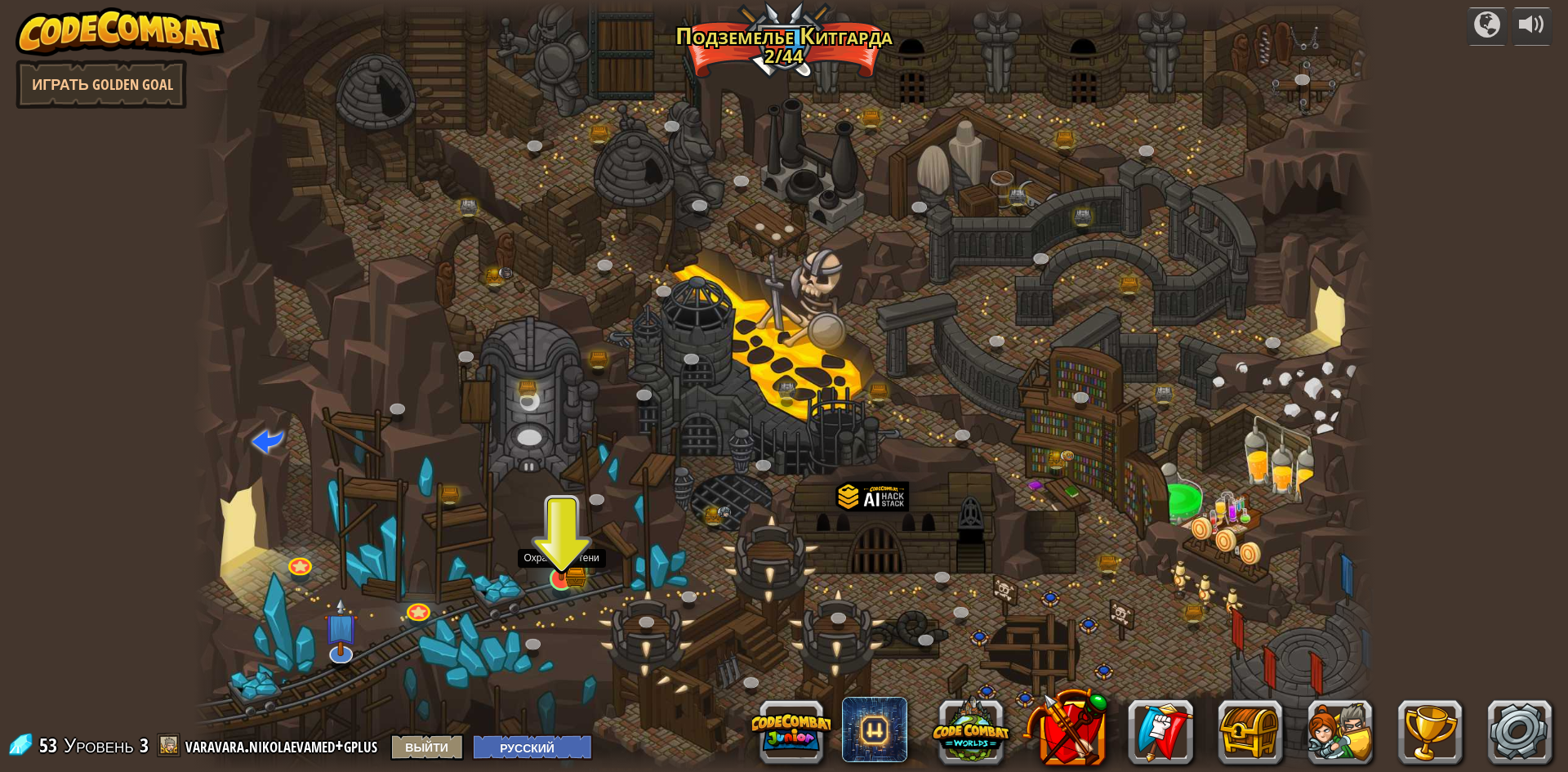
click at [560, 556] on img at bounding box center [562, 547] width 19 height 19
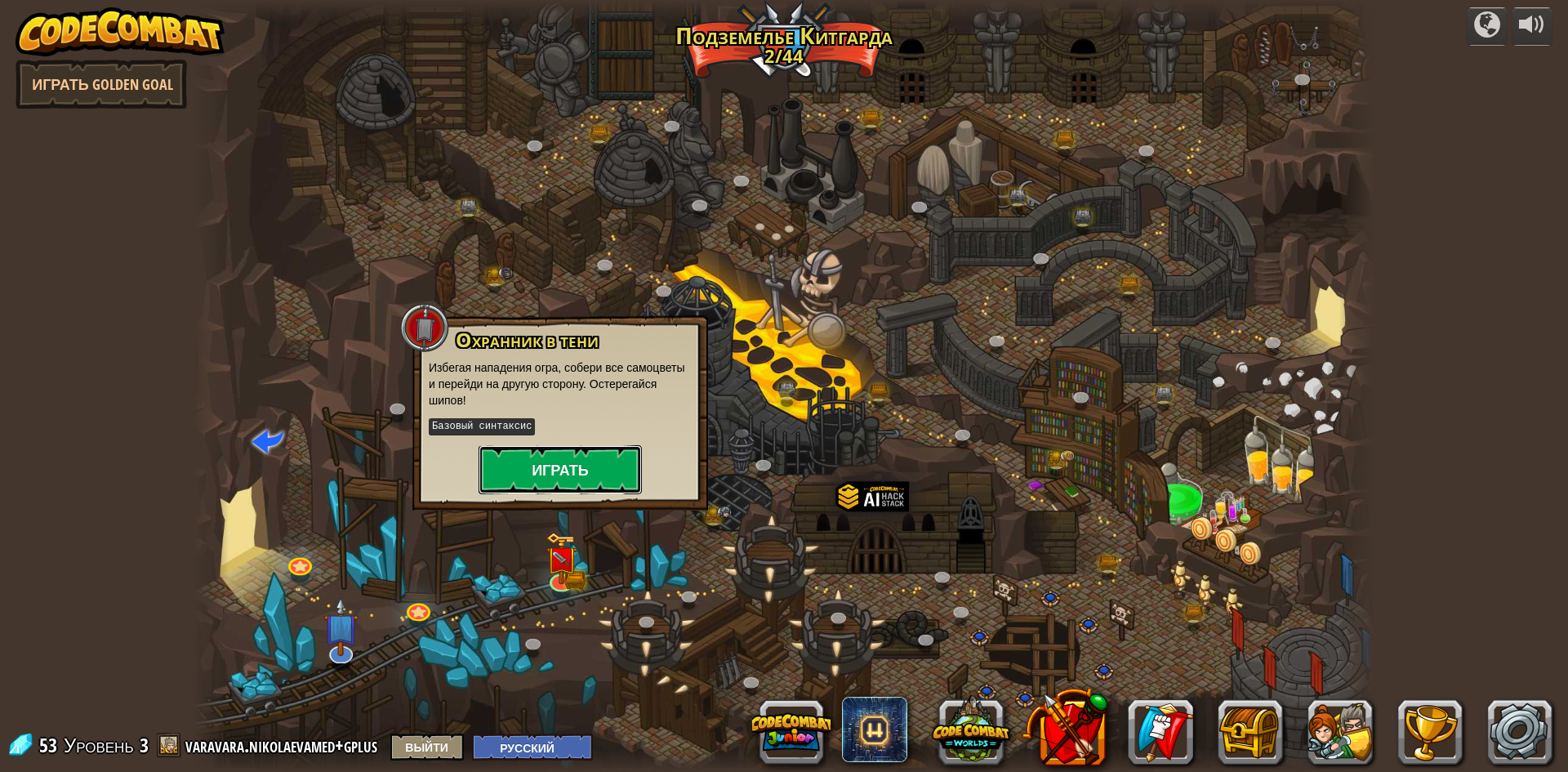
click at [602, 449] on button "Играть" at bounding box center [559, 470] width 163 height 49
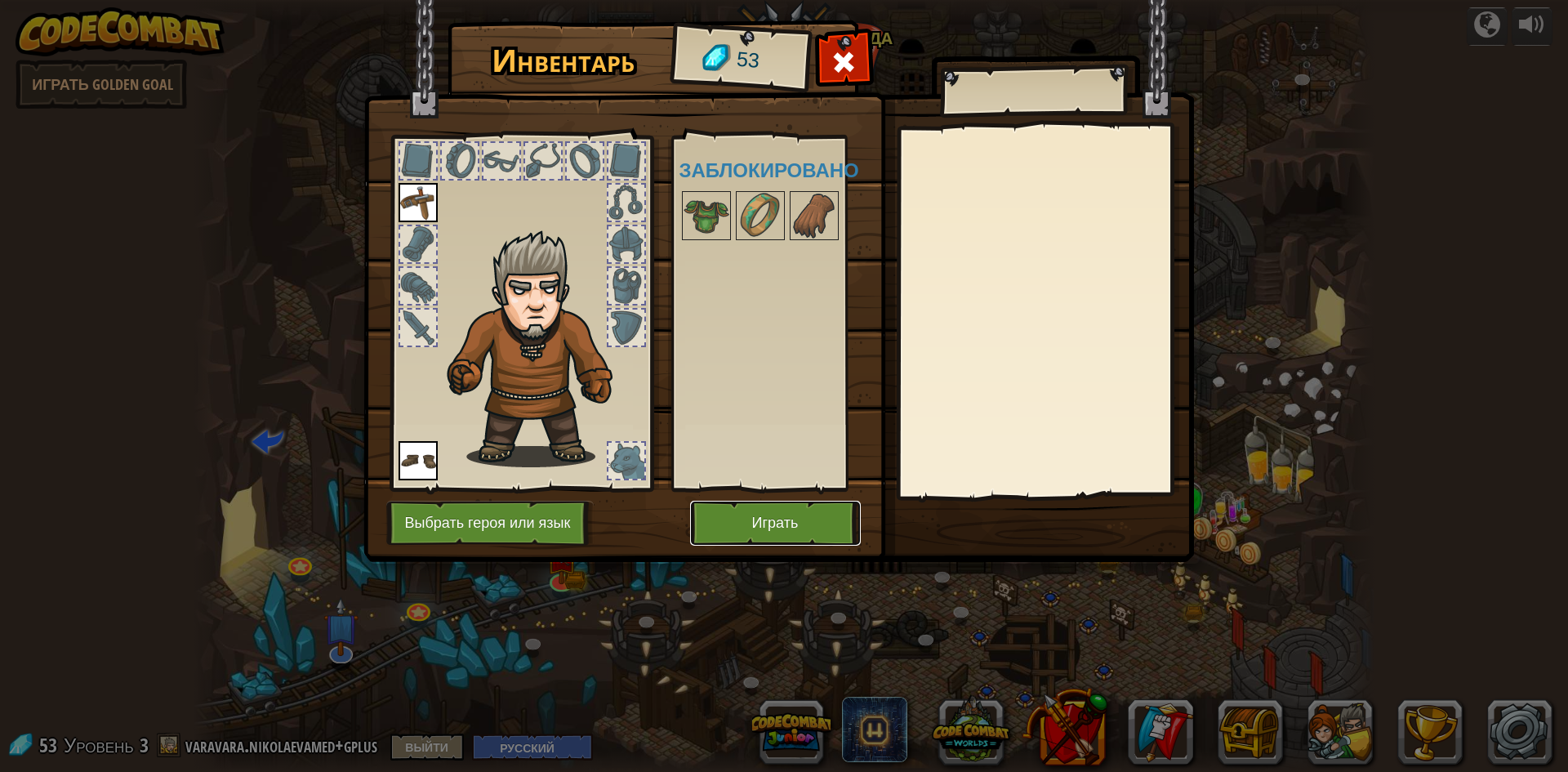
click at [792, 505] on button "Играть" at bounding box center [775, 524] width 171 height 45
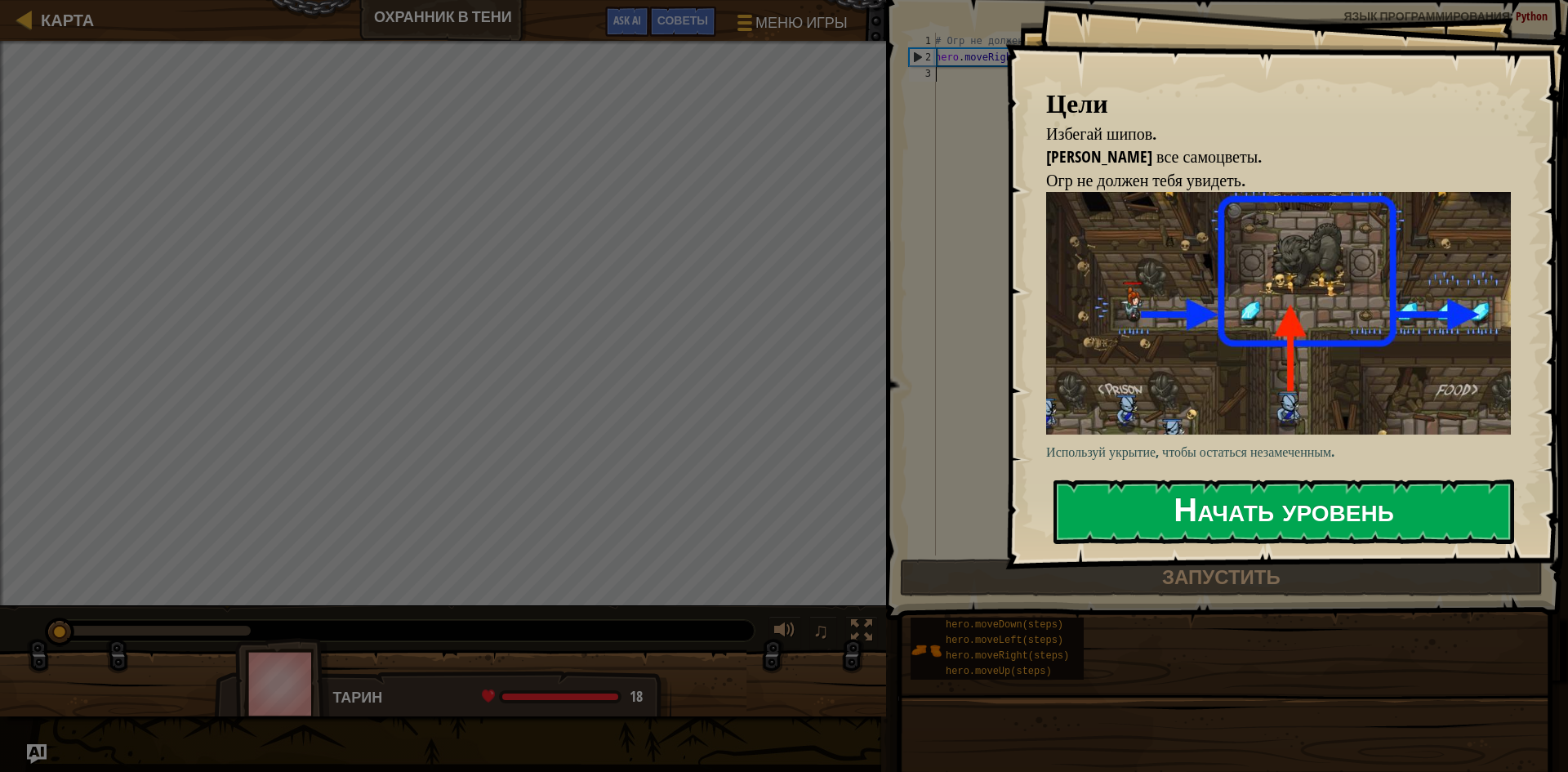
click at [1198, 492] on button "Начать уровень" at bounding box center [1283, 511] width 461 height 64
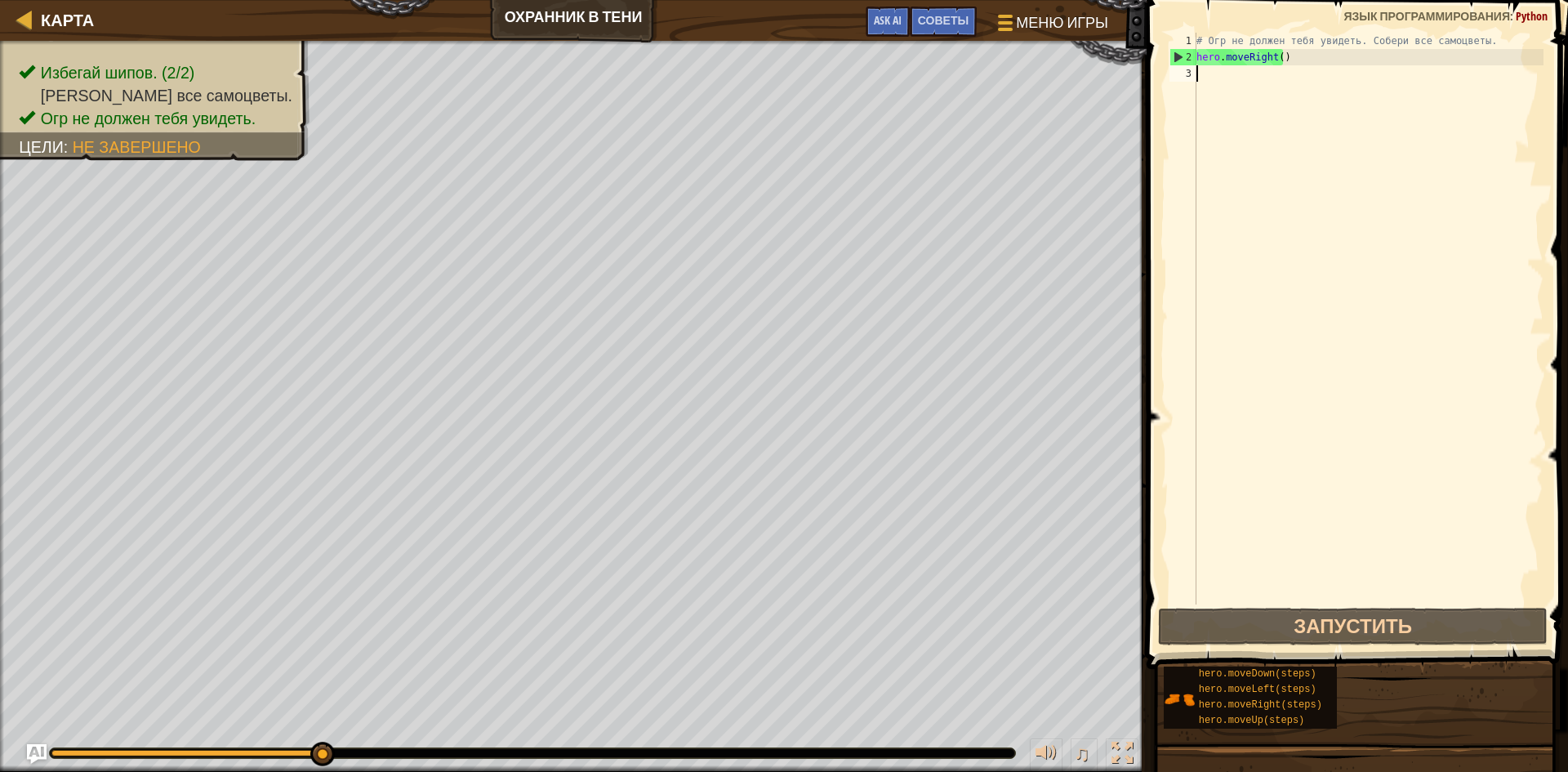
click at [1246, 77] on div "# Огр не должен тебя увидеть. Собери все самоцветы. hero . moveRight ( )" at bounding box center [1368, 335] width 350 height 605
type textarea "he"
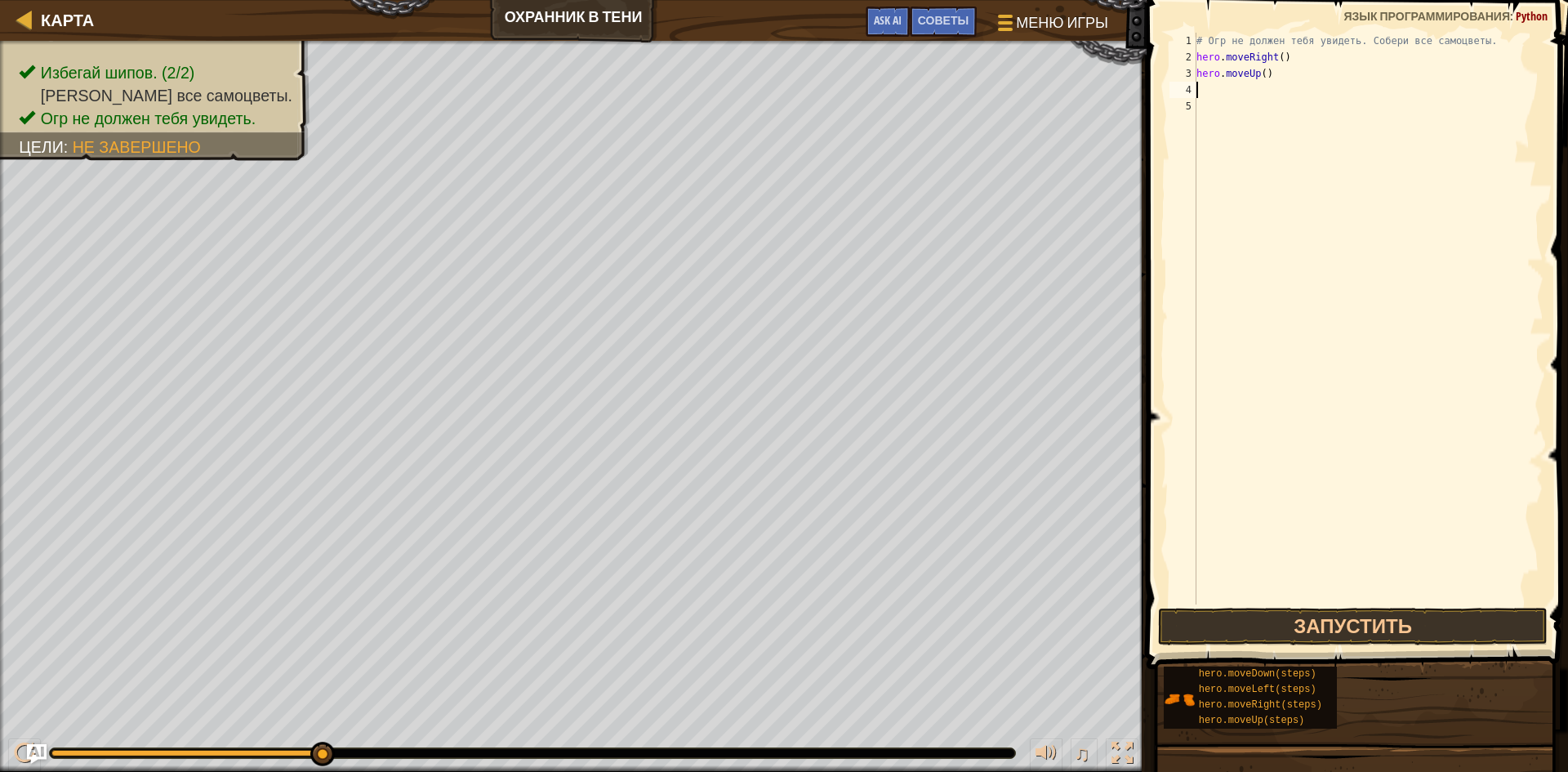
click at [1247, 600] on div "# Огр не должен тебя увидеть. Собери все самоцветы. hero . moveRight ( ) hero .…" at bounding box center [1368, 335] width 350 height 605
click at [1251, 609] on button "Запустить" at bounding box center [1352, 626] width 389 height 37
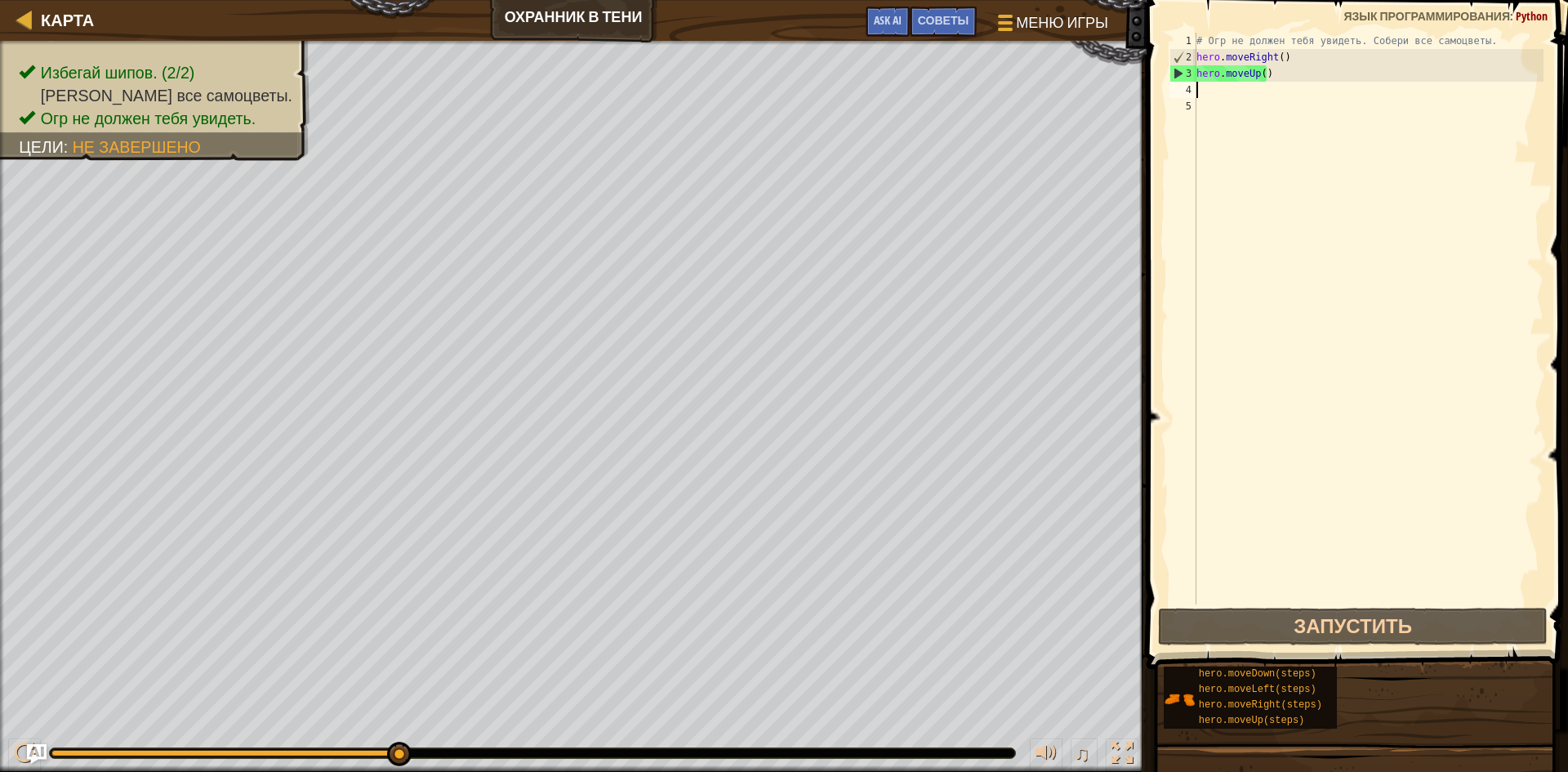
type textarea "he"
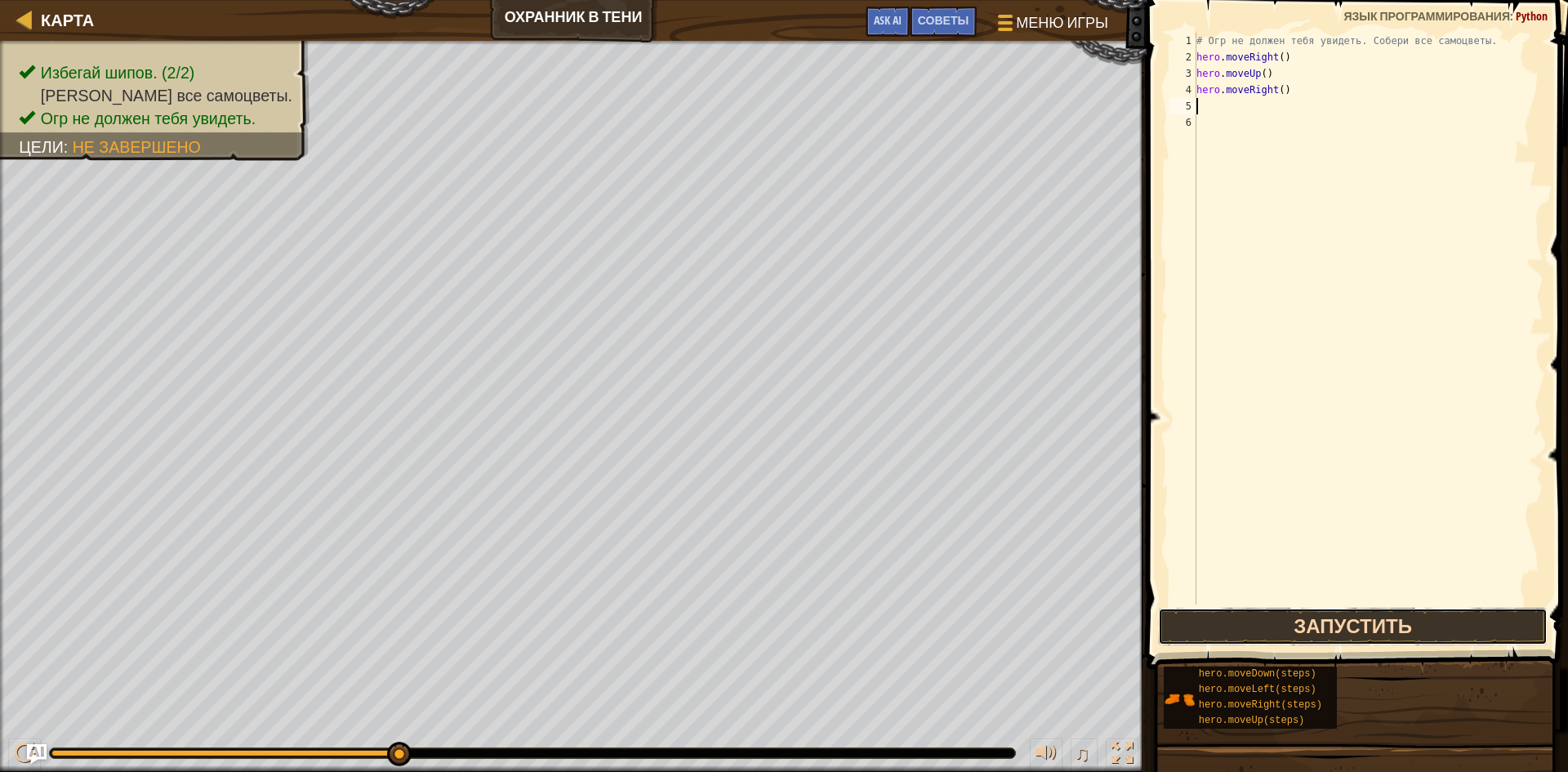
click at [1318, 616] on button "Запустить" at bounding box center [1352, 626] width 389 height 37
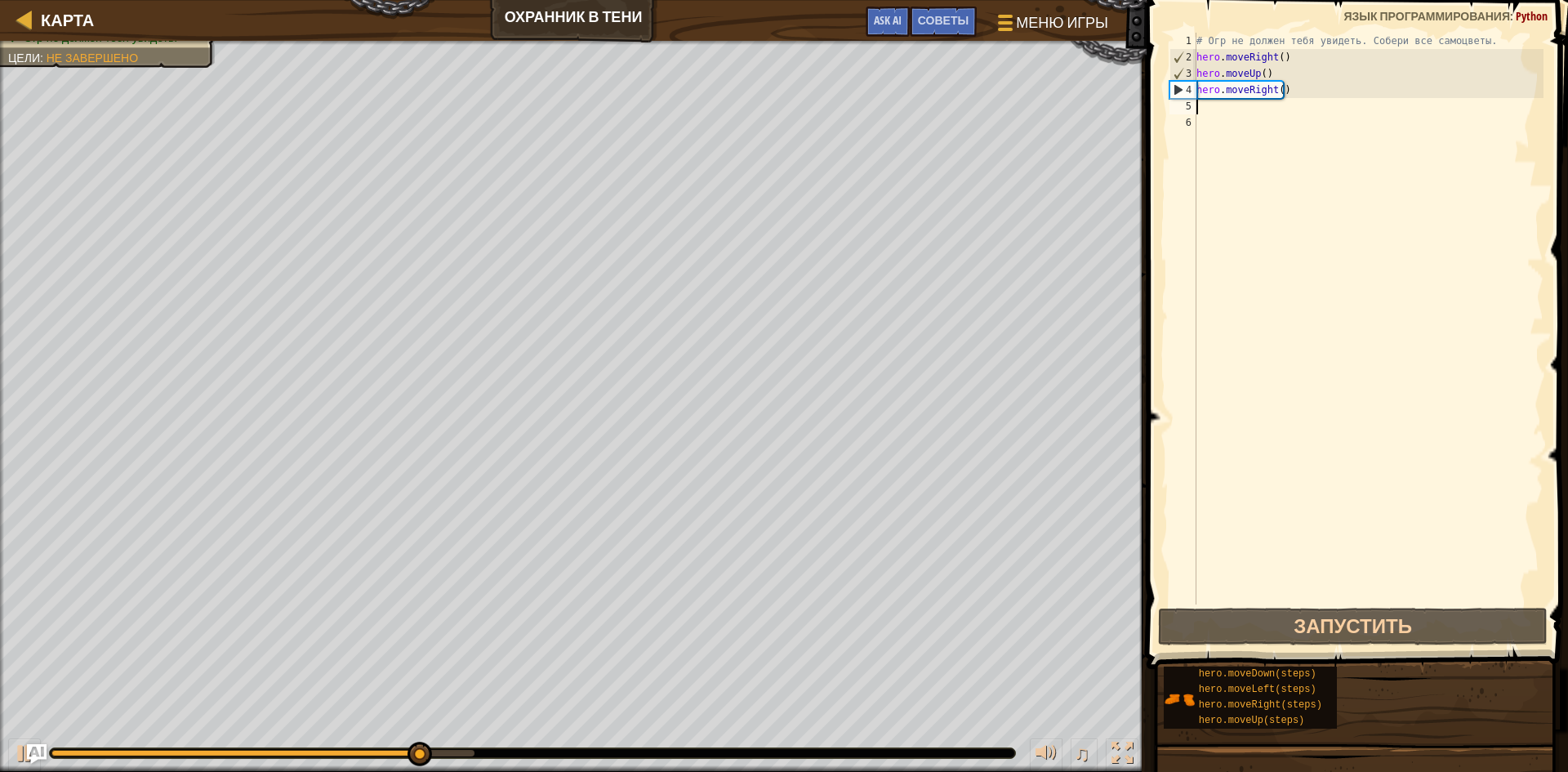
type textarea "h"
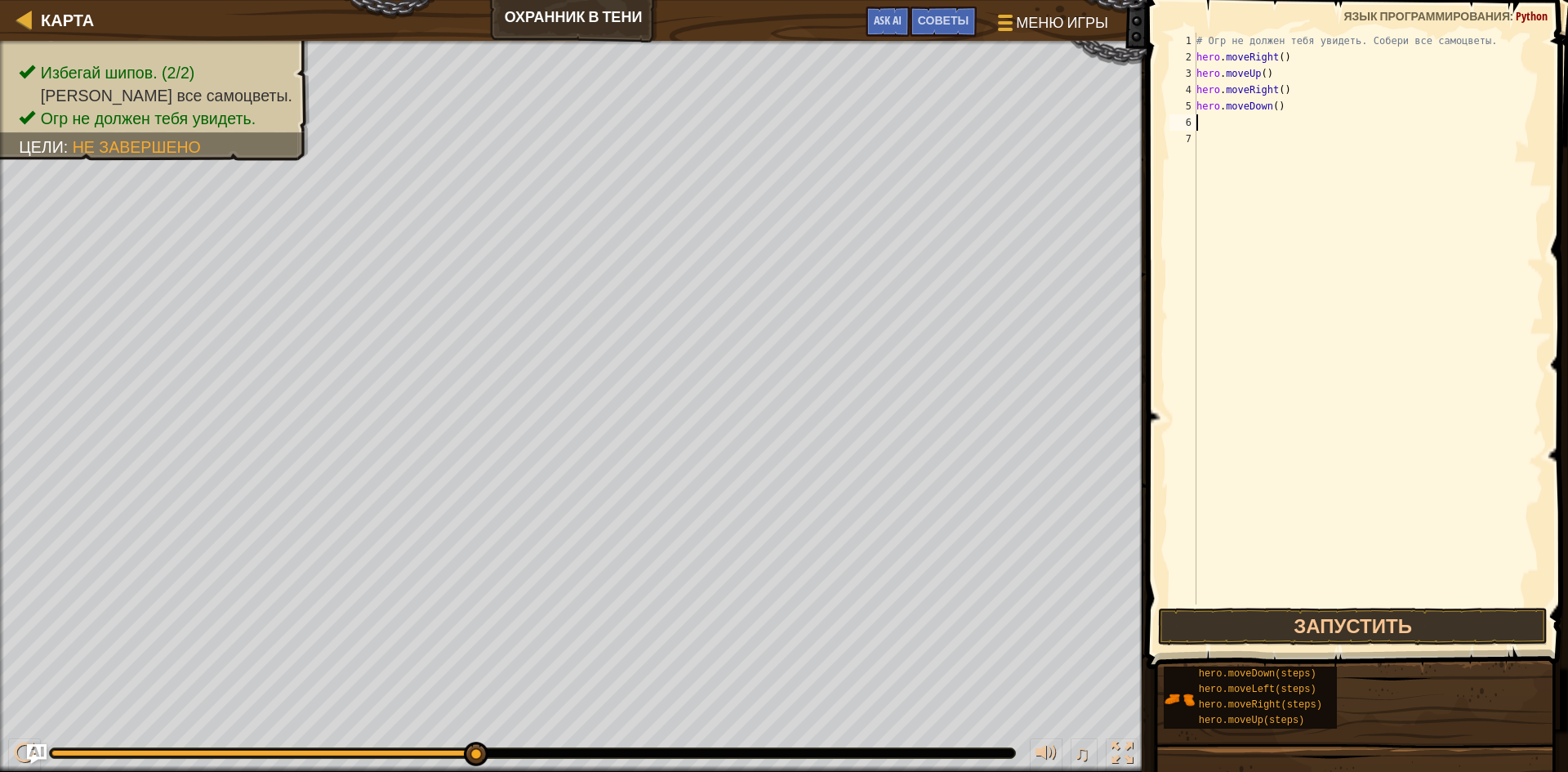
type textarea "hero.moveDown()"
type textarea "h"
click at [1360, 643] on button "Запустить" at bounding box center [1352, 626] width 389 height 37
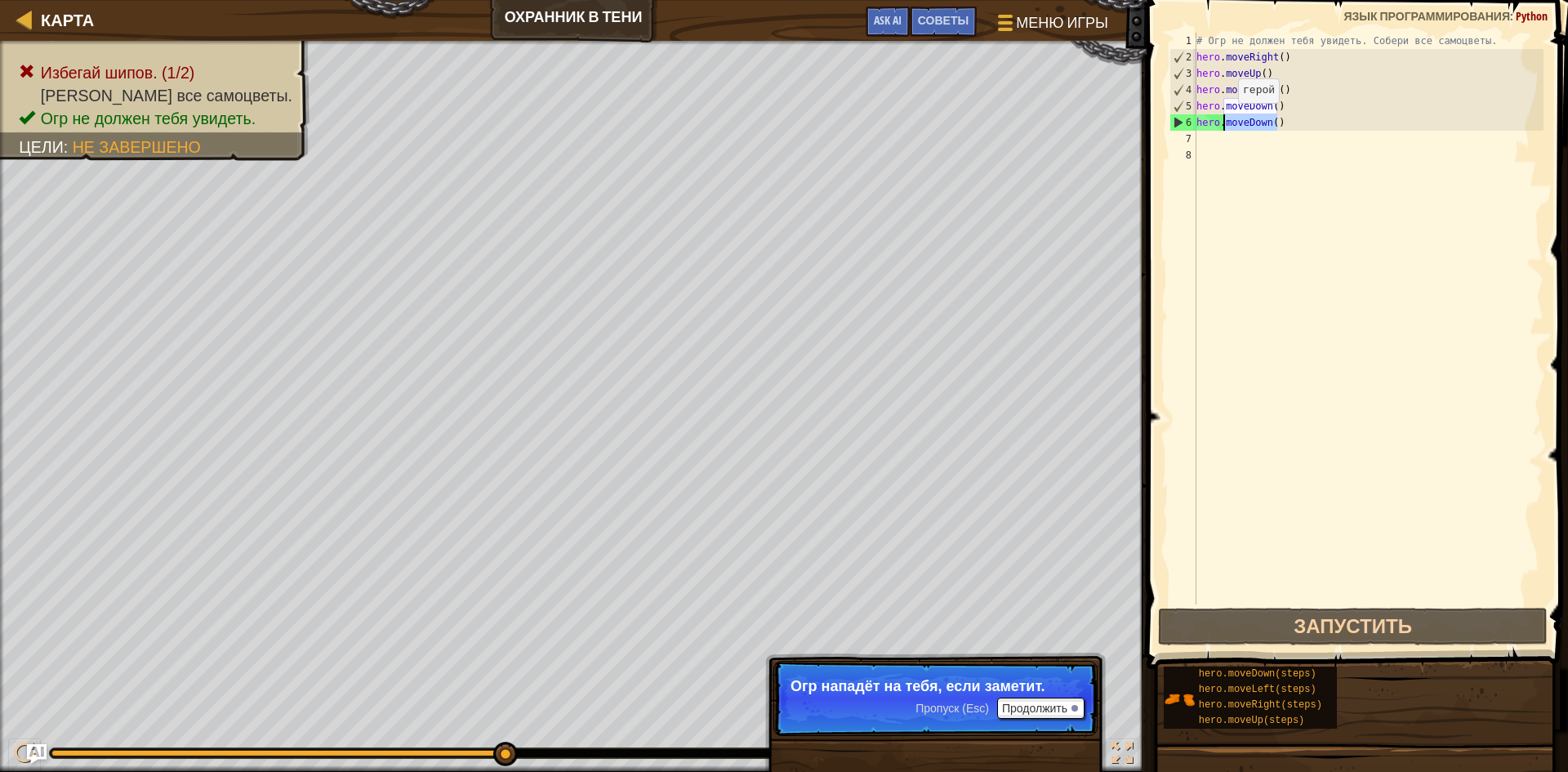
drag, startPoint x: 1309, startPoint y: 123, endPoint x: 1224, endPoint y: 119, distance: 85.1
click at [1224, 119] on div "# Огр не должен тебя увидеть. Собери все самоцветы. hero . moveRight ( ) hero .…" at bounding box center [1368, 335] width 350 height 605
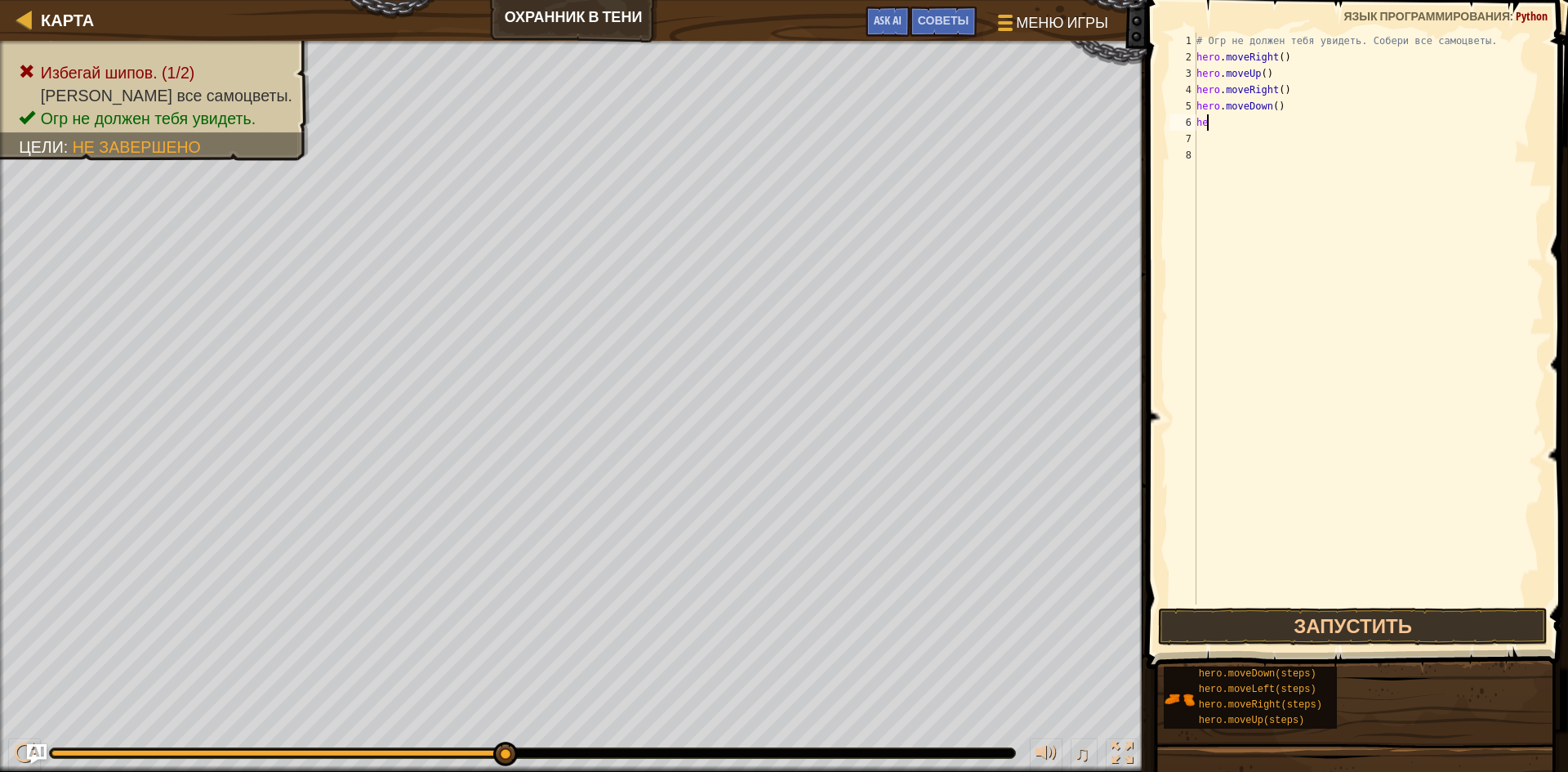
type textarea "h"
click at [1268, 122] on div "# Огр не должен тебя увидеть. Собери все самоцветы. hero . moveRight ( ) hero .…" at bounding box center [1368, 335] width 350 height 605
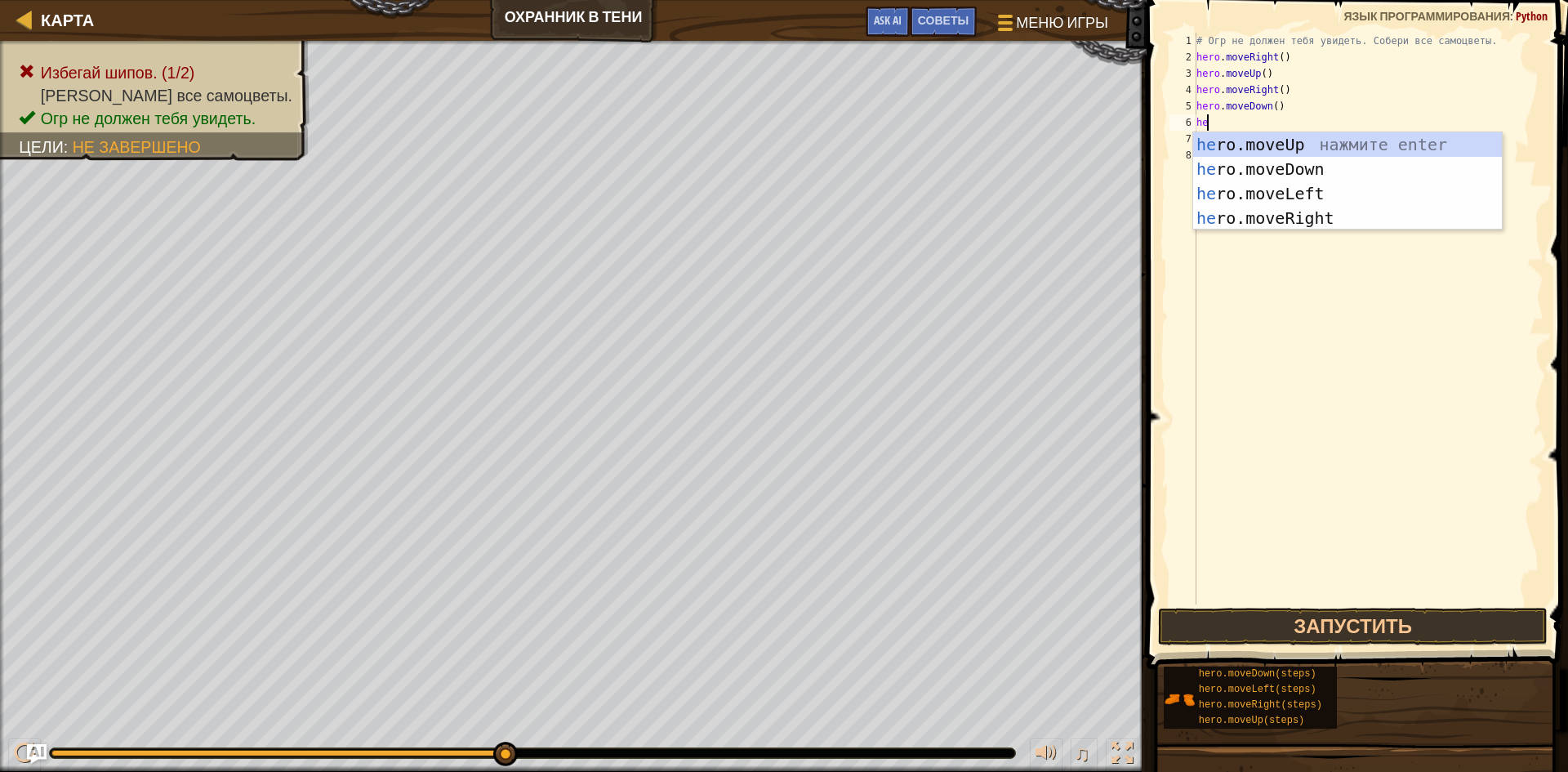
type textarea "her"
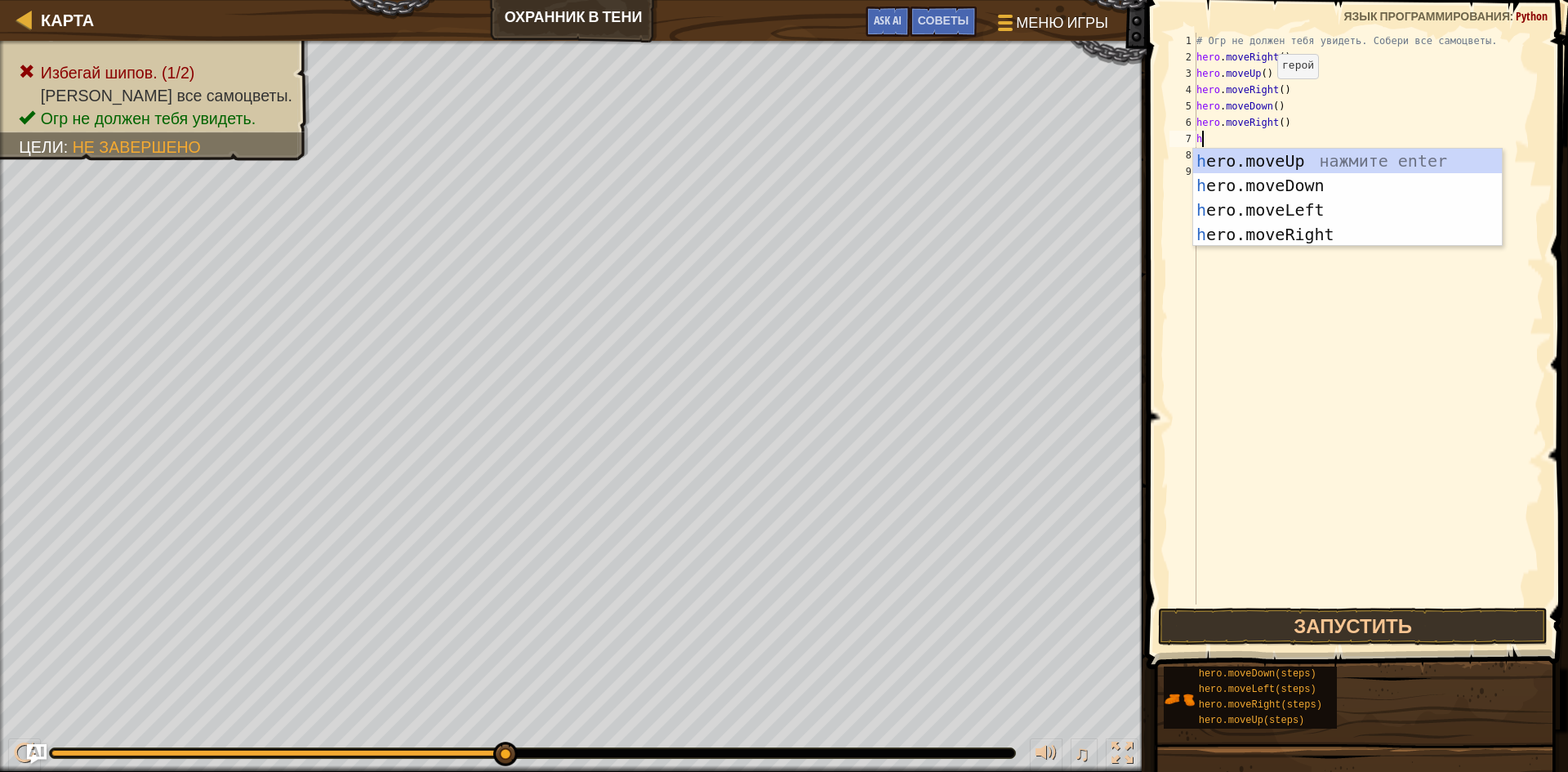
type textarea "he"
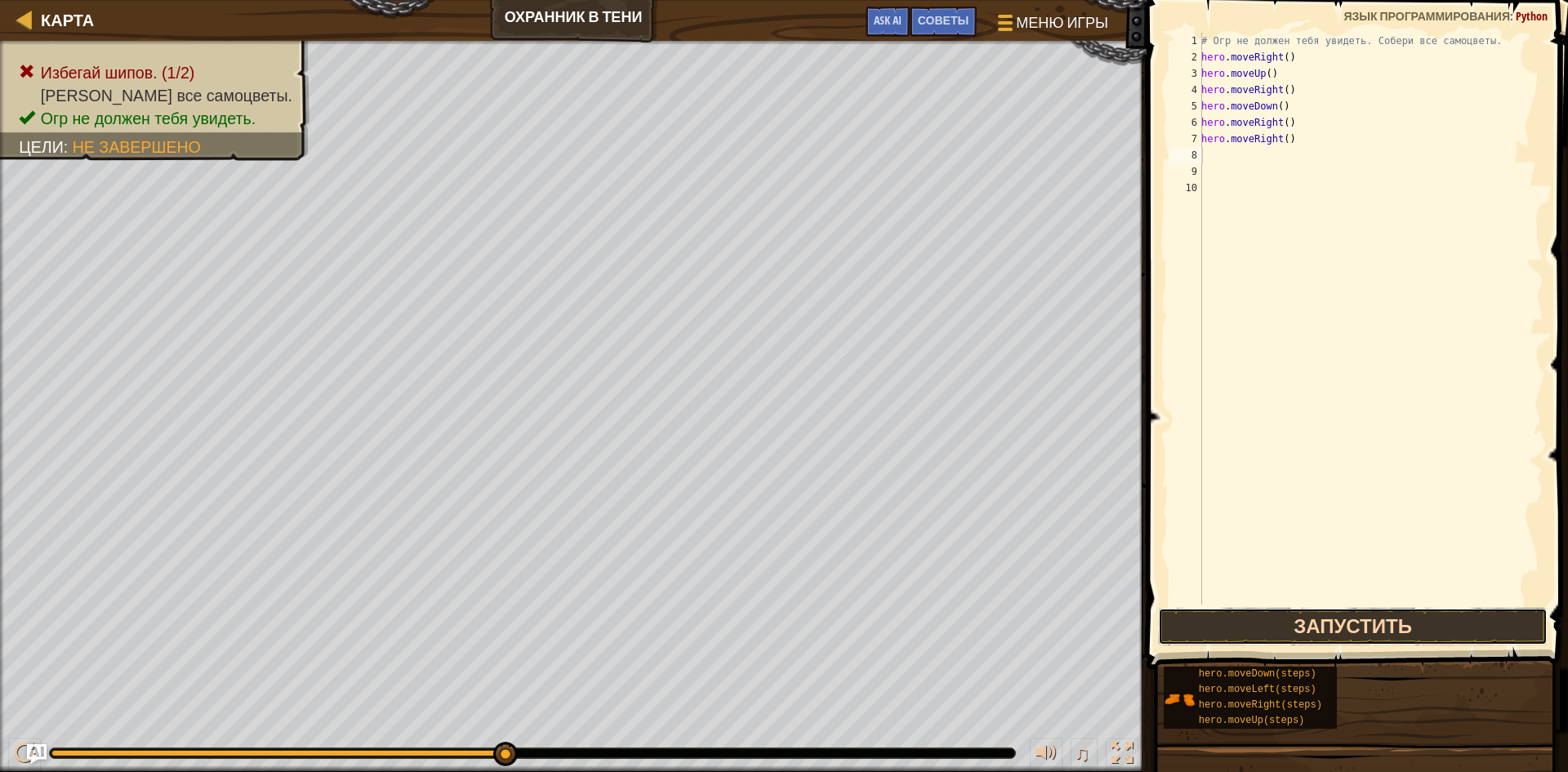
click at [1218, 638] on button "Запустить" at bounding box center [1352, 626] width 389 height 37
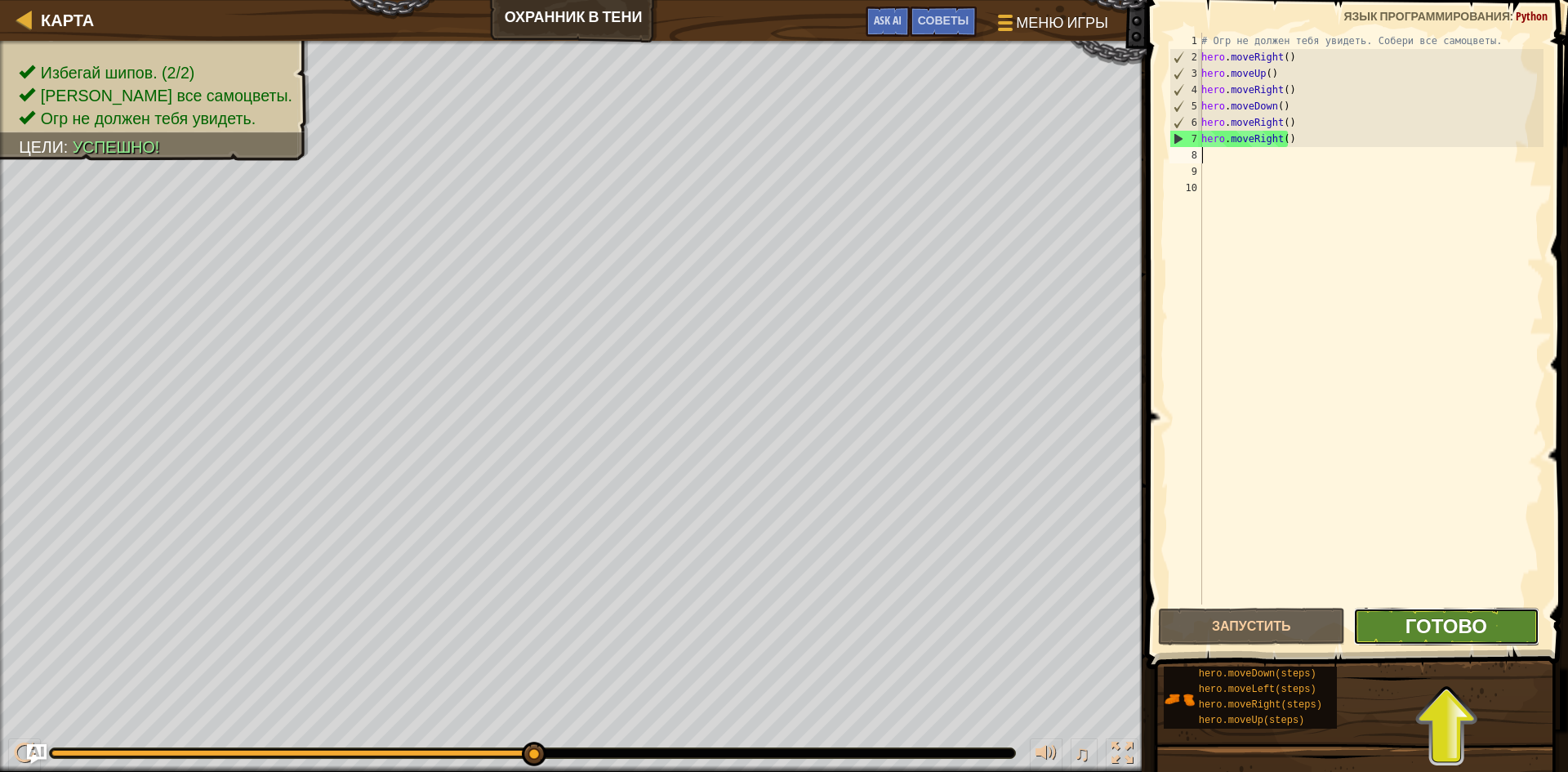
click at [1405, 615] on button "Готово" at bounding box center [1446, 626] width 187 height 37
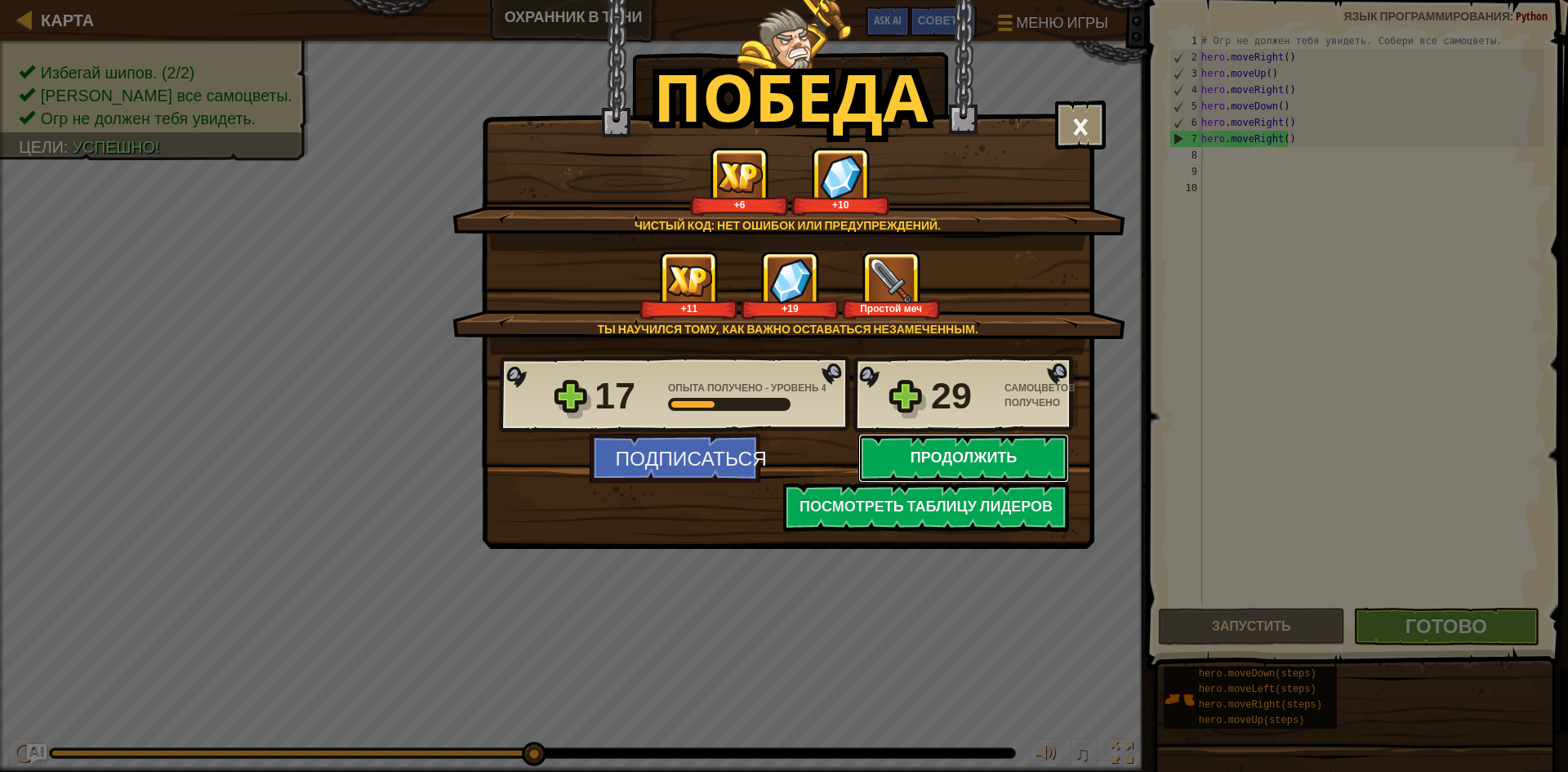
click at [977, 465] on button "Продолжить" at bounding box center [963, 458] width 211 height 49
select select "ru"
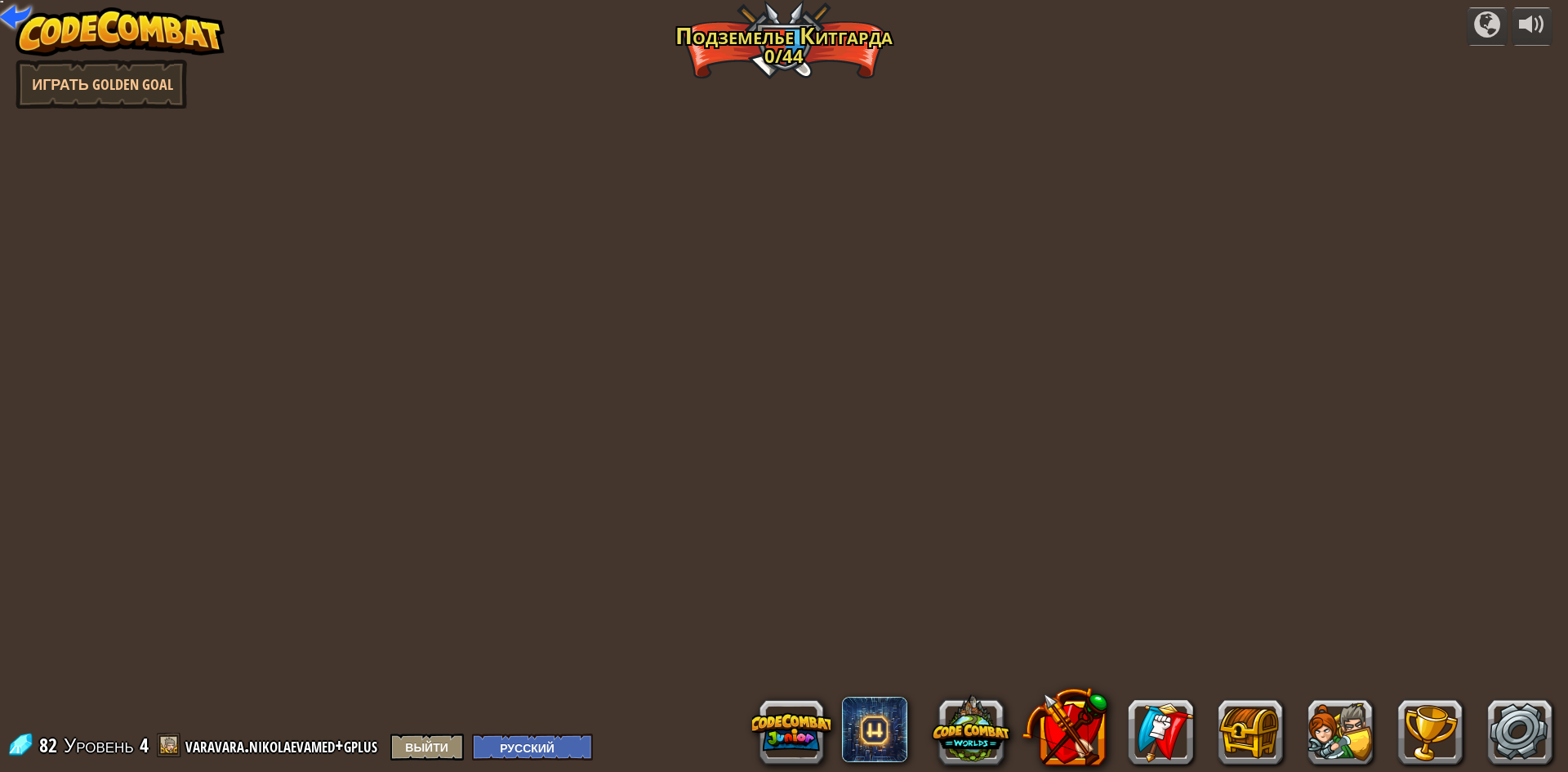
select select "ru"
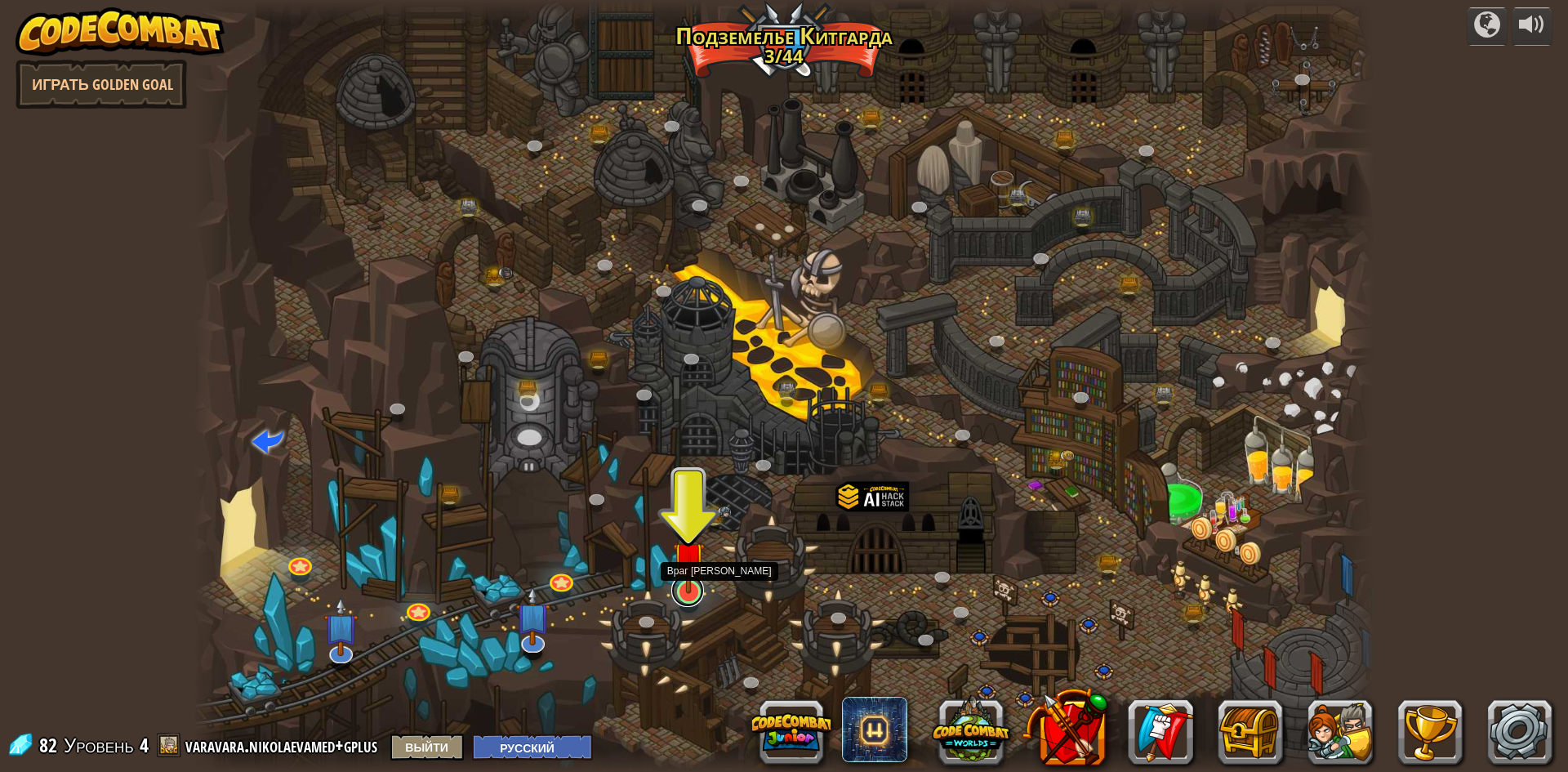
click at [686, 599] on link at bounding box center [686, 590] width 32 height 32
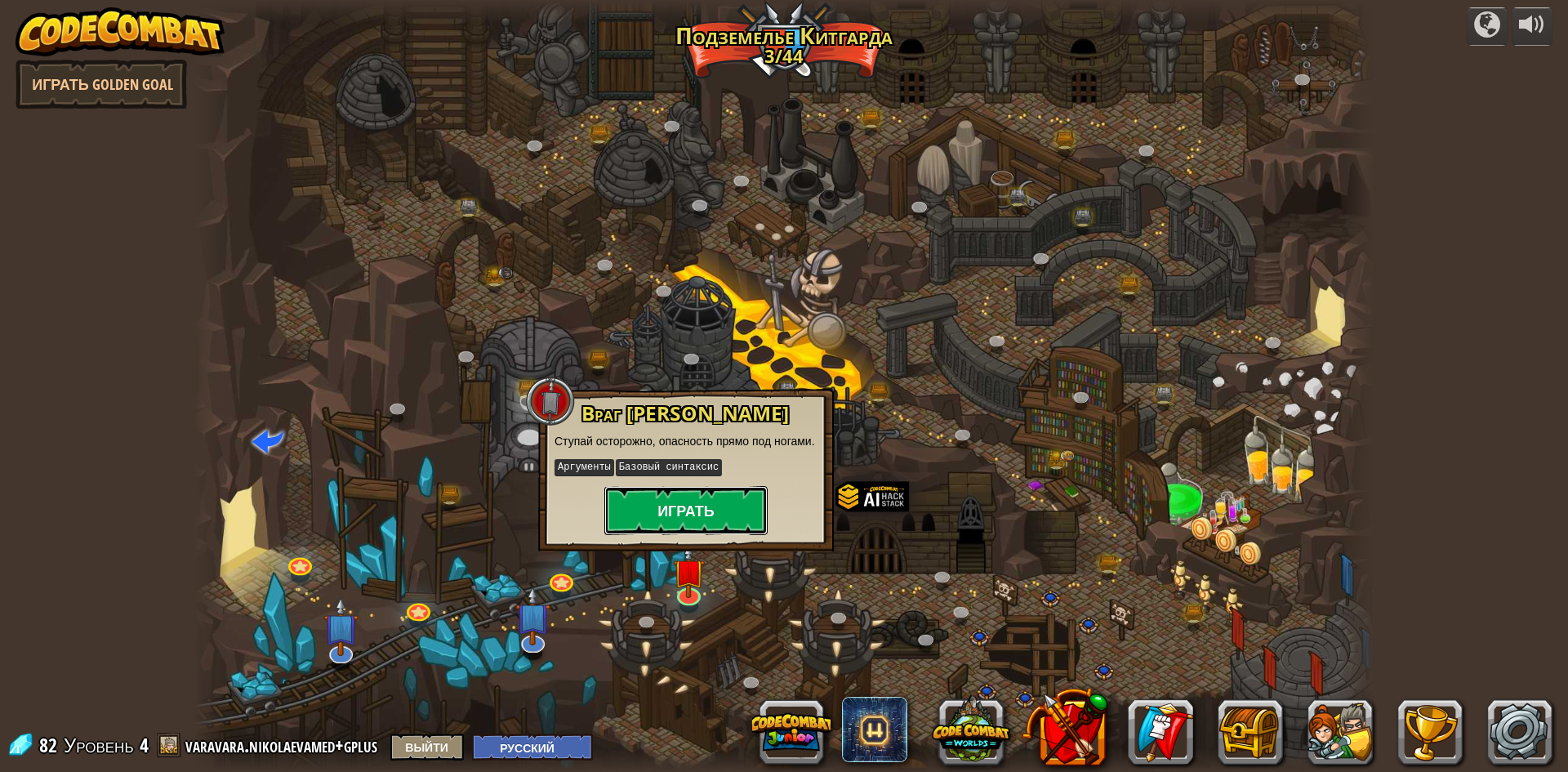
click at [691, 514] on button "Играть" at bounding box center [686, 511] width 163 height 49
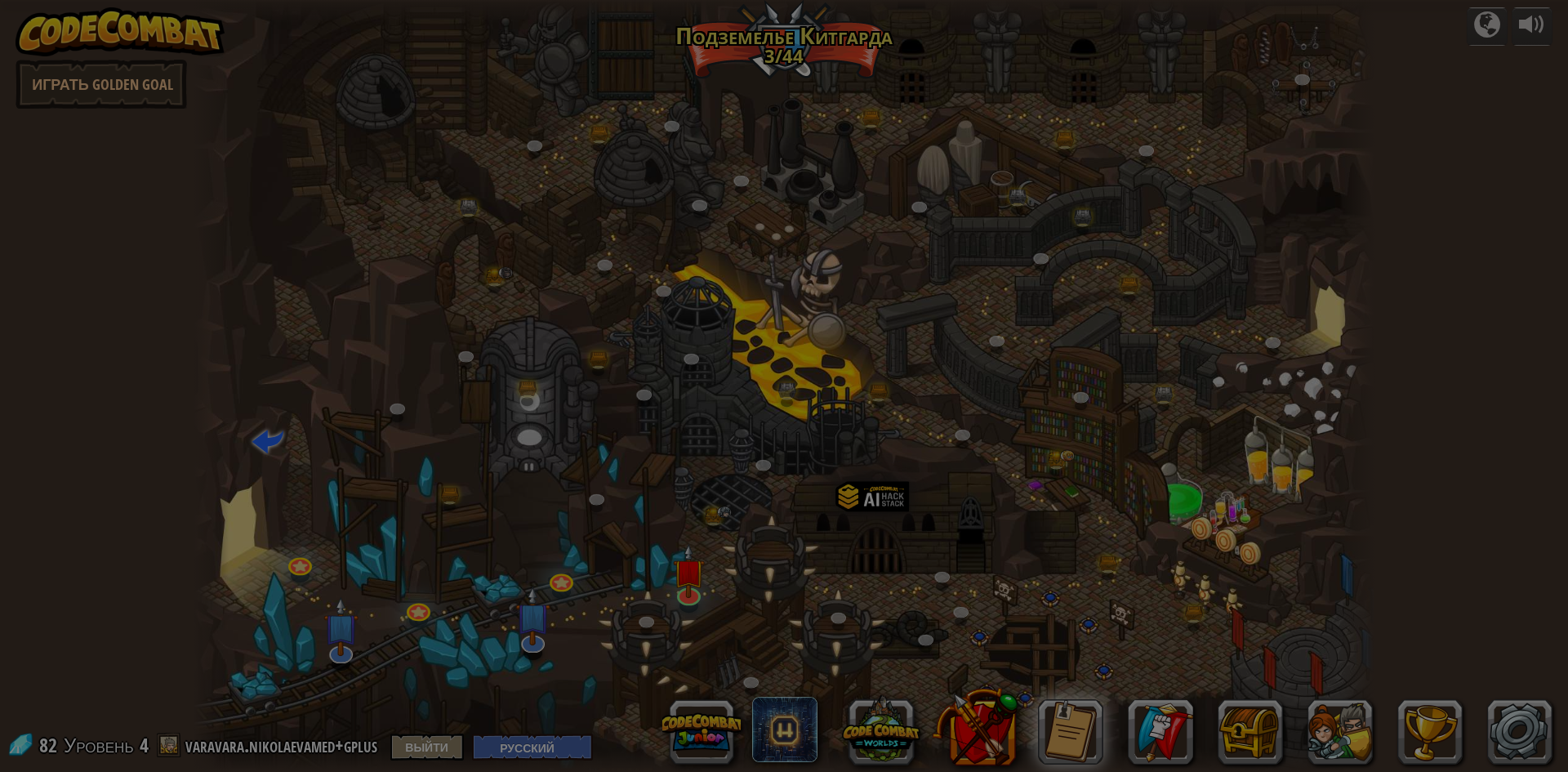
click at [0, 0] on div "× Сколько вам лет? Зарабатывайте самоцветы каждый день, отвечая на ежедневные о…" at bounding box center [0, 0] width 0 height 0
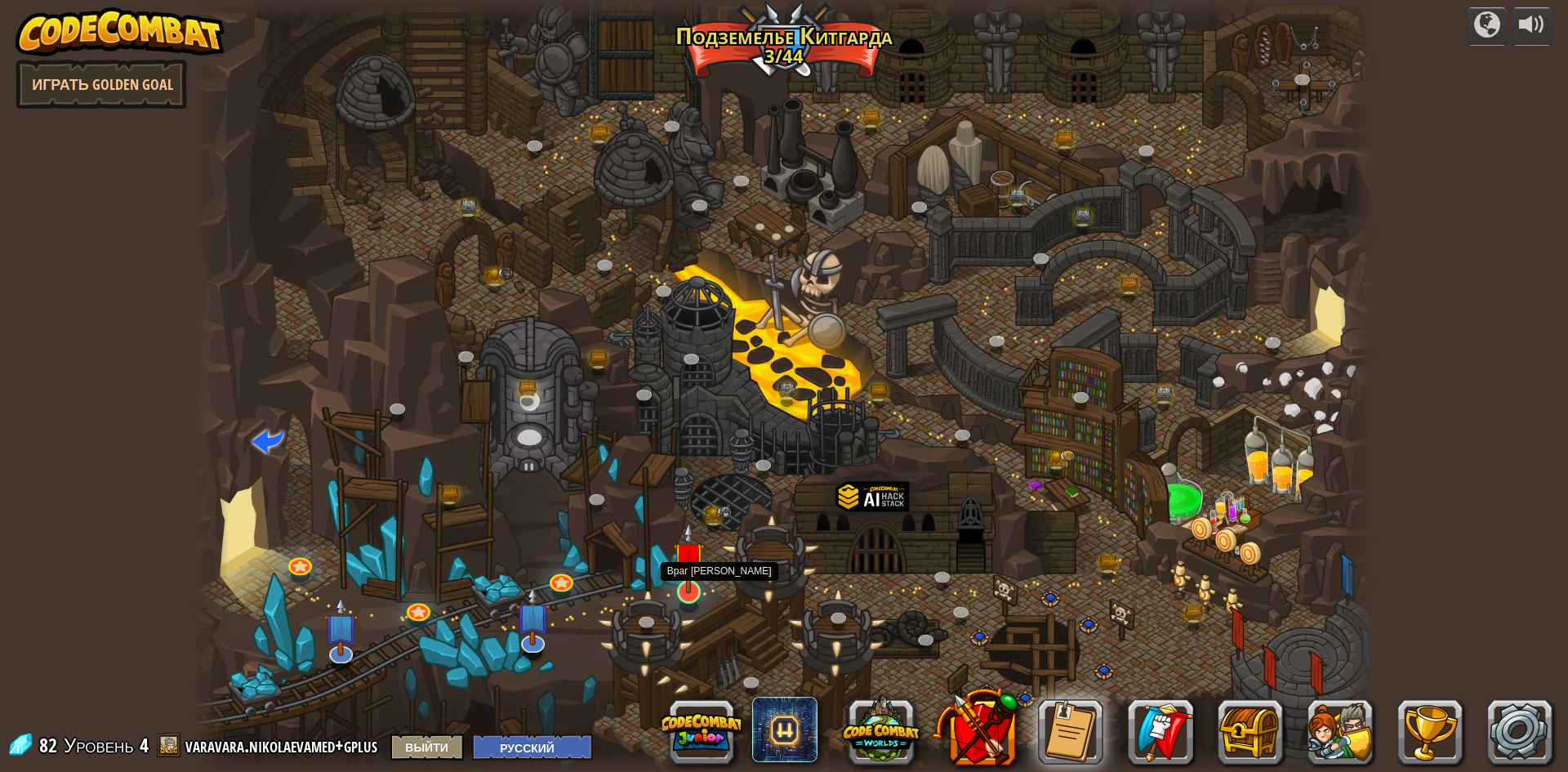
click at [685, 583] on img at bounding box center [688, 557] width 32 height 72
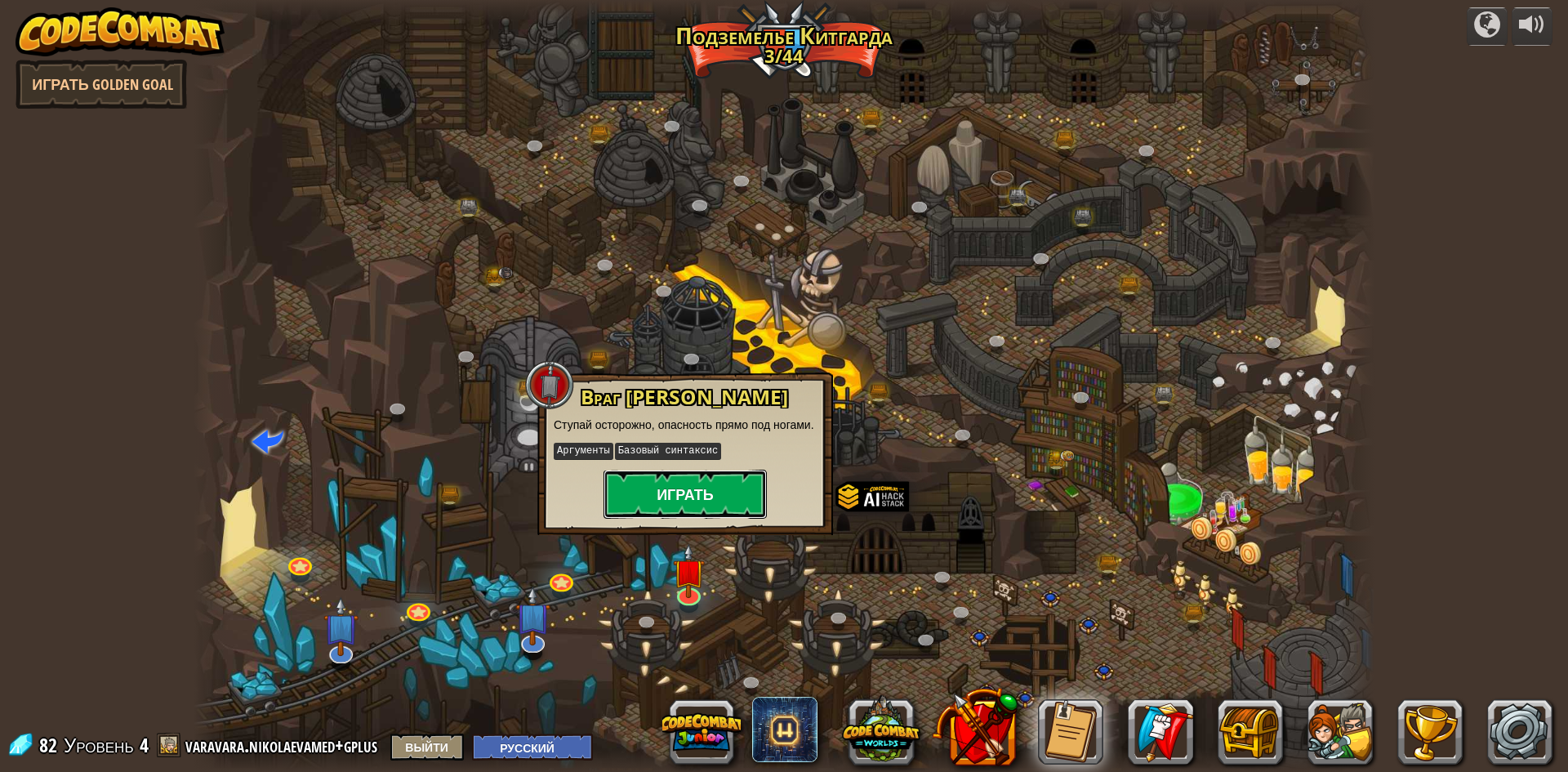
click at [719, 489] on button "Играть" at bounding box center [685, 494] width 163 height 49
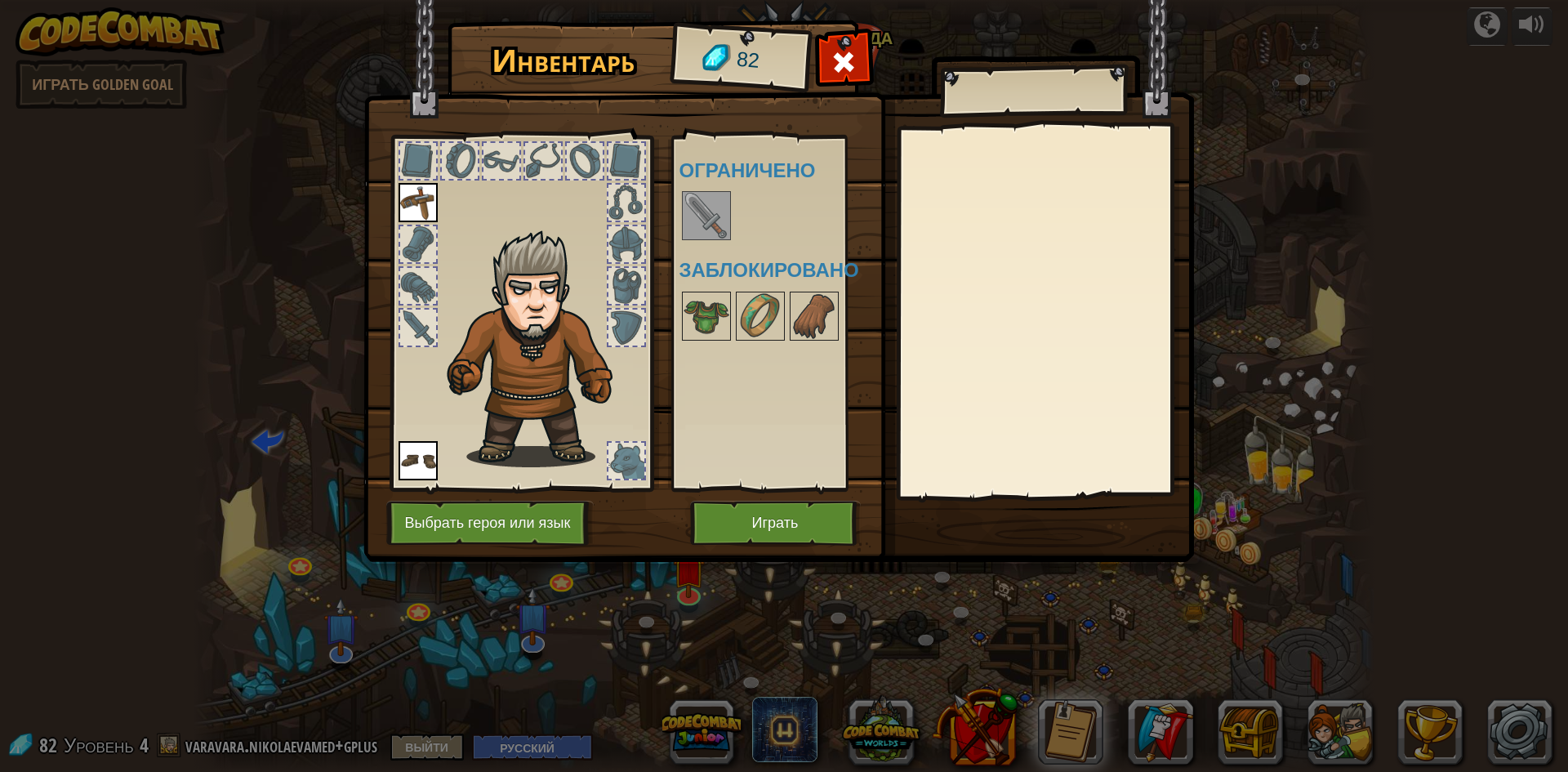
drag, startPoint x: 753, startPoint y: 491, endPoint x: 757, endPoint y: 503, distance: 12.6
click at [754, 497] on img at bounding box center [778, 265] width 830 height 593
click at [757, 503] on button "Играть" at bounding box center [775, 524] width 171 height 45
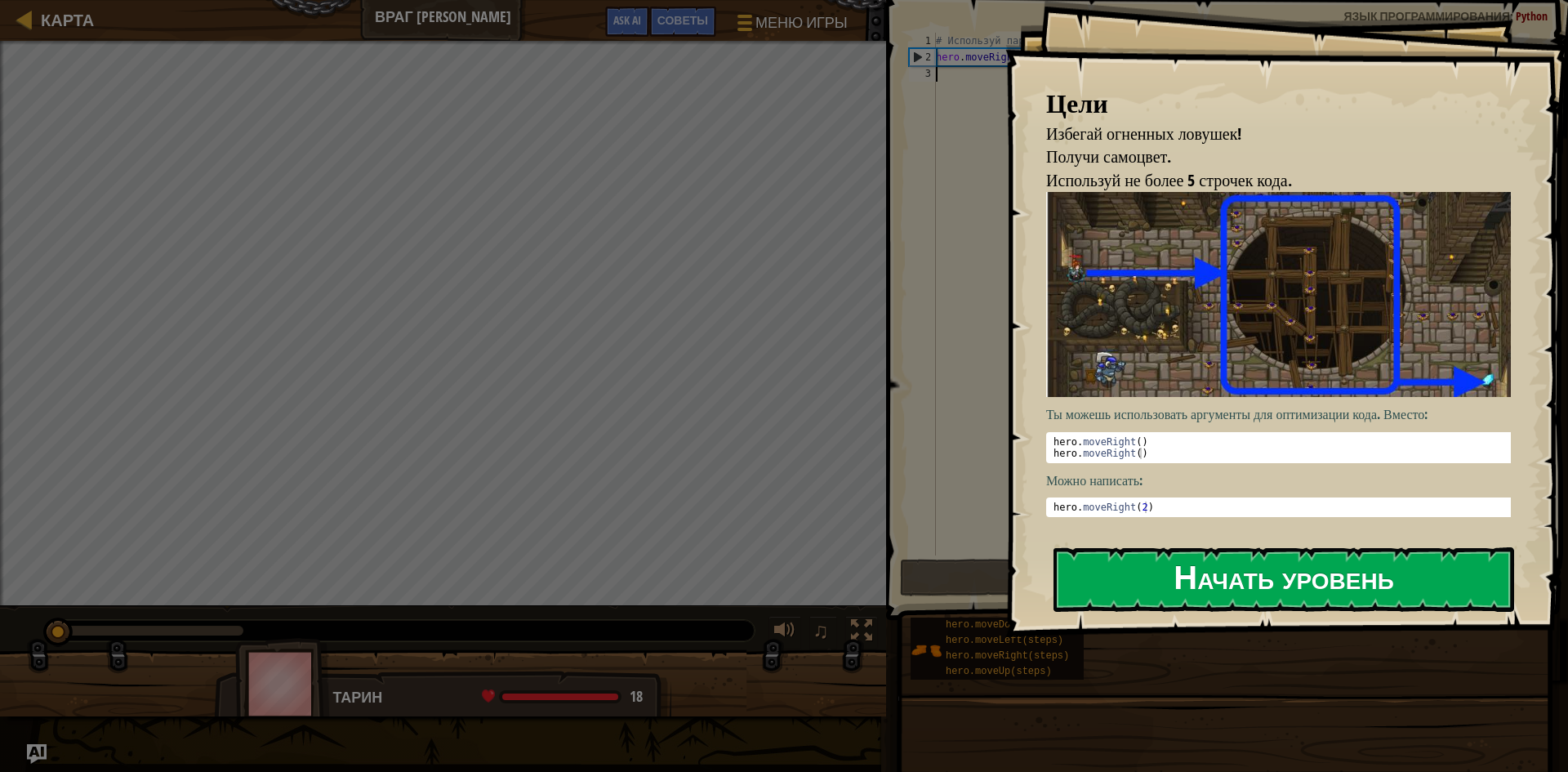
click at [1220, 557] on button "Начать уровень" at bounding box center [1283, 579] width 461 height 64
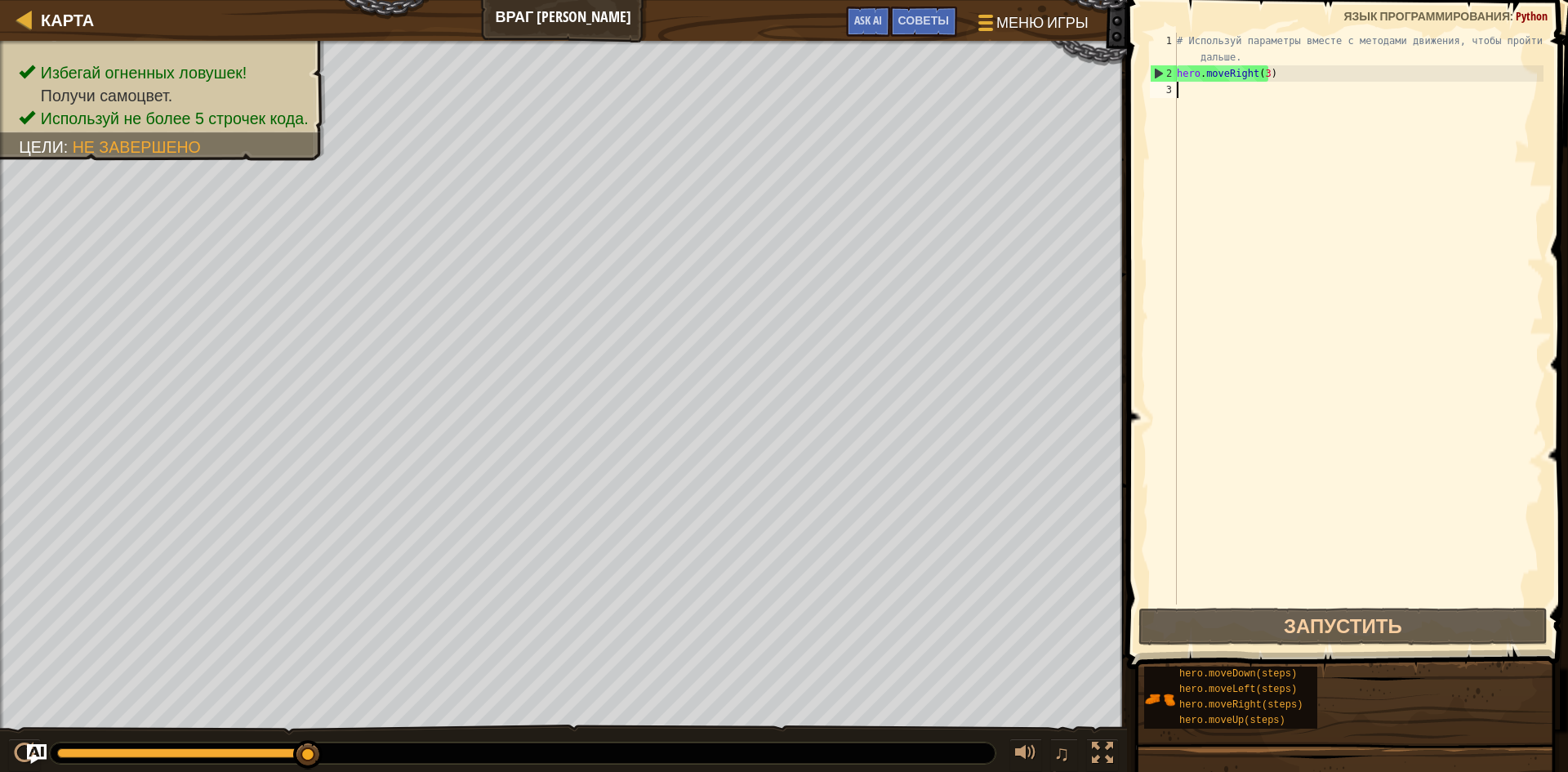
scroll to position [7, 0]
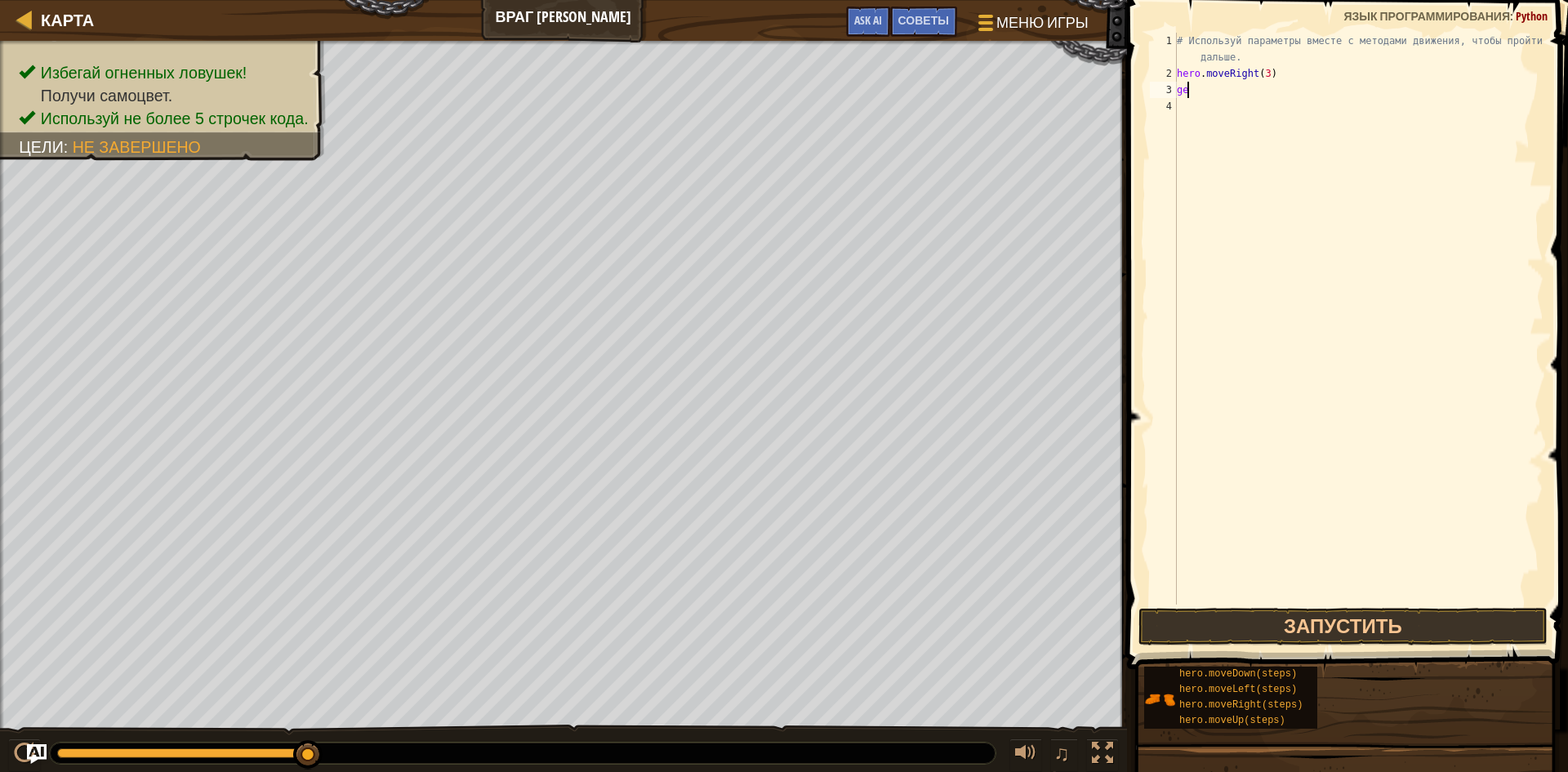
type textarea "g"
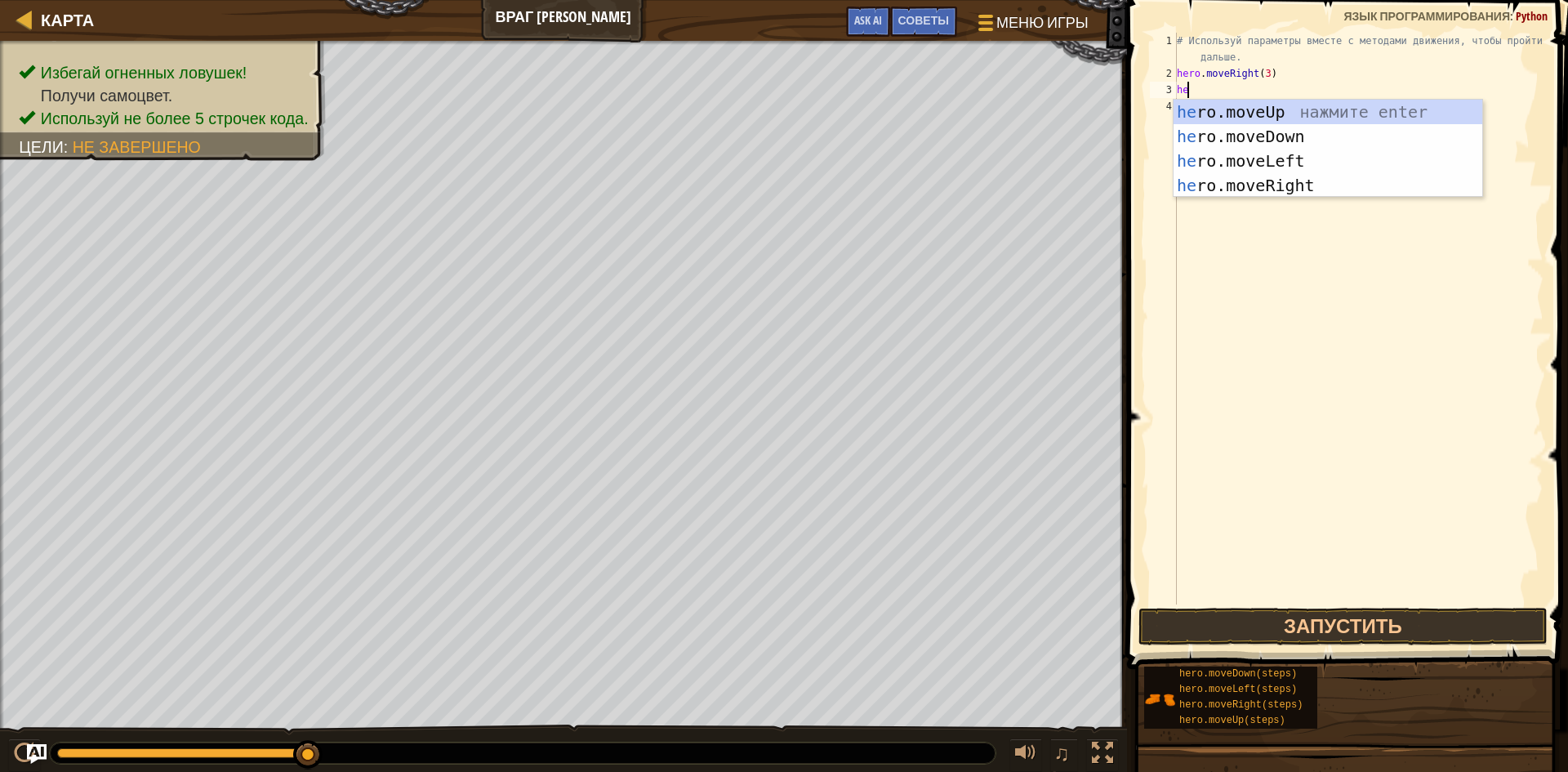
type textarea "her"
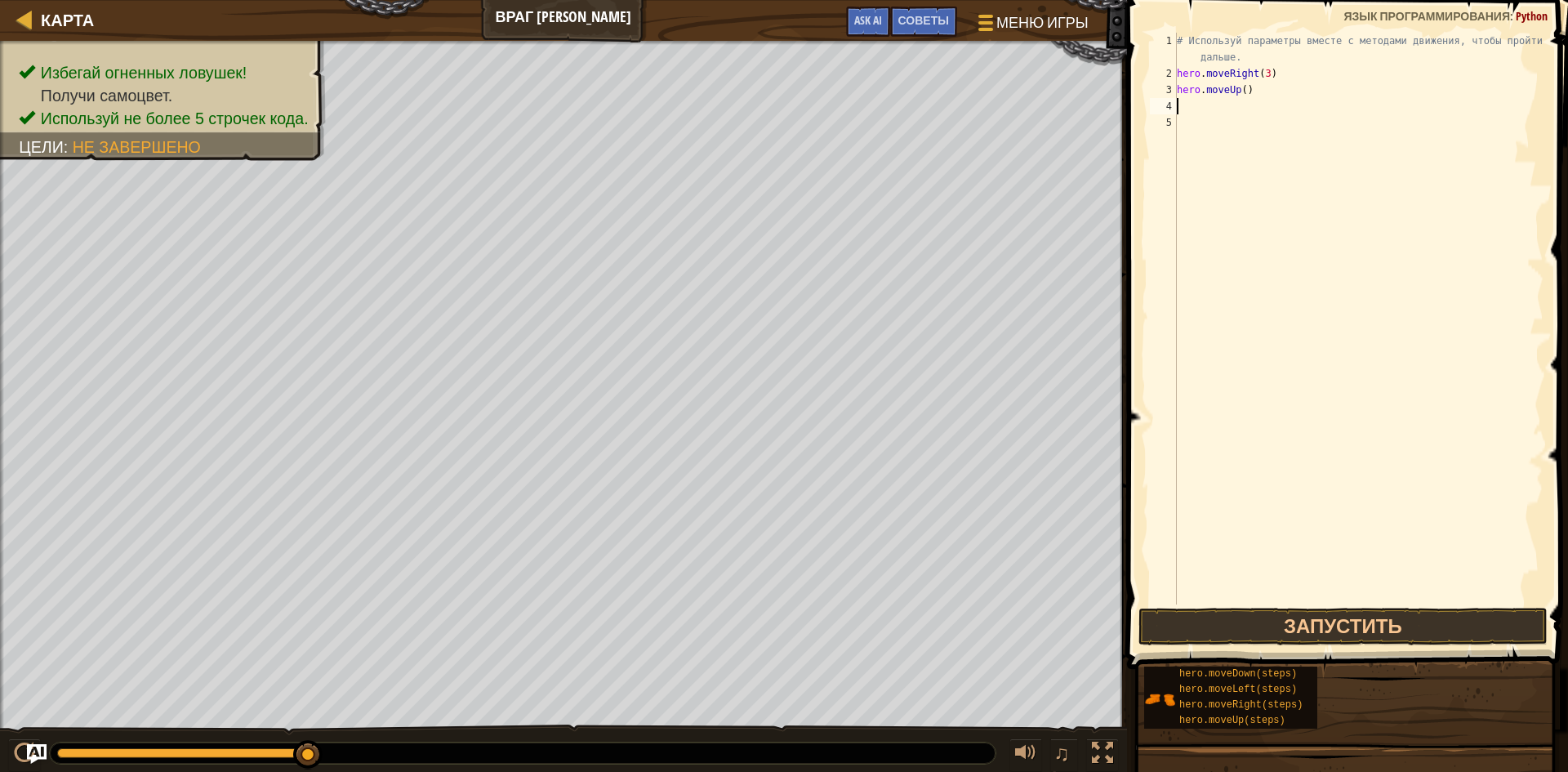
type textarea "he"
click at [1292, 633] on button "Запустить" at bounding box center [1343, 626] width 409 height 37
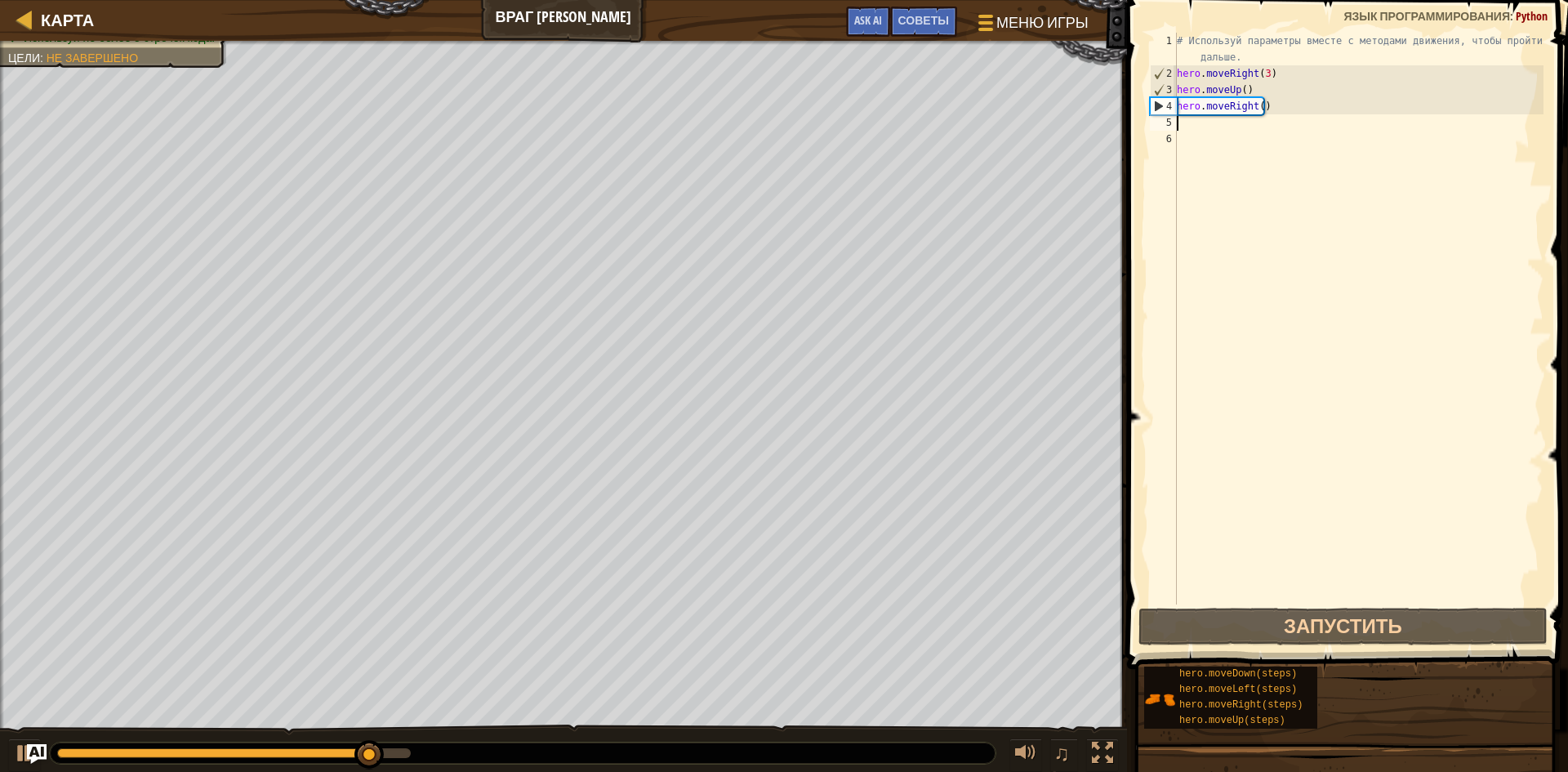
type textarea "he"
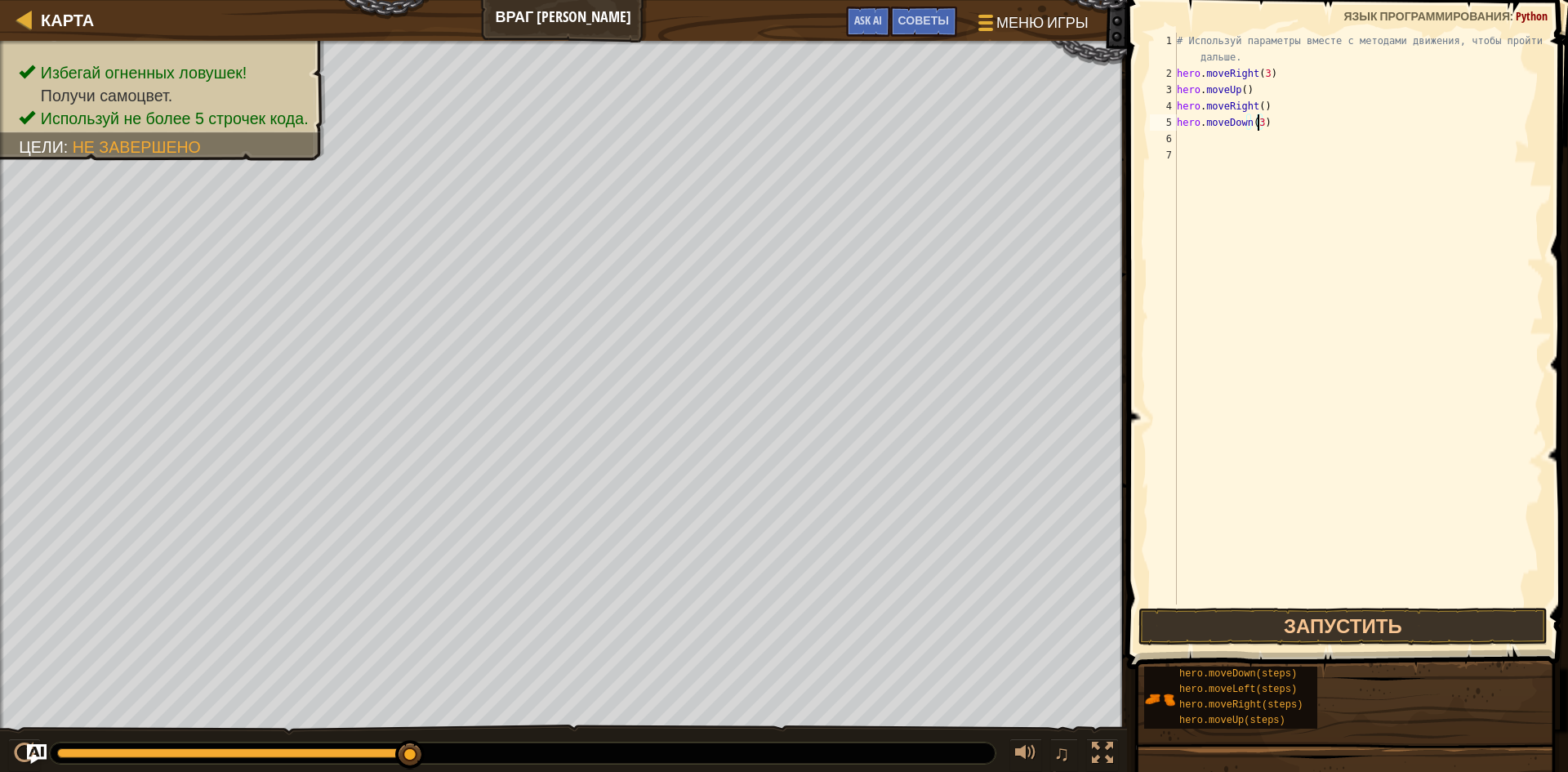
scroll to position [7, 6]
type textarea "hero.moveDown(3)"
click at [1283, 619] on button "Запустить" at bounding box center [1343, 626] width 409 height 37
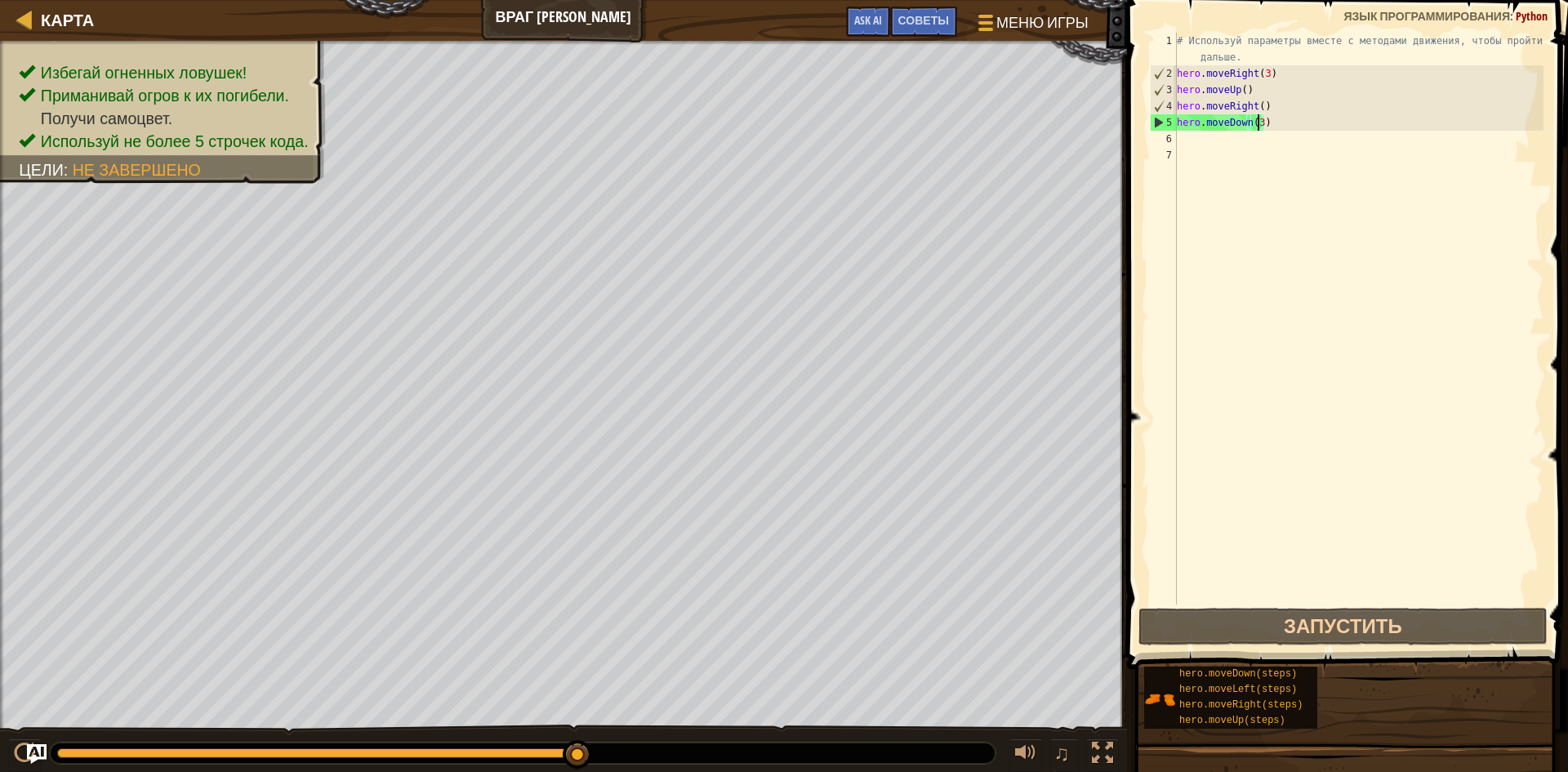
click at [1213, 131] on div "# Используй параметры вместе с методами движения, чтобы пройти дальше. hero . m…" at bounding box center [1358, 342] width 370 height 620
drag, startPoint x: 1253, startPoint y: 51, endPoint x: 1183, endPoint y: 19, distance: 77.0
click at [1183, 19] on div "1 2 3 4 5 6 7 # Используй параметры вместе с методами движения, чтобы пройти да…" at bounding box center [1345, 366] width 446 height 717
type textarea "# Используй параметры вместе с методами движения, чтобы пройти дальше."
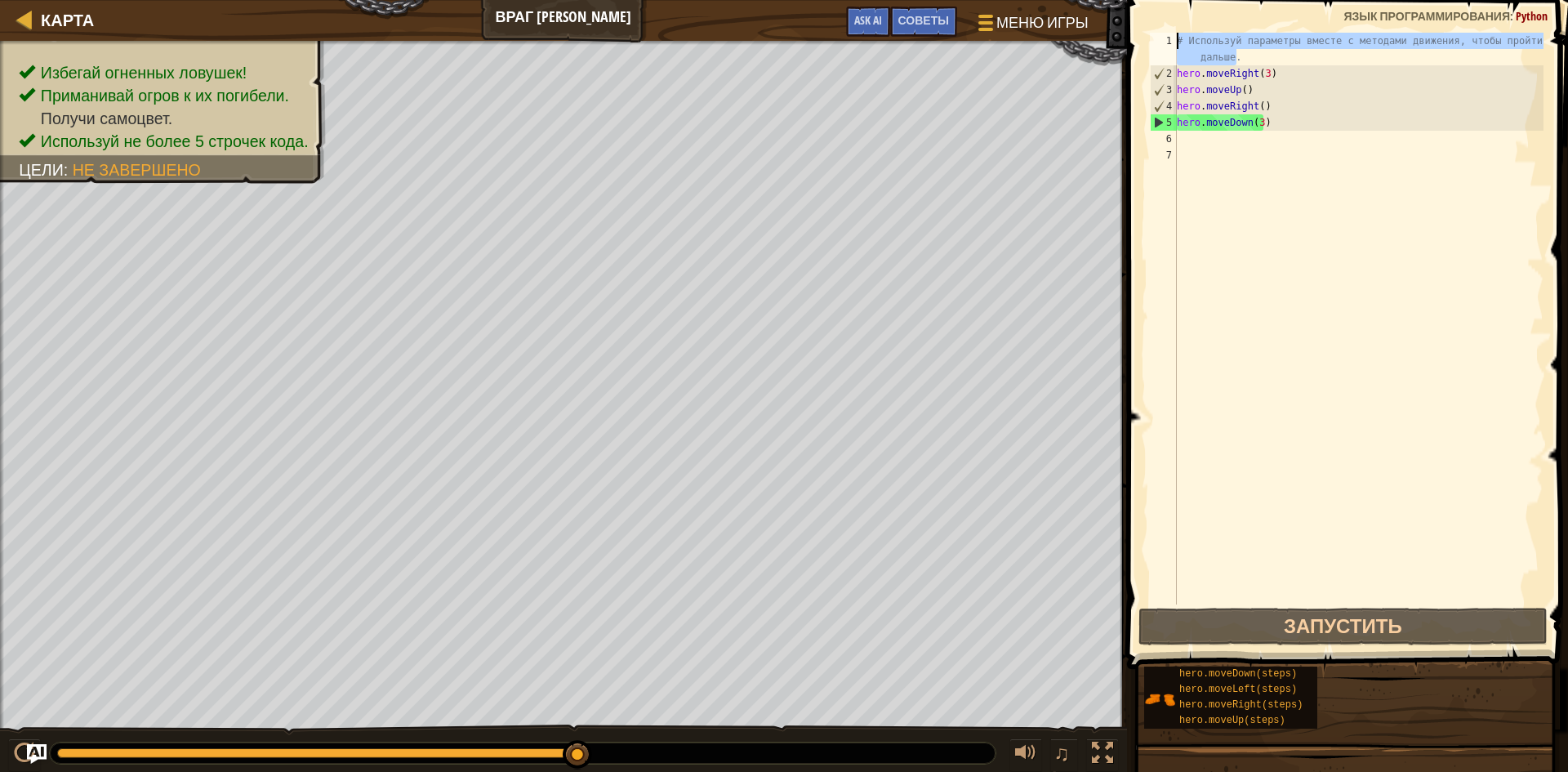
click at [1217, 144] on div "# Используй параметры вместе с методами движения, чтобы пройти дальше. hero . m…" at bounding box center [1358, 342] width 370 height 620
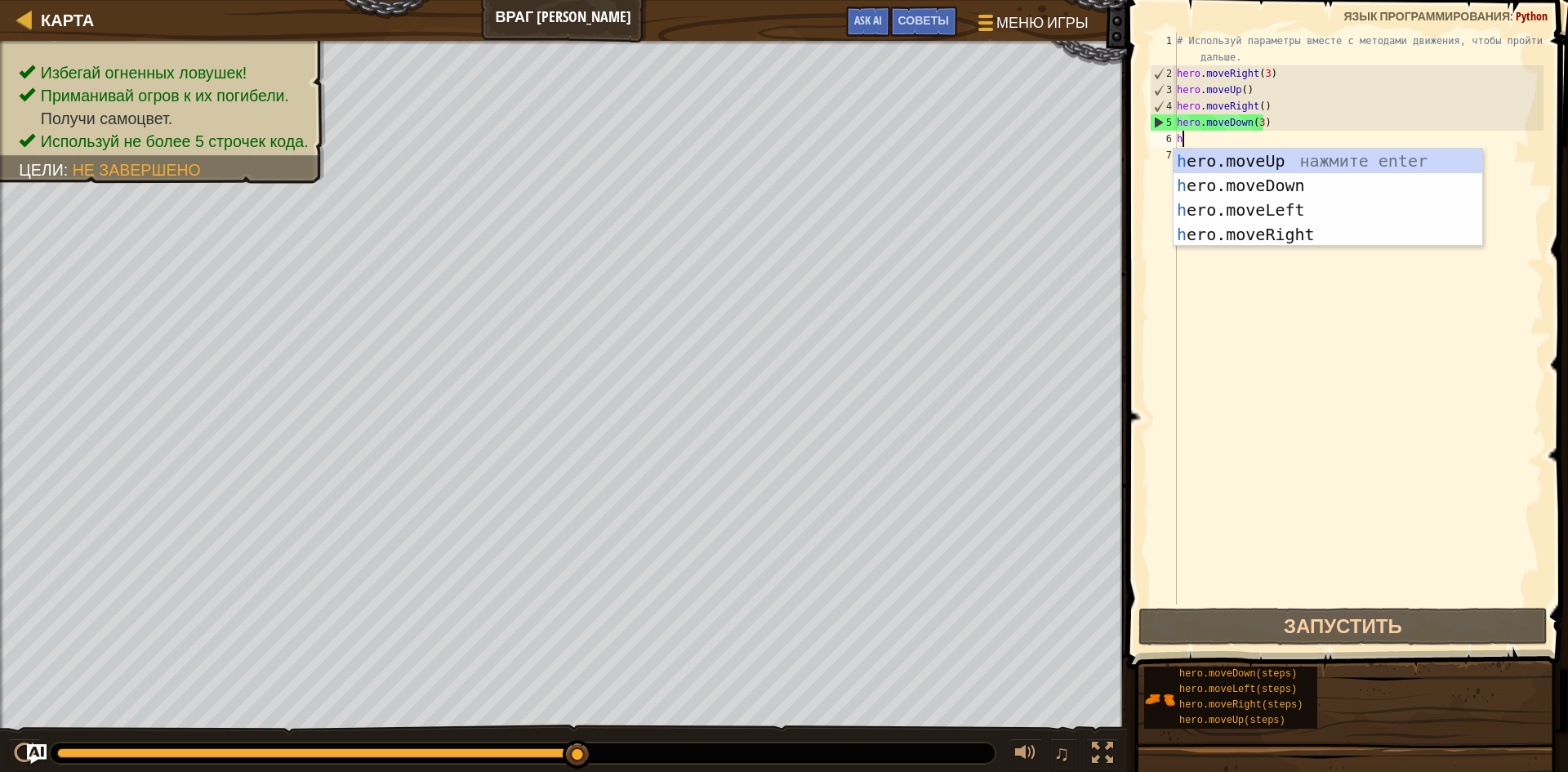
type textarea "he"
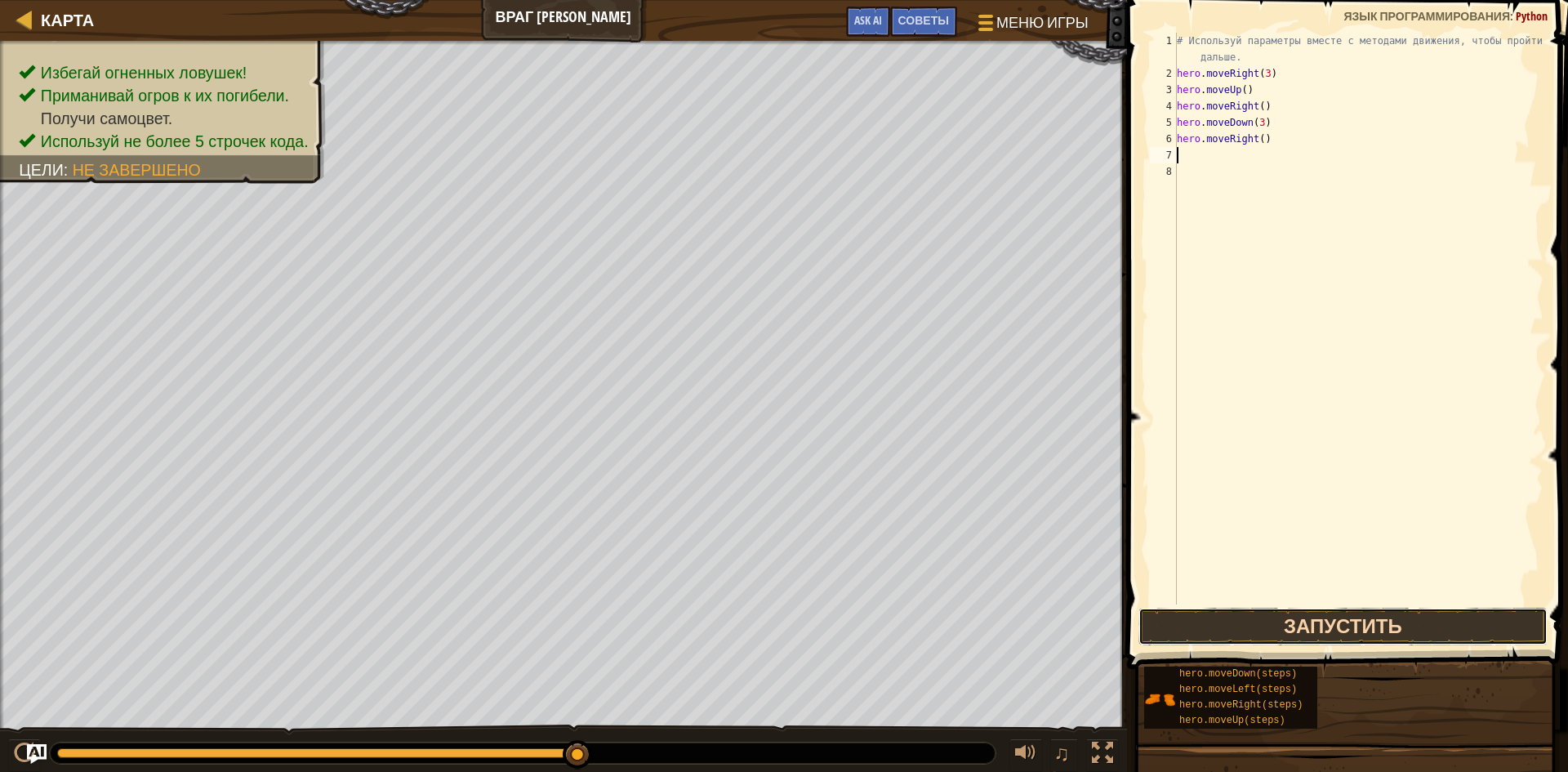
click at [1197, 619] on button "Запустить" at bounding box center [1343, 626] width 409 height 37
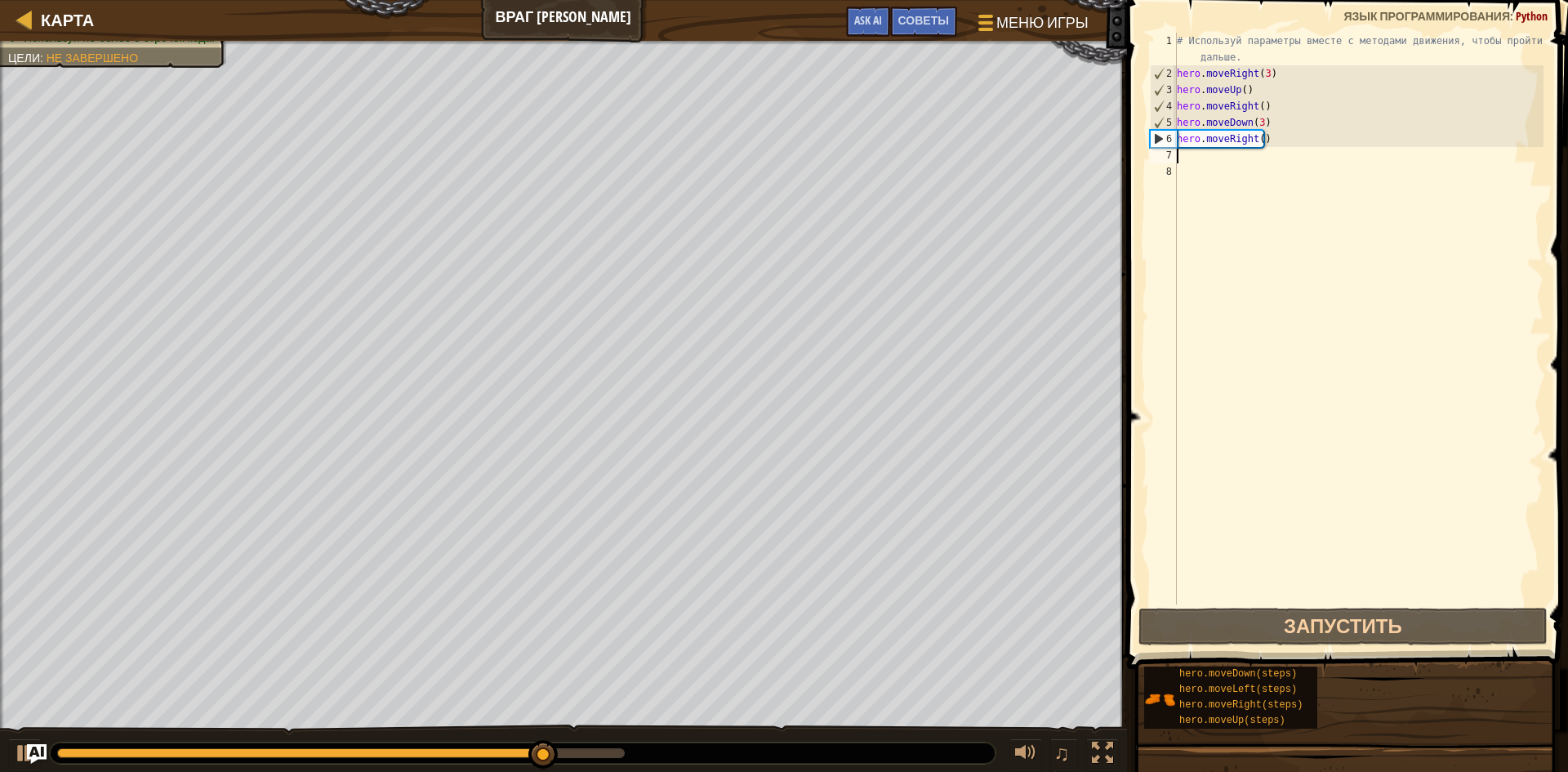
click at [1262, 148] on div "# Используй параметры вместе с методами движения, чтобы пройти дальше. hero . m…" at bounding box center [1358, 342] width 370 height 620
click at [1260, 139] on div "# Используй параметры вместе с методами движения, чтобы пройти дальше. hero . m…" at bounding box center [1358, 342] width 370 height 620
click at [1255, 139] on div "# Используй параметры вместе с методами движения, чтобы пройти дальше. hero . m…" at bounding box center [1358, 342] width 370 height 620
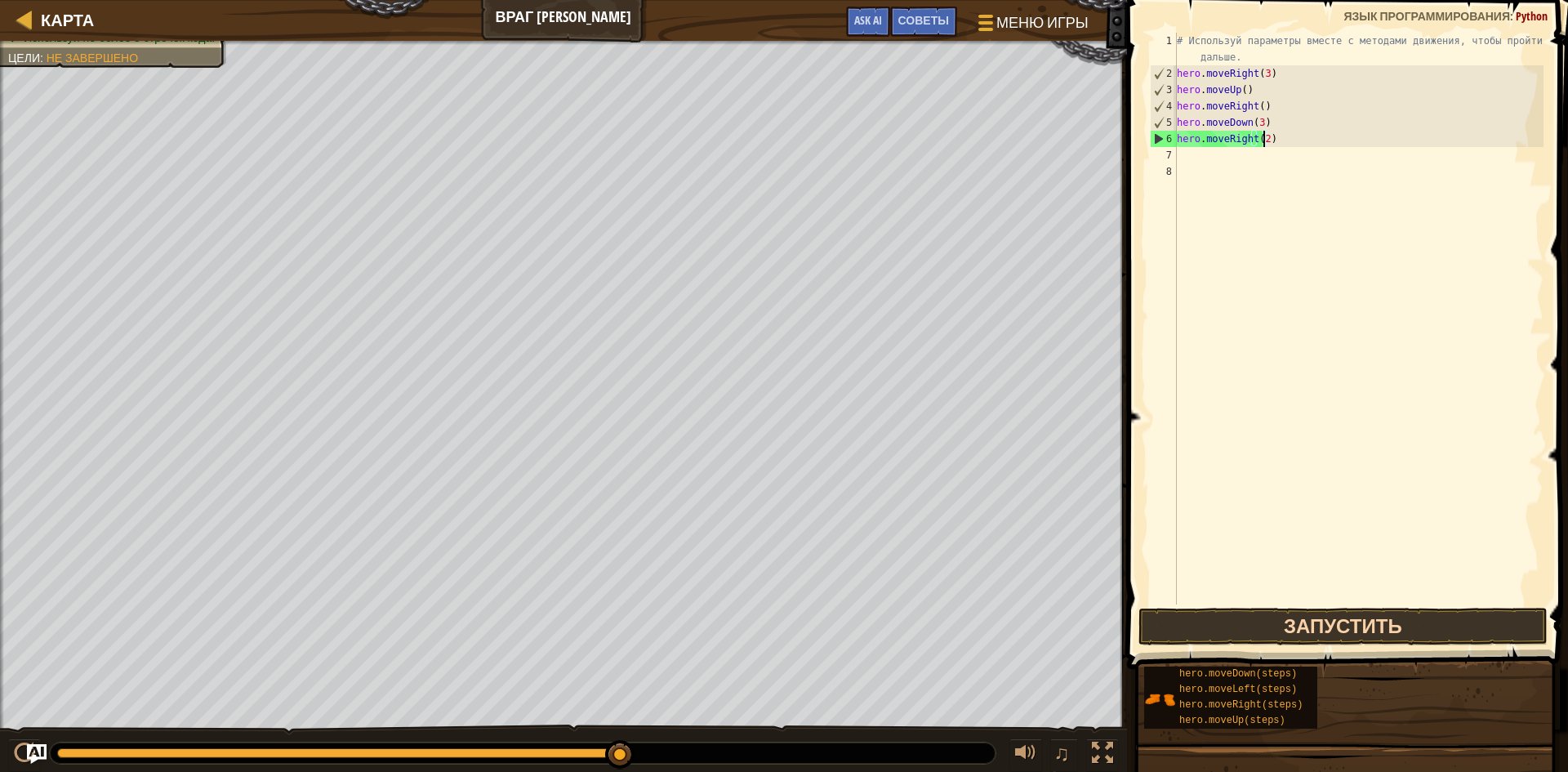
type textarea "hero.moveRight(2)"
click at [1309, 620] on button "Запустить" at bounding box center [1343, 626] width 409 height 37
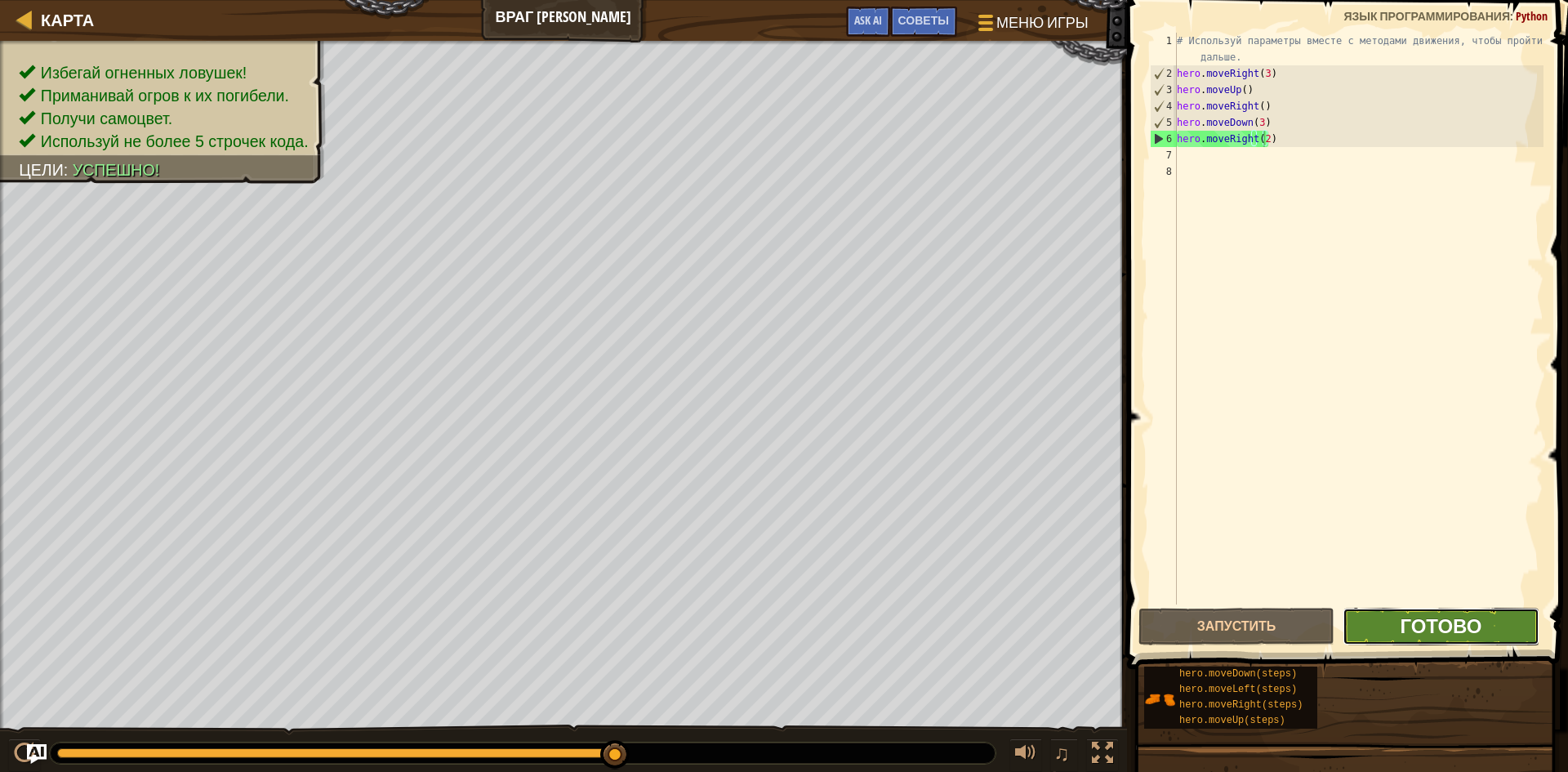
click at [1446, 630] on span "Готово" at bounding box center [1440, 626] width 82 height 26
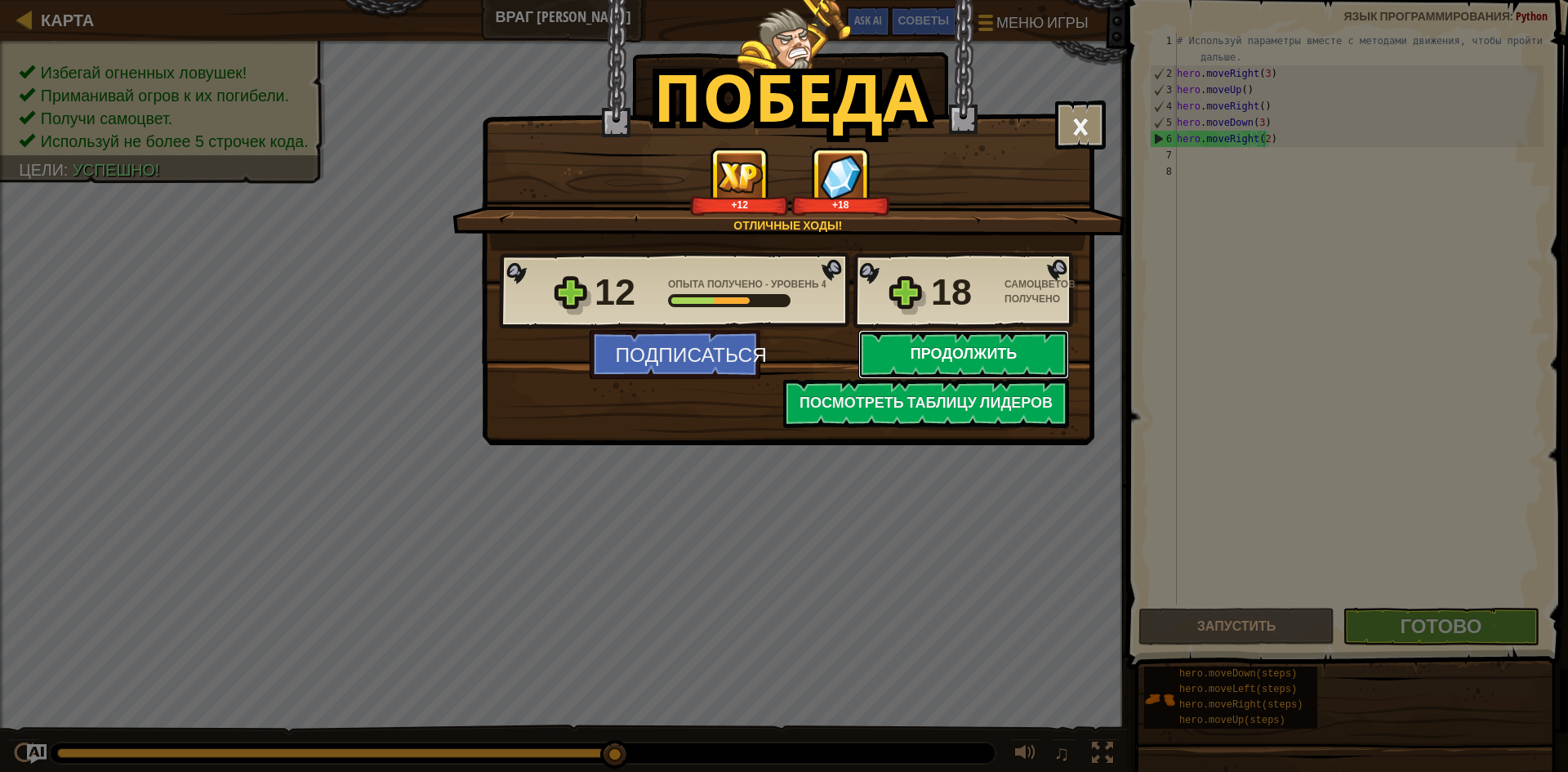
click at [1028, 349] on button "Продолжить" at bounding box center [963, 355] width 211 height 49
select select "ru"
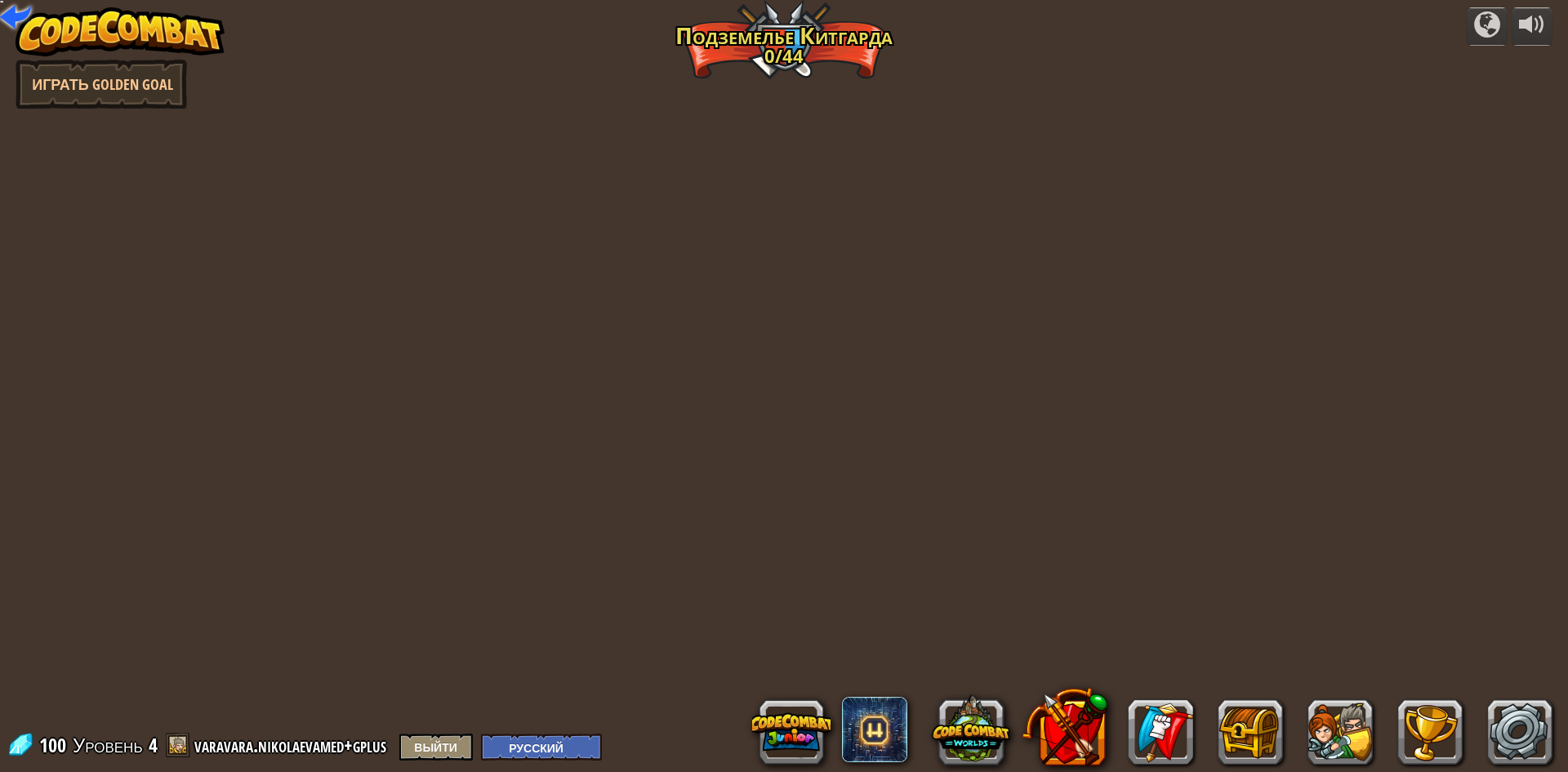
select select "ru"
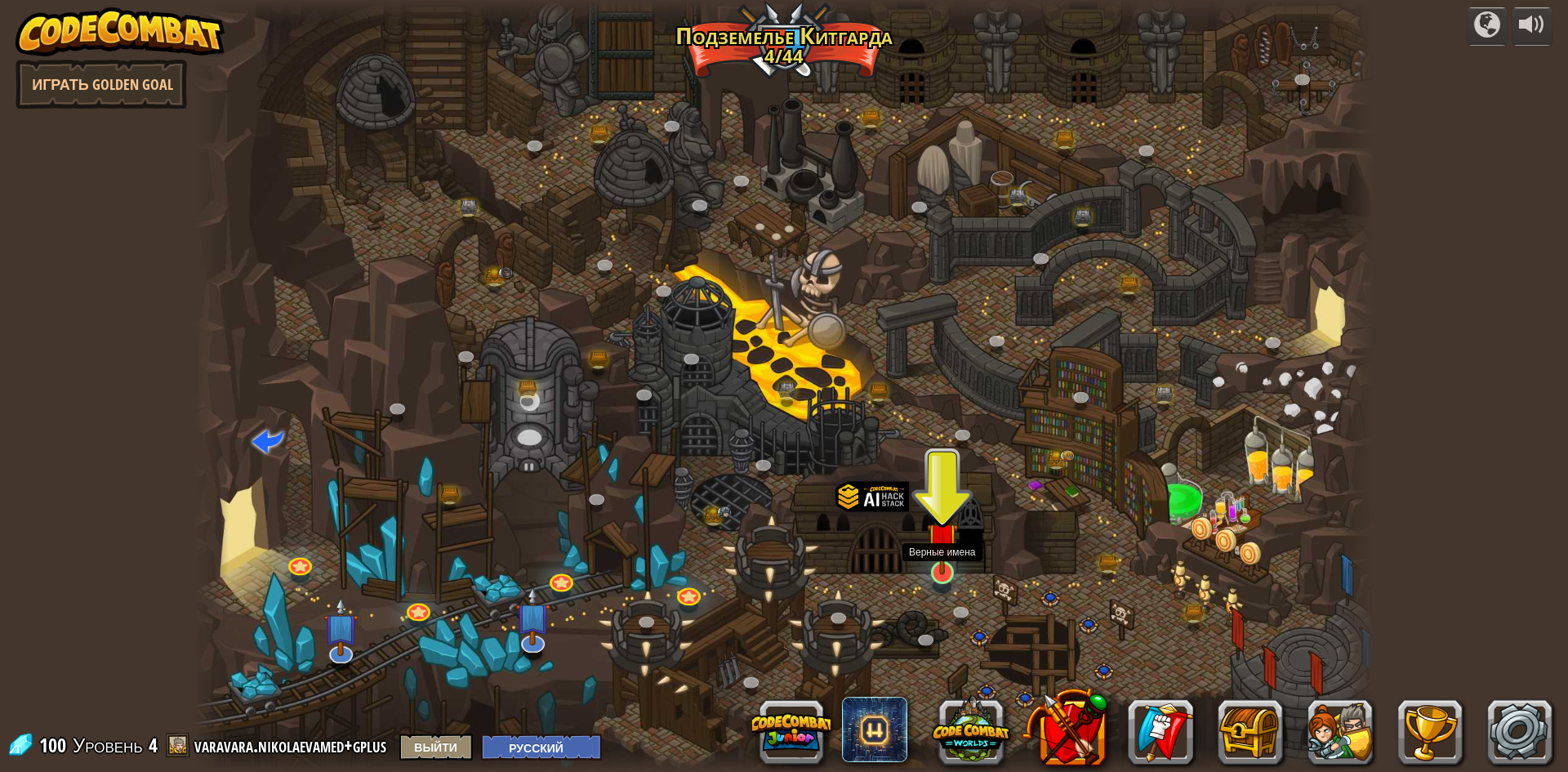
click at [929, 560] on img at bounding box center [943, 537] width 32 height 72
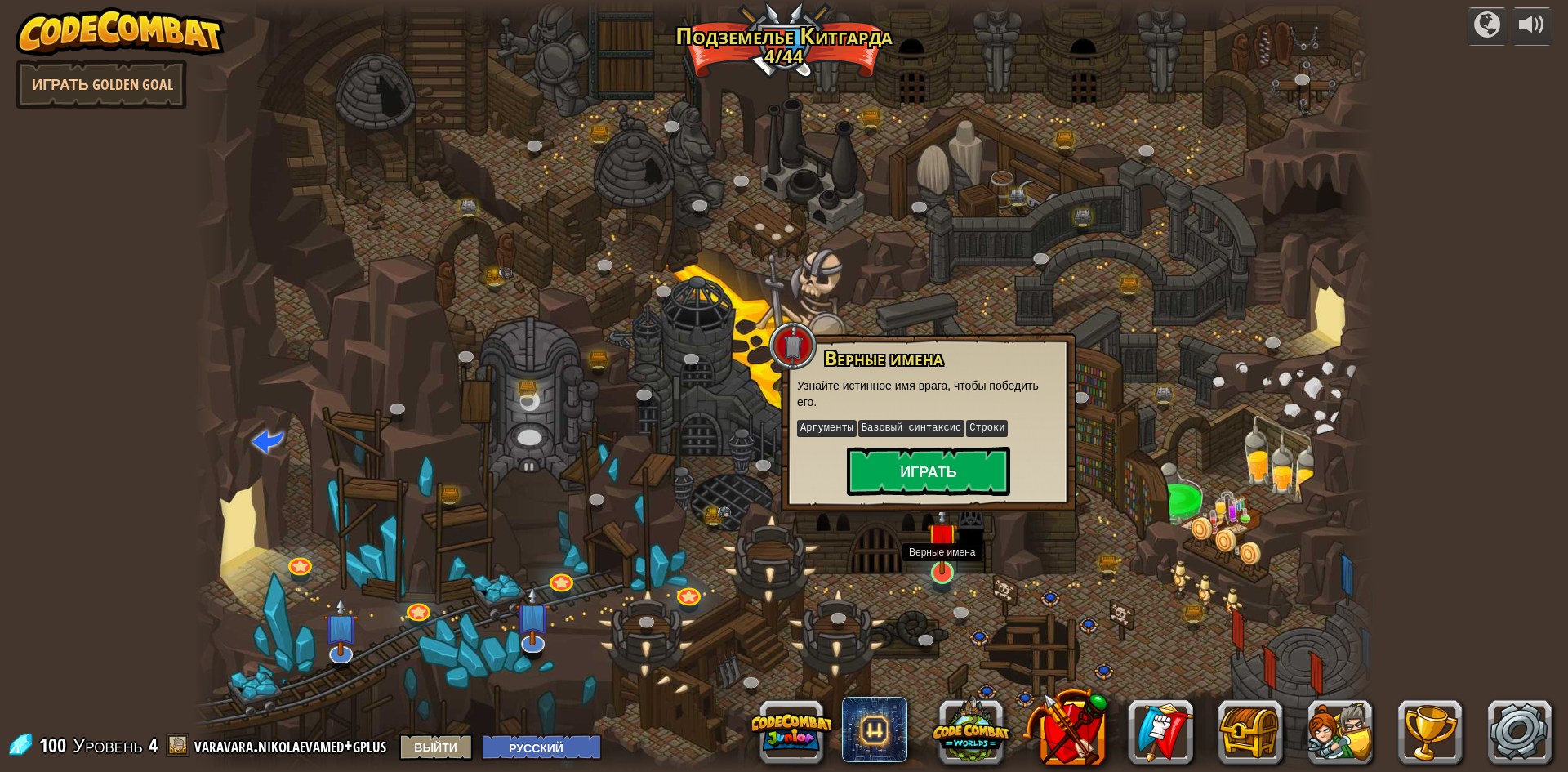
click at [945, 523] on img at bounding box center [943, 537] width 32 height 72
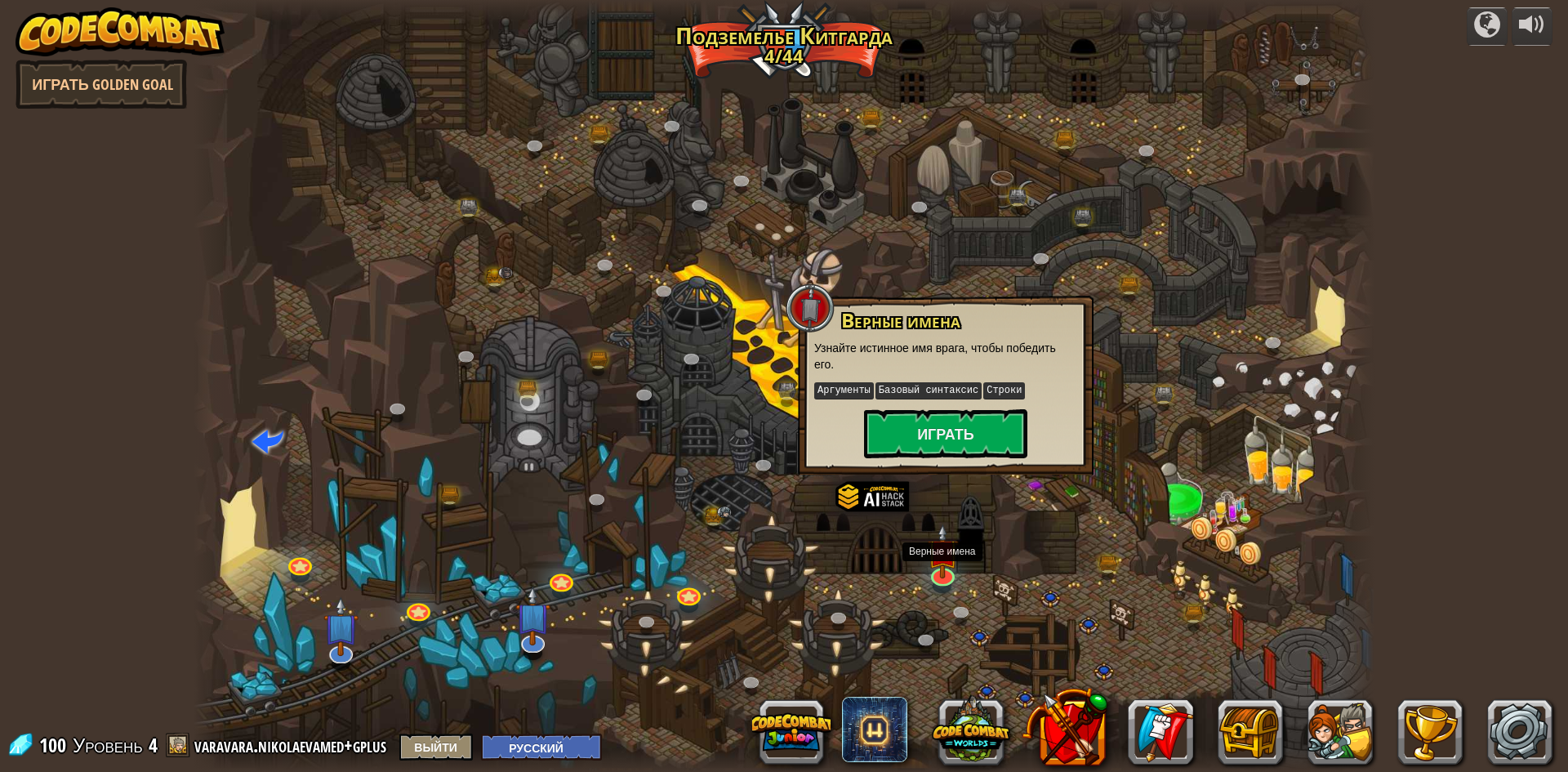
click at [943, 592] on div at bounding box center [942, 586] width 19 height 14
click at [942, 579] on link at bounding box center [941, 571] width 32 height 32
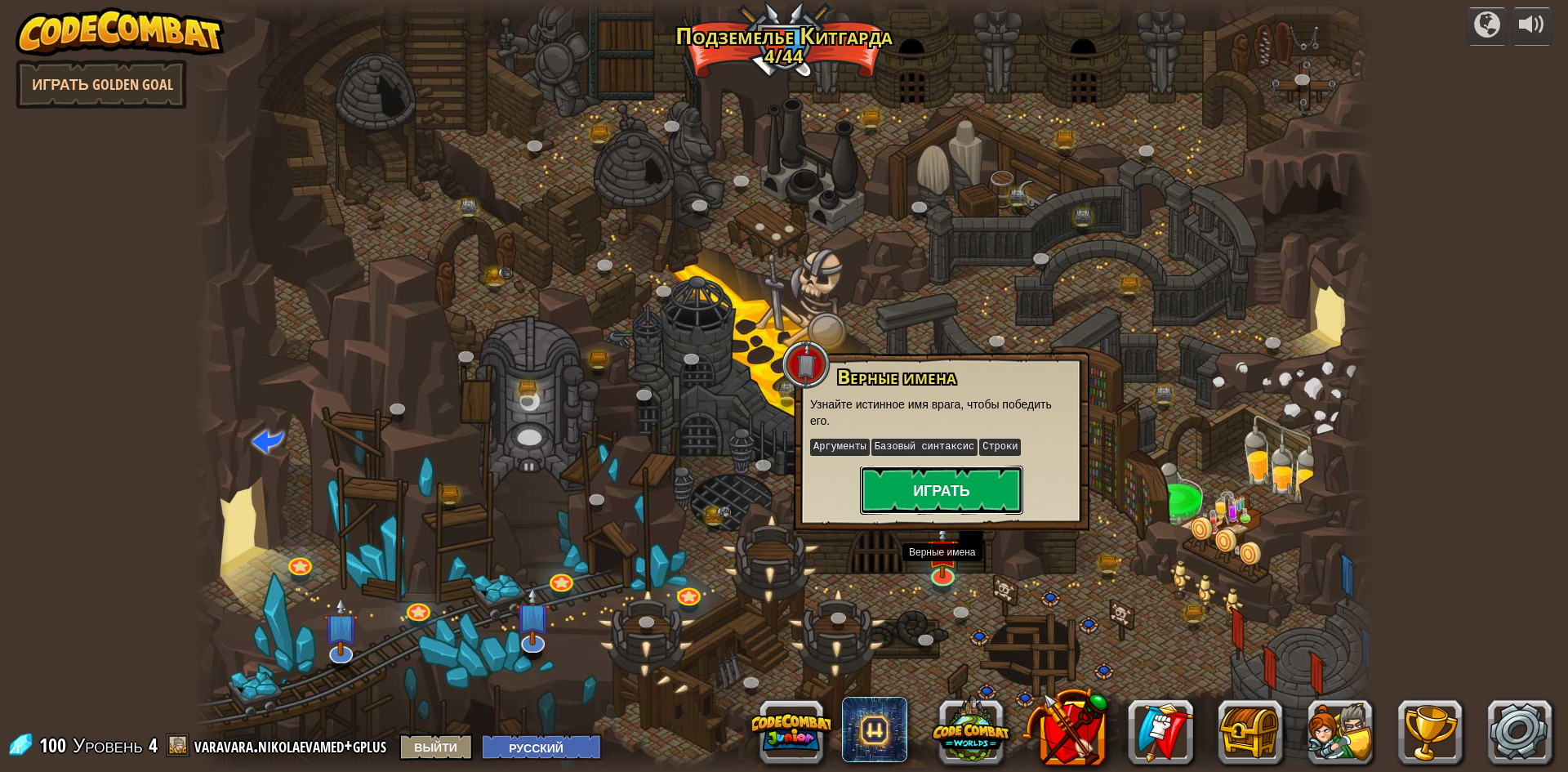
click at [947, 489] on button "Играть" at bounding box center [941, 490] width 163 height 49
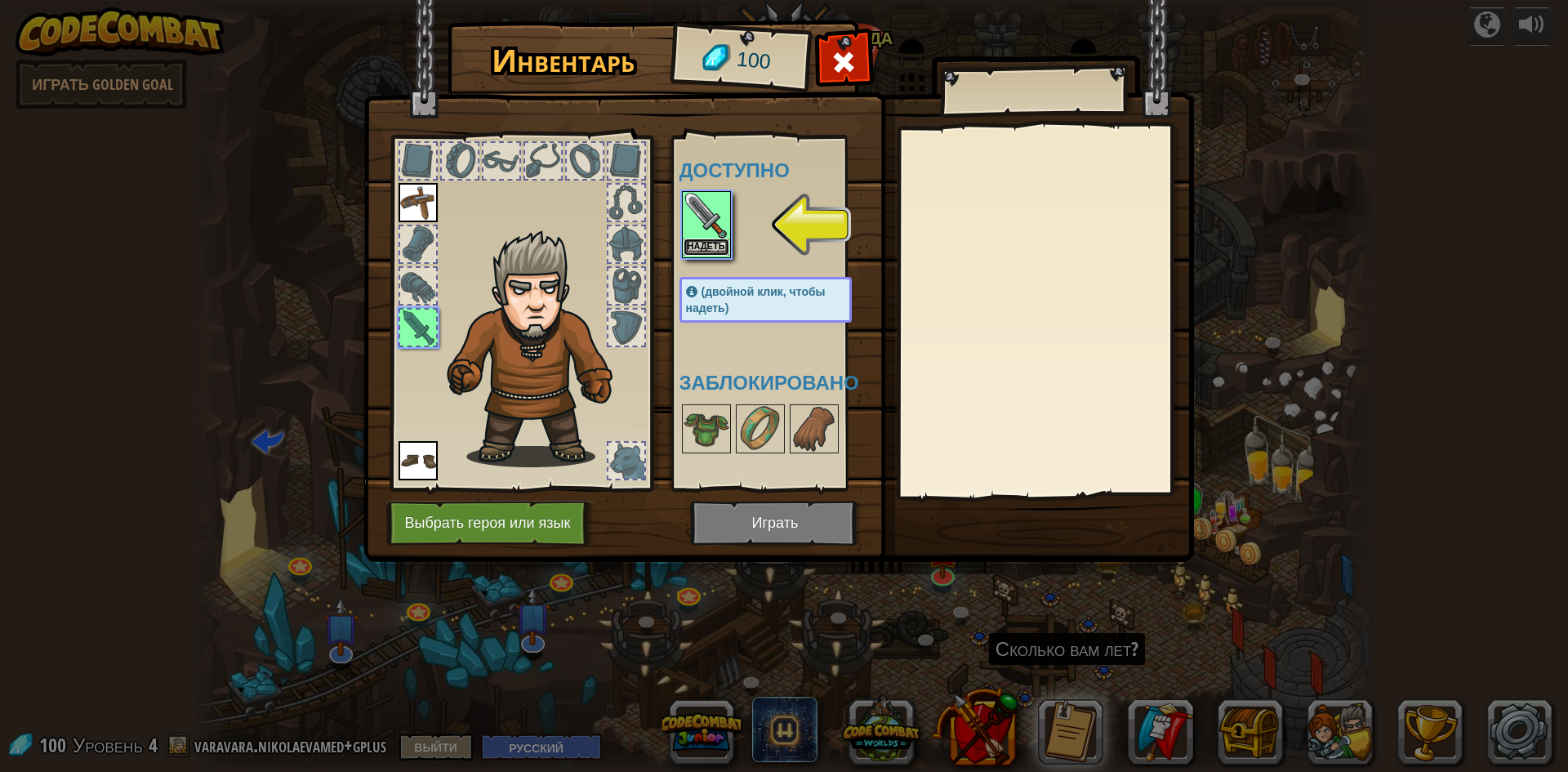
click at [714, 244] on button "Надеть" at bounding box center [706, 247] width 45 height 17
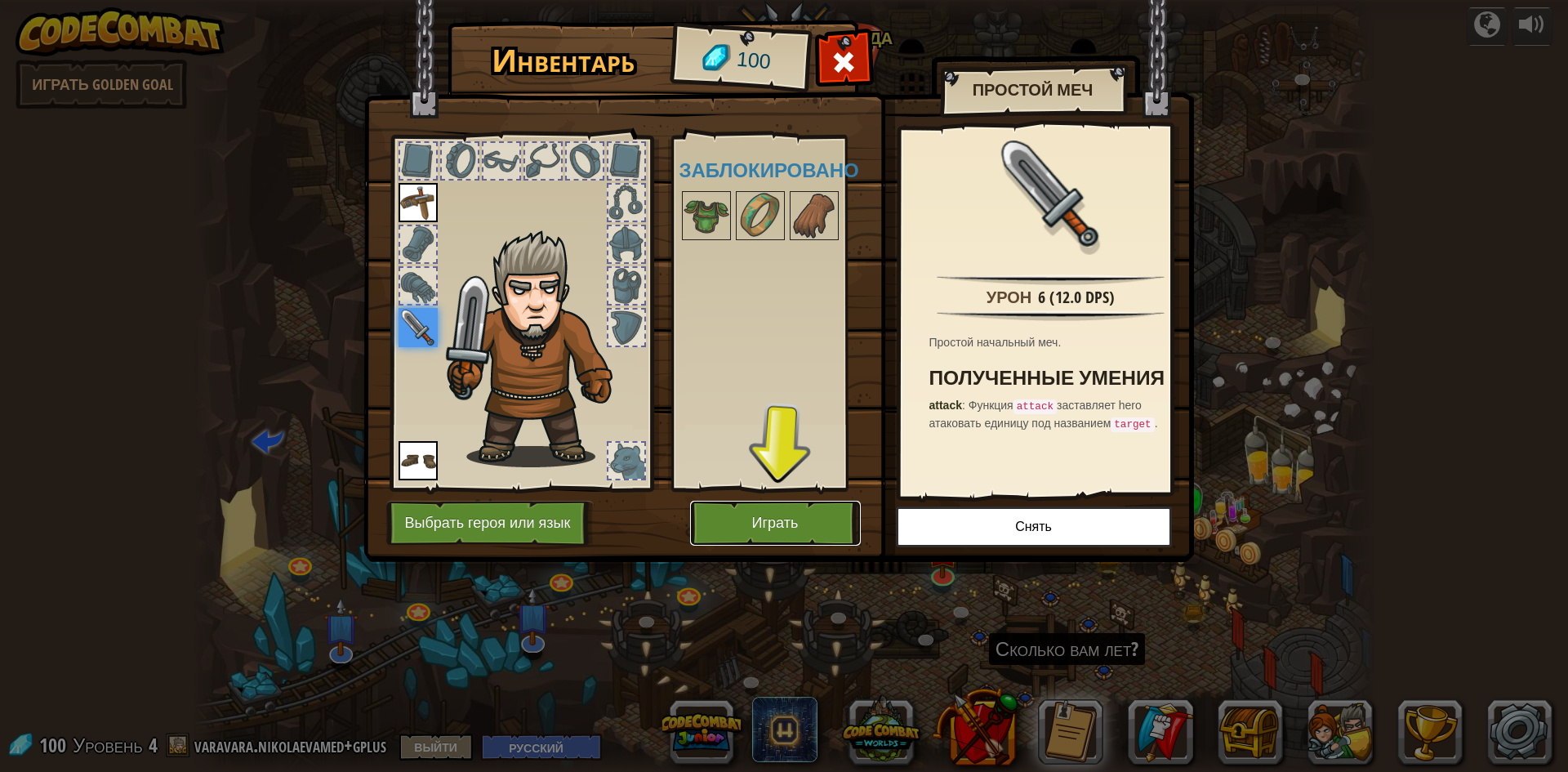
click at [807, 514] on button "Играть" at bounding box center [775, 524] width 171 height 45
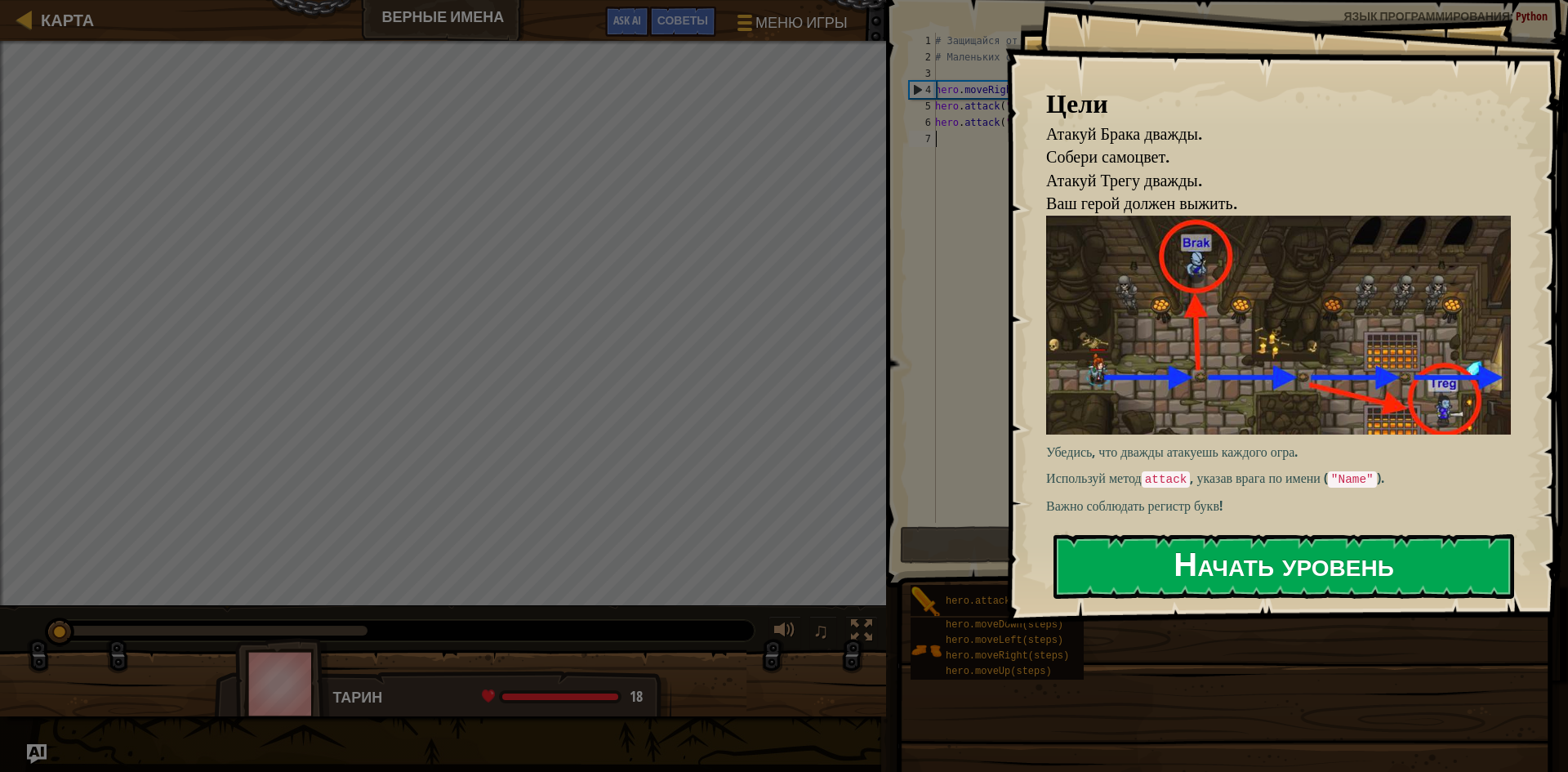
click at [1114, 579] on button "Начать уровень" at bounding box center [1283, 566] width 461 height 64
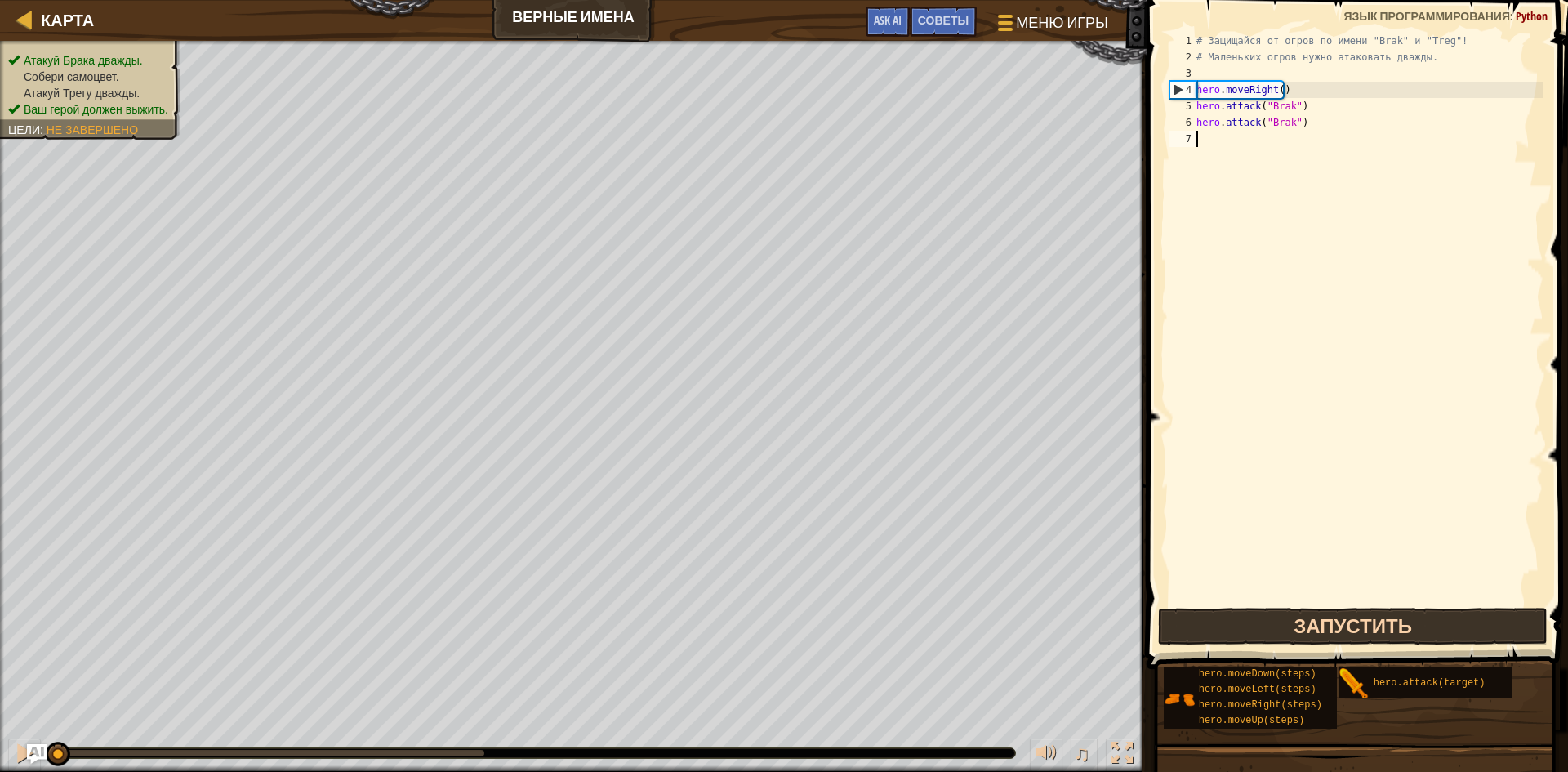
click at [1227, 625] on button "Запустить" at bounding box center [1352, 626] width 389 height 37
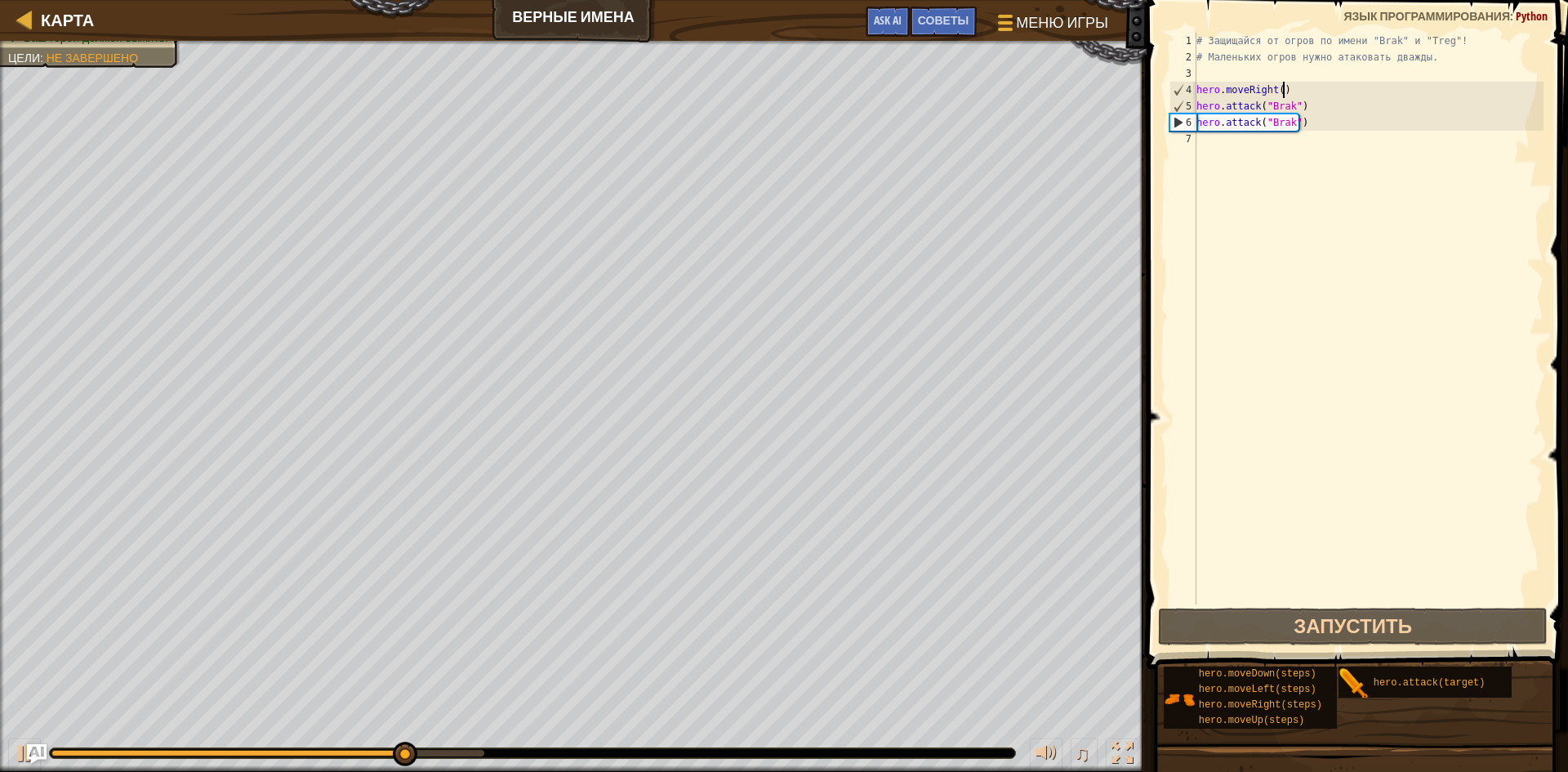
click at [1301, 96] on div "# Защищайся от огров по имени "Brak" и "Treg"! # Маленьких огров нужно атаковат…" at bounding box center [1368, 335] width 350 height 605
click at [1303, 97] on div "# Защищайся от огров по имени "Brak" и "Treg"! # Маленьких огров нужно атаковат…" at bounding box center [1368, 335] width 350 height 605
click at [1295, 86] on div "# Защищайся от огров по имени "Brak" и "Treg"! # Маленьких огров нужно атаковат…" at bounding box center [1368, 318] width 350 height 572
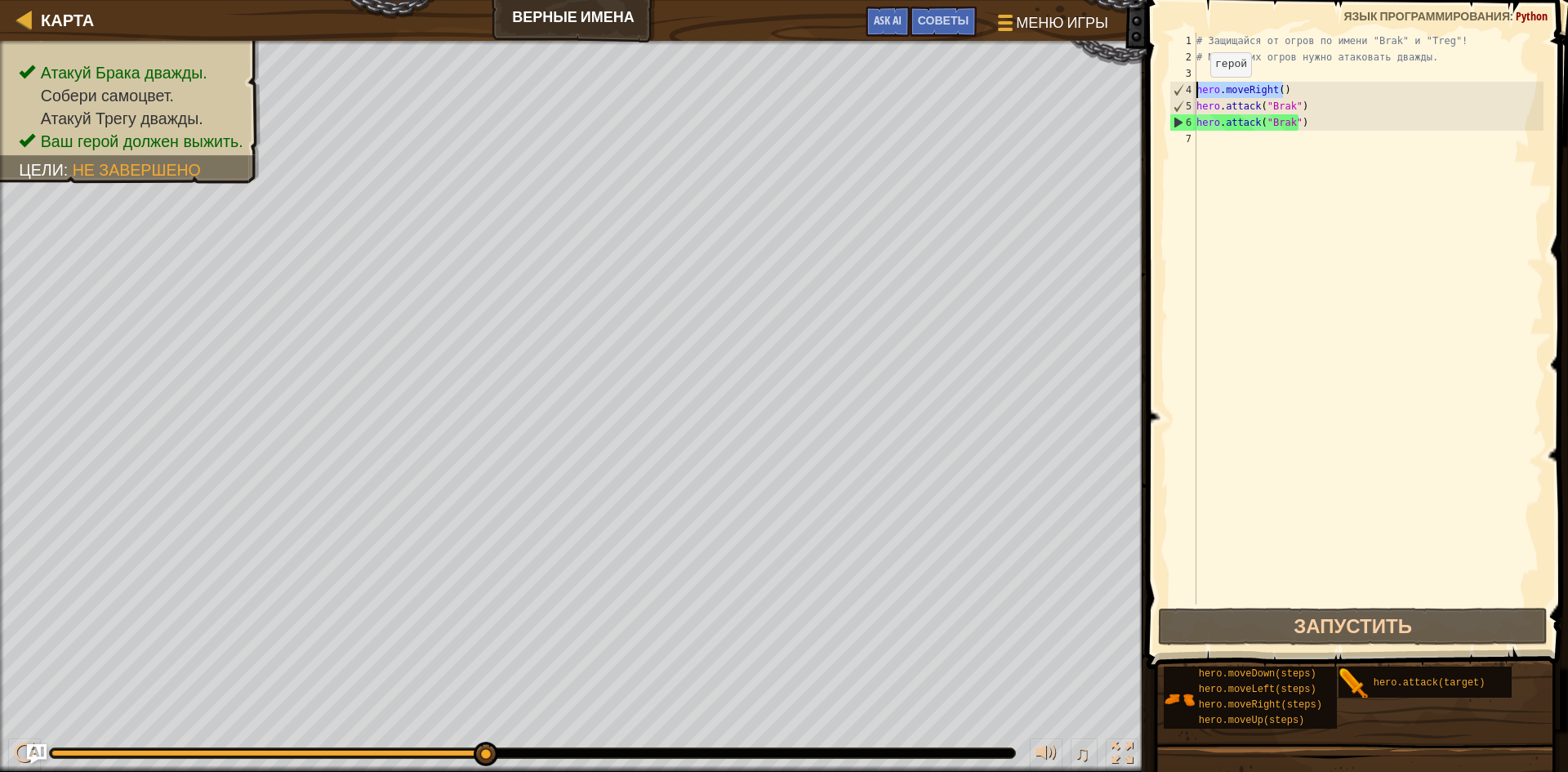
drag, startPoint x: 1295, startPoint y: 86, endPoint x: 1196, endPoint y: 93, distance: 99.2
click at [1196, 93] on div "# Защищайся от огров по имени "Brak" и "Treg"! # Маленьких огров нужно атаковат…" at bounding box center [1368, 335] width 350 height 605
click at [1294, 102] on div "# Защищайся от огров по имени "Brak" и "Treg"! # Маленьких огров нужно атаковат…" at bounding box center [1368, 335] width 350 height 605
type textarea "hero.attack("Brak")"
click at [1308, 104] on div "# Защищайся от огров по имени "Brak" и "Treg"! # Маленьких огров нужно атаковат…" at bounding box center [1368, 335] width 350 height 605
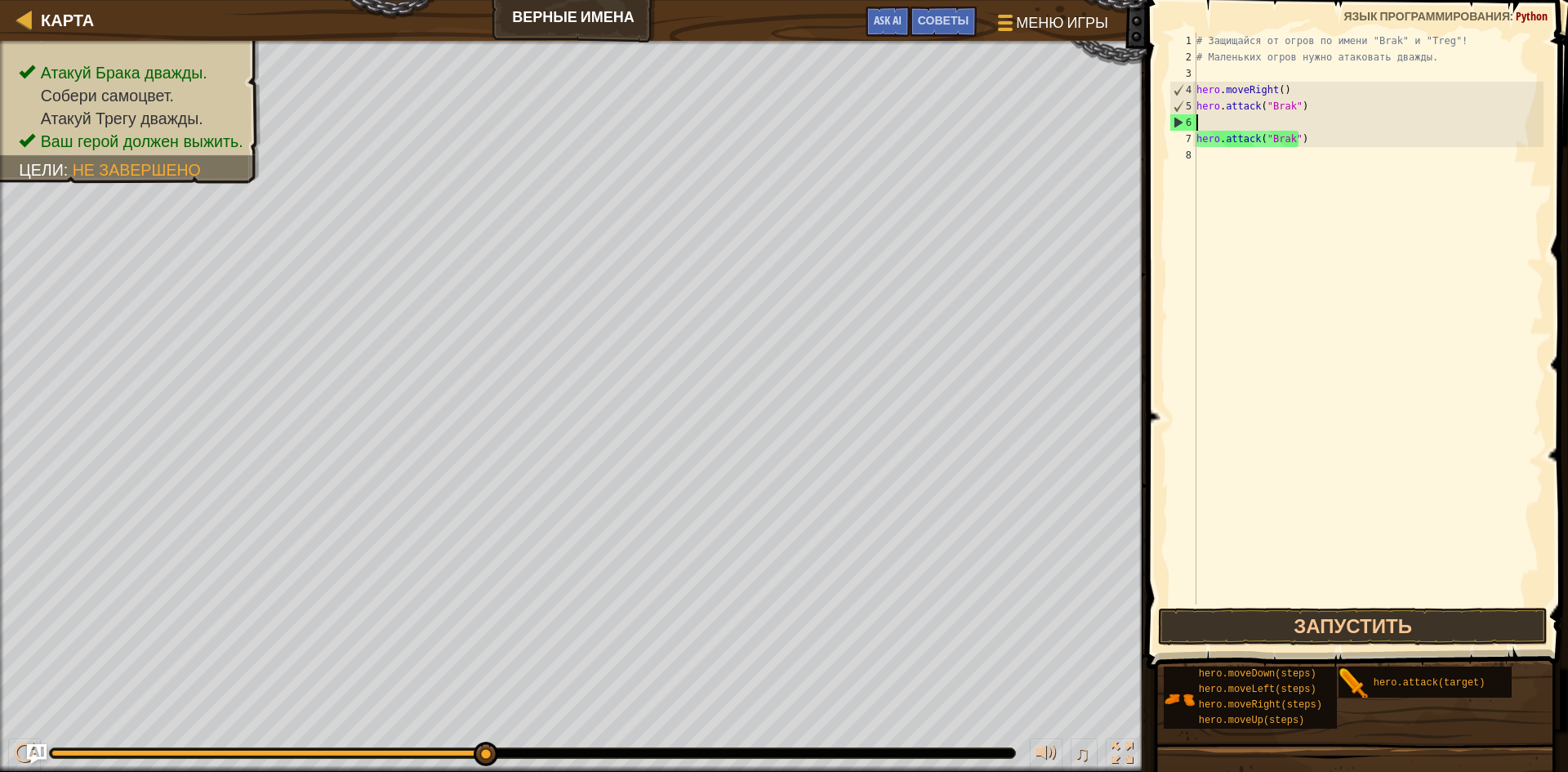
paste textarea "hero.moveRight()"
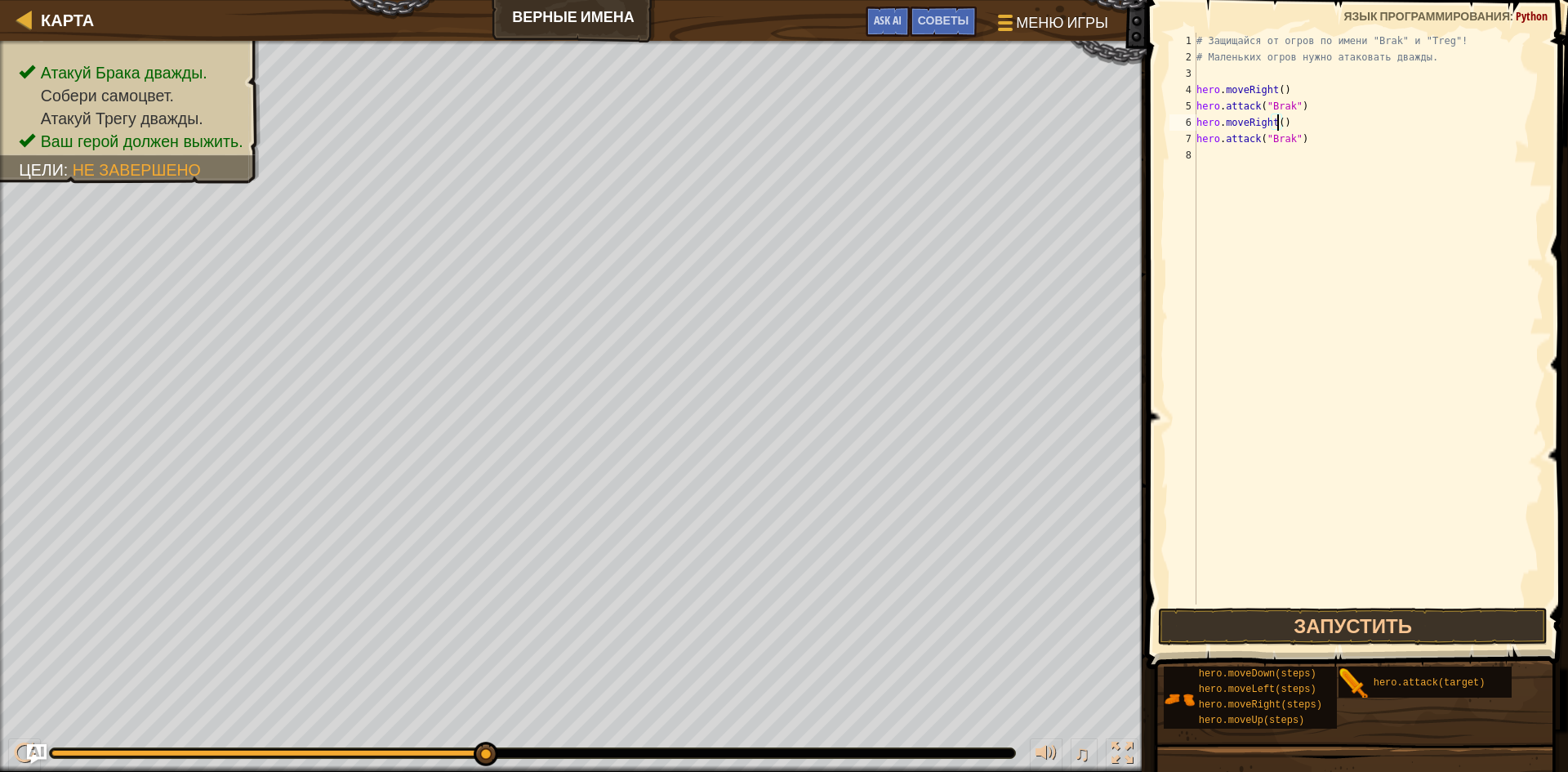
scroll to position [7, 6]
click at [1373, 620] on button "Запустить" at bounding box center [1352, 626] width 389 height 37
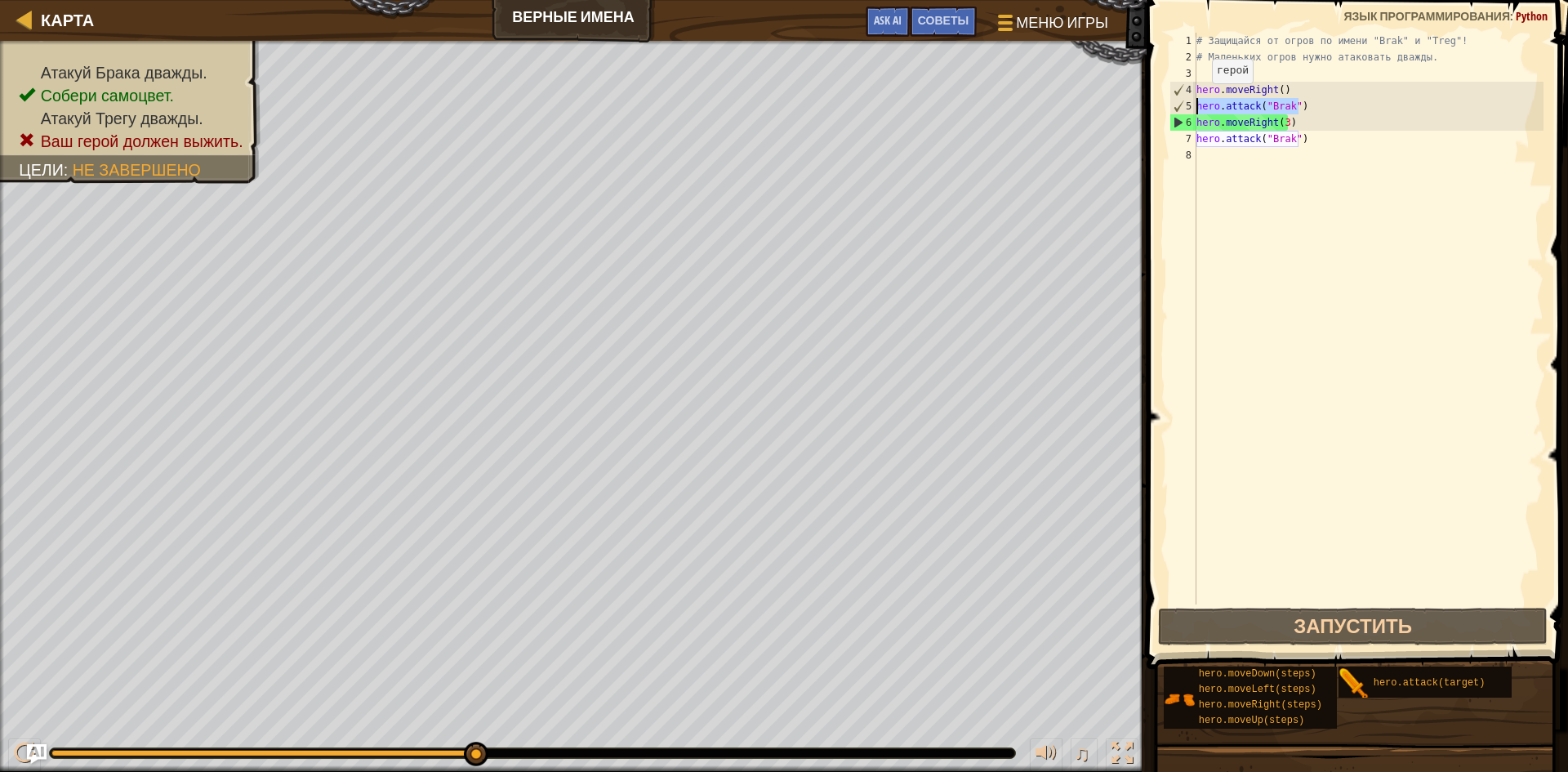
drag, startPoint x: 1316, startPoint y: 111, endPoint x: 1195, endPoint y: 99, distance: 121.6
click at [1195, 99] on div "hero.moveRight(3) 1 2 3 4 5 6 7 8 # Защищайся от огров по имени "Brak" и "Treg"…" at bounding box center [1354, 318] width 377 height 572
type textarea "hero.attack("Brak")"
click at [1303, 105] on div "# Защищайся от огров по имени "Brak" и "Treg"! # Маленьких огров нужно атаковат…" at bounding box center [1368, 318] width 350 height 572
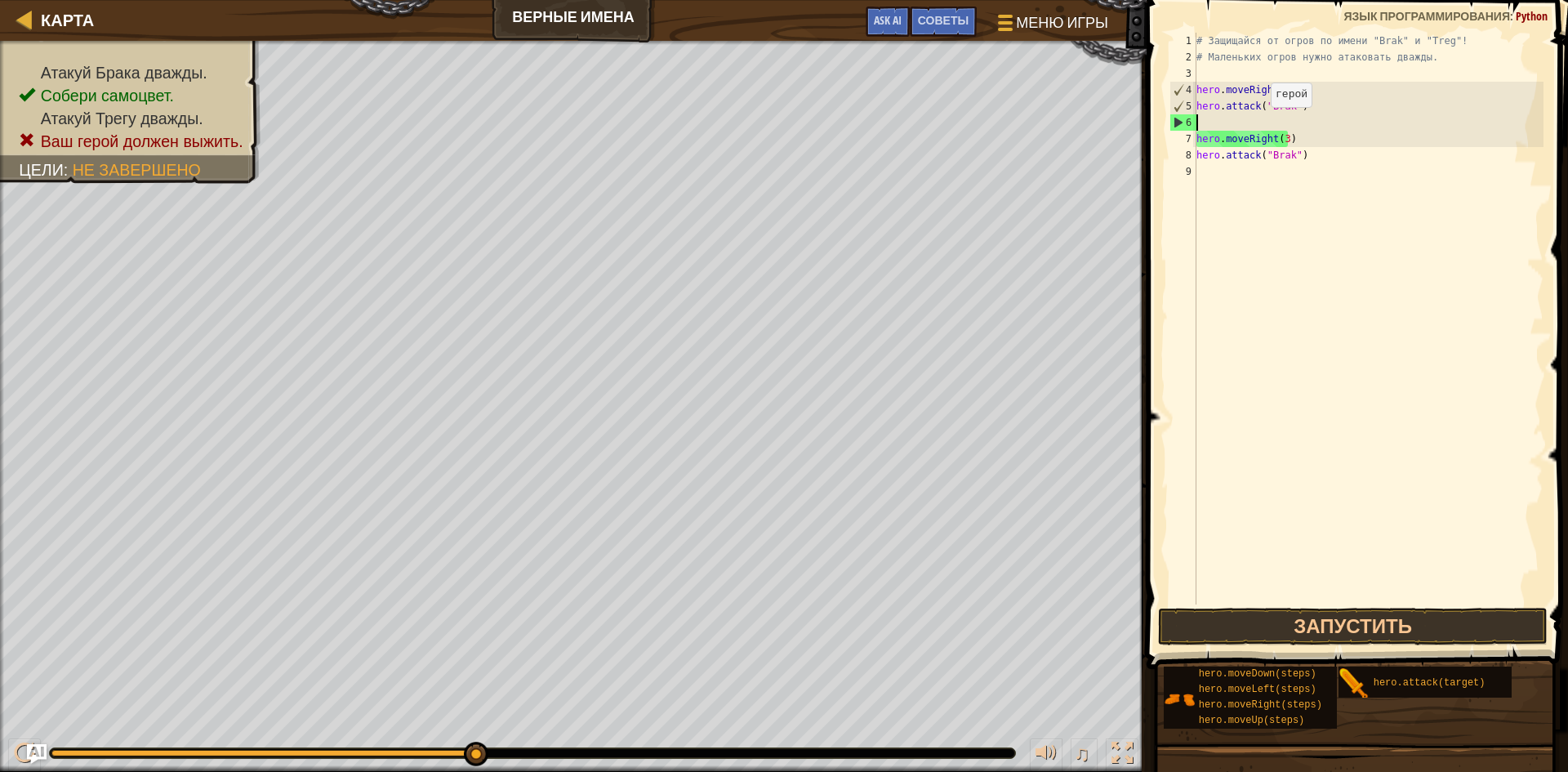
scroll to position [7, 0]
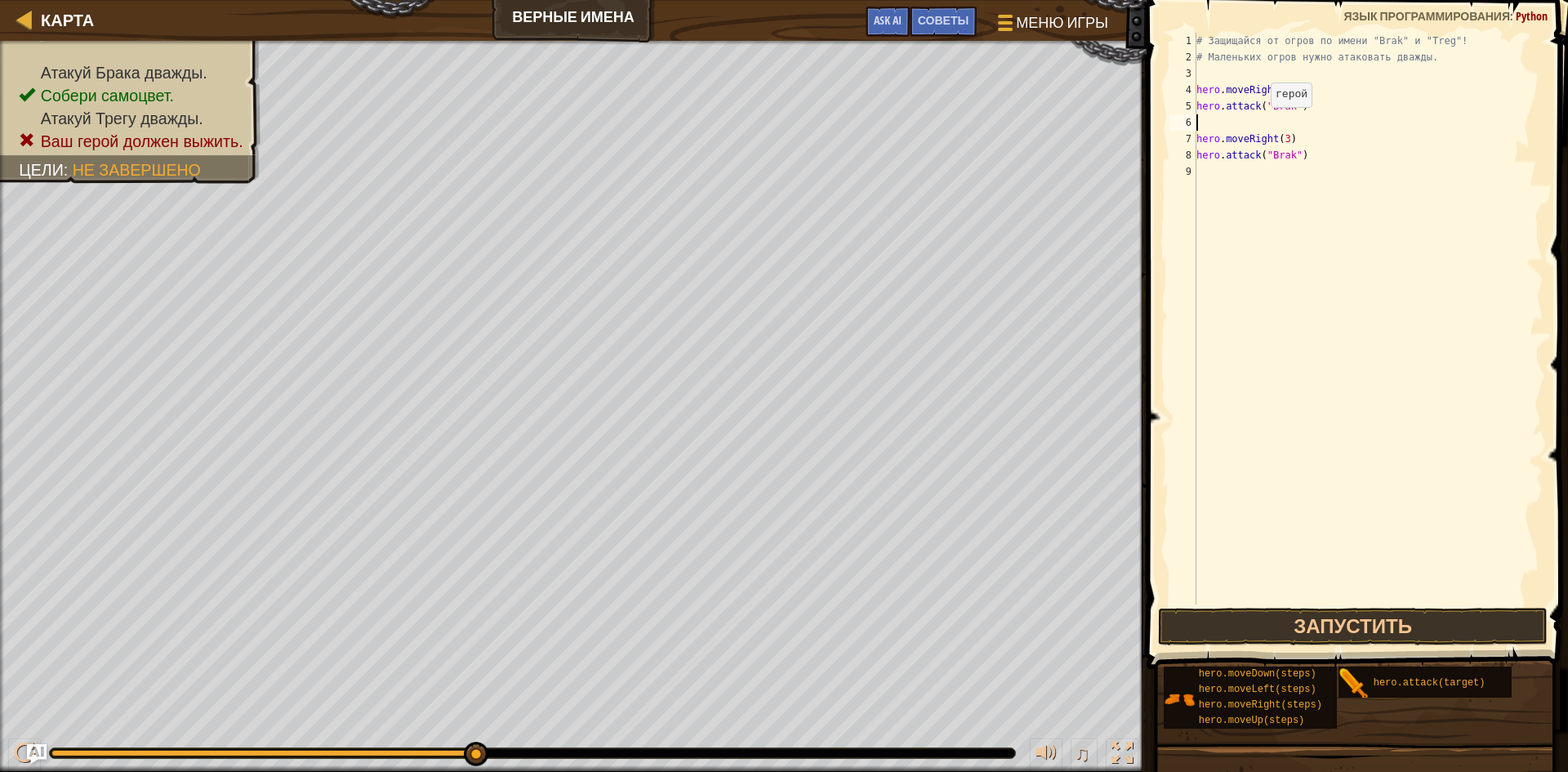
paste textarea "hero.attack("Brak")"
type textarea "hero.attack("Brak")"
paste textarea "hero.attack("Brak")"
click at [1334, 613] on button "Запустить" at bounding box center [1352, 626] width 389 height 37
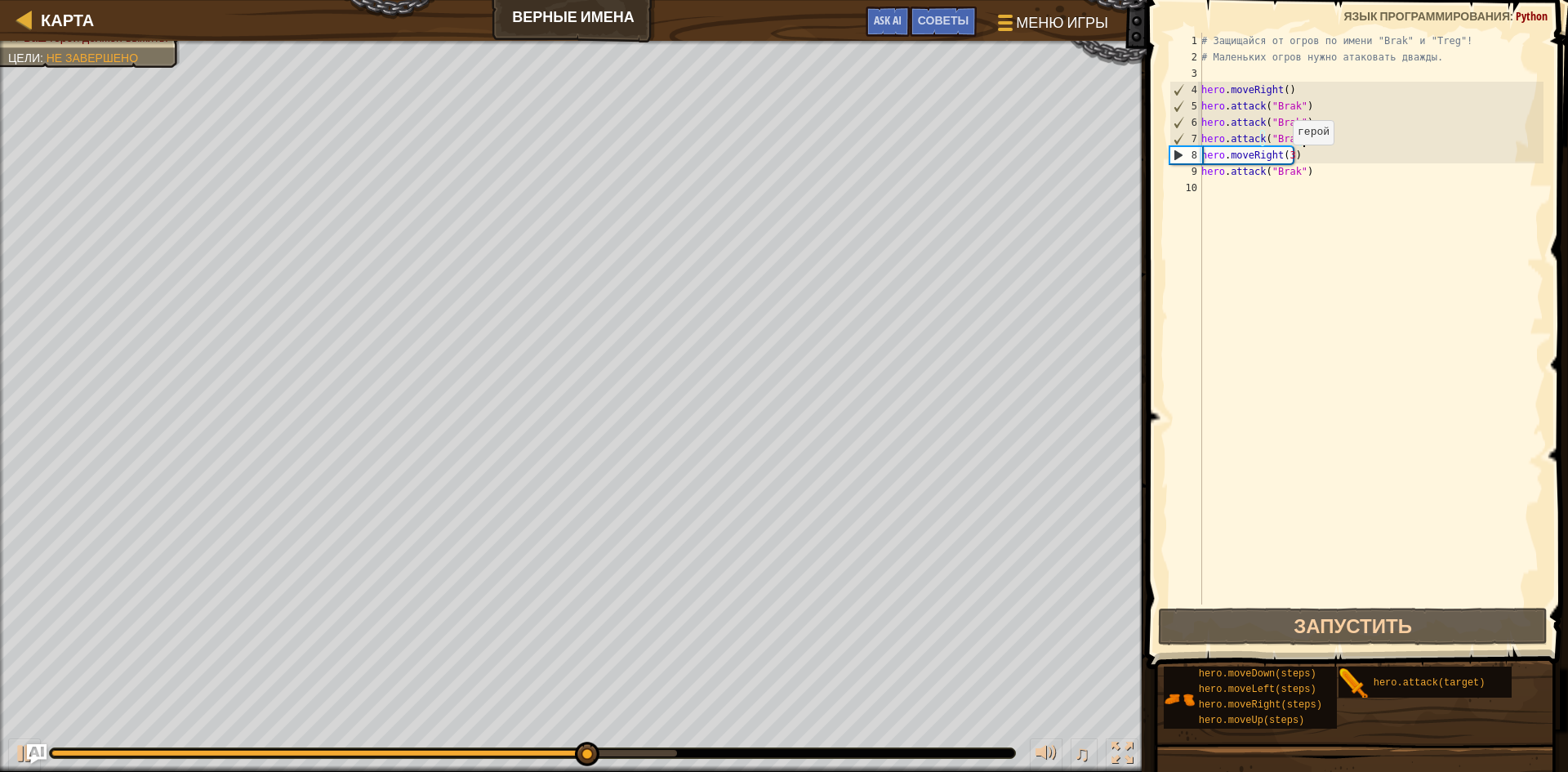
click at [1283, 161] on div "# Защищайся от огров по имени "Brak" и "Treg"! # Маленьких огров нужно атаковат…" at bounding box center [1370, 335] width 345 height 605
click at [1290, 157] on div "# Защищайся от огров по имени "Brak" и "Treg"! # Маленьких огров нужно атаковат…" at bounding box center [1370, 335] width 345 height 605
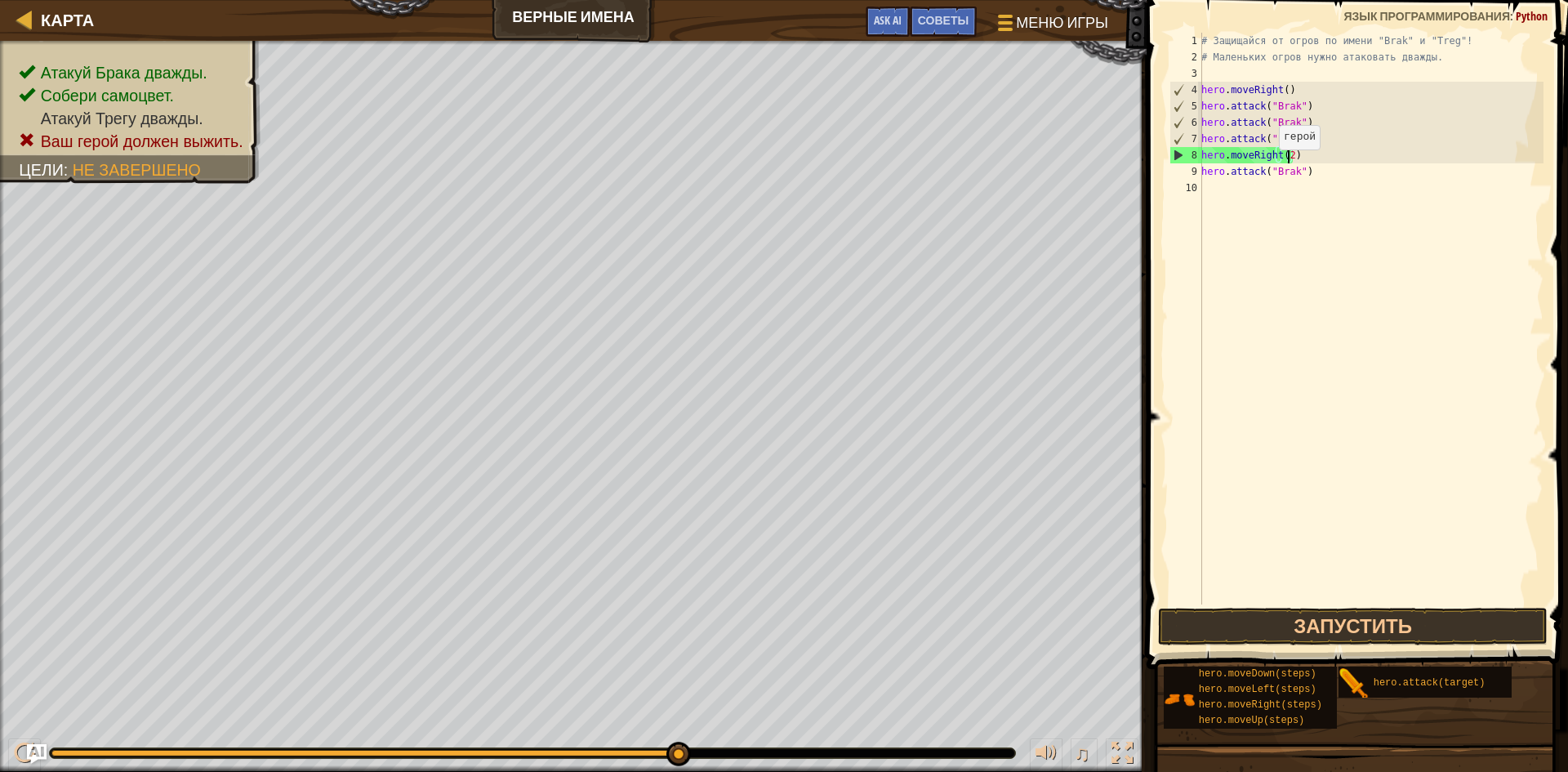
scroll to position [7, 6]
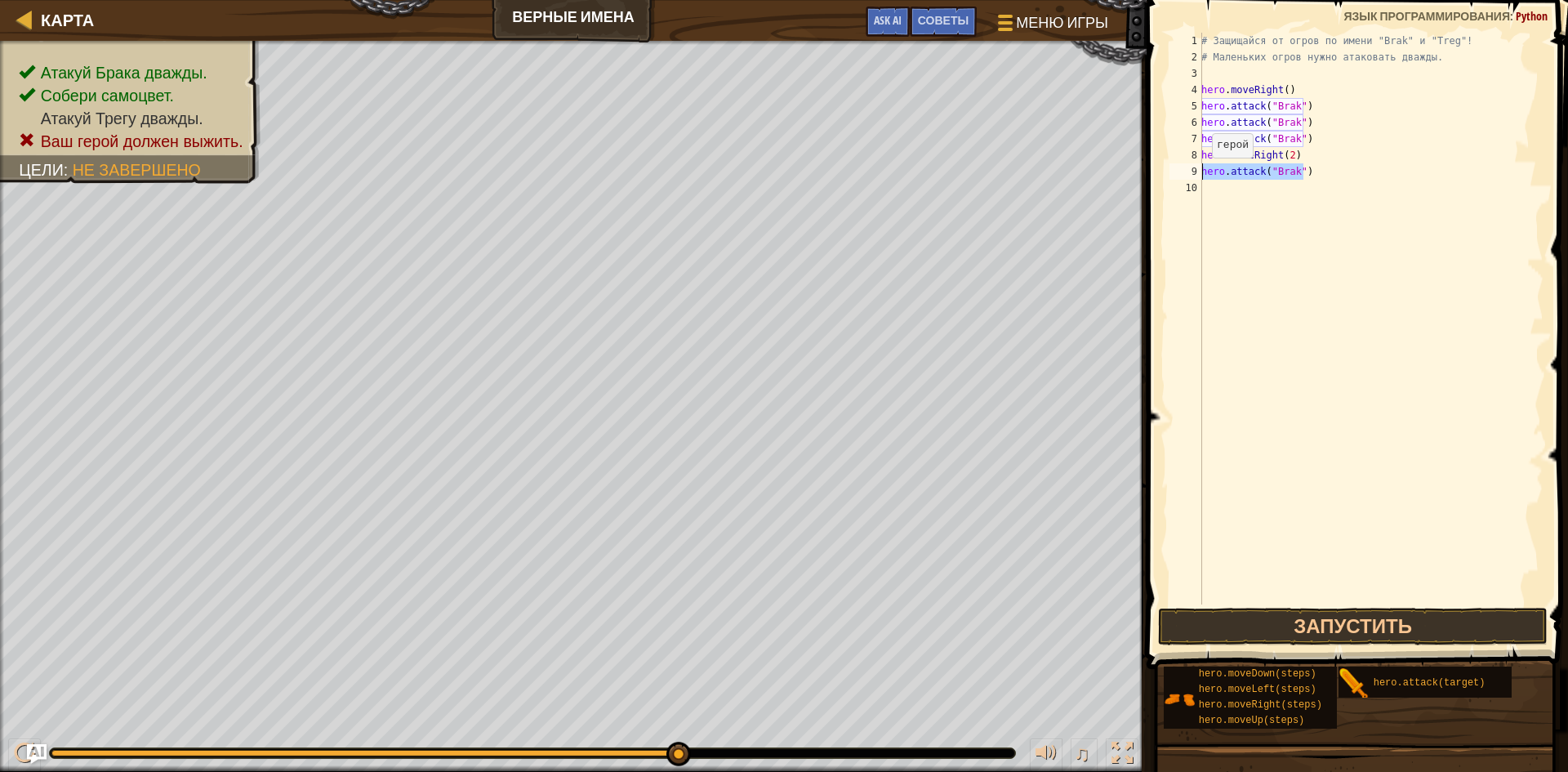
drag, startPoint x: 1313, startPoint y: 166, endPoint x: 1203, endPoint y: 174, distance: 110.3
click at [1203, 174] on div "# Защищайся от огров по имени "Brak" и "Treg"! # Маленьких огров нужно атаковат…" at bounding box center [1370, 335] width 345 height 605
click at [1210, 178] on div "# Защищайся от огров по имени "Brak" и "Treg"! # Маленьких огров нужно атаковат…" at bounding box center [1370, 318] width 345 height 572
drag, startPoint x: 1288, startPoint y: 173, endPoint x: 1272, endPoint y: 176, distance: 16.3
click at [1272, 176] on div "# Защищайся от огров по имени "Brak" и "Treg"! # Маленьких огров нужно атаковат…" at bounding box center [1370, 335] width 345 height 605
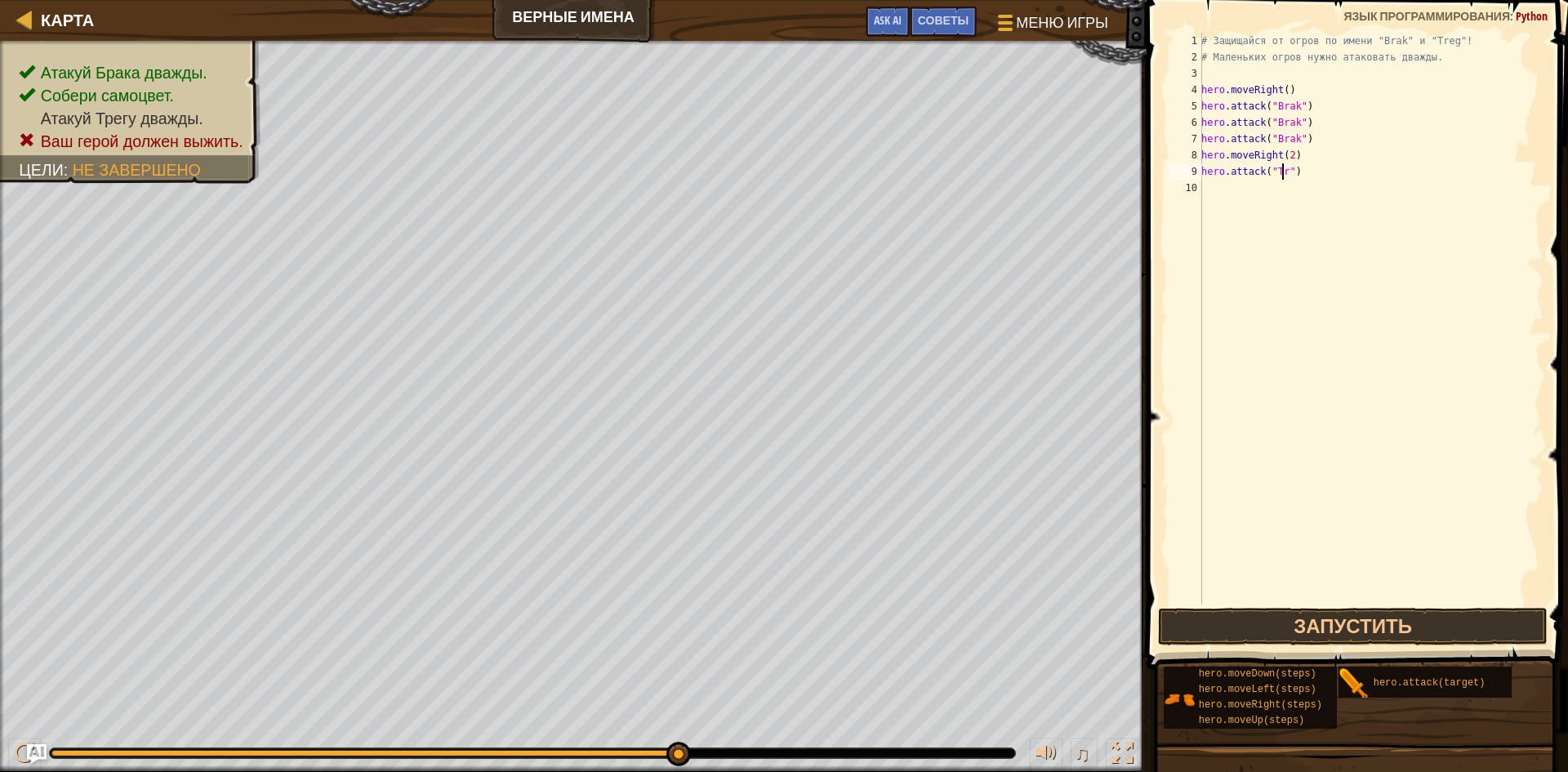
scroll to position [7, 7]
drag, startPoint x: 1321, startPoint y: 159, endPoint x: 1267, endPoint y: 153, distance: 54.3
click at [1267, 153] on div "# Защищайся от огров по имени "Brak" и "Treg"! # Маленьких огров нужно атаковат…" at bounding box center [1370, 335] width 345 height 605
drag, startPoint x: 1317, startPoint y: 173, endPoint x: 1204, endPoint y: 173, distance: 113.0
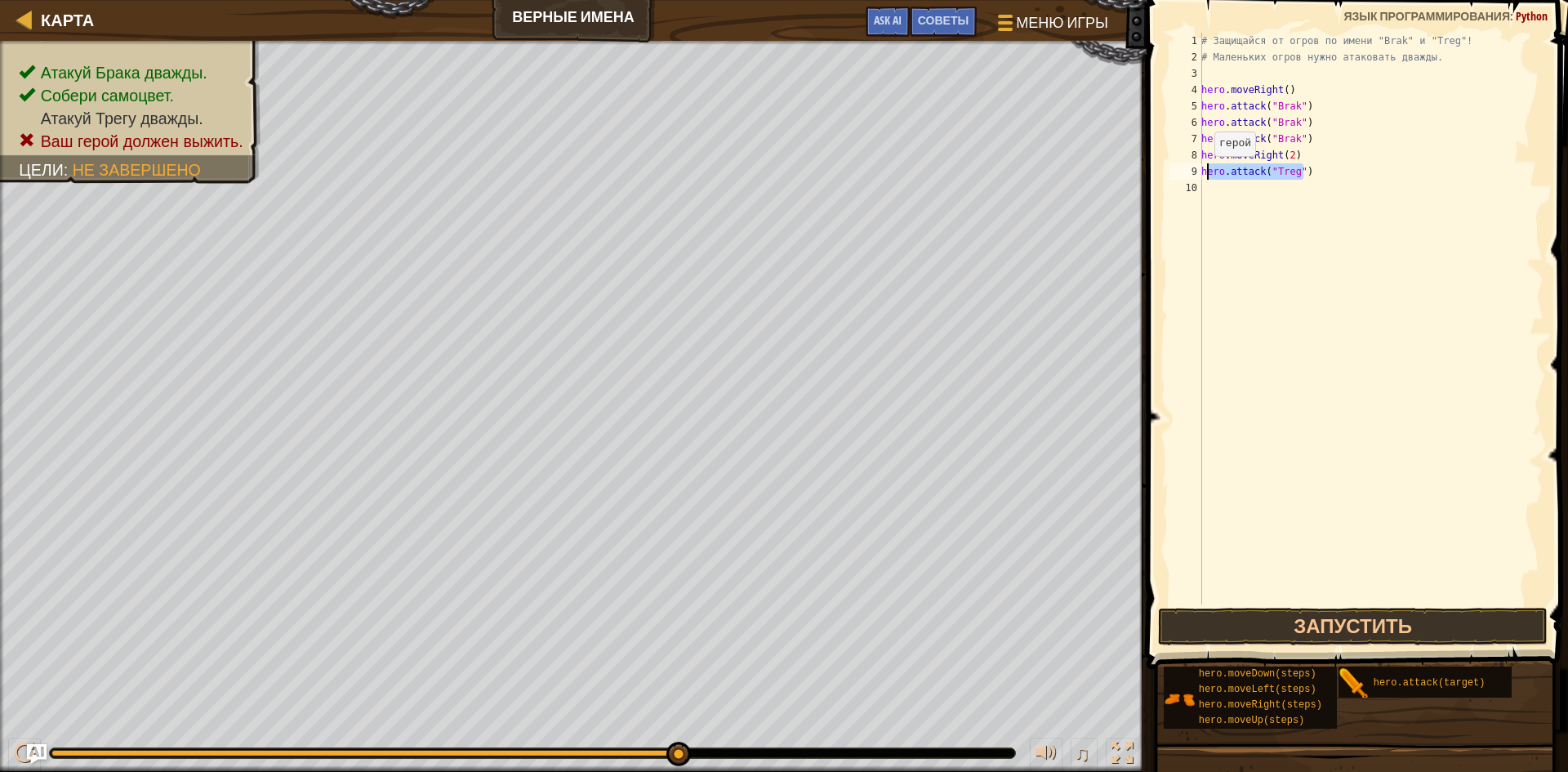
click at [1204, 173] on div "# Защищайся от огров по имени "Brak" и "Treg"! # Маленьких огров нужно атаковат…" at bounding box center [1370, 335] width 345 height 605
type textarea "hero.attack("Treg")"
click at [1329, 173] on div "# Защищайся от огров по имени "Brak" и "Treg"! # Маленьких огров нужно атаковат…" at bounding box center [1370, 318] width 345 height 572
drag, startPoint x: 1321, startPoint y: 172, endPoint x: 1199, endPoint y: 170, distance: 122.0
click at [1199, 170] on div "hero.attack("Treg") 1 2 3 4 5 6 7 8 9 10 # Защищайся от огров по имени "Brak" и…" at bounding box center [1354, 318] width 377 height 572
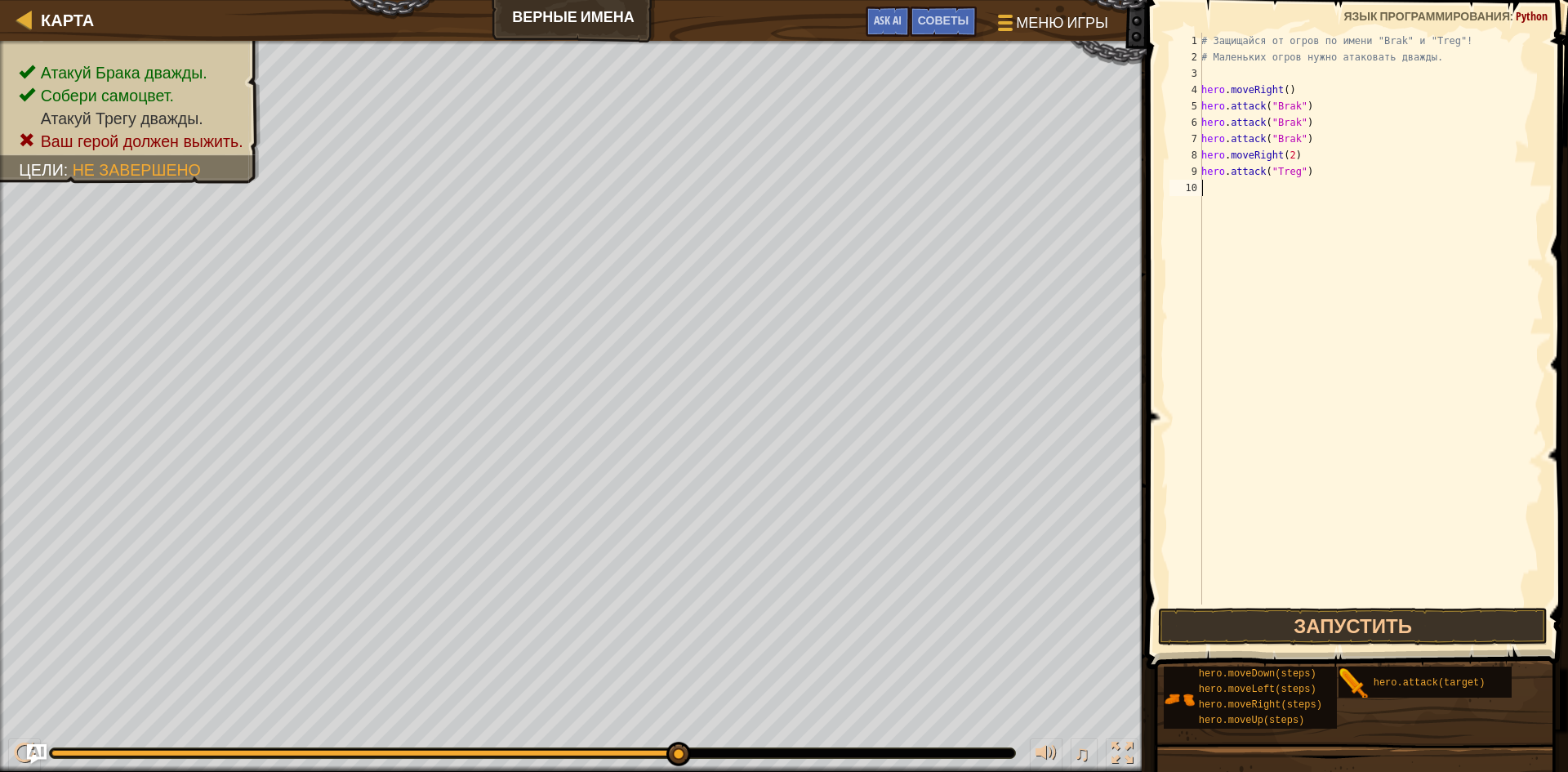
click at [1230, 189] on div "# Защищайся от огров по имени "Brak" и "Treg"! # Маленьких огров нужно атаковат…" at bounding box center [1370, 335] width 345 height 605
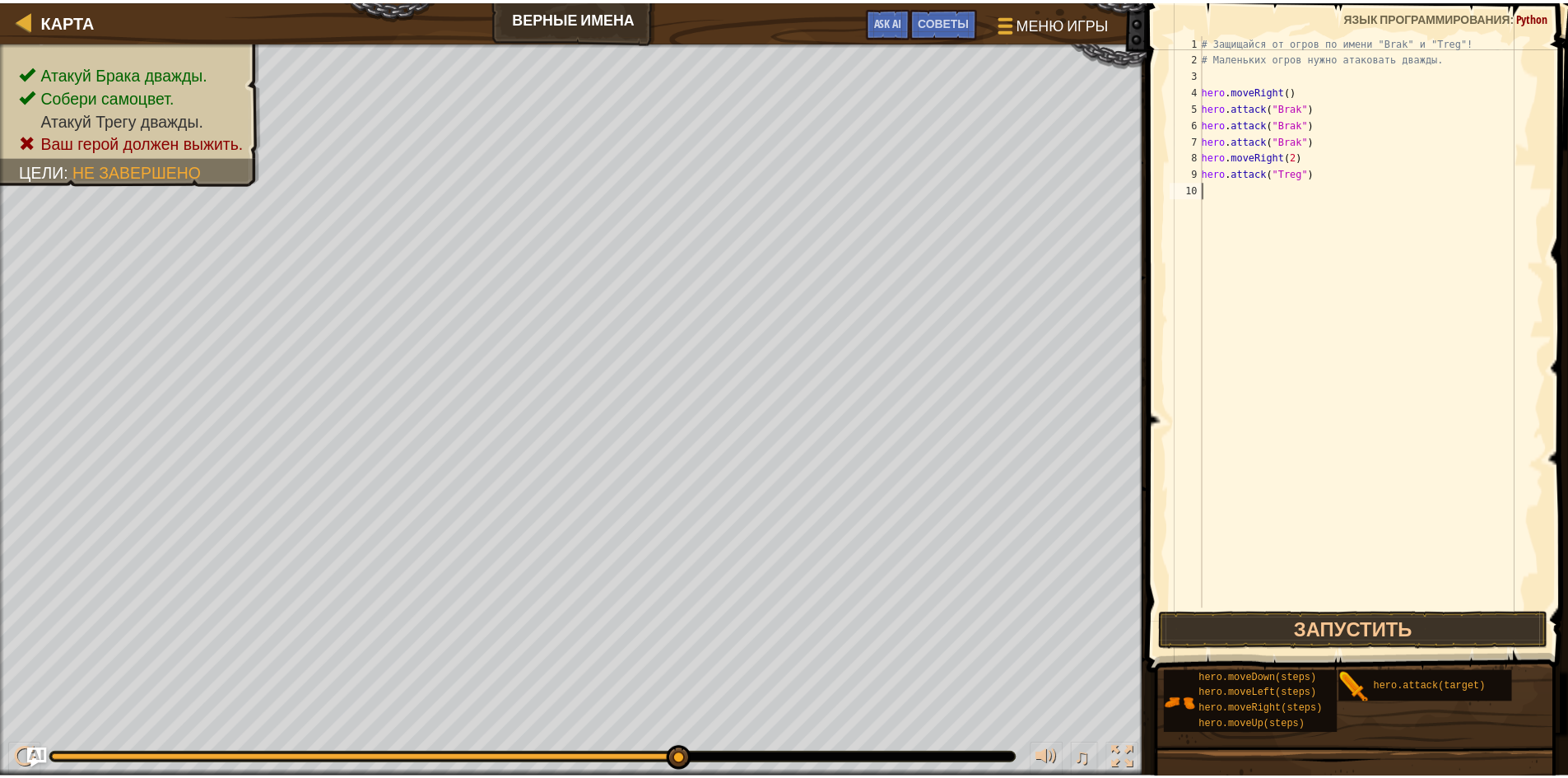
scroll to position [7, 0]
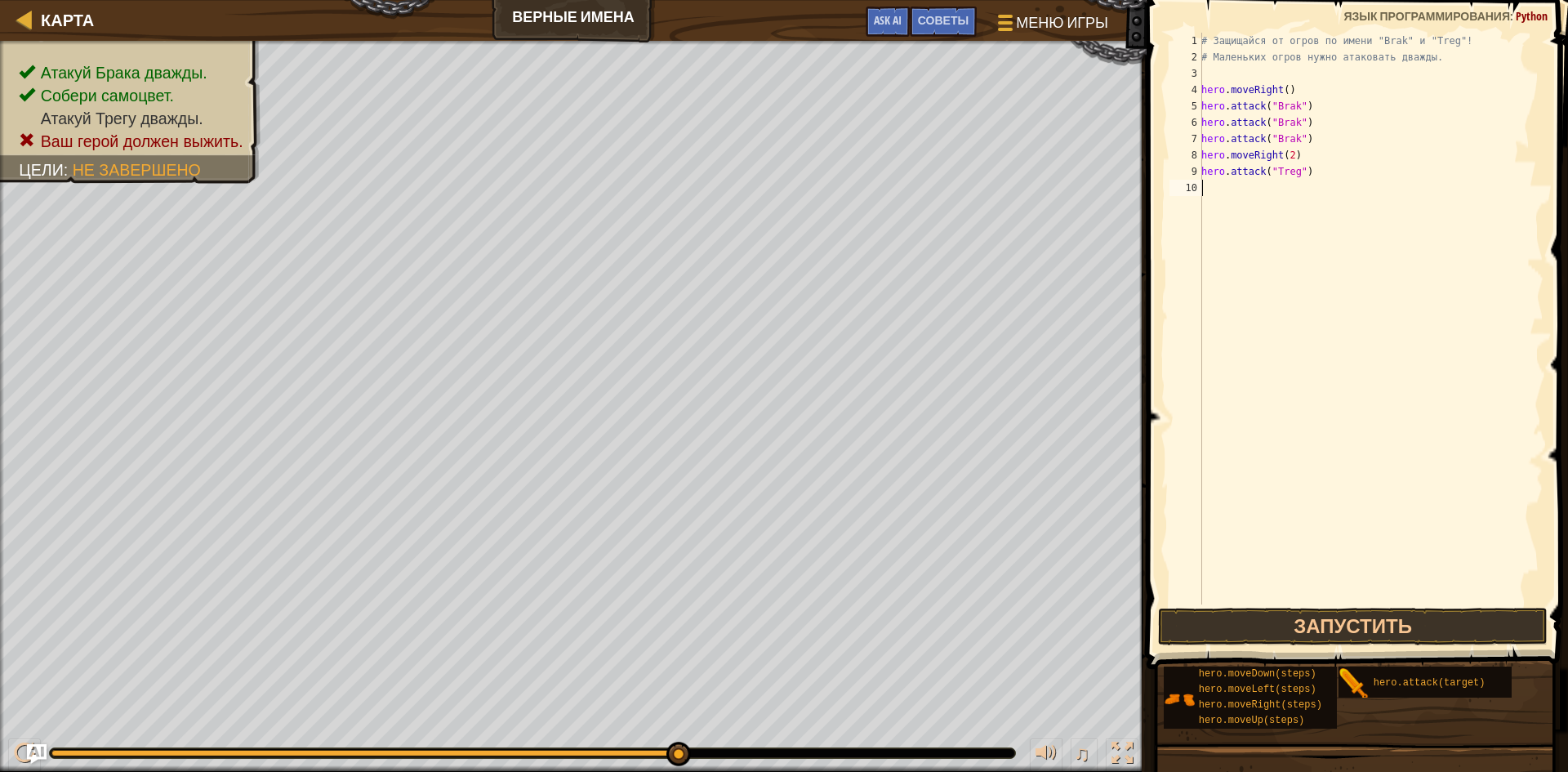
paste textarea "hero.attack("Treg")"
type textarea "hero.attack("Treg")"
click at [1301, 601] on div "# Защищайся от огров по имени "Brak" и "Treg"! # Маленьких огров нужно атаковат…" at bounding box center [1370, 335] width 345 height 605
click at [1308, 608] on button "Запустить" at bounding box center [1352, 626] width 389 height 37
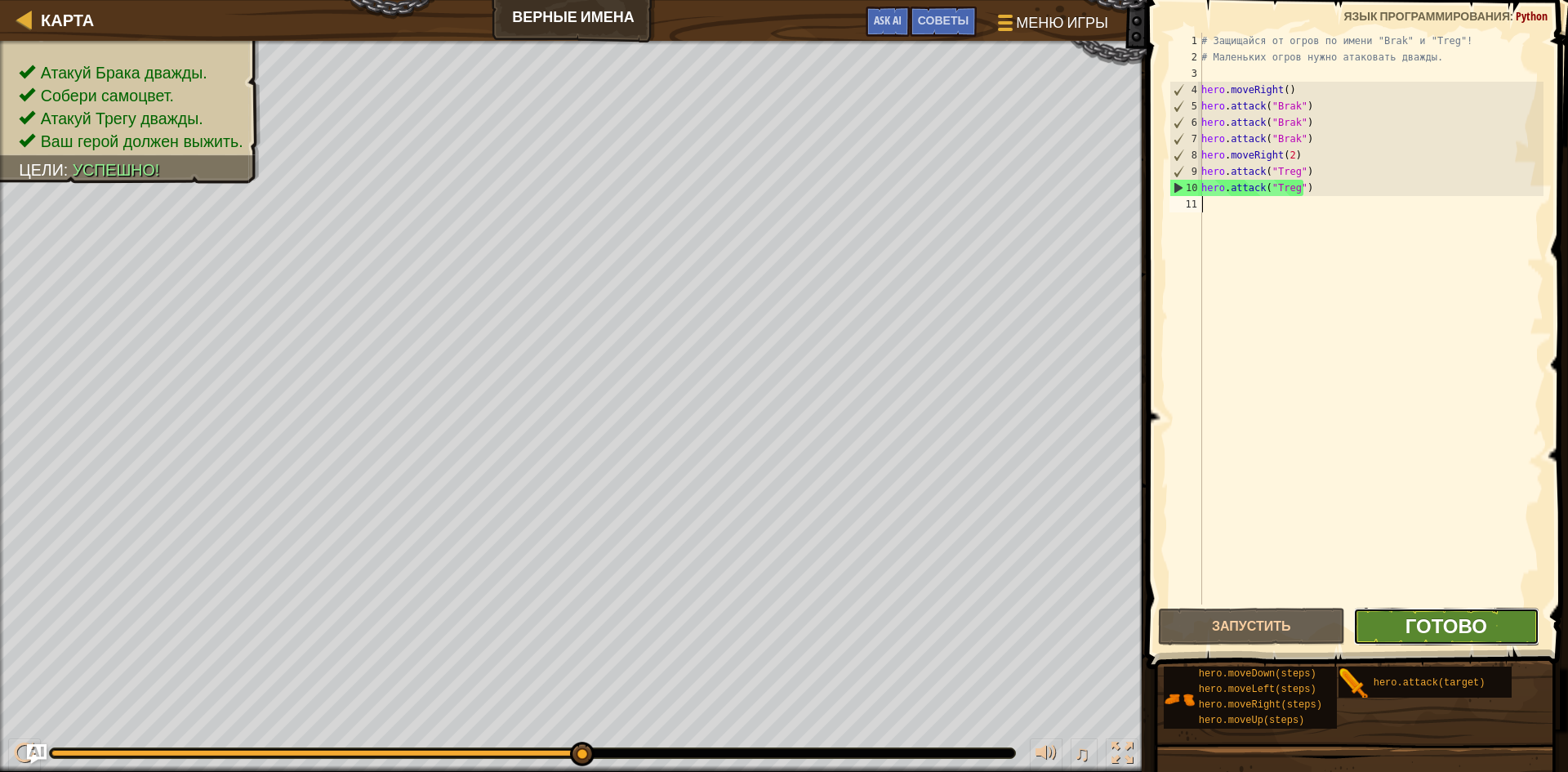
click at [1463, 638] on span "Готово" at bounding box center [1446, 626] width 82 height 26
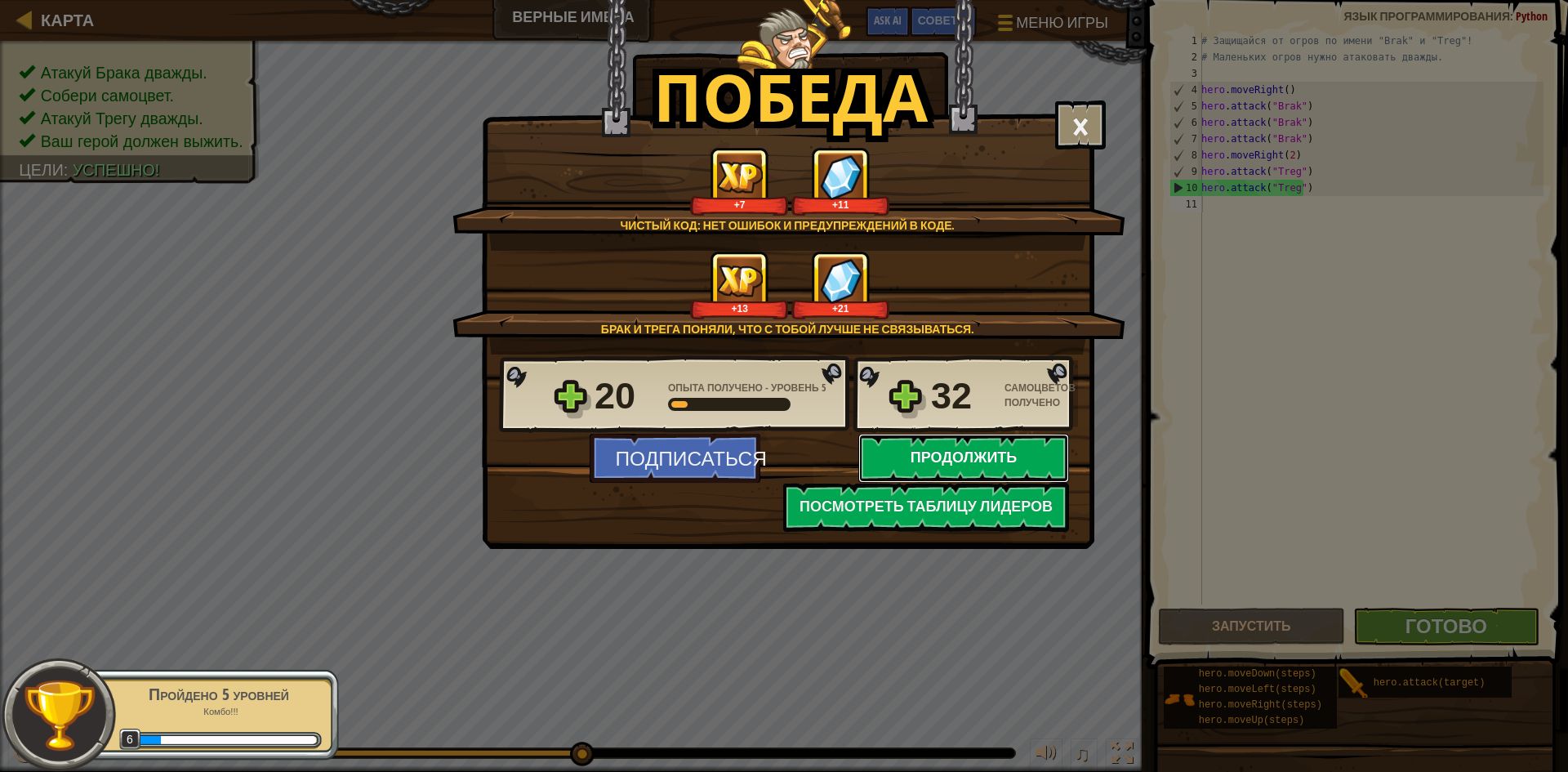
click at [983, 456] on button "Продолжить" at bounding box center [963, 458] width 211 height 49
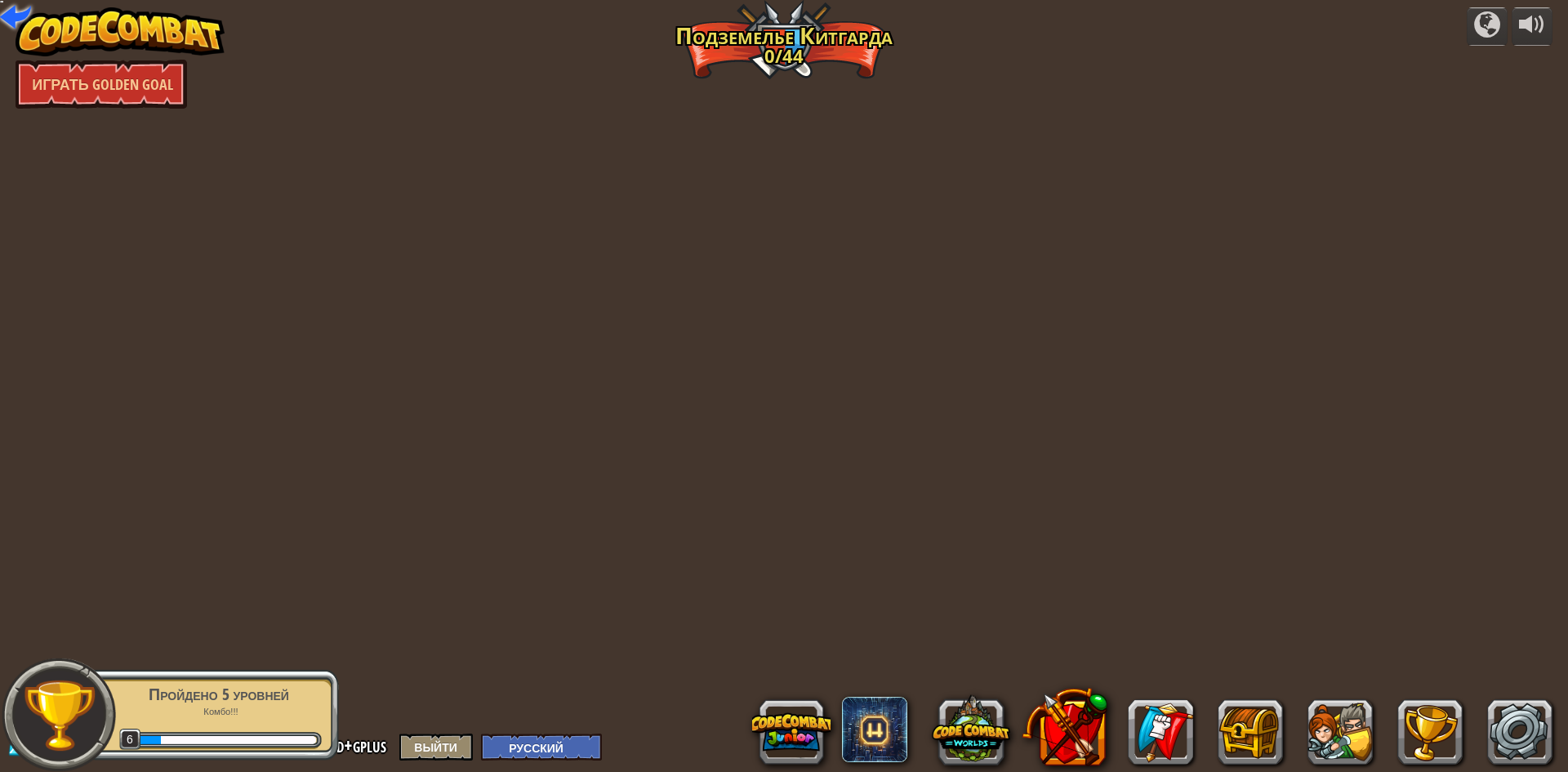
select select "ru"
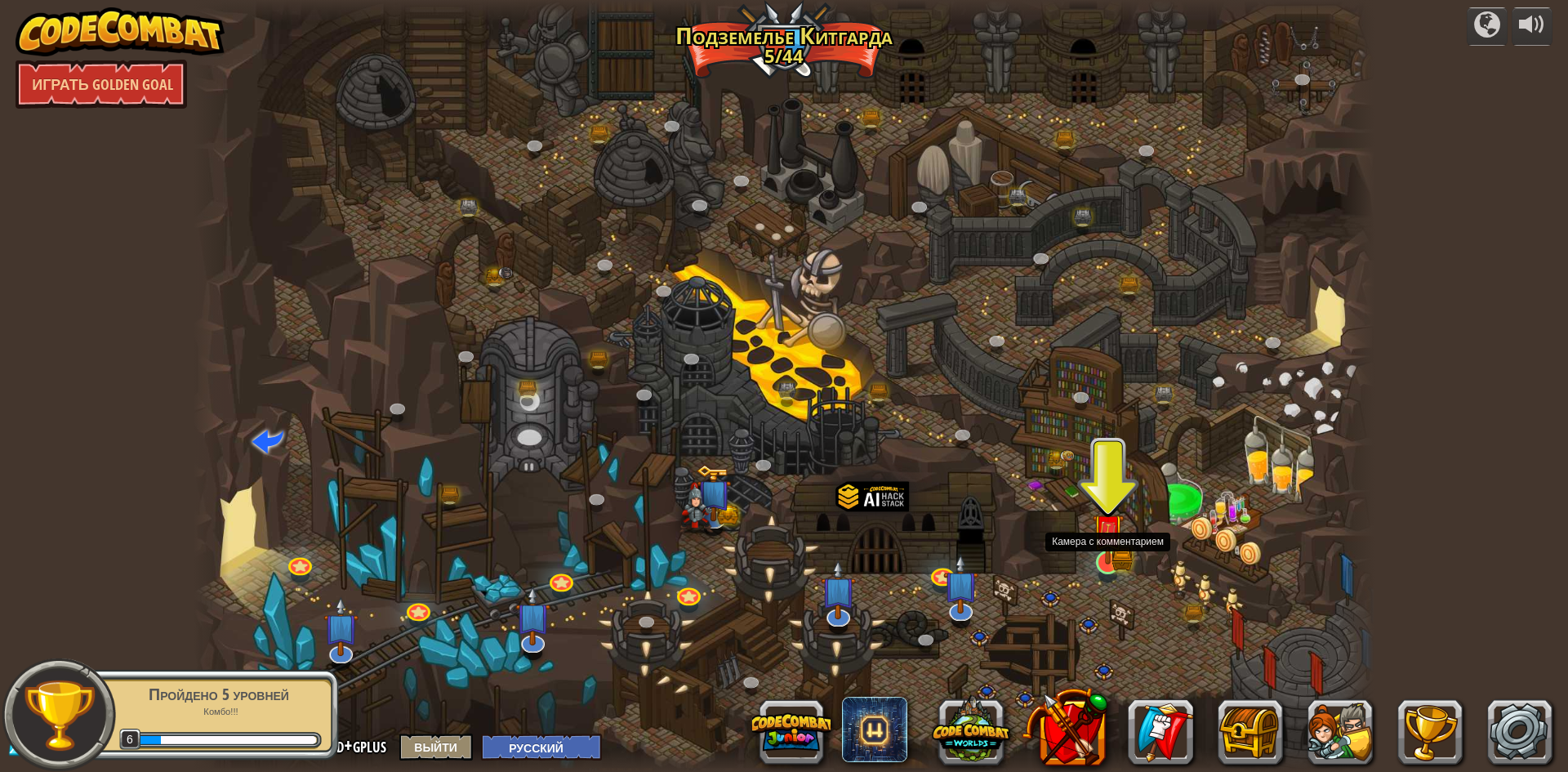
click at [1101, 554] on img at bounding box center [1107, 530] width 32 height 71
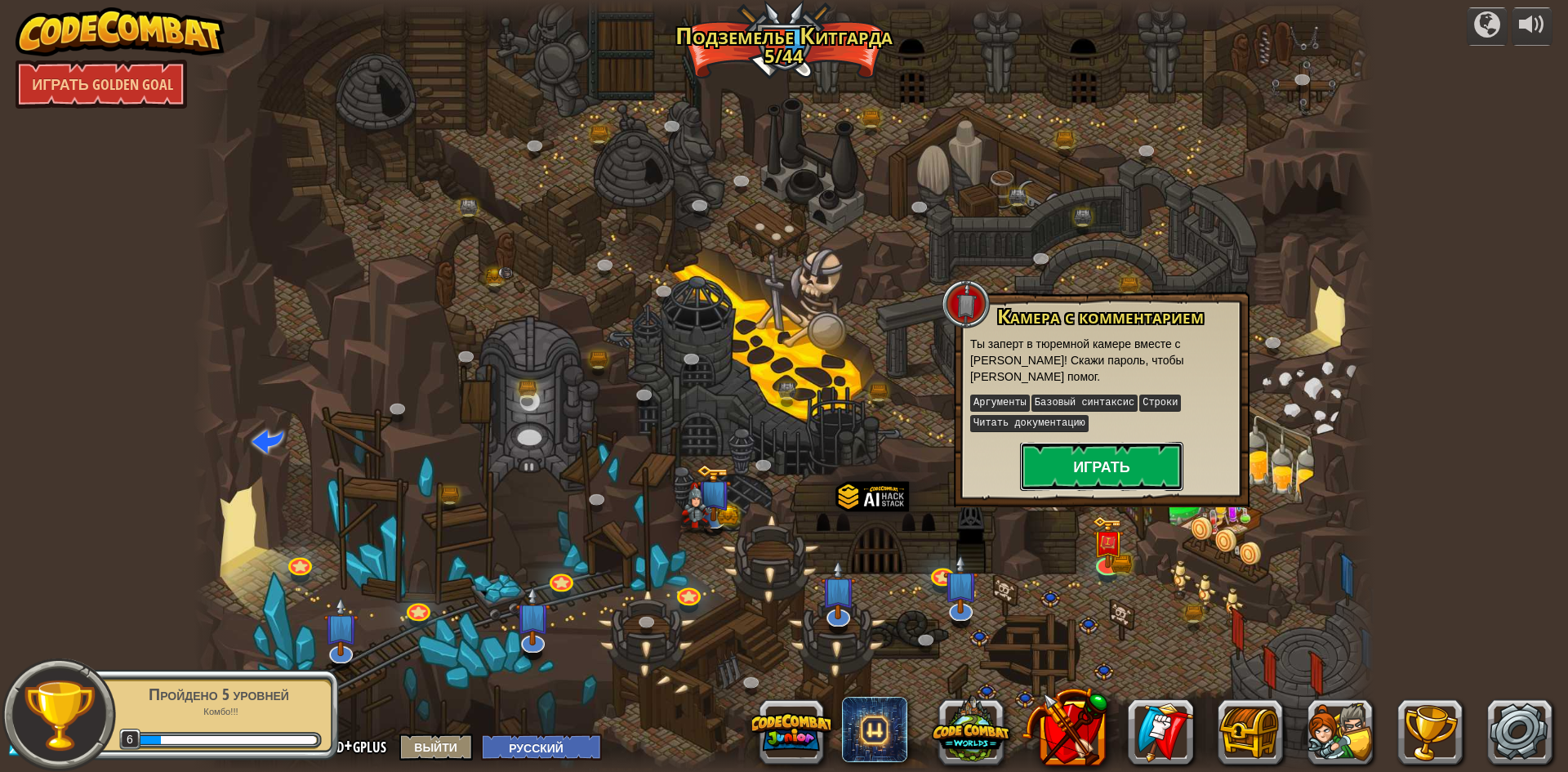
click at [1088, 450] on button "Играть" at bounding box center [1101, 466] width 163 height 49
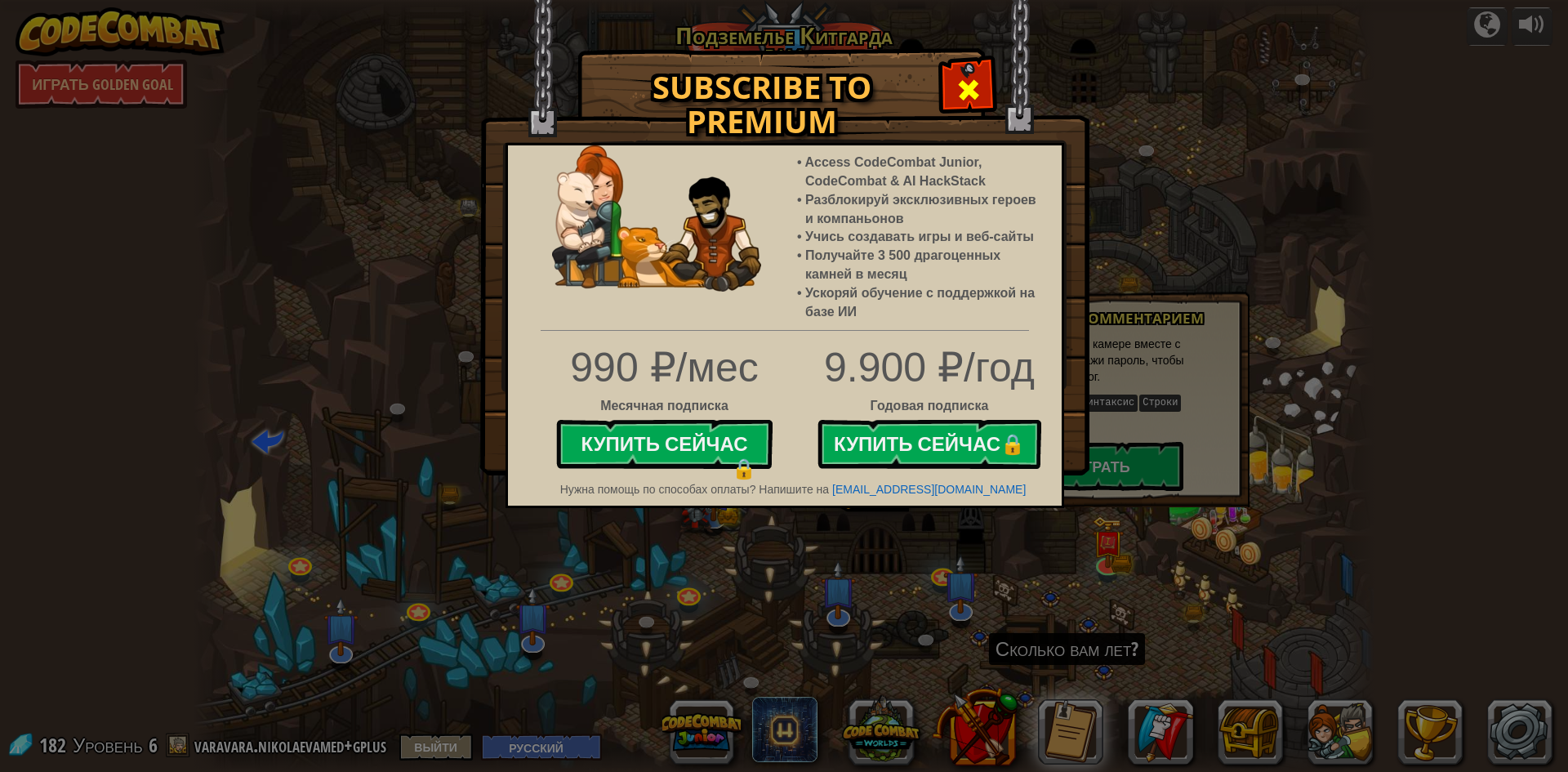
click at [975, 85] on span at bounding box center [969, 90] width 26 height 26
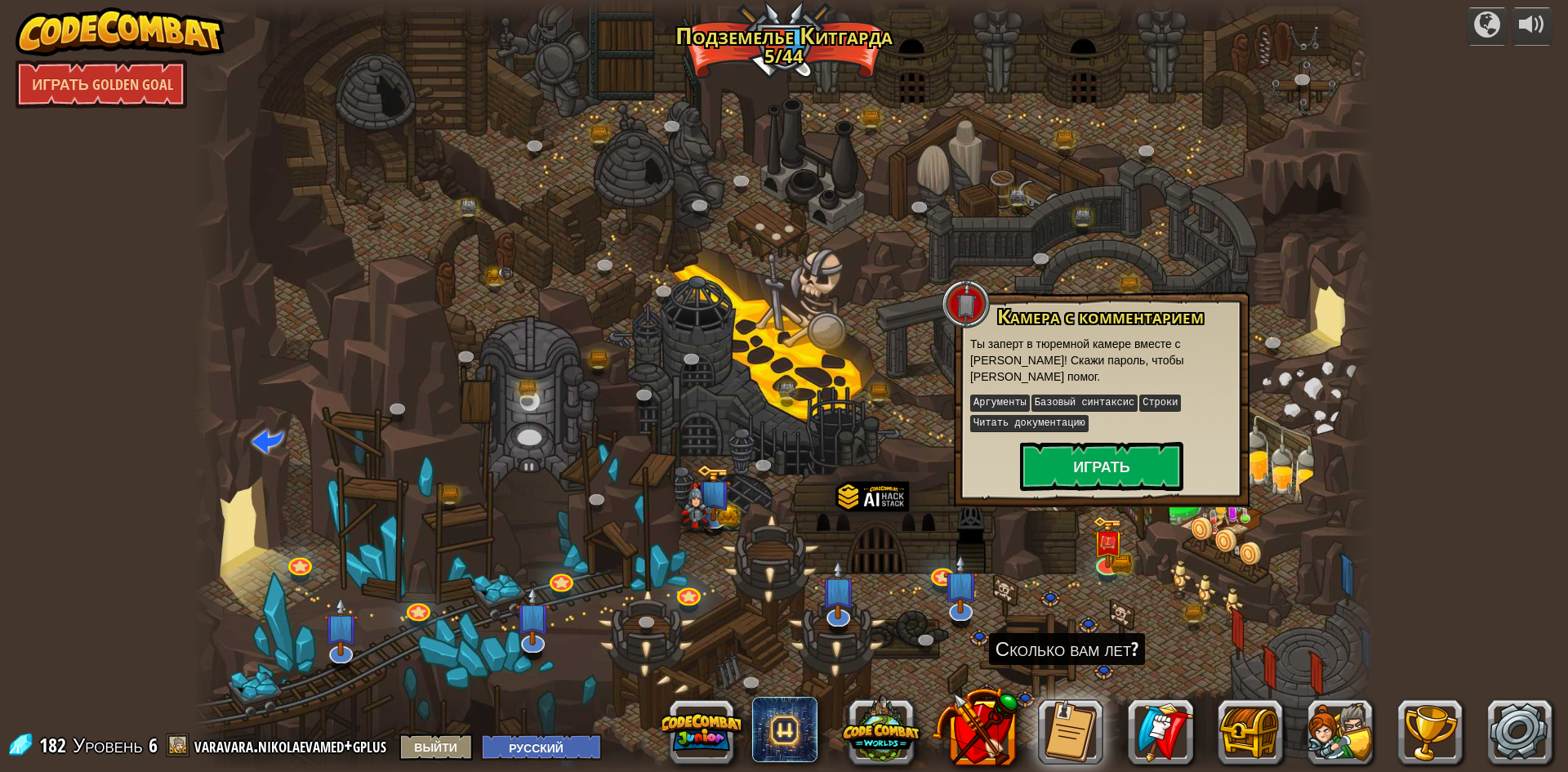
click at [1167, 640] on div at bounding box center [783, 386] width 1180 height 772
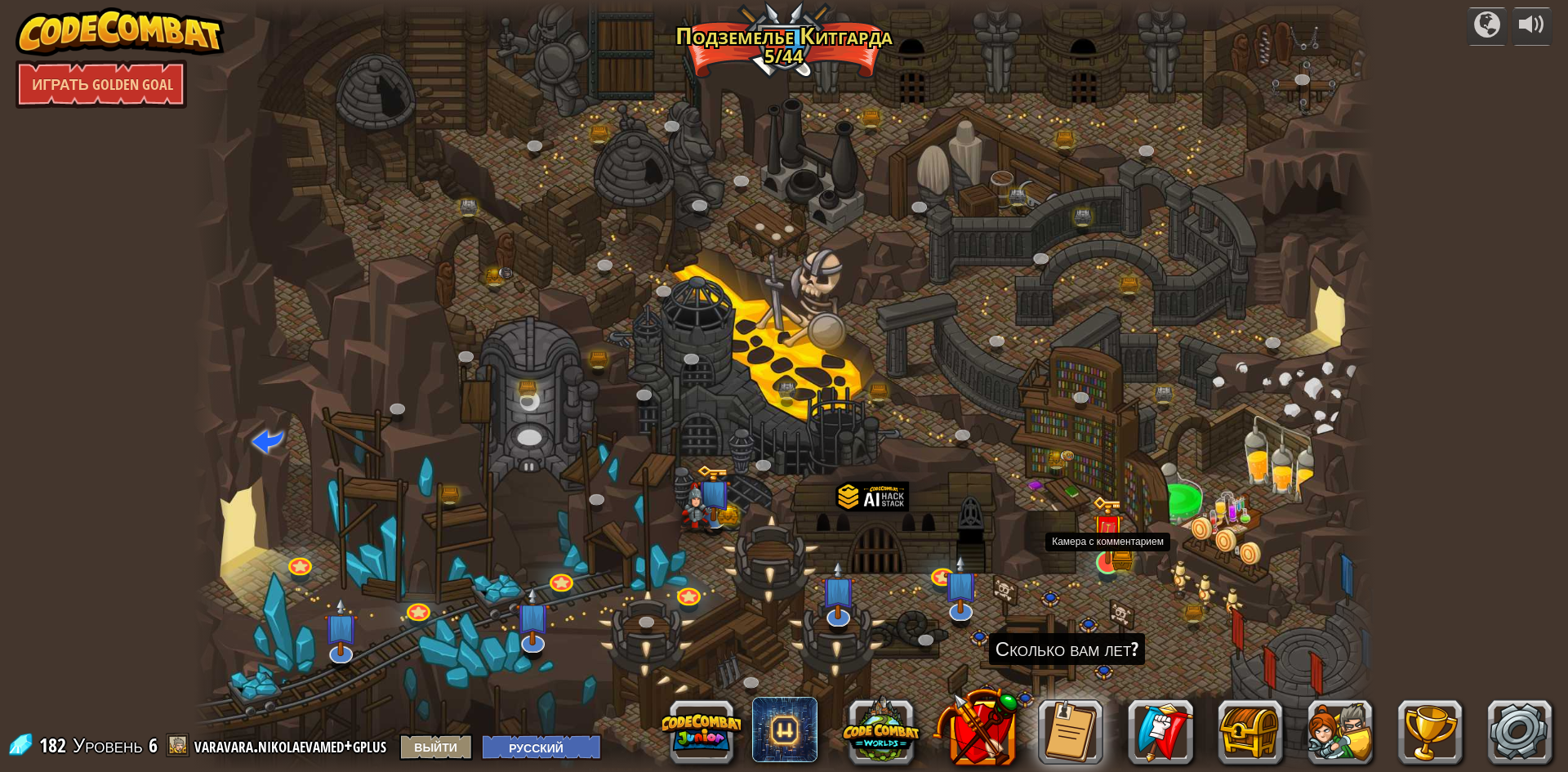
click at [1119, 545] on img at bounding box center [1107, 530] width 32 height 71
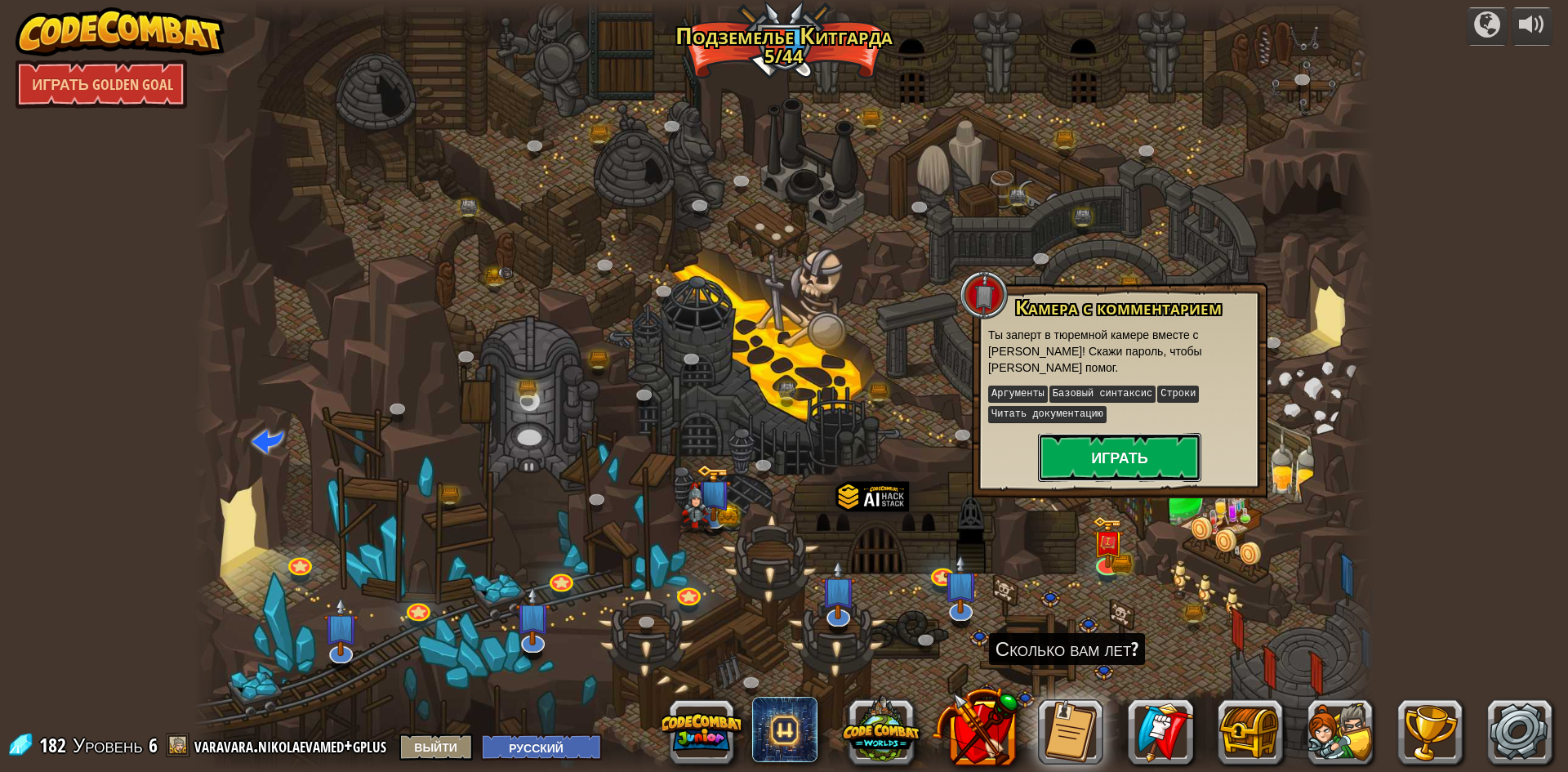
click at [1104, 448] on button "Играть" at bounding box center [1119, 457] width 163 height 49
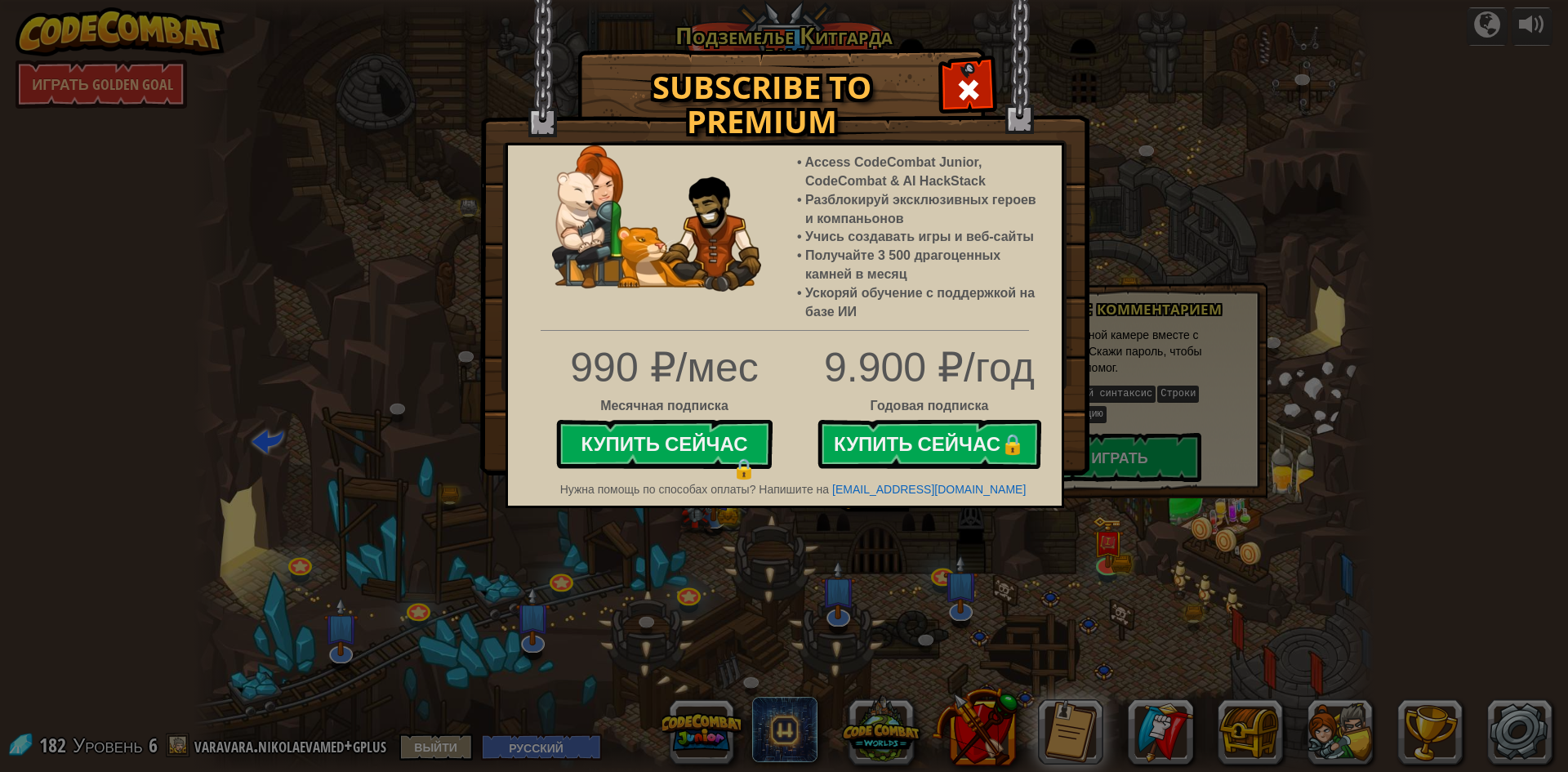
click at [1048, 539] on div "Subscribe to Premium Access CodeCombat Junior, CodeCombat & AI HackStack Разбло…" at bounding box center [784, 386] width 1568 height 772
click at [1139, 507] on div "Subscribe to Premium Access CodeCombat Junior, CodeCombat & AI HackStack Разбло…" at bounding box center [784, 386] width 1568 height 772
click at [935, 191] on li "Разблокируй эксклюзивных героев и компаньонов" at bounding box center [925, 209] width 240 height 37
click at [895, 247] on ul "Access CodeCombat Junior, CodeCombat & AI HackStack Разблокируй эксклюзивных ге…" at bounding box center [929, 237] width 265 height 168
click at [960, 77] on span at bounding box center [969, 90] width 26 height 26
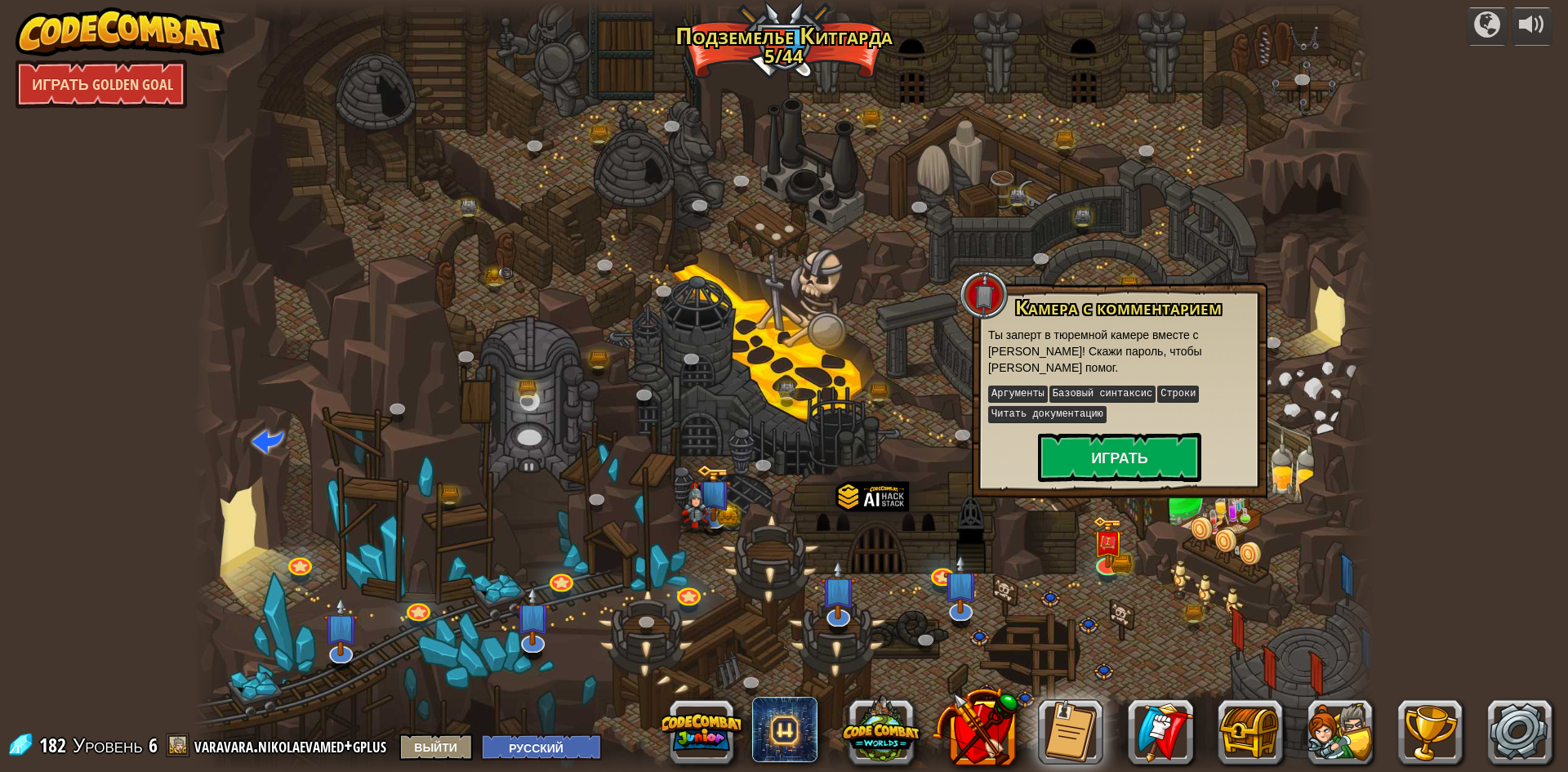
click at [77, 105] on link "Играть Golden Goal" at bounding box center [101, 84] width 172 height 49
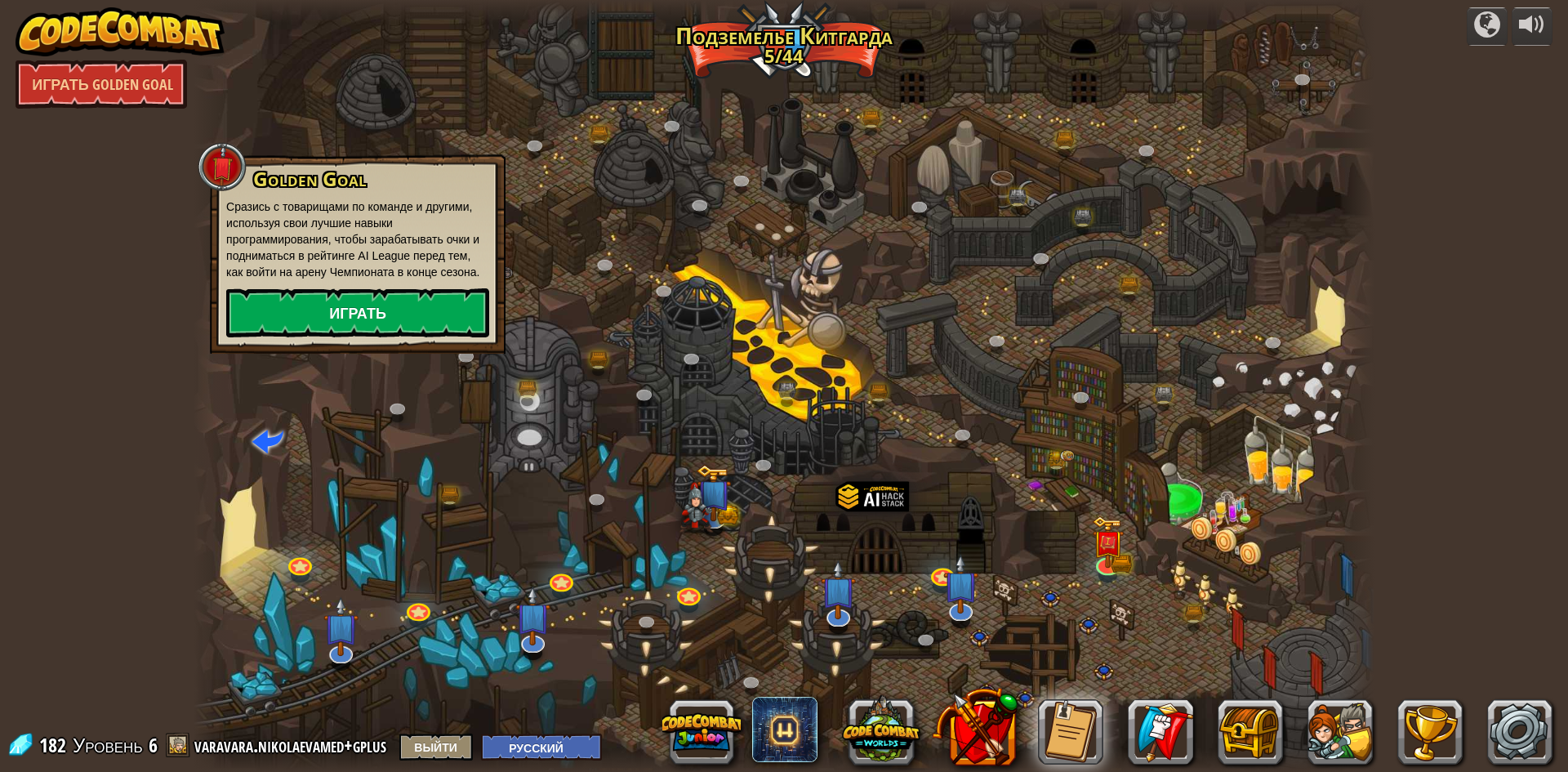
drag, startPoint x: 316, startPoint y: 349, endPoint x: 316, endPoint y: 322, distance: 27.0
click at [317, 349] on div "Golden Goal Сразись с товарищами по команде и другими, используя свои лучшие на…" at bounding box center [357, 254] width 295 height 200
click at [319, 301] on link "Играть" at bounding box center [358, 313] width 263 height 49
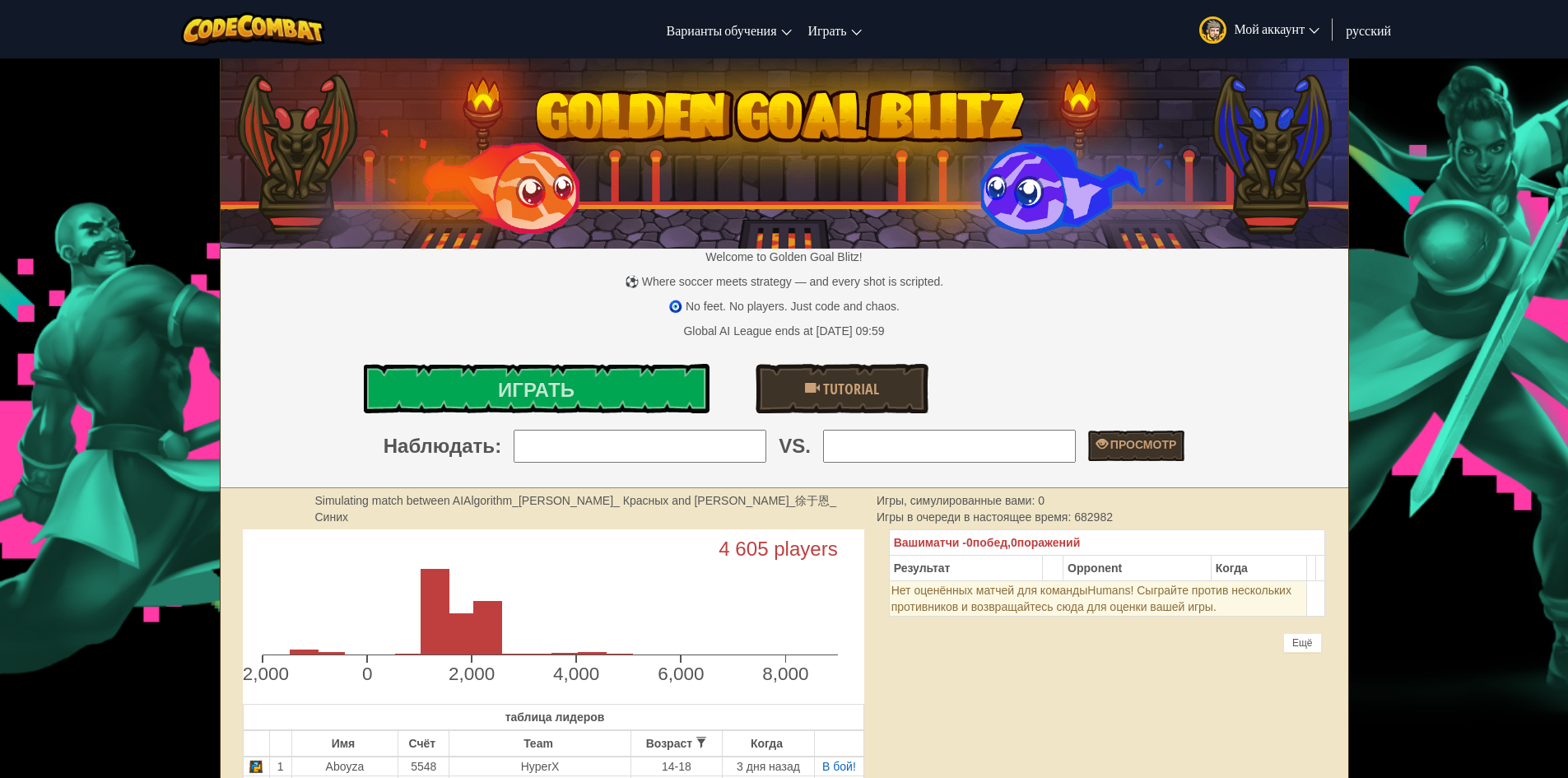
click at [1320, 20] on link "Мой аккаунт" at bounding box center [1260, 29] width 138 height 52
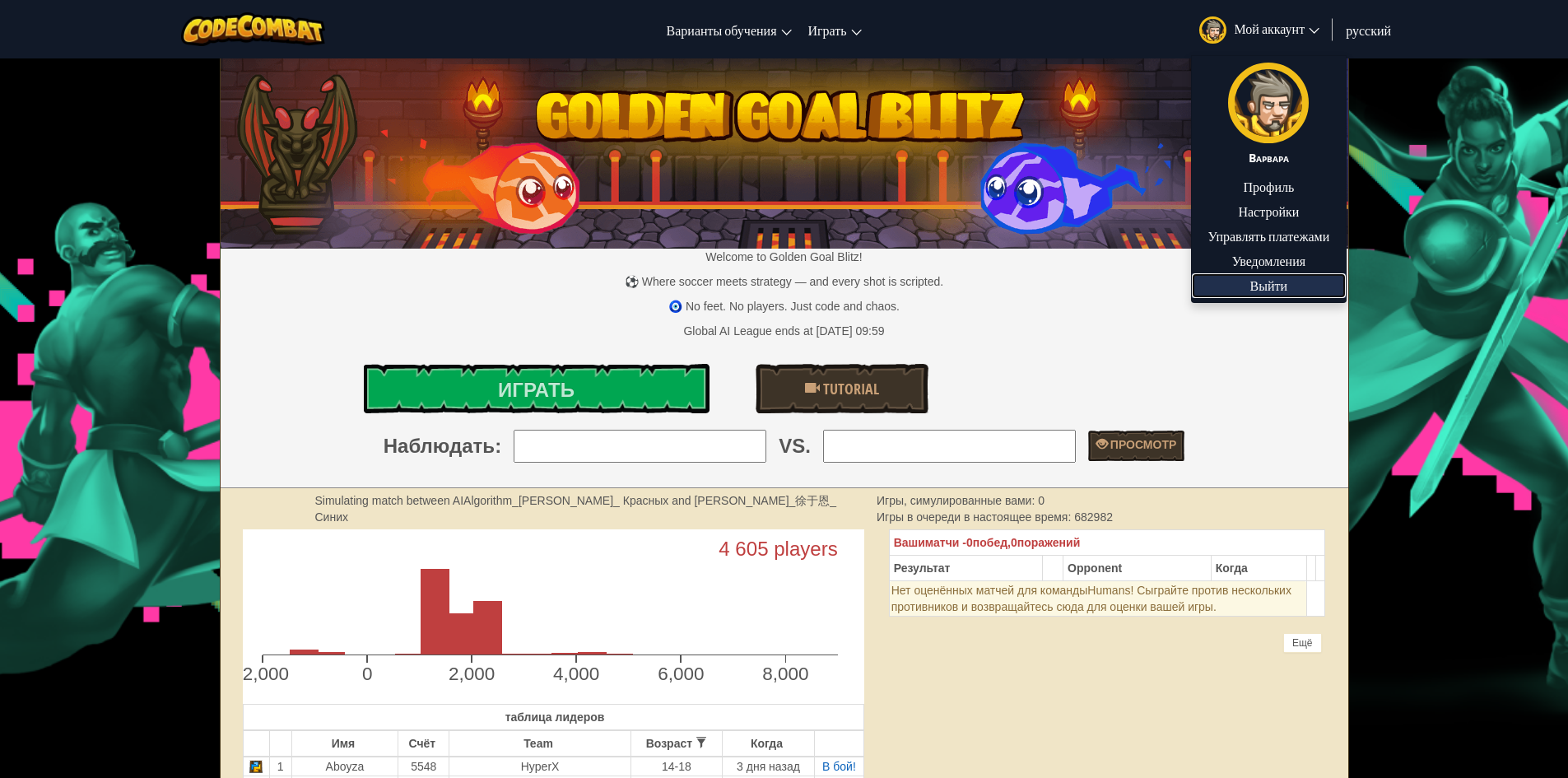
click at [1269, 295] on link "Выйти" at bounding box center [1269, 285] width 155 height 25
